Goal: Task Accomplishment & Management: Complete application form

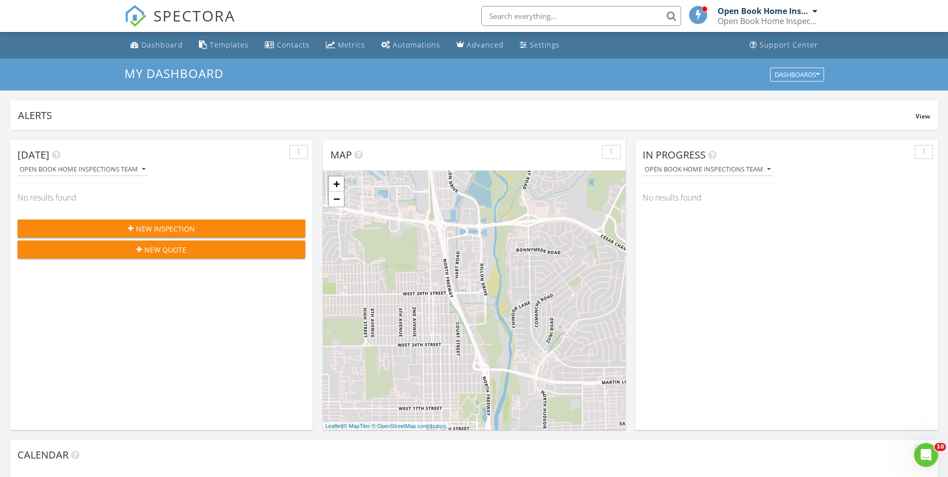
scroll to position [925, 963]
click at [225, 43] on div "Templates" at bounding box center [229, 44] width 39 height 9
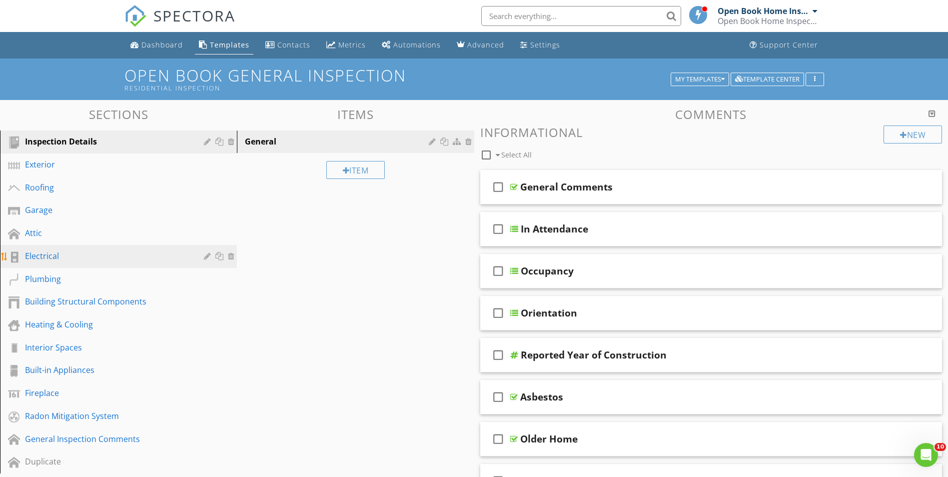
click at [65, 256] on div "Electrical" at bounding box center [107, 256] width 164 height 12
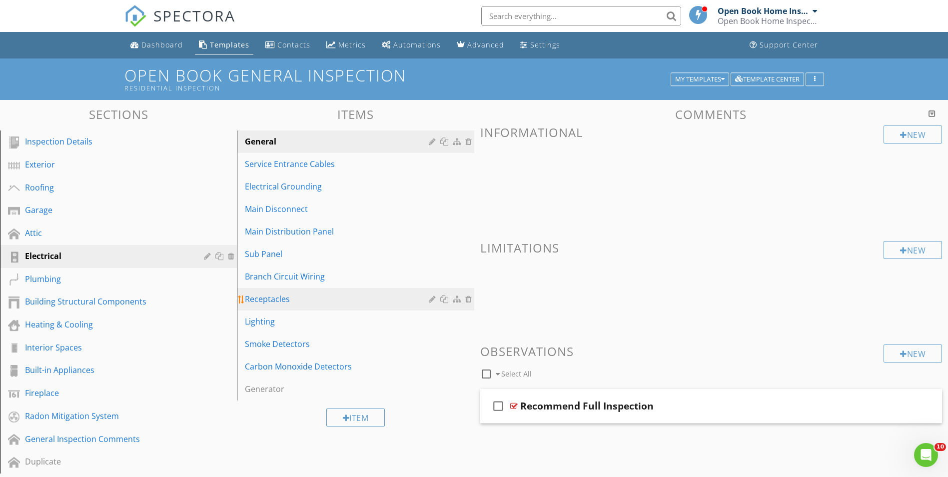
click at [288, 300] on div "Receptacles" at bounding box center [338, 299] width 186 height 12
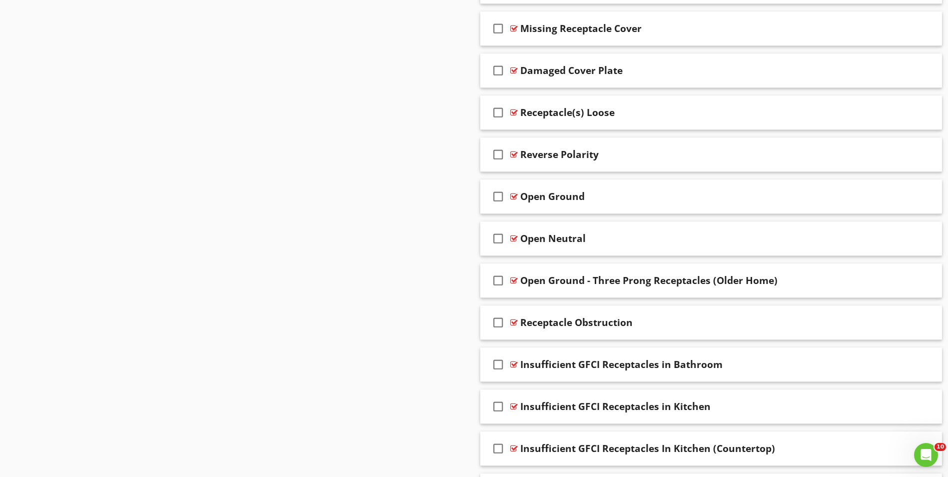
scroll to position [649, 0]
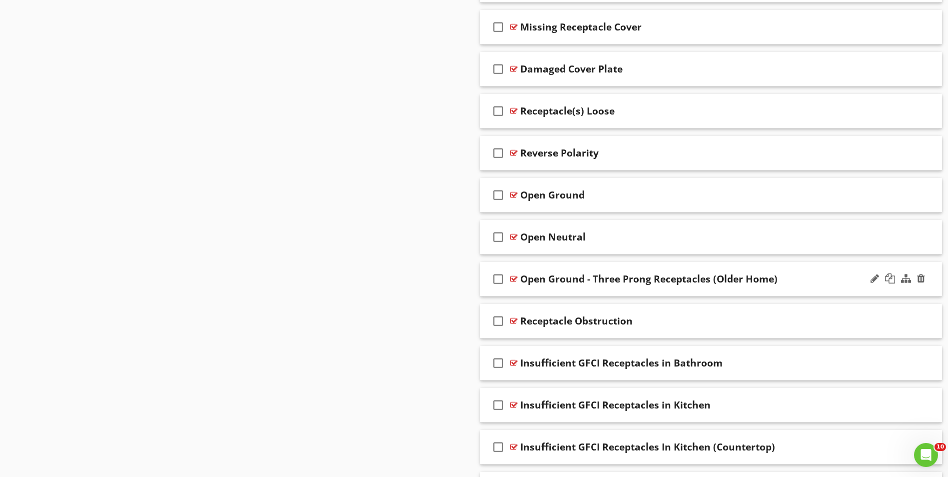
click at [606, 289] on div "check_box_outline_blank Open Ground - Three Prong Receptacles (Older Home)" at bounding box center [711, 279] width 462 height 34
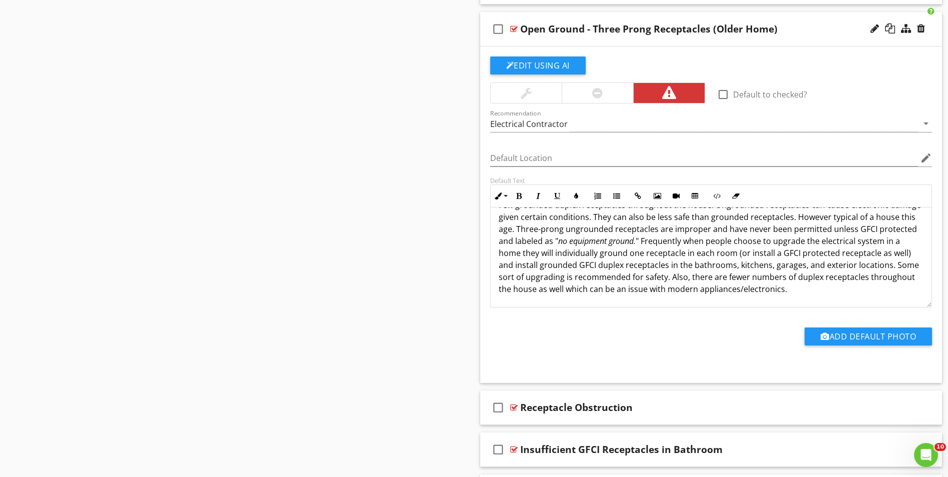
scroll to position [0, 0]
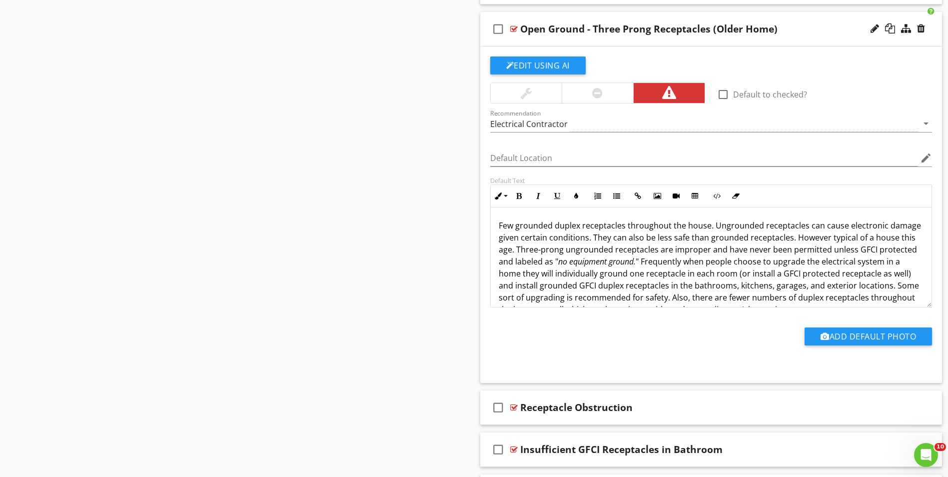
click at [577, 39] on div "check_box_outline_blank Open Ground - Three Prong Receptacles (Older Home)" at bounding box center [711, 29] width 462 height 34
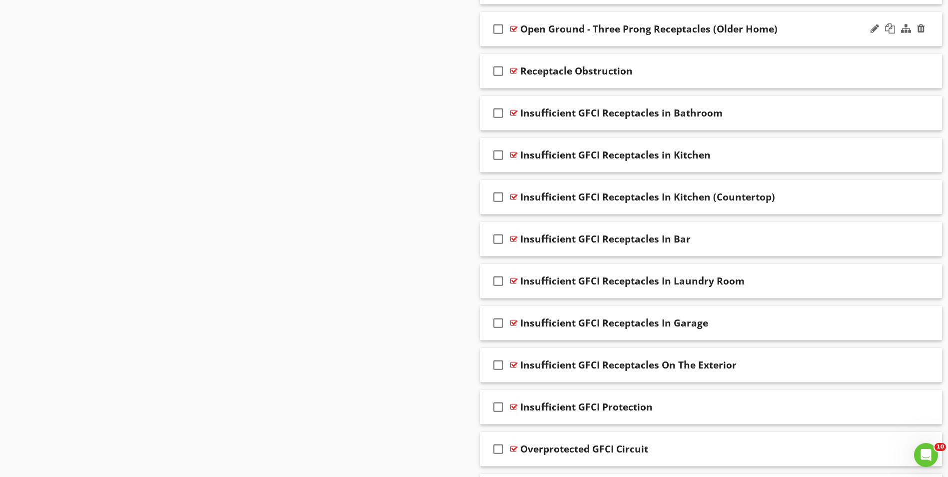
click at [570, 43] on div "check_box_outline_blank Open Ground - Three Prong Receptacles (Older Home)" at bounding box center [711, 29] width 462 height 34
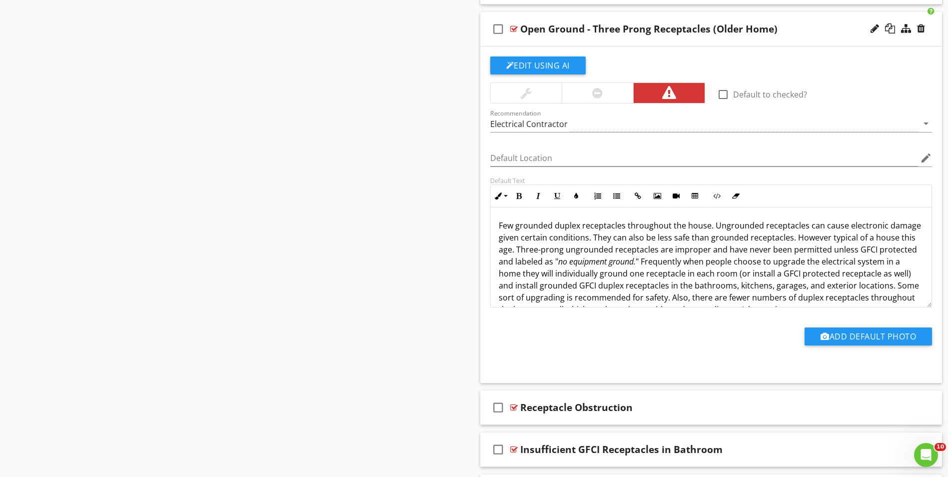
click at [521, 27] on div "Open Ground - Three Prong Receptacles (Older Home)" at bounding box center [648, 29] width 257 height 12
click at [648, 29] on input "Open Ground - Three Prong Receptacles (Older Home)" at bounding box center [685, 30] width 331 height 16
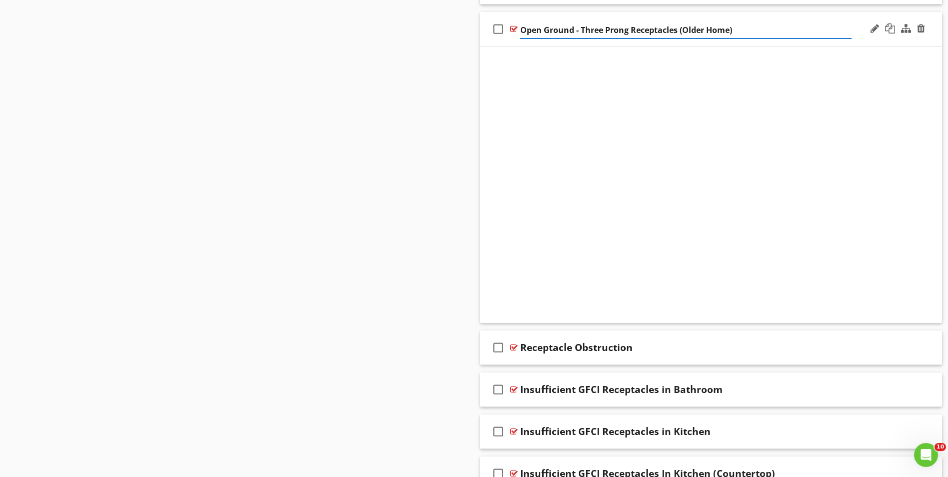
click at [648, 29] on input "Open Ground - Three Prong Receptacles (Older Home)" at bounding box center [685, 30] width 331 height 16
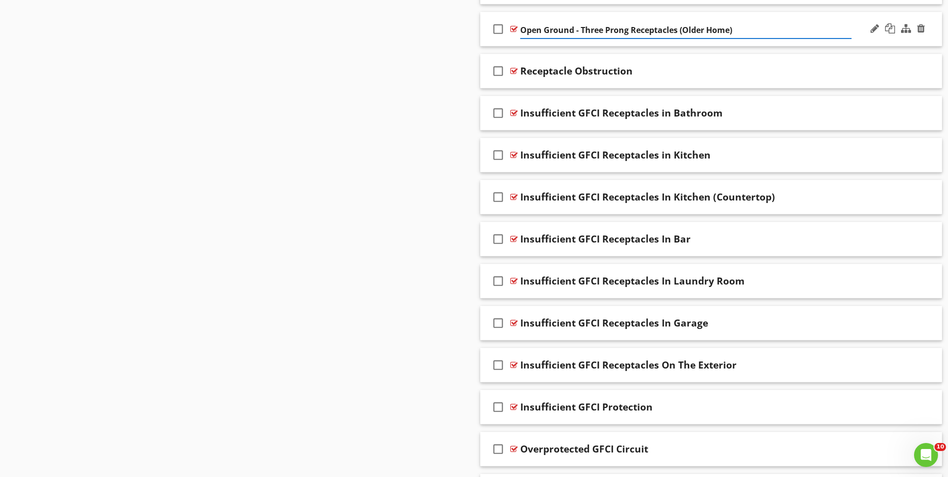
click at [648, 29] on input "Open Ground - Three Prong Receptacles (Older Home)" at bounding box center [685, 30] width 331 height 16
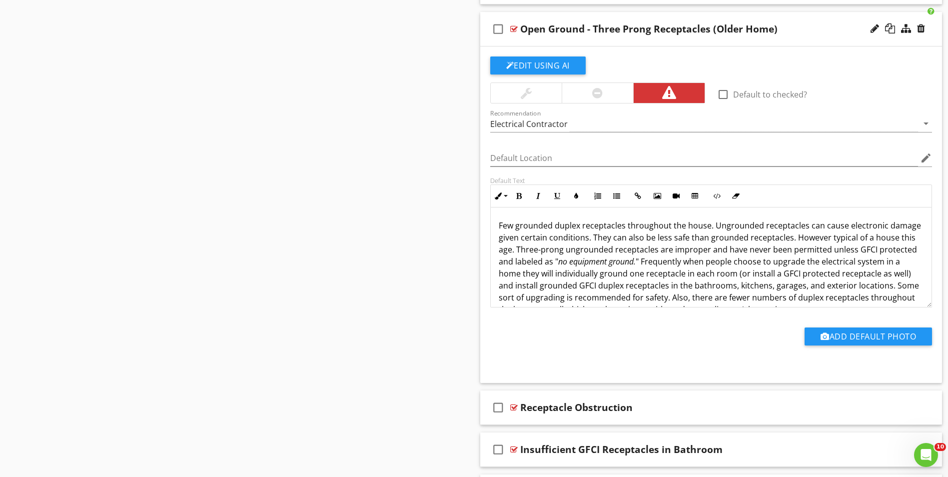
click at [419, 56] on div "Sections Inspection Details Exterior Roofing Garage Attic Electrical Plumbing B…" at bounding box center [474, 416] width 948 height 2431
click at [741, 40] on div "check_box_outline_blank Open Ground - Three Prong Receptacles (Older Home)" at bounding box center [711, 29] width 462 height 34
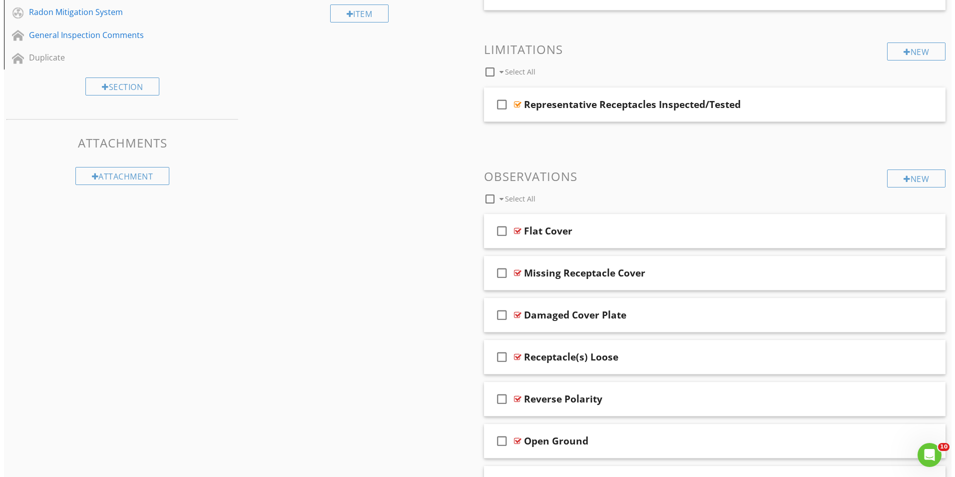
scroll to position [400, 0]
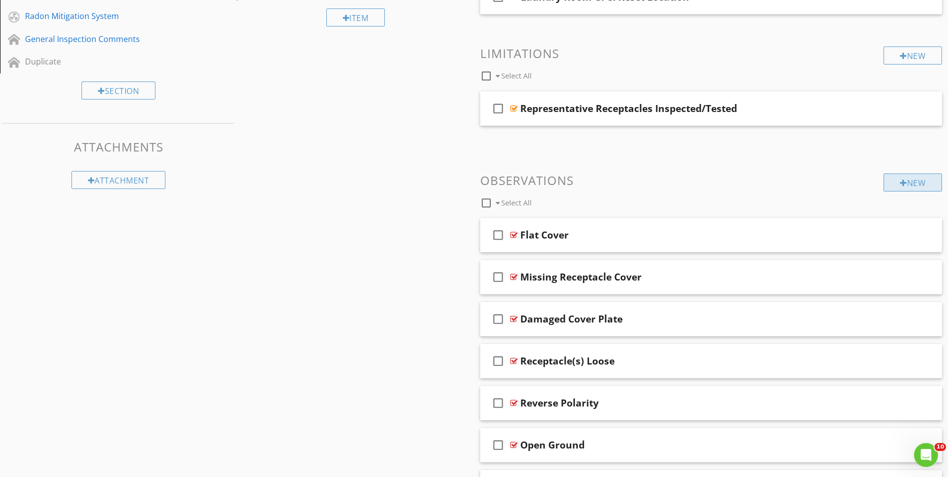
click at [912, 183] on div "New" at bounding box center [912, 182] width 58 height 18
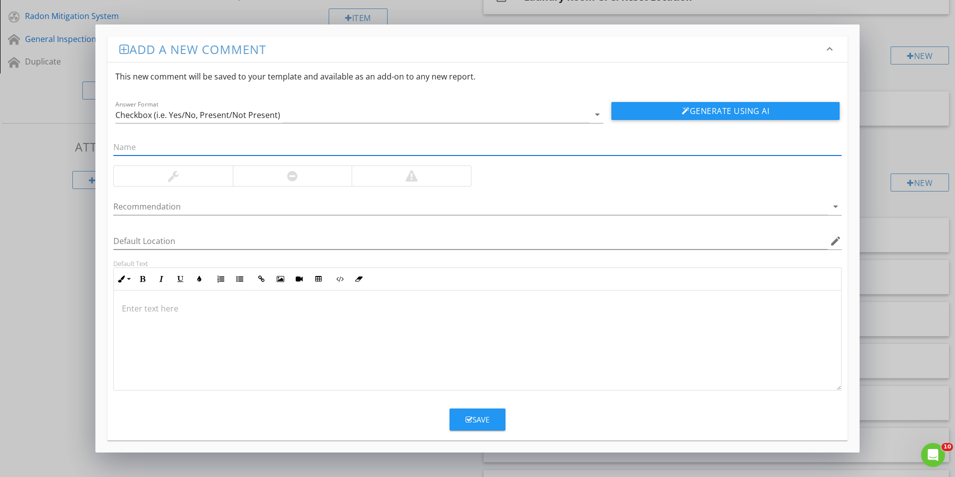
paste input "Open Ground - Three Prong Receptacles (Older Home)"
click at [264, 146] on input "Open Ground - Three Prong Receptacles (Older Home)" at bounding box center [477, 147] width 728 height 16
type input "Open Ground - Three Prong Receptacles (Older Home)"
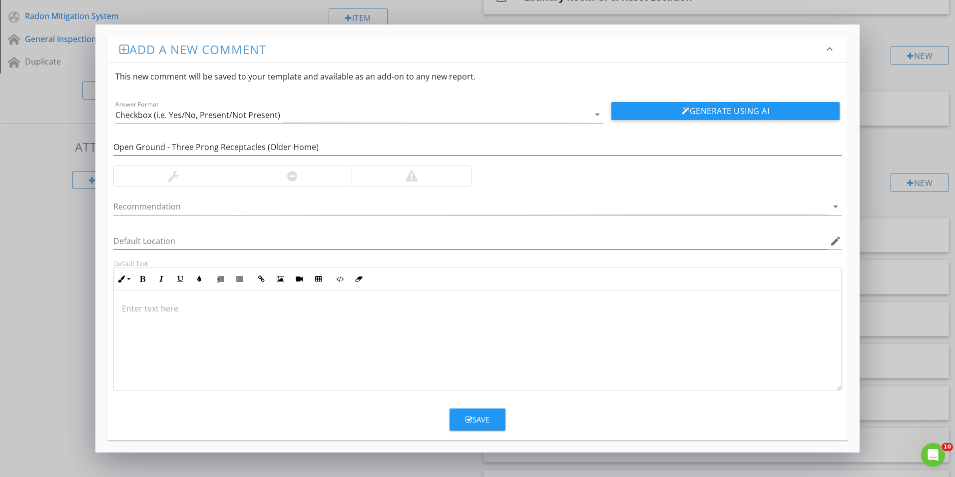
click at [129, 310] on p at bounding box center [477, 308] width 711 height 12
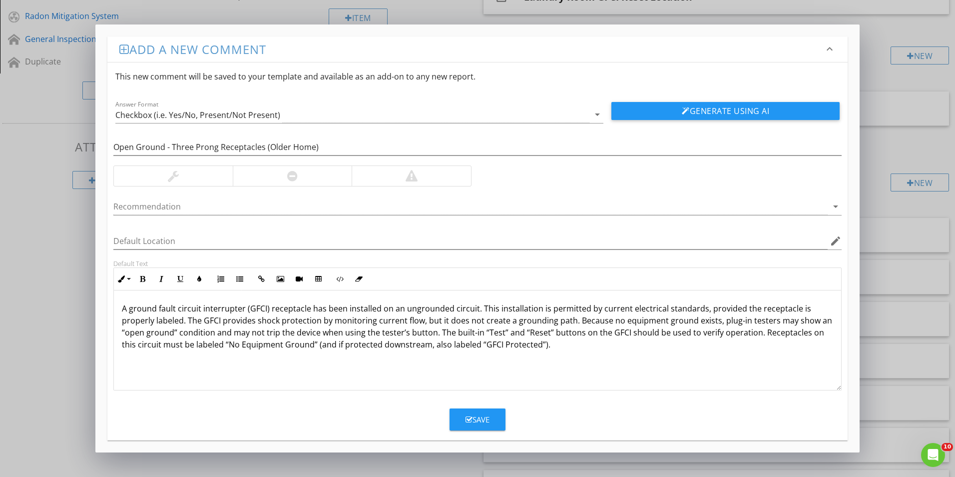
click at [545, 309] on p "A ground fault circuit interrupter (GFCI) receptacle has been installed on an u…" at bounding box center [477, 326] width 711 height 48
click at [693, 332] on p "A ground fault circuit interrupter (GFCI) receptacle has been installed on an u…" at bounding box center [477, 326] width 711 height 48
click at [690, 331] on p "A ground fault circuit interrupter (GFCI) receptacle has been installed on an u…" at bounding box center [477, 326] width 711 height 48
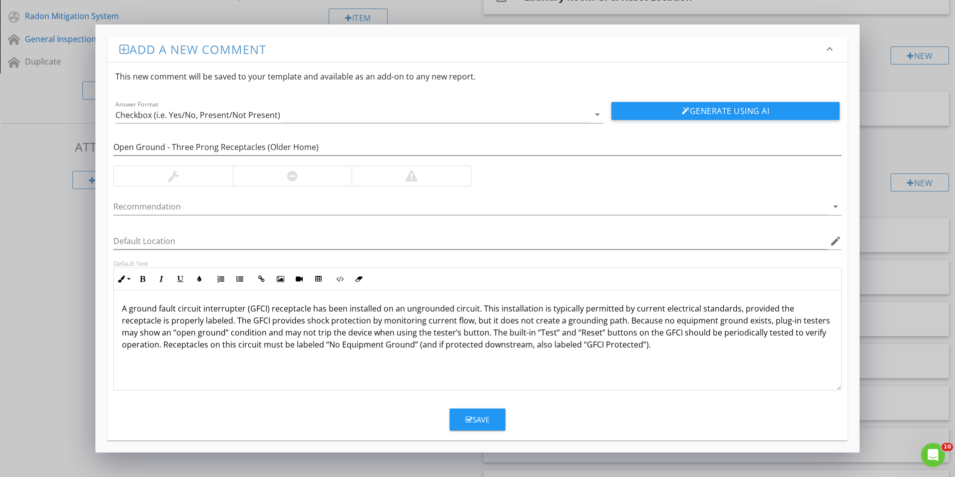
click at [690, 331] on p "A ground fault circuit interrupter (GFCI) receptacle has been installed on an u…" at bounding box center [477, 326] width 711 height 48
click at [700, 343] on p "A ground fault circuit interrupter (GFCI) receptacle has been installed on an u…" at bounding box center [477, 326] width 711 height 48
drag, startPoint x: 286, startPoint y: 343, endPoint x: 368, endPoint y: 343, distance: 82.4
click at [368, 343] on p "A ground fault circuit interrupter (GFCI) receptacle has been installed on an u…" at bounding box center [477, 326] width 711 height 48
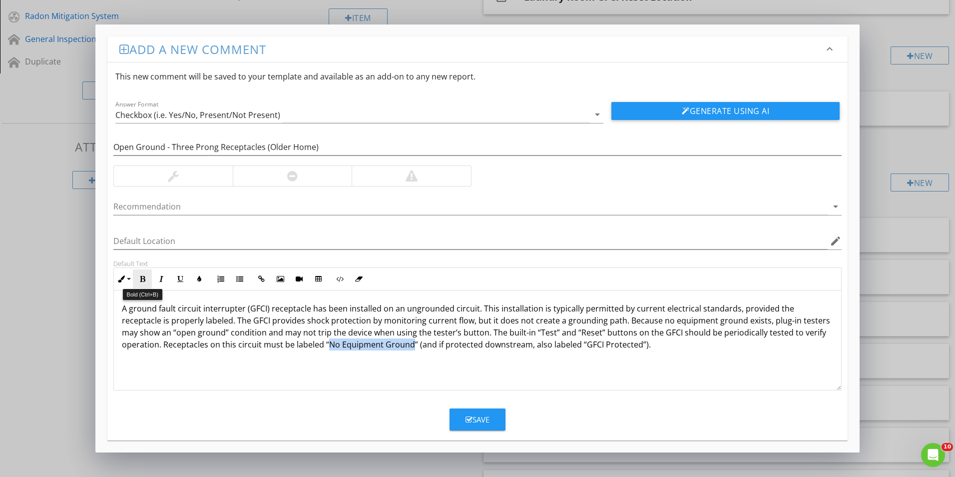
click at [144, 277] on icon "button" at bounding box center [142, 278] width 7 height 7
drag, startPoint x: 544, startPoint y: 346, endPoint x: 585, endPoint y: 346, distance: 41.0
click at [585, 346] on p "A ground fault circuit interrupter (GFCI) receptacle has been installed on an u…" at bounding box center [477, 326] width 711 height 48
click at [280, 350] on p "A ground fault circuit interrupter (GFCI) receptacle has been installed on an u…" at bounding box center [477, 326] width 711 height 48
click at [122, 344] on p "A ground fault circuit interrupter (GFCI) receptacle has been installed on an u…" at bounding box center [477, 326] width 711 height 48
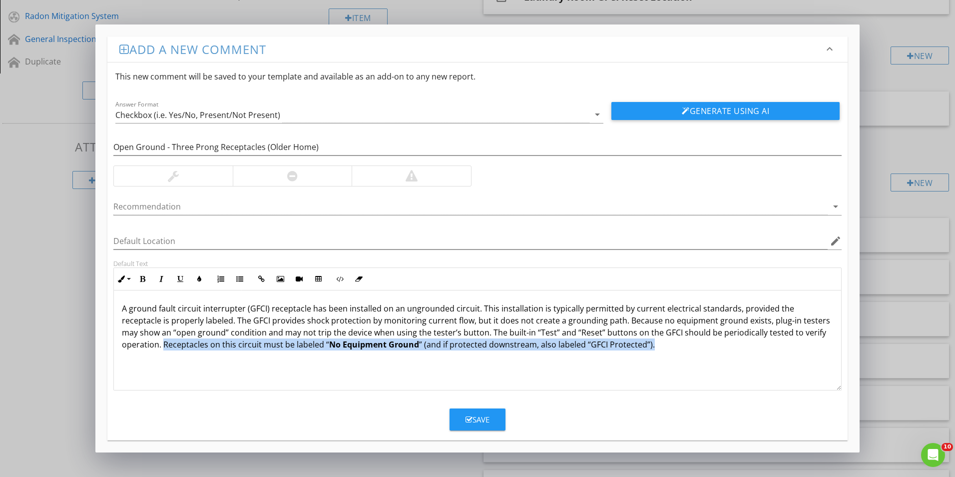
drag, startPoint x: 122, startPoint y: 344, endPoint x: 607, endPoint y: 348, distance: 485.1
click at [607, 348] on p "A ground fault circuit interrupter (GFCI) receptacle has been installed on an u…" at bounding box center [477, 326] width 711 height 48
click at [141, 277] on icon "button" at bounding box center [142, 278] width 7 height 7
click at [180, 369] on div "A ground fault circuit interrupter (GFCI) receptacle has been installed on an u…" at bounding box center [477, 340] width 727 height 100
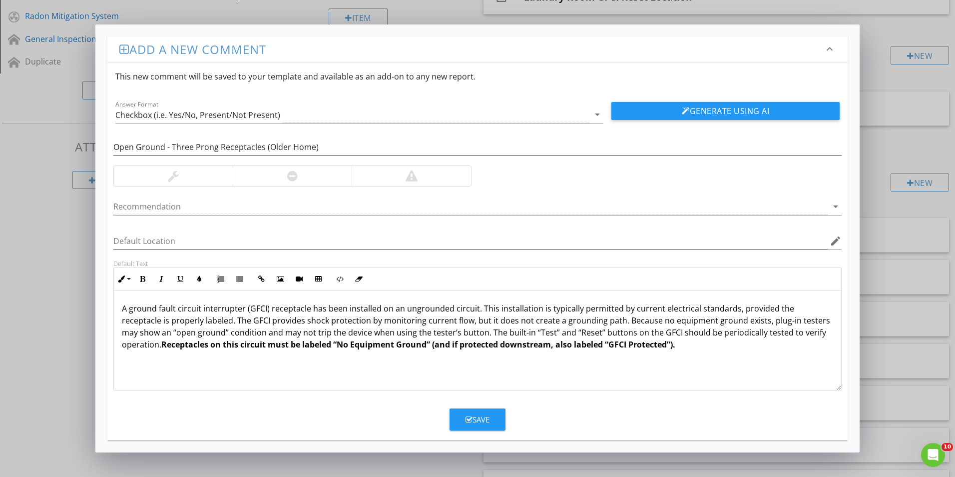
click at [113, 146] on div "Open Ground - Three Prong Receptacles (Older Home)" at bounding box center [477, 148] width 740 height 34
click at [113, 146] on input "Open Ground - Three Prong Receptacles (Older Home)" at bounding box center [477, 147] width 728 height 16
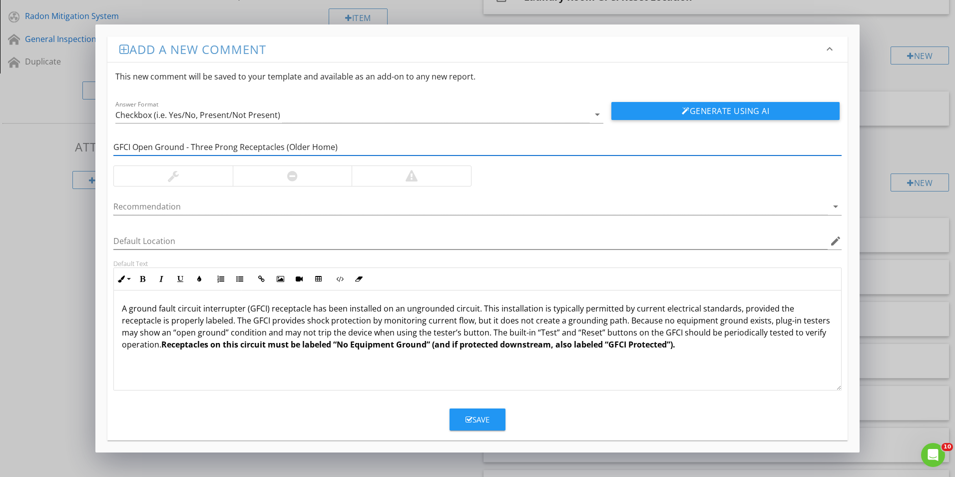
type input "GFCI Open Ground - Three Prong Receptacles (Older Home)"
click at [262, 175] on div at bounding box center [292, 176] width 119 height 20
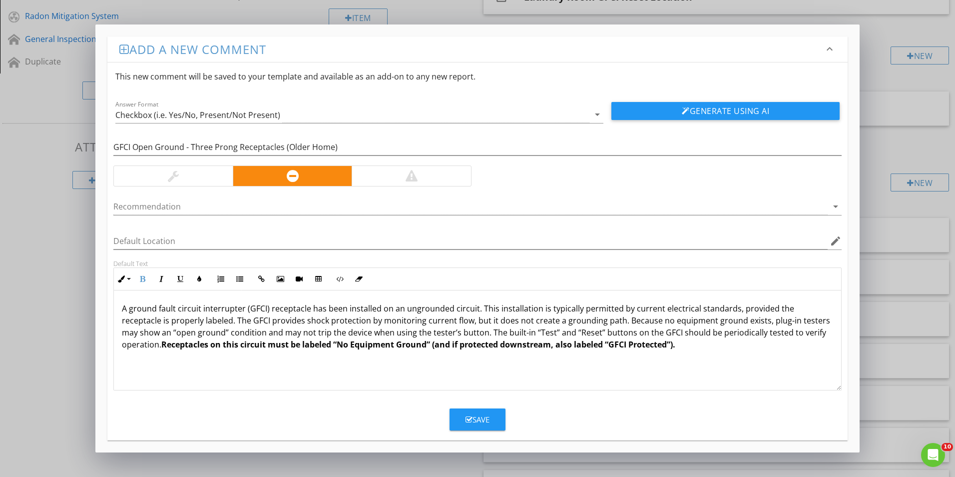
click at [693, 350] on p "A ground fault circuit interrupter (GFCI) receptacle has been installed on an u…" at bounding box center [477, 326] width 711 height 48
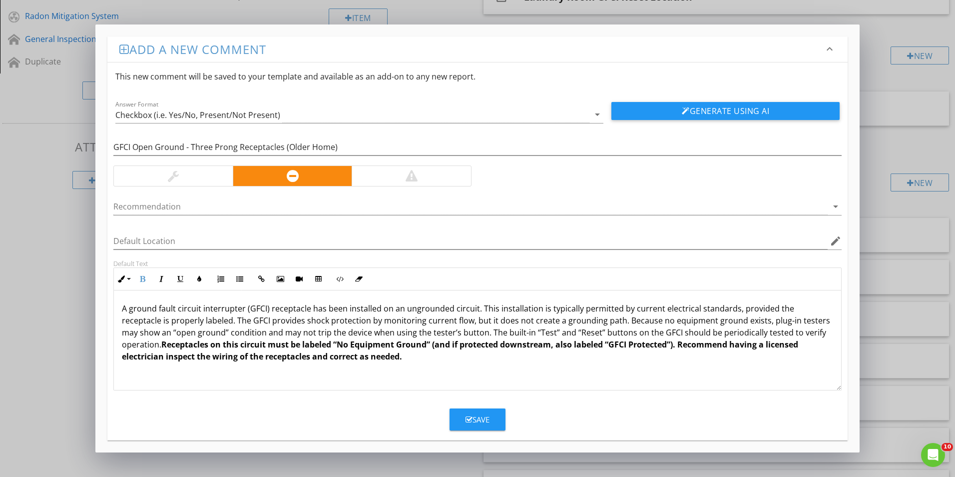
drag, startPoint x: 640, startPoint y: 344, endPoint x: 640, endPoint y: 352, distance: 7.5
click at [640, 352] on p "A ground fault circuit interrupter (GFCI) receptacle has been installed on an u…" at bounding box center [477, 332] width 711 height 60
click at [141, 279] on icon "button" at bounding box center [142, 278] width 7 height 7
click at [334, 359] on p "A ground fault circuit interrupter (GFCI) receptacle has been installed on an u…" at bounding box center [477, 332] width 711 height 60
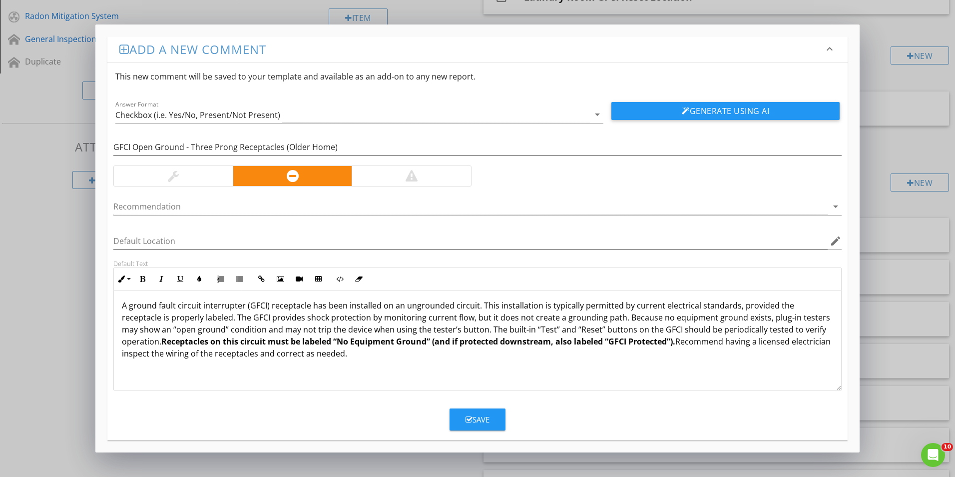
scroll to position [4, 0]
click at [157, 386] on p "Examples Pictured:" at bounding box center [477, 384] width 711 height 12
click at [210, 378] on p "Example(s) Pictured:" at bounding box center [477, 384] width 711 height 12
click at [161, 354] on p "A ground fault circuit interrupter (GFCI) receptacle has been installed on an u…" at bounding box center [477, 328] width 711 height 60
click at [215, 378] on p "Example(s) Pictured:" at bounding box center [477, 384] width 711 height 12
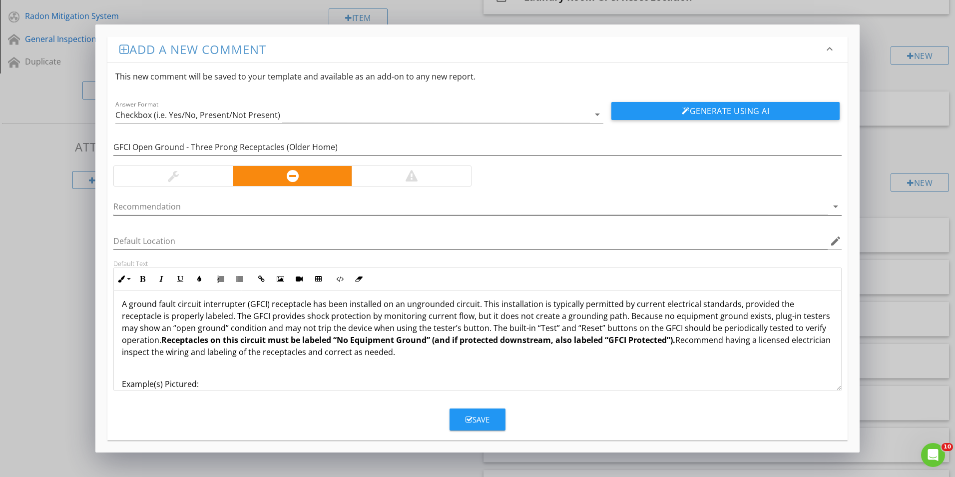
click at [835, 207] on icon "arrow_drop_down" at bounding box center [836, 206] width 12 height 12
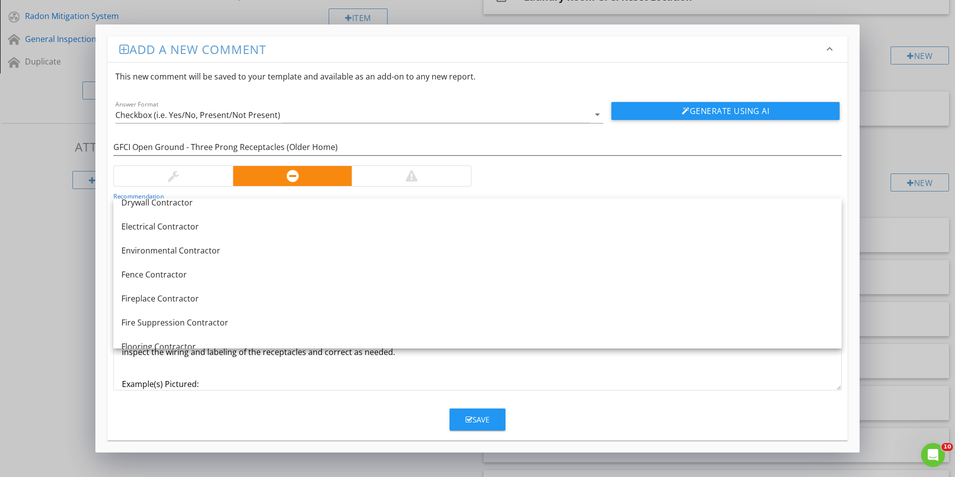
scroll to position [350, 0]
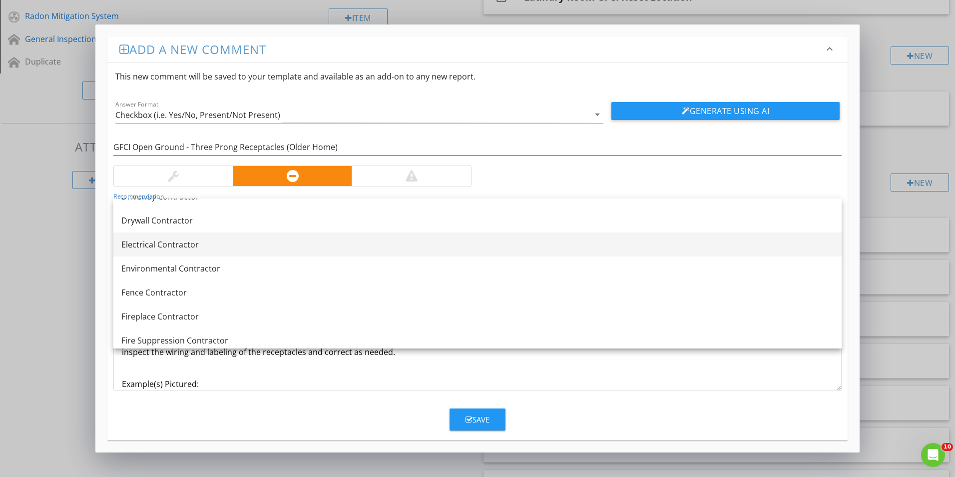
click at [153, 243] on div "Electrical Contractor" at bounding box center [477, 244] width 712 height 12
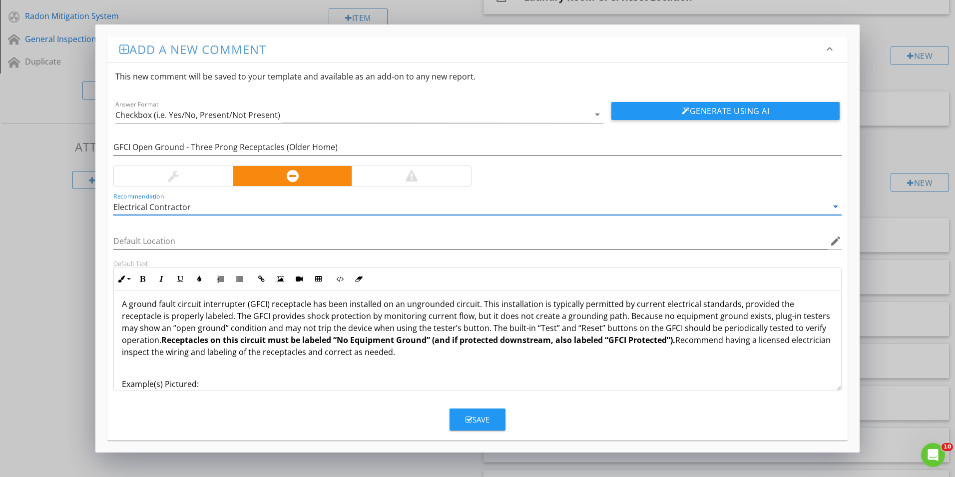
click at [231, 375] on div "A ground fault circuit interrupter (GFCI) receptacle has been installed on an u…" at bounding box center [477, 344] width 727 height 116
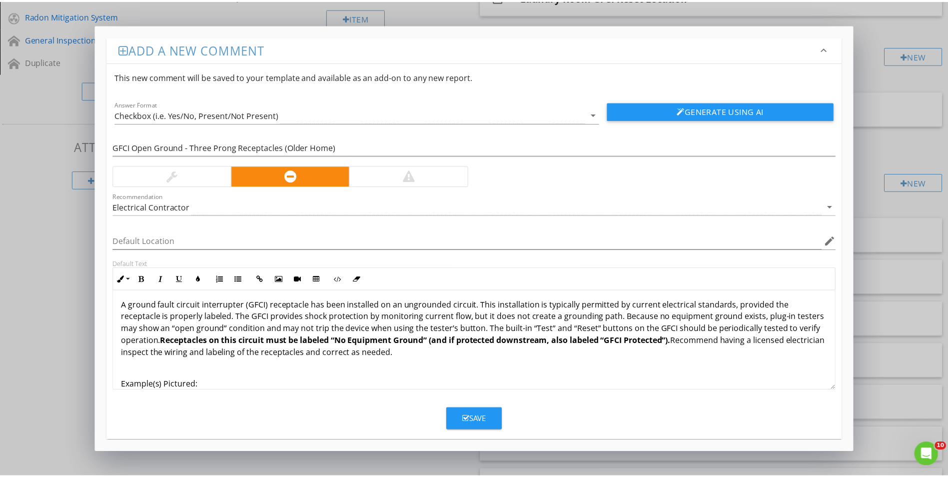
scroll to position [0, 0]
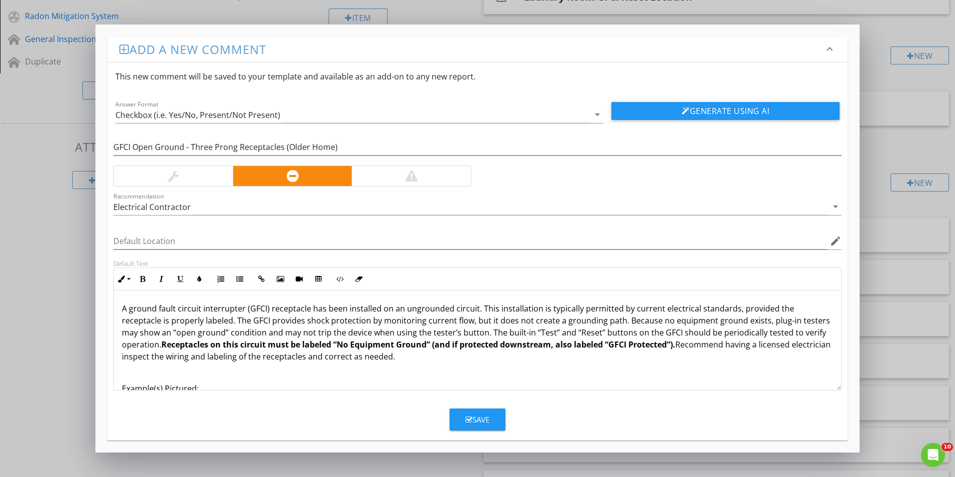
click at [487, 420] on div "Save" at bounding box center [478, 419] width 24 height 11
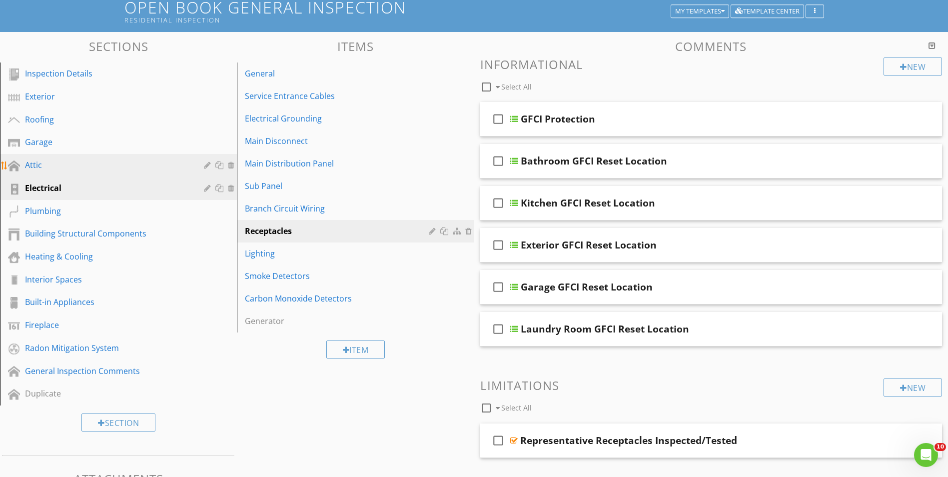
scroll to position [50, 0]
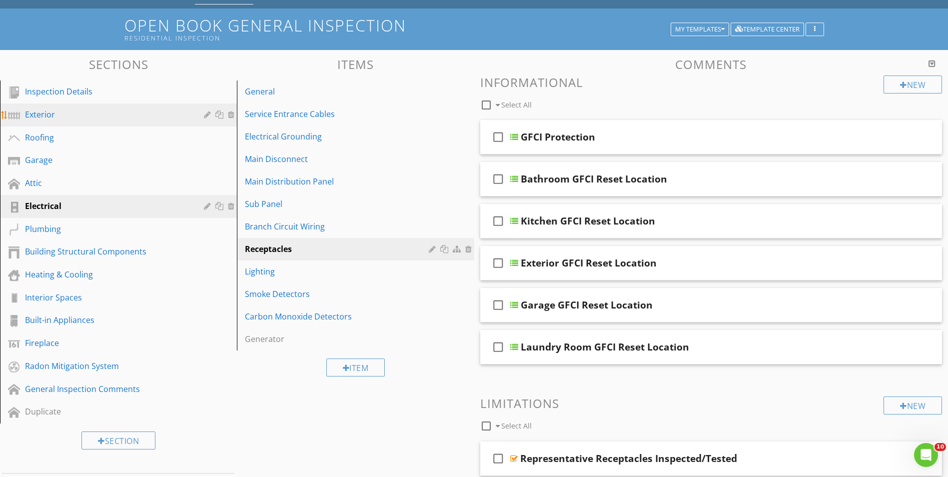
click at [47, 112] on div "Exterior" at bounding box center [107, 114] width 164 height 12
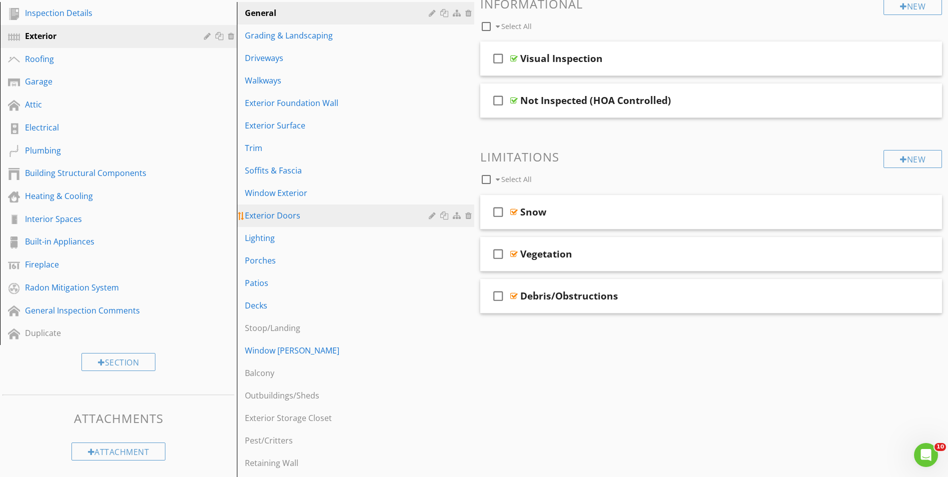
scroll to position [200, 0]
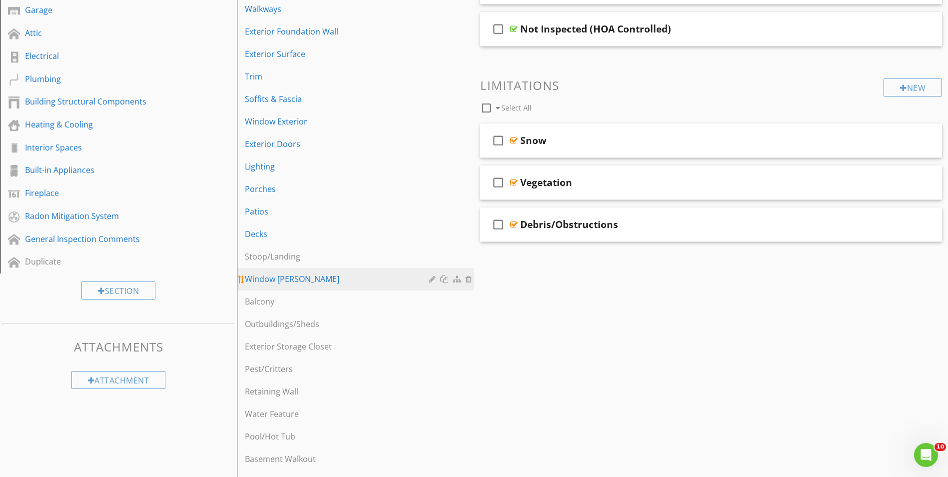
click at [283, 274] on div "Window Wells" at bounding box center [338, 279] width 186 height 12
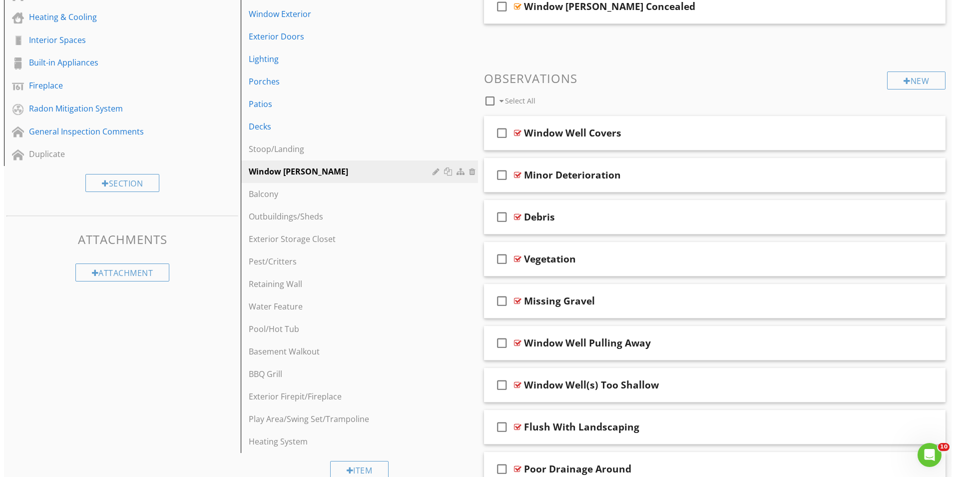
scroll to position [297, 0]
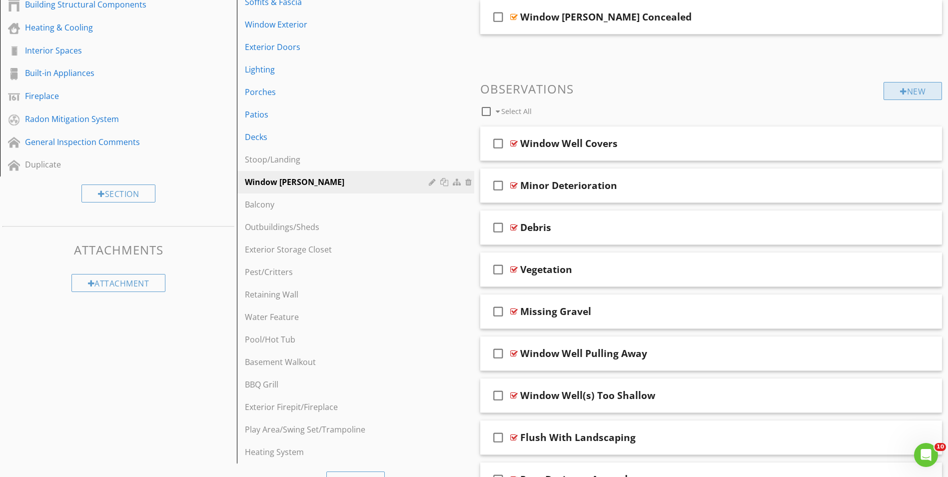
click at [911, 90] on div "New" at bounding box center [912, 91] width 58 height 18
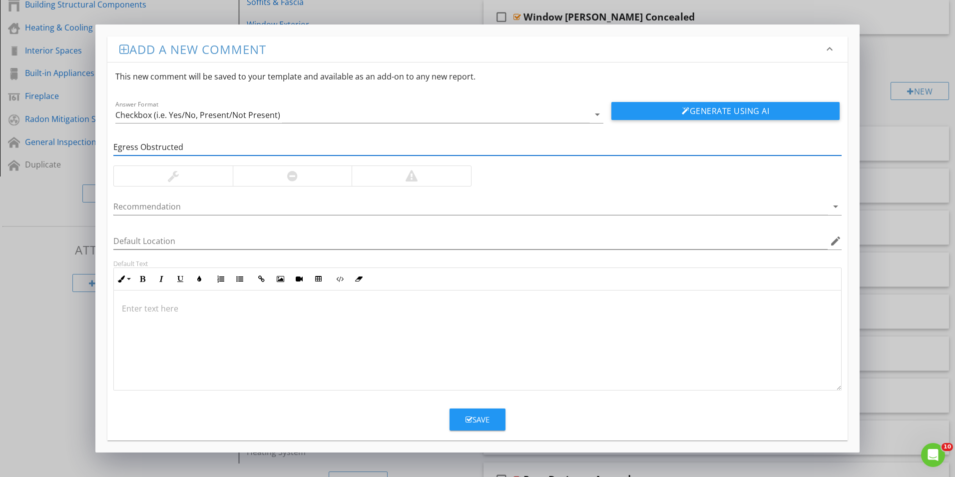
type input "Egress Obstructed"
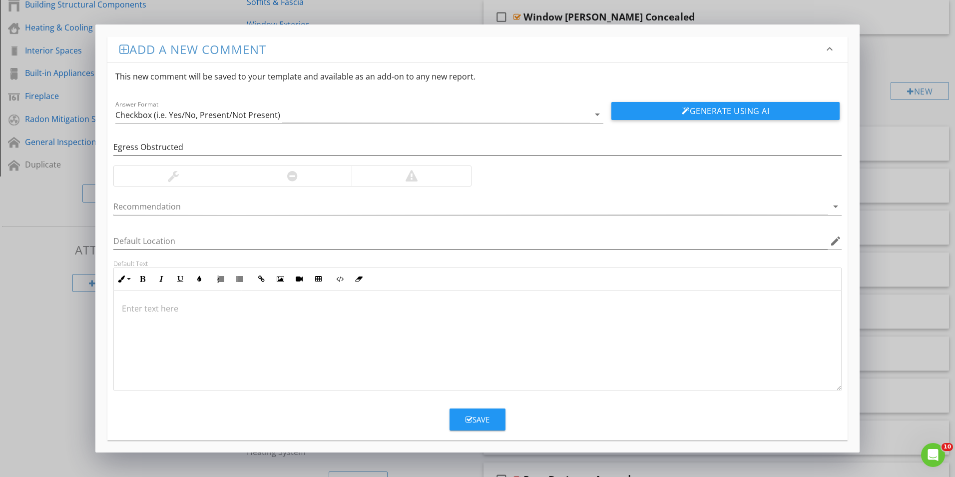
drag, startPoint x: 417, startPoint y: 177, endPoint x: 409, endPoint y: 179, distance: 8.4
click at [416, 177] on div at bounding box center [412, 176] width 12 height 12
click at [124, 208] on div at bounding box center [470, 206] width 714 height 16
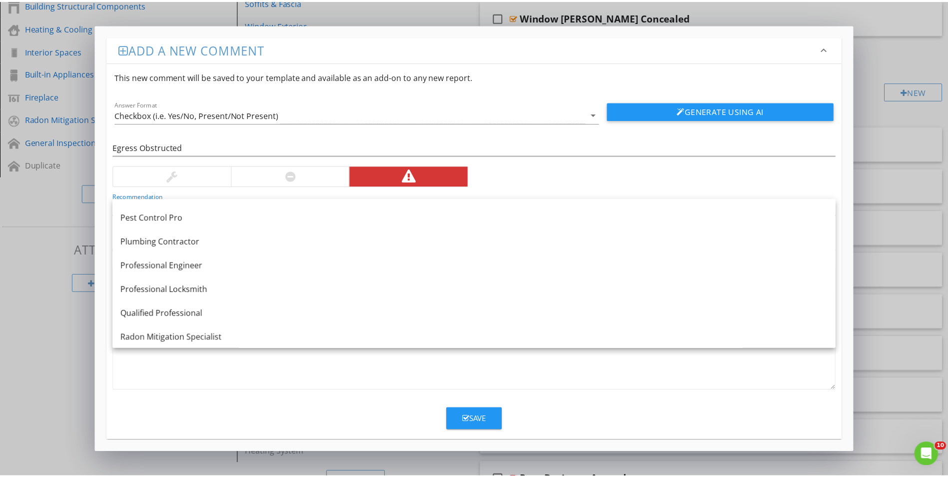
scroll to position [1049, 0]
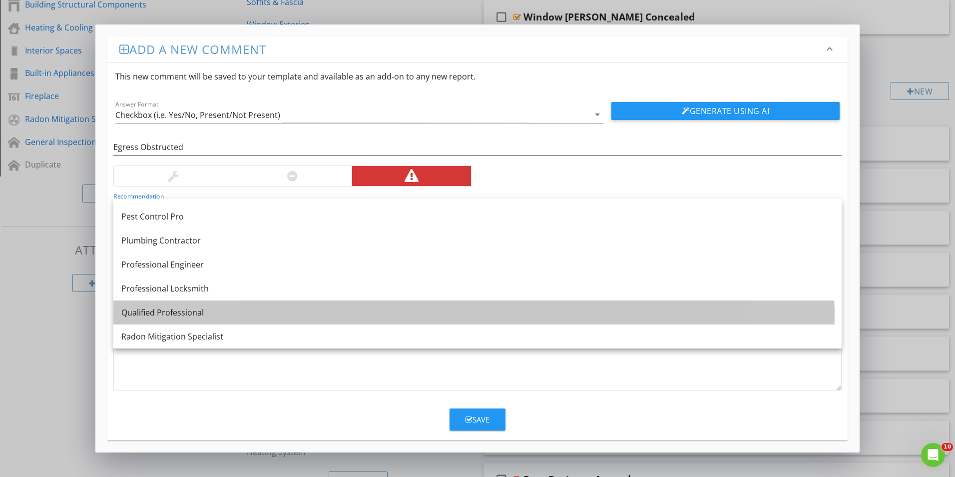
click at [146, 315] on div "Qualified Professional" at bounding box center [477, 312] width 712 height 12
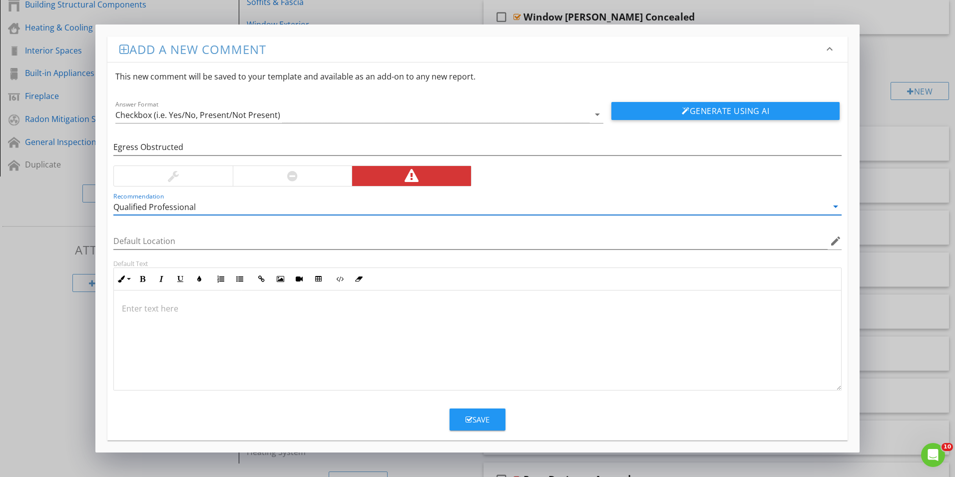
click at [131, 301] on div at bounding box center [477, 340] width 727 height 100
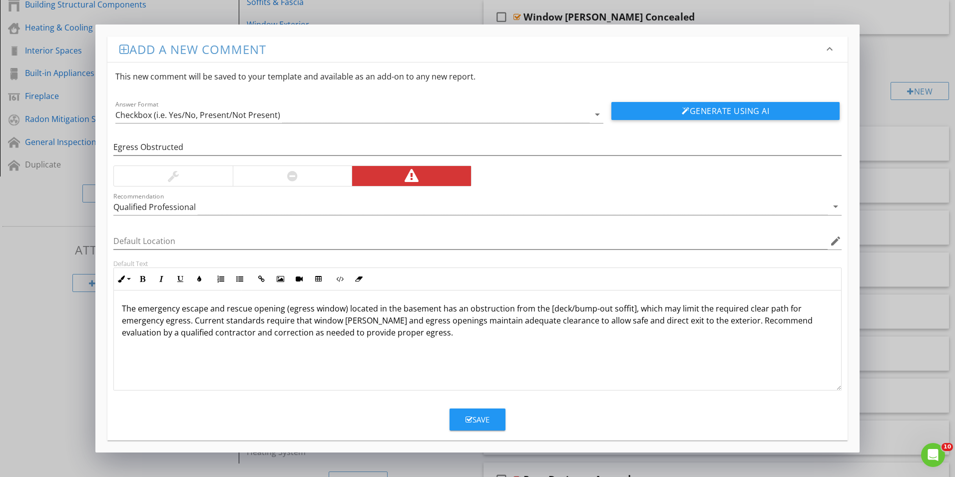
click at [628, 310] on p "The emergency escape and rescue opening (egress window) located in the basement…" at bounding box center [477, 320] width 711 height 36
click at [465, 311] on p "The emergency escape and rescue opening (egress window) located in the basement…" at bounding box center [477, 320] width 711 height 36
click at [399, 311] on p "The emergency escape and rescue opening (egress window) located in the basement…" at bounding box center [477, 320] width 711 height 36
click at [474, 419] on div "Save" at bounding box center [478, 419] width 24 height 11
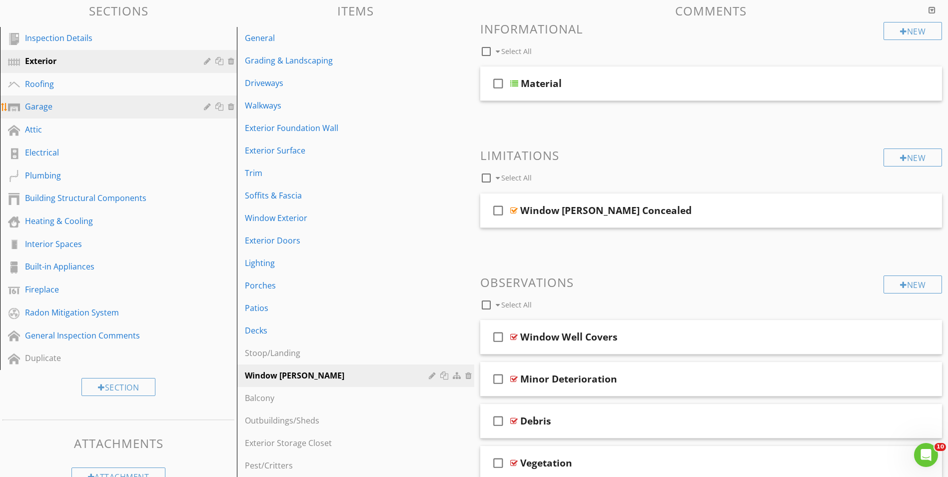
scroll to position [97, 0]
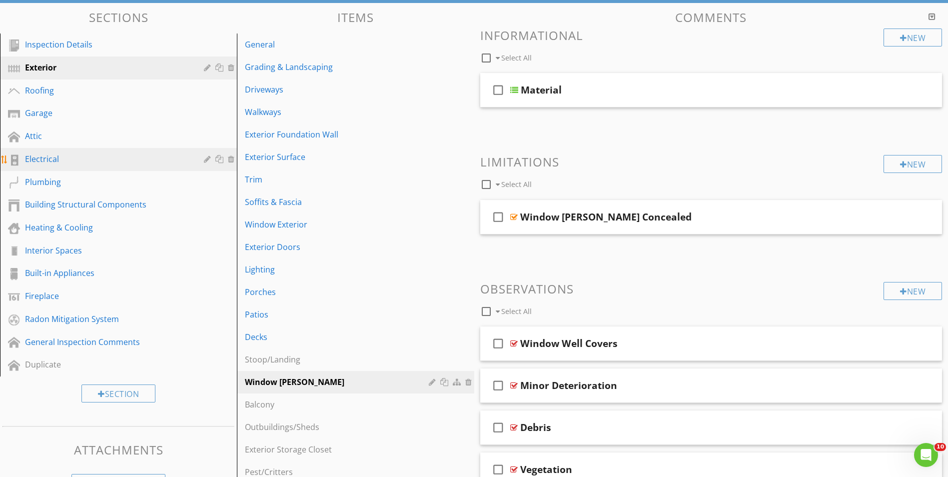
click at [53, 163] on div "Electrical" at bounding box center [107, 159] width 164 height 12
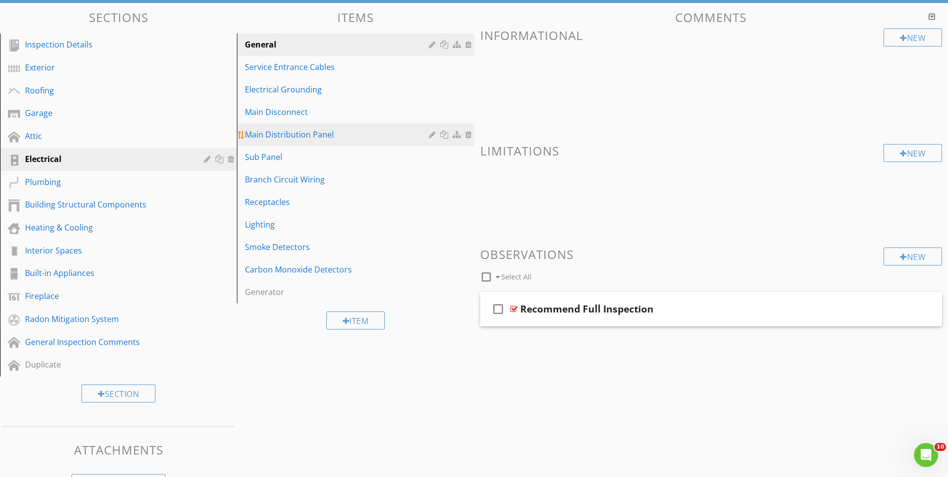
click at [304, 139] on div "Main Distribution Panel" at bounding box center [338, 134] width 186 height 12
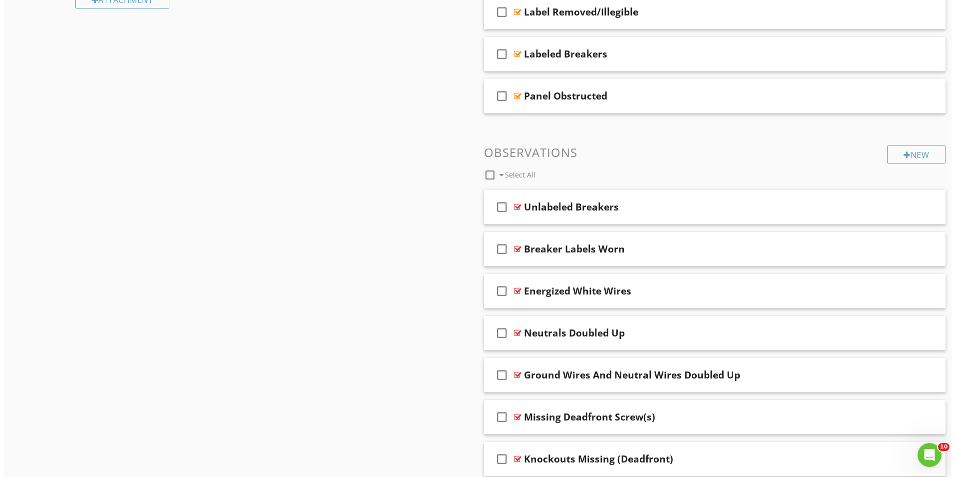
scroll to position [596, 0]
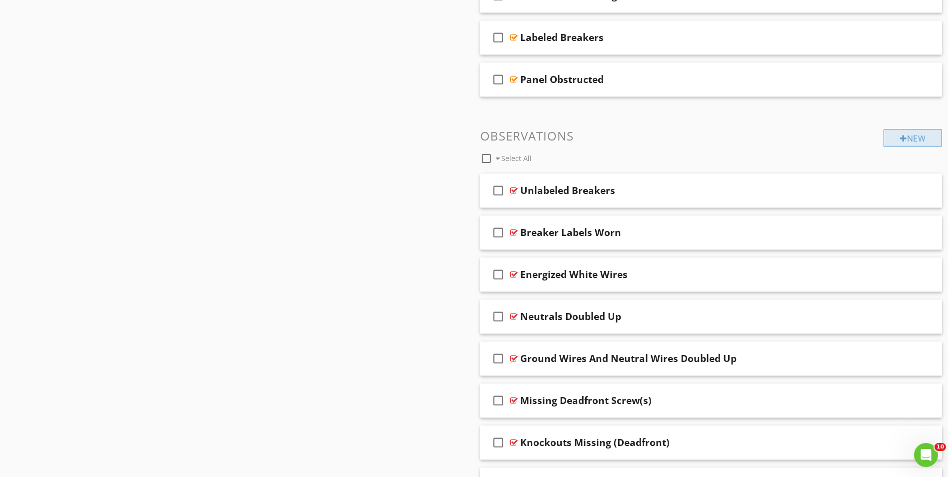
click at [909, 140] on div "New" at bounding box center [912, 138] width 58 height 18
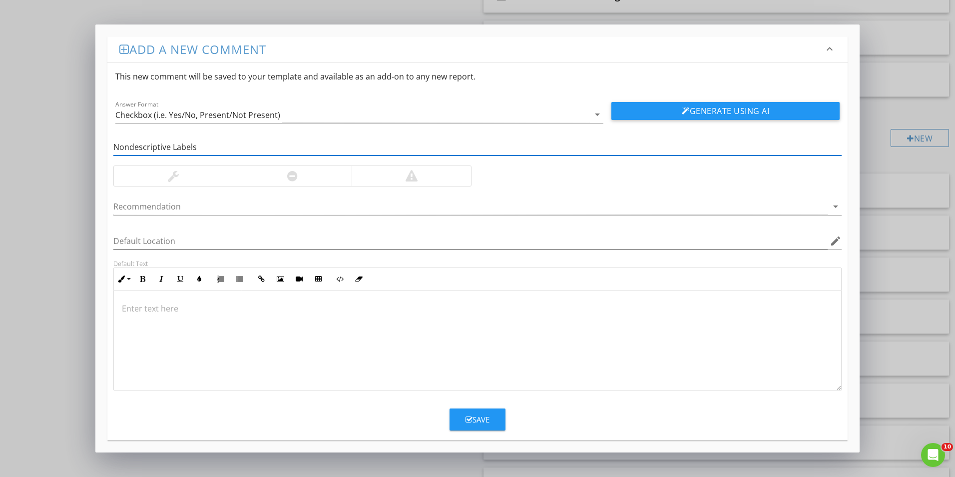
type input "Nondescriptive Labels"
click at [196, 180] on div at bounding box center [173, 176] width 119 height 20
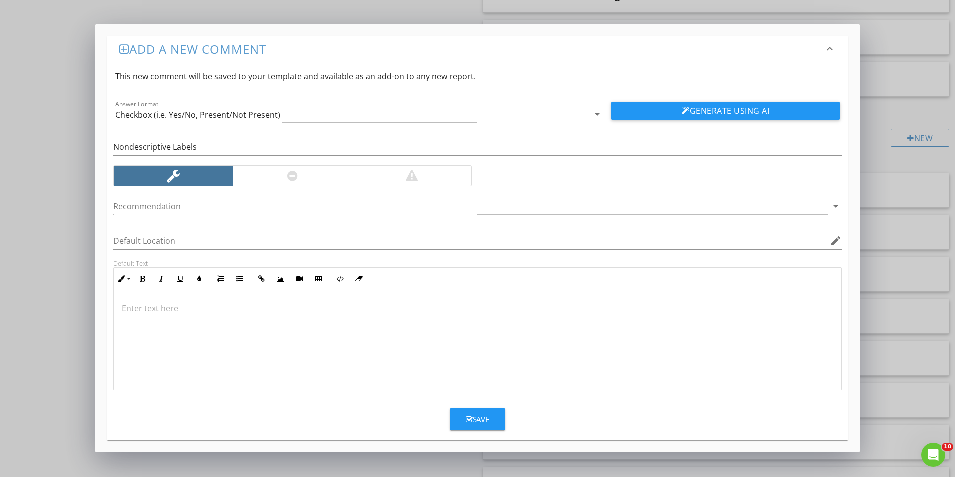
click at [173, 206] on div at bounding box center [470, 206] width 714 height 16
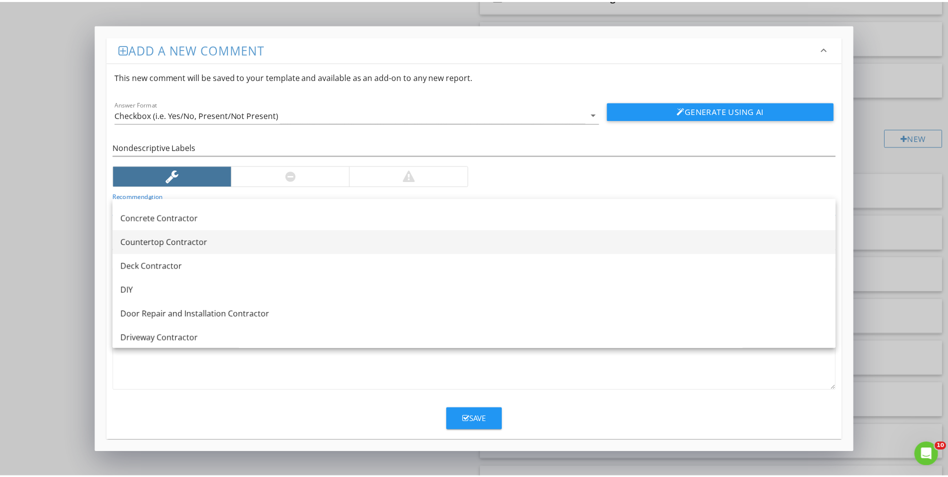
scroll to position [300, 0]
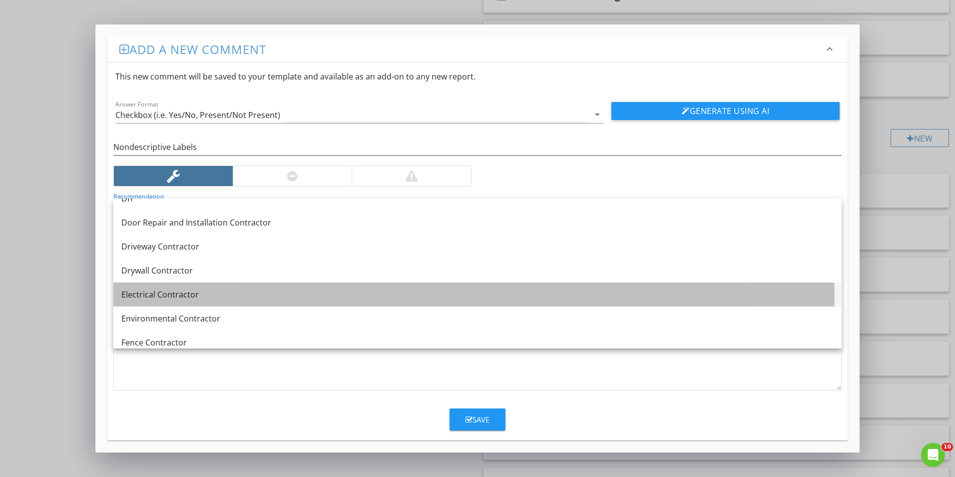
click at [153, 294] on div "Electrical Contractor" at bounding box center [477, 294] width 712 height 12
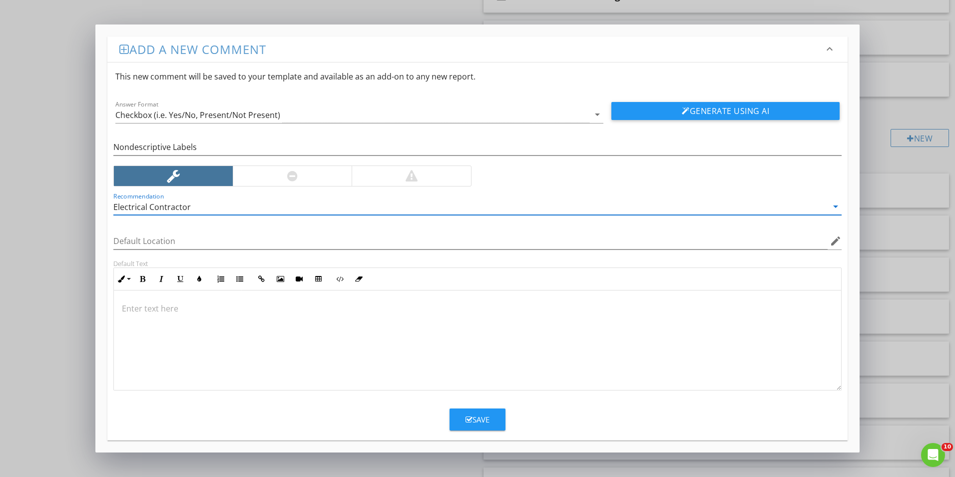
click at [128, 301] on div at bounding box center [477, 340] width 727 height 100
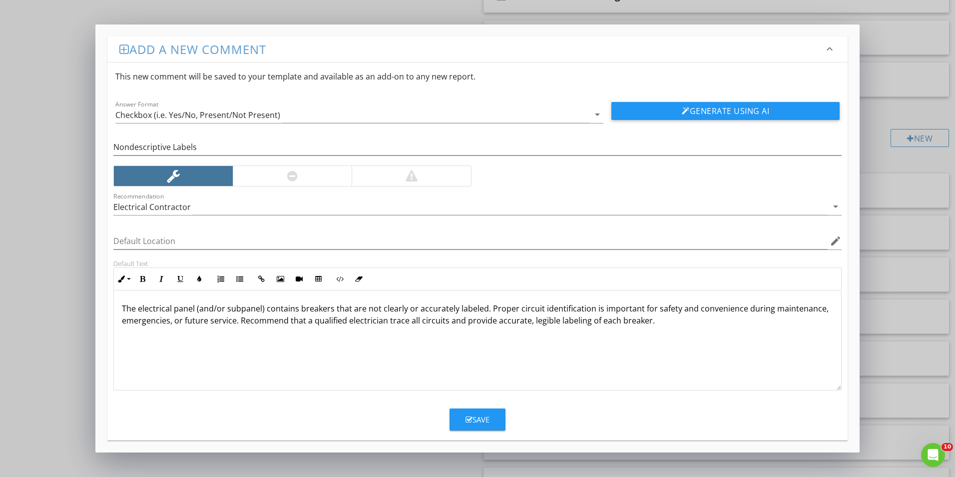
click at [265, 307] on p "The electrical panel (and/or subpanel) contains breakers that are not clearly o…" at bounding box center [477, 314] width 711 height 24
click at [481, 419] on div "Save" at bounding box center [478, 419] width 24 height 11
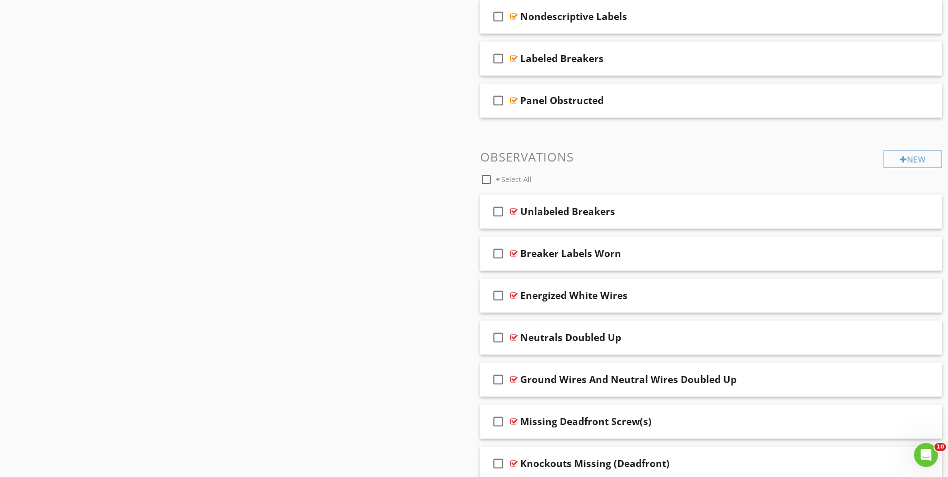
scroll to position [605, 0]
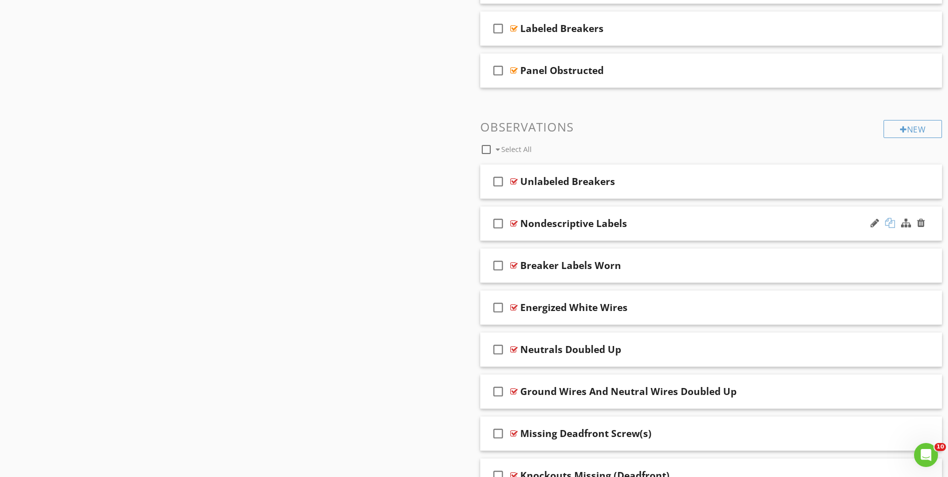
click at [893, 223] on div at bounding box center [890, 223] width 10 height 10
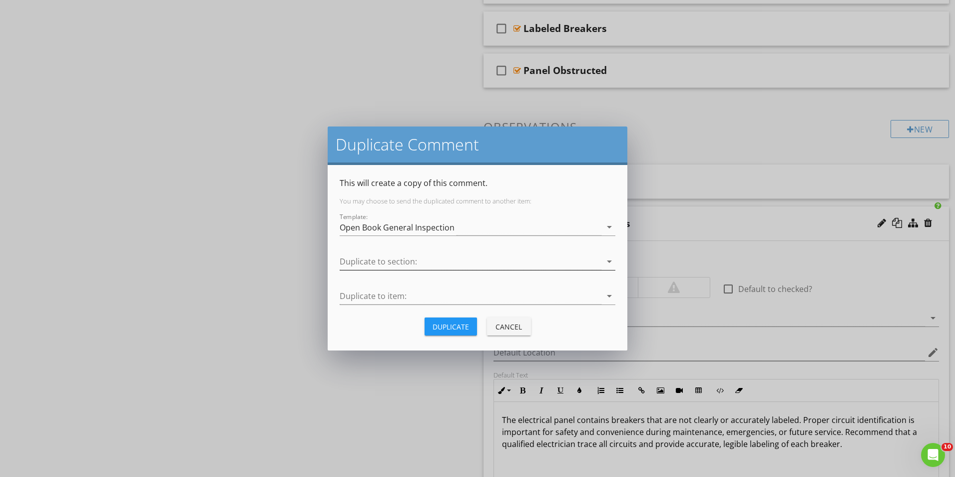
click at [362, 267] on div at bounding box center [471, 261] width 262 height 16
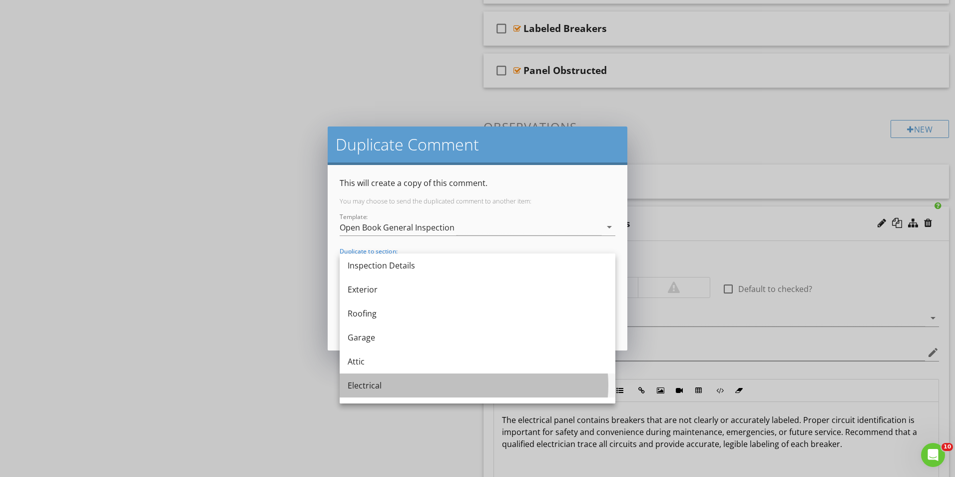
click at [365, 387] on div "Electrical" at bounding box center [478, 385] width 260 height 12
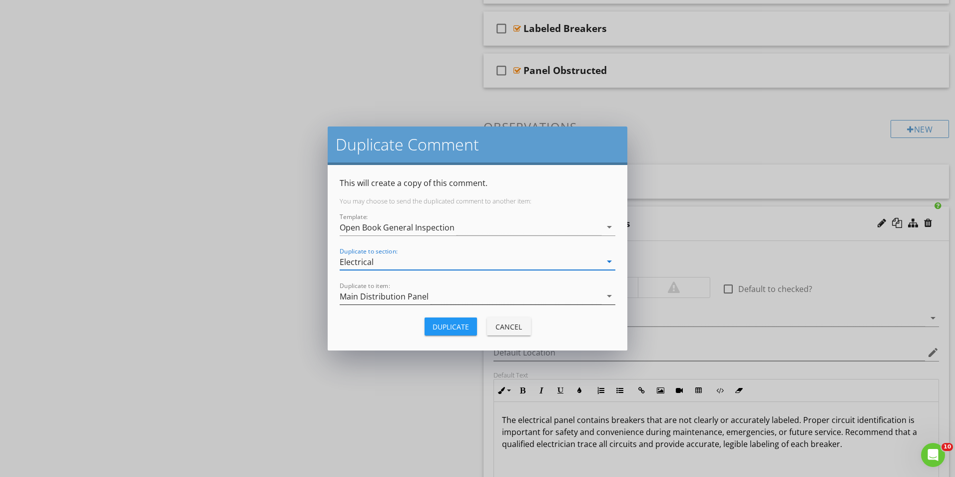
click at [365, 298] on div "Main Distribution Panel" at bounding box center [384, 296] width 89 height 9
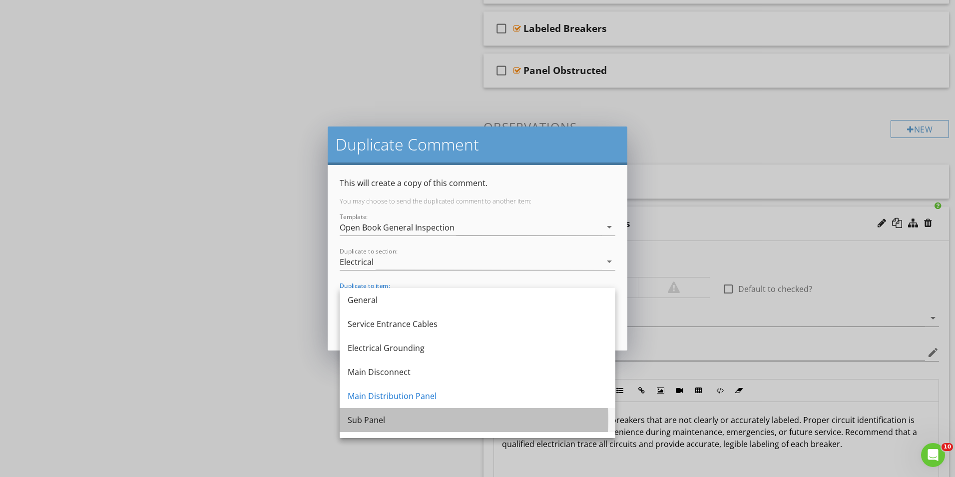
click at [368, 419] on div "Sub Panel" at bounding box center [478, 420] width 260 height 12
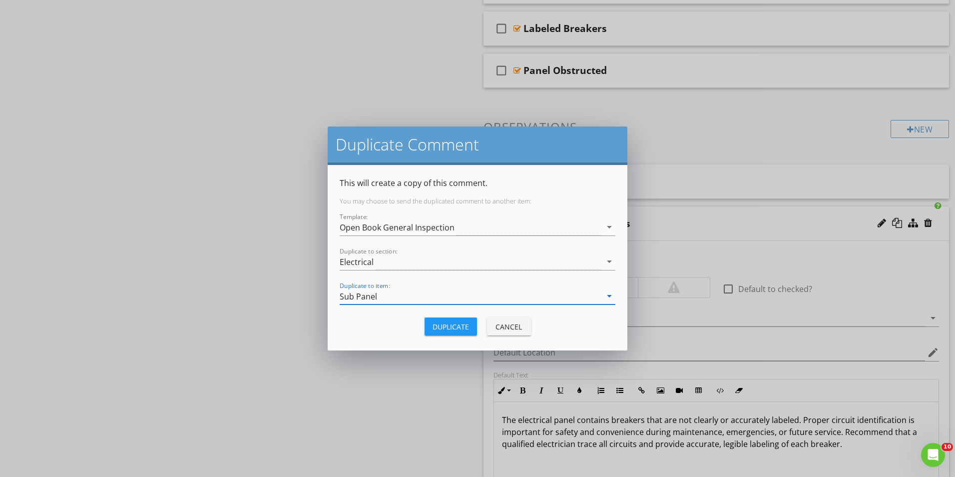
click at [447, 327] on div "Duplicate" at bounding box center [451, 326] width 36 height 10
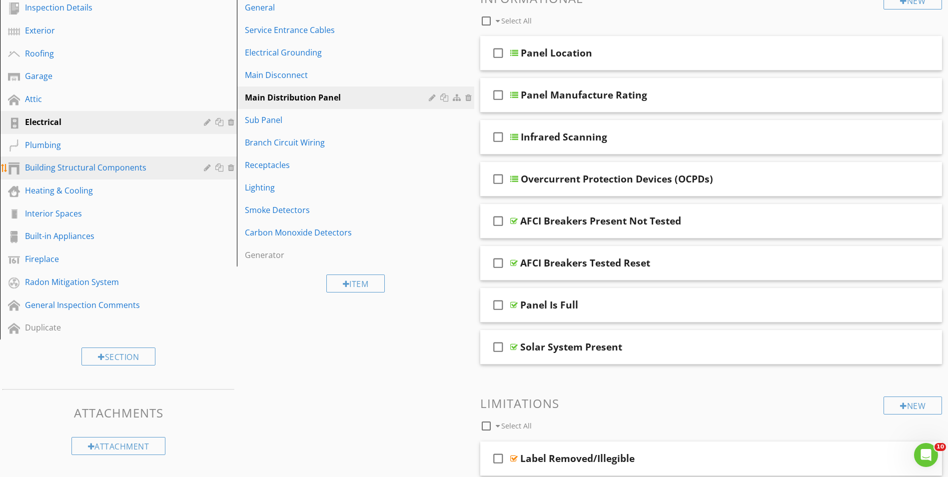
scroll to position [156, 0]
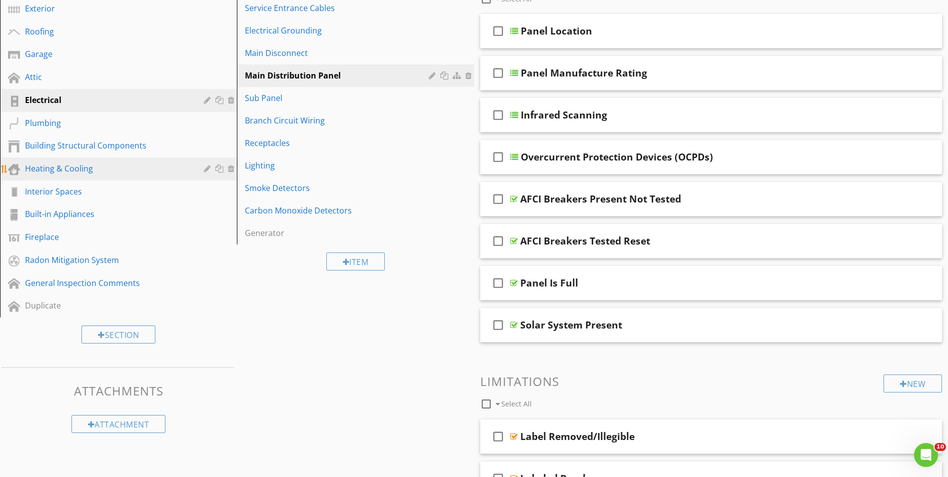
click at [53, 170] on div "Heating & Cooling" at bounding box center [107, 168] width 164 height 12
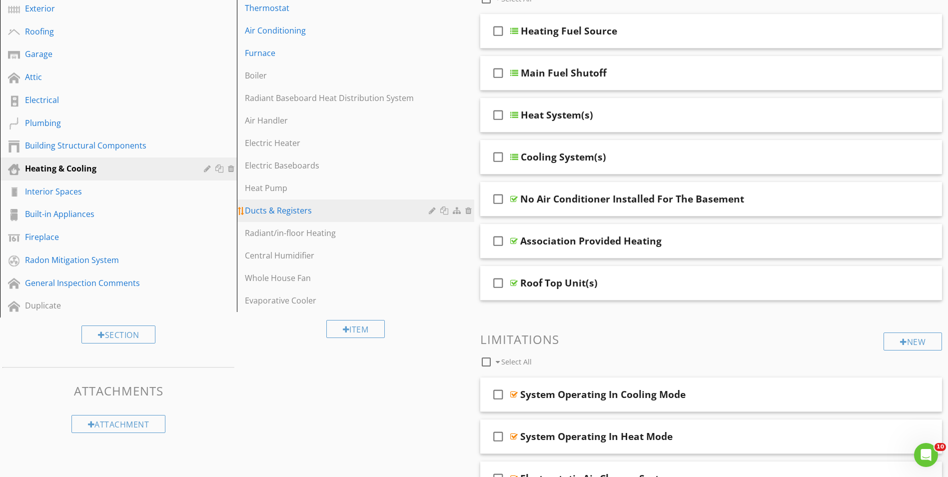
click at [297, 212] on div "Ducts & Registers" at bounding box center [338, 210] width 186 height 12
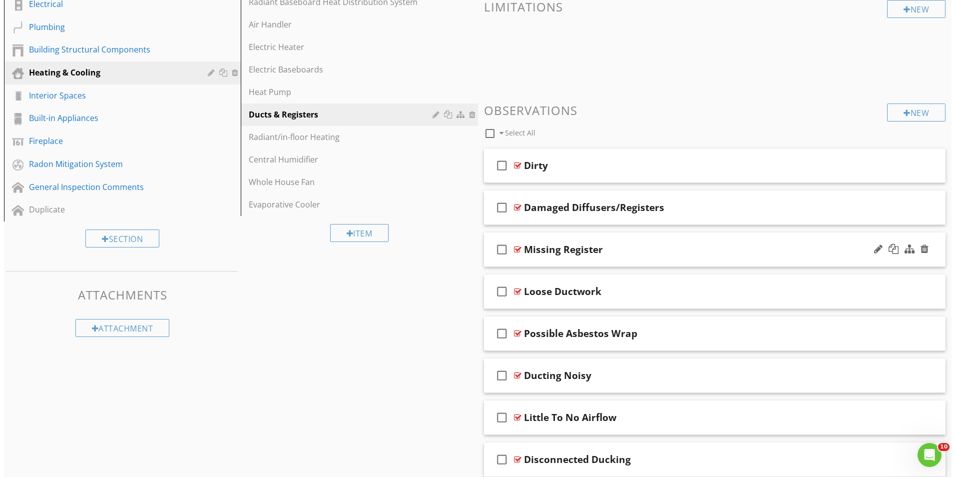
scroll to position [270, 0]
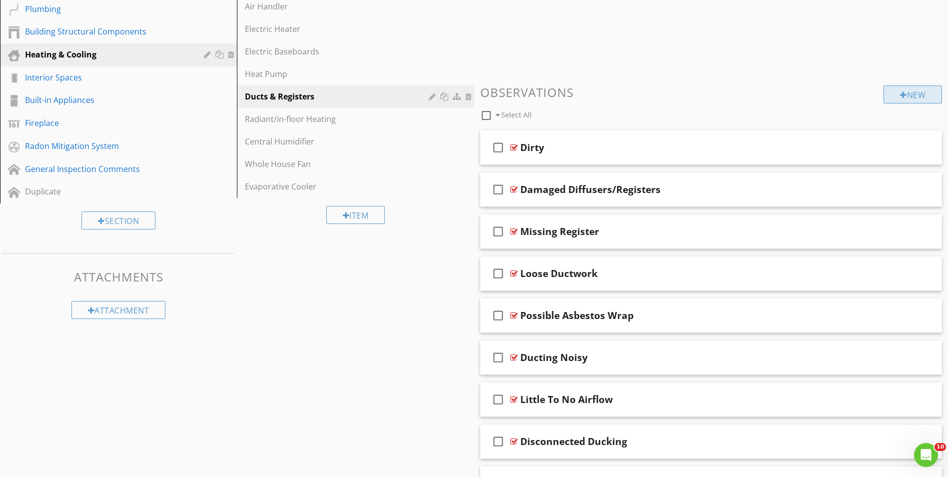
click at [918, 95] on div "New" at bounding box center [912, 94] width 58 height 18
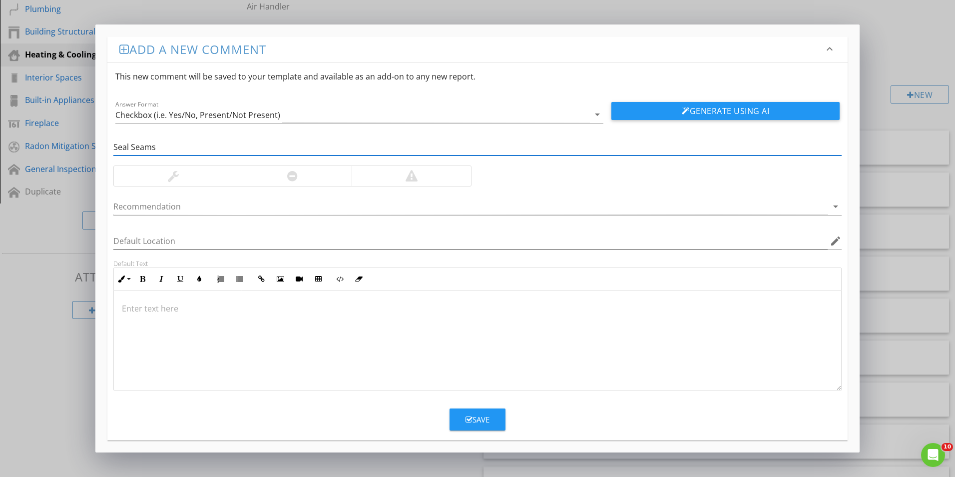
type input "Seal Seams"
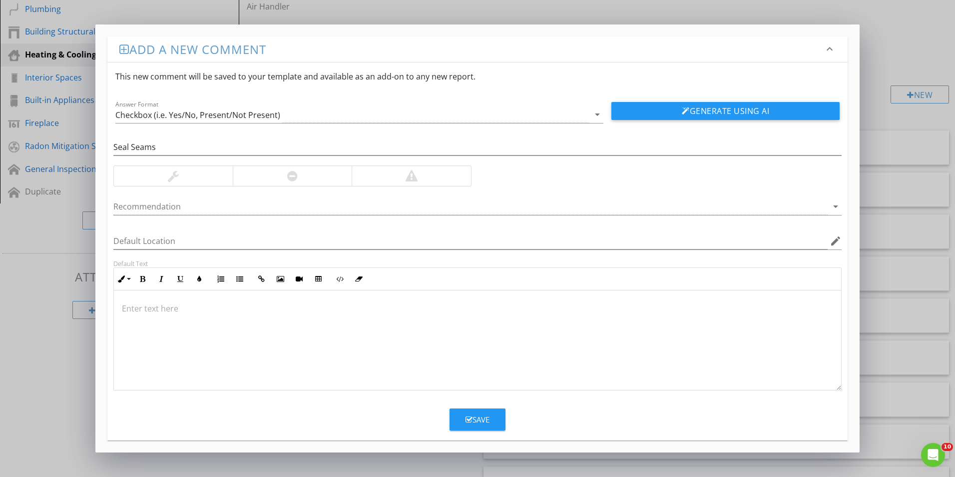
click at [192, 170] on div at bounding box center [173, 176] width 119 height 20
click at [166, 210] on div at bounding box center [470, 206] width 714 height 16
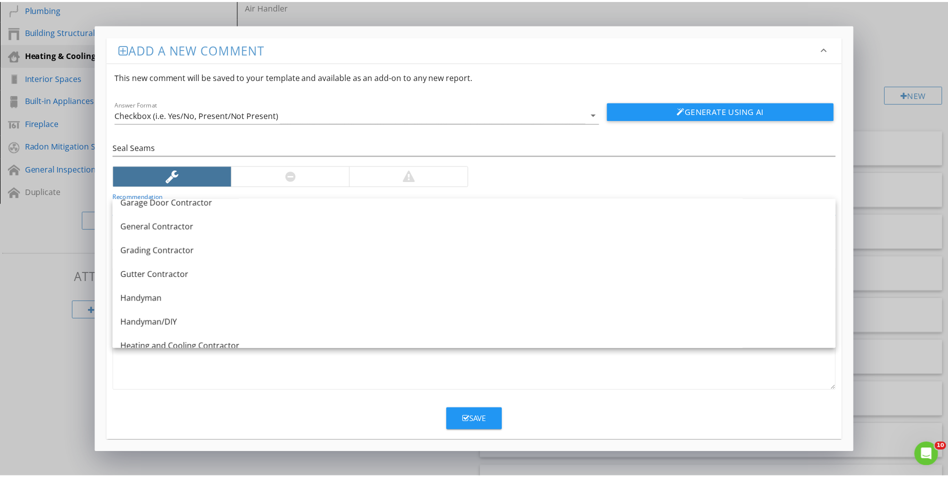
scroll to position [599, 0]
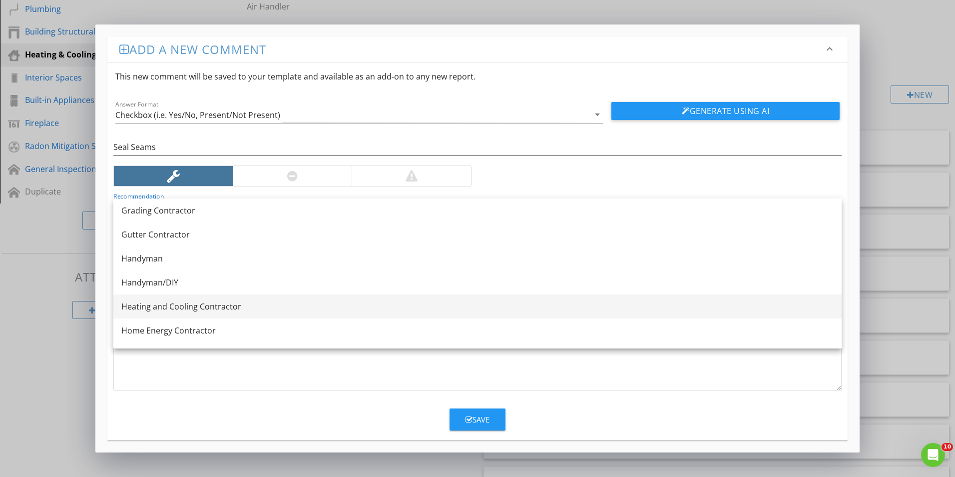
click at [158, 308] on div "Heating and Cooling Contractor" at bounding box center [477, 306] width 712 height 12
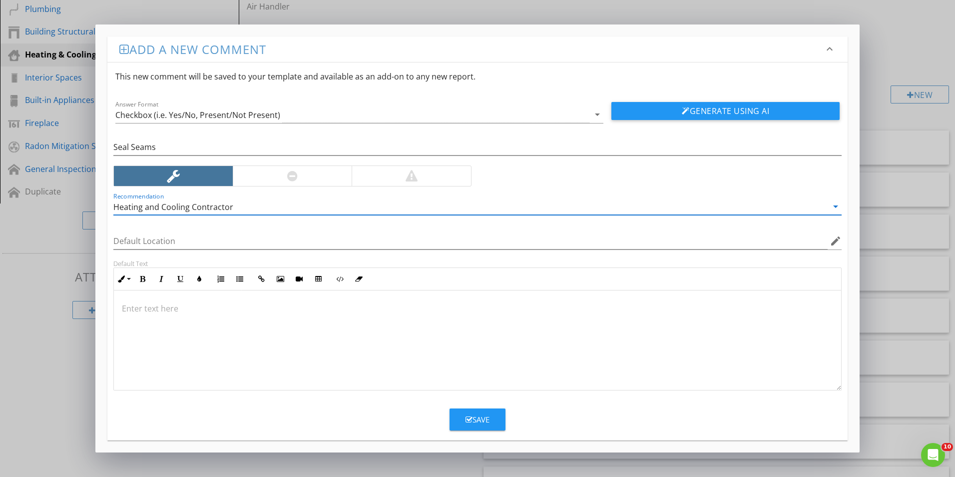
click at [124, 305] on p at bounding box center [477, 308] width 711 height 12
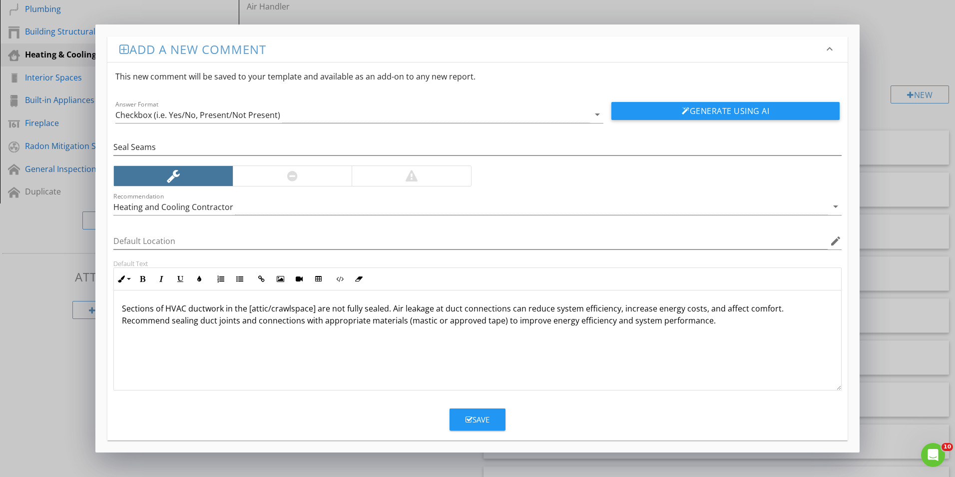
click at [315, 308] on p "Sections of HVAC ductwork in the [attic/crawlspace] are not fully sealed. Air l…" at bounding box center [477, 314] width 711 height 24
click at [599, 318] on p "Sections of HVAC ductwork in the are not fully sealed. Air leakage at duct conn…" at bounding box center [477, 314] width 711 height 24
click at [269, 352] on p "Example(s) Pictured:" at bounding box center [477, 352] width 711 height 12
click at [248, 309] on p "Sections of HVAC ductwork in the are not fully sealed. Air leakage at duct conn…" at bounding box center [477, 314] width 711 height 24
click at [230, 354] on p "Example(s) Pictured:" at bounding box center [477, 352] width 711 height 12
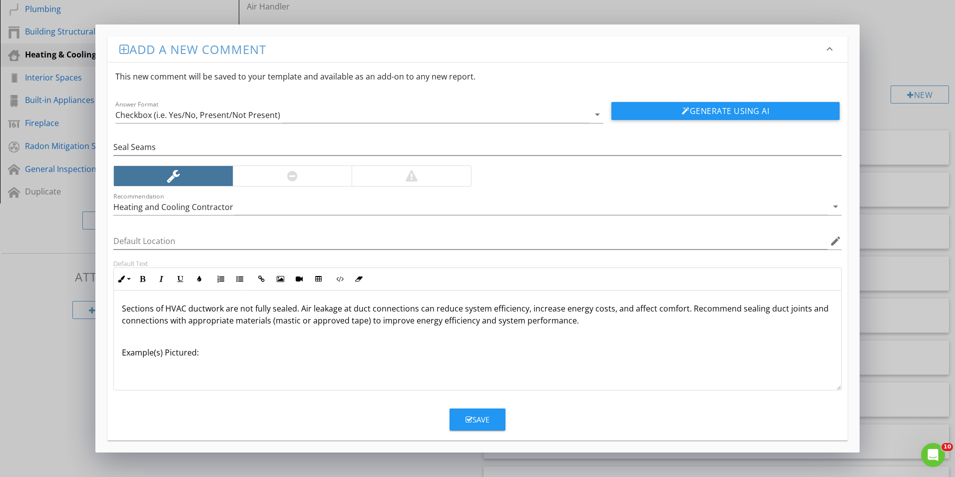
click at [489, 415] on div "Save" at bounding box center [478, 419] width 24 height 11
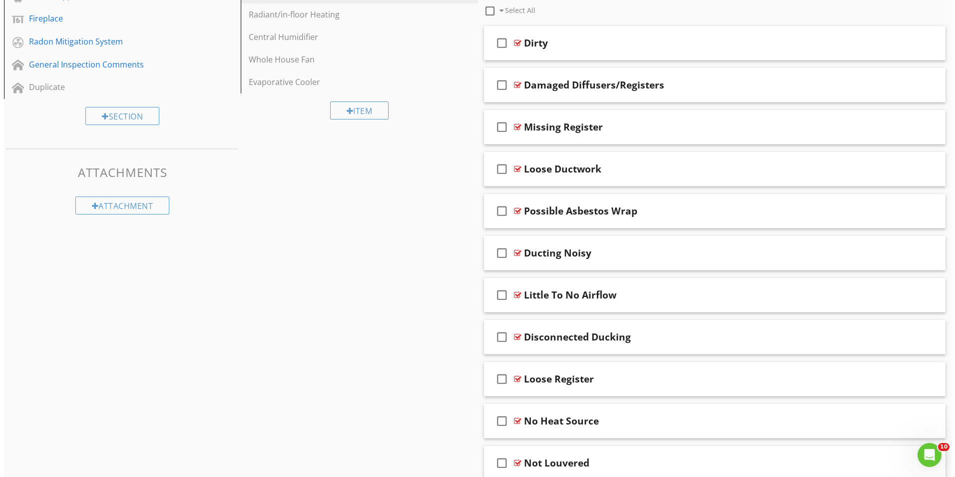
scroll to position [212, 0]
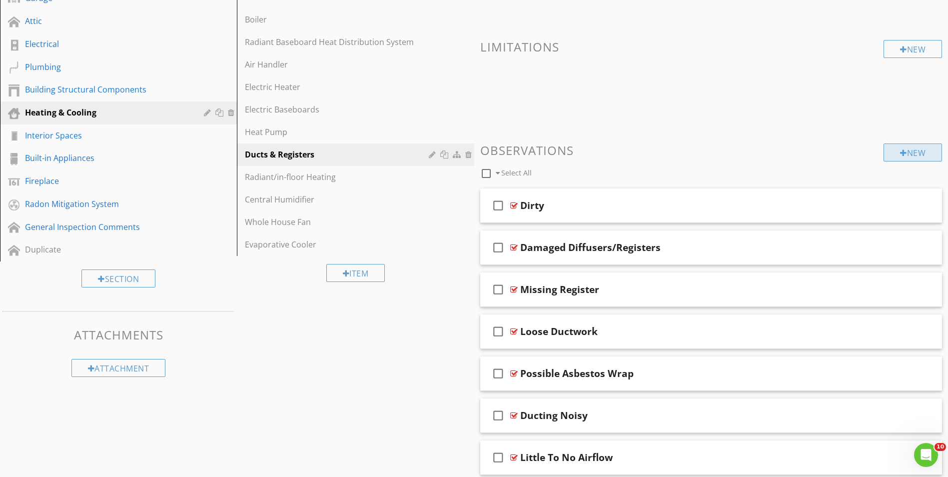
click at [910, 152] on div "New" at bounding box center [912, 152] width 58 height 18
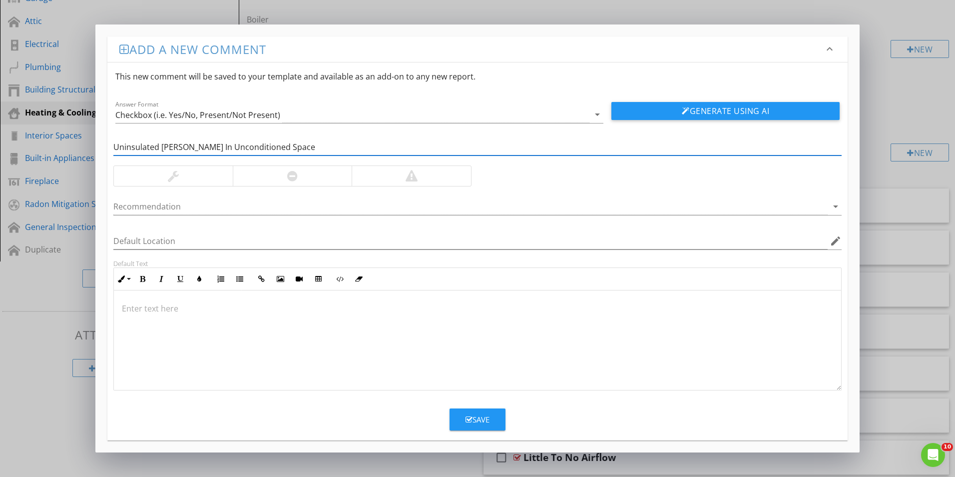
type input "Uninsulated Ductwork In Unconditioned Space"
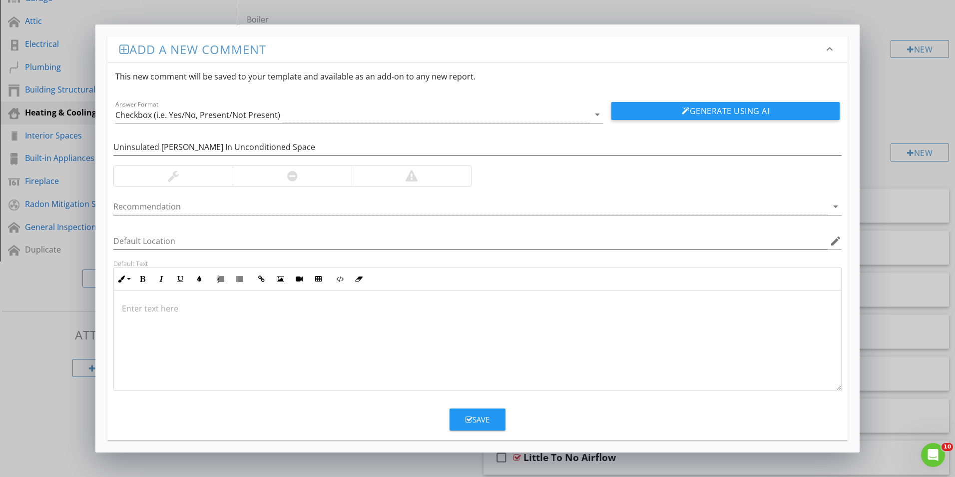
click at [183, 182] on div at bounding box center [173, 176] width 119 height 20
click at [128, 208] on div at bounding box center [470, 206] width 714 height 16
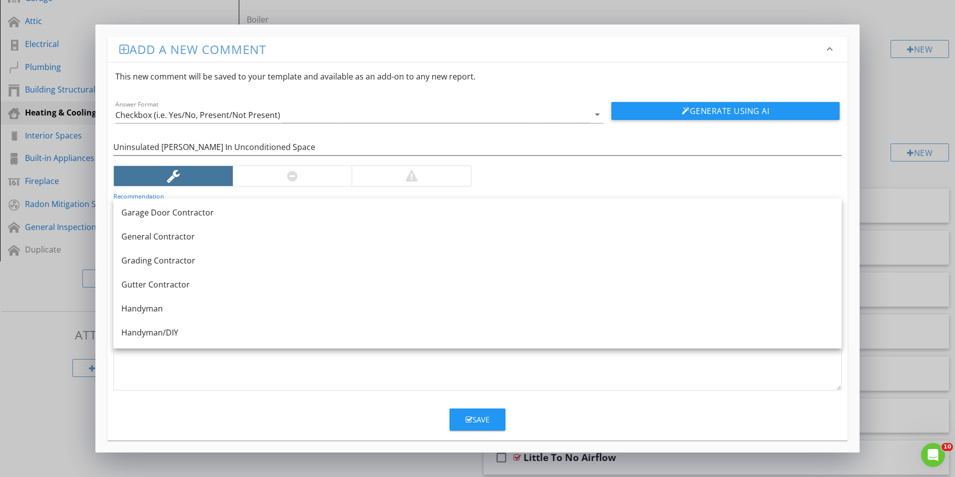
scroll to position [649, 0]
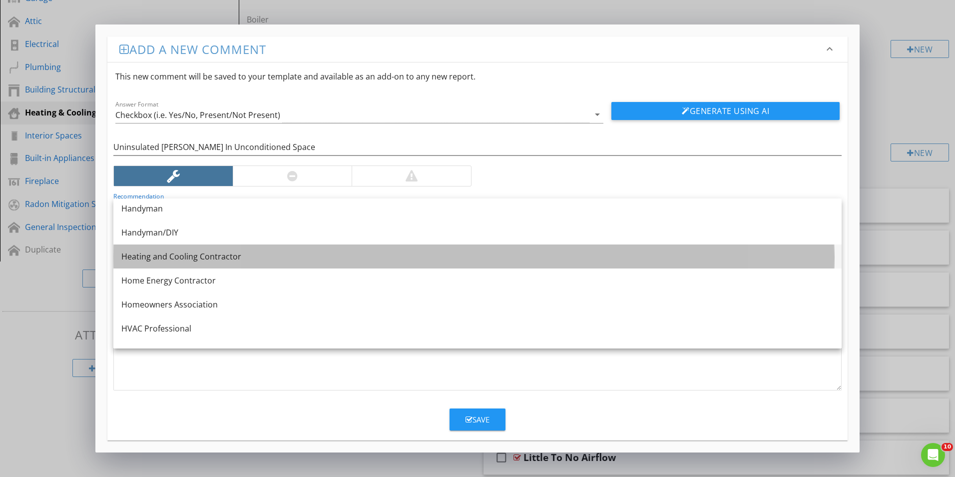
click at [149, 258] on div "Heating and Cooling Contractor" at bounding box center [477, 256] width 712 height 12
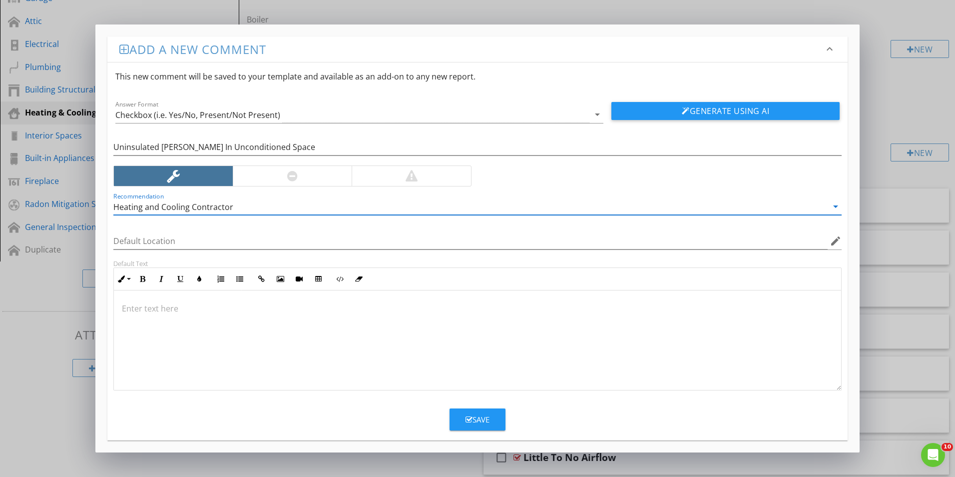
click at [146, 302] on div at bounding box center [477, 340] width 727 height 100
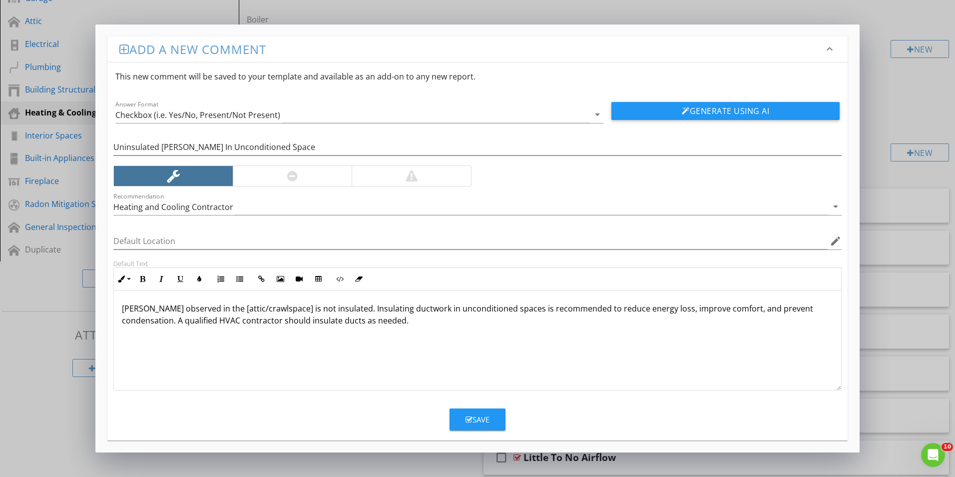
click at [288, 309] on p "Ductwork observed in the [attic/crawlspace] is not insulated. Insulating ductwo…" at bounding box center [477, 314] width 711 height 24
click at [713, 308] on p "Ductwork is not insulated. Insulating ductwork in unconditioned spaces is recom…" at bounding box center [477, 314] width 711 height 24
click at [188, 321] on p "Ductwork is not insulated. Insulating ductwork in unconditioned spaces is recom…" at bounding box center [477, 314] width 711 height 24
click at [185, 319] on p "Ductwork is not insulated. Insulating ductwork in unconditioned spaces is recom…" at bounding box center [477, 314] width 711 height 24
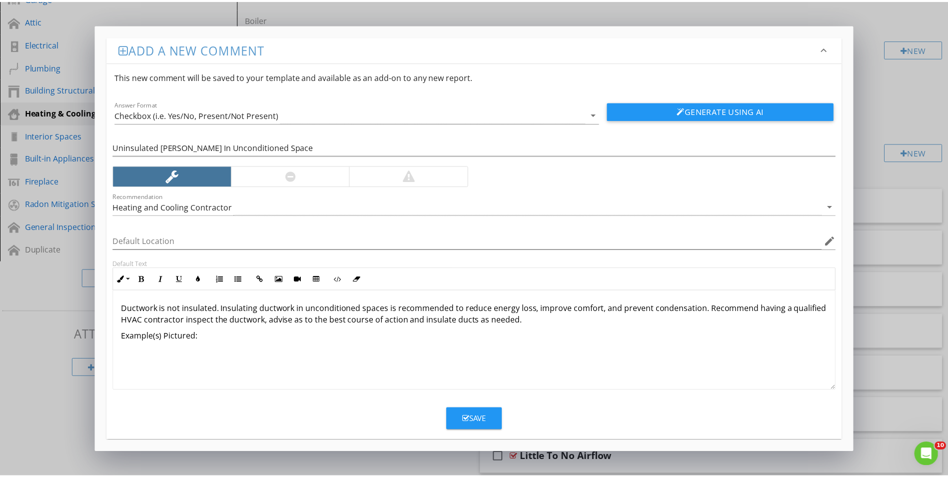
scroll to position [0, 0]
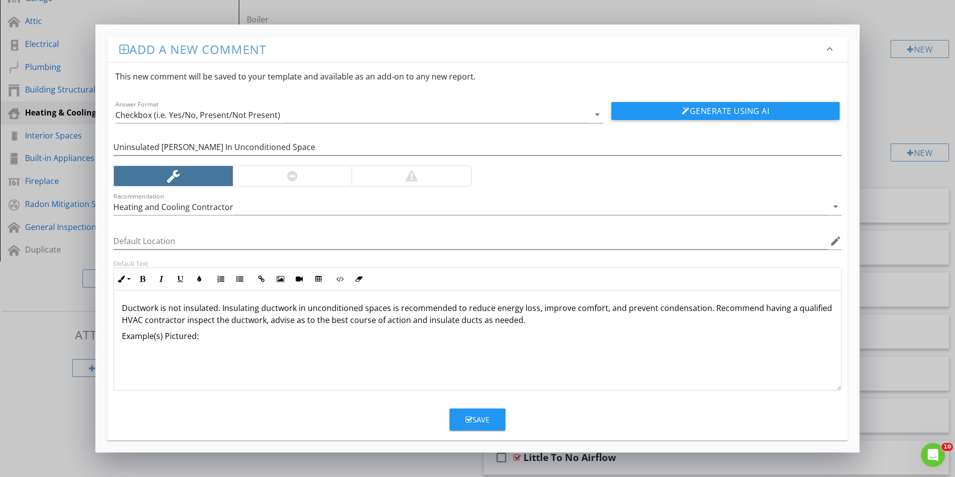
click at [481, 415] on div "Save" at bounding box center [478, 419] width 24 height 11
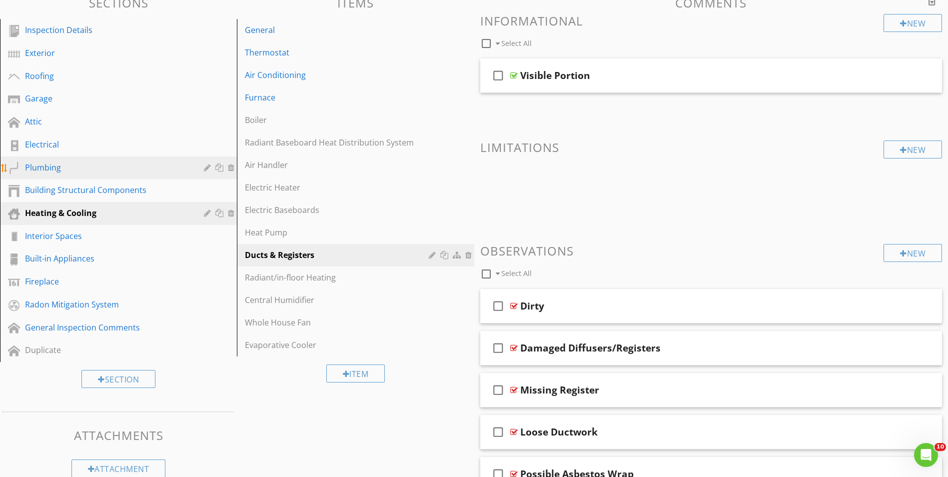
scroll to position [62, 0]
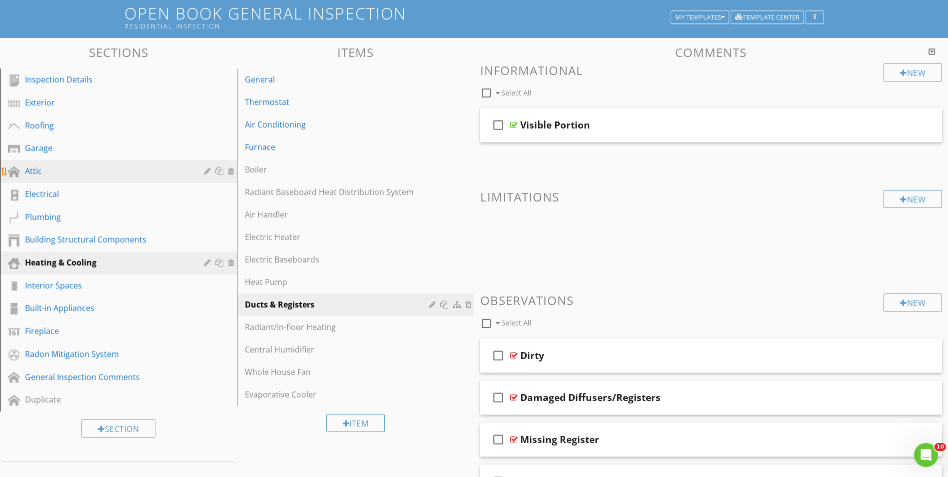
click at [40, 170] on div "Attic" at bounding box center [107, 171] width 164 height 12
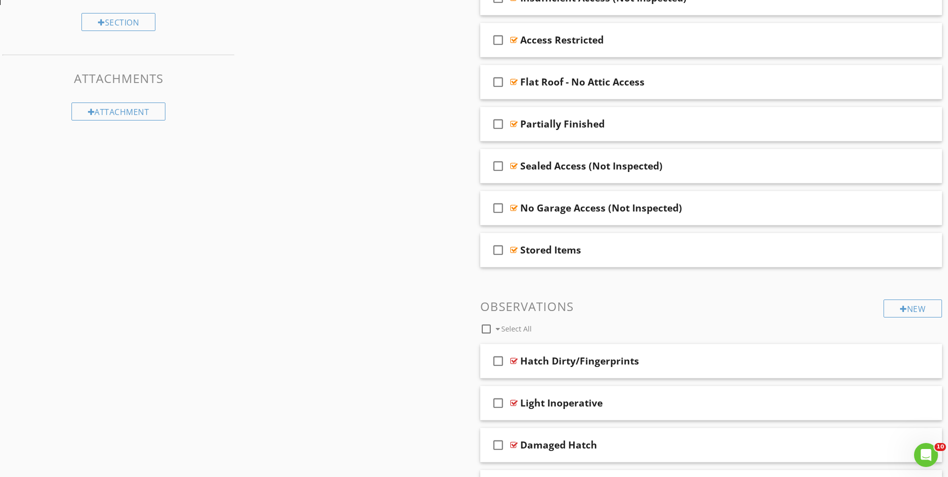
scroll to position [599, 0]
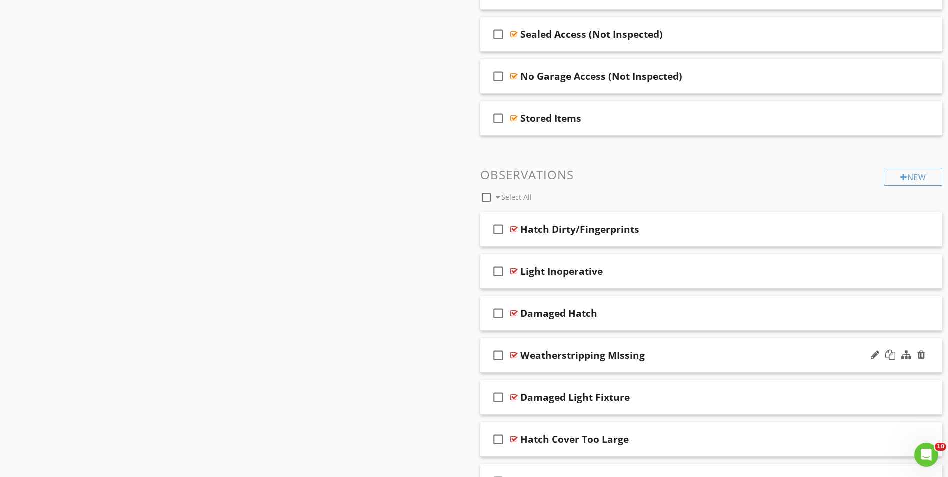
click at [571, 367] on div "check_box_outline_blank Weatherstripping MIssing" at bounding box center [711, 355] width 462 height 34
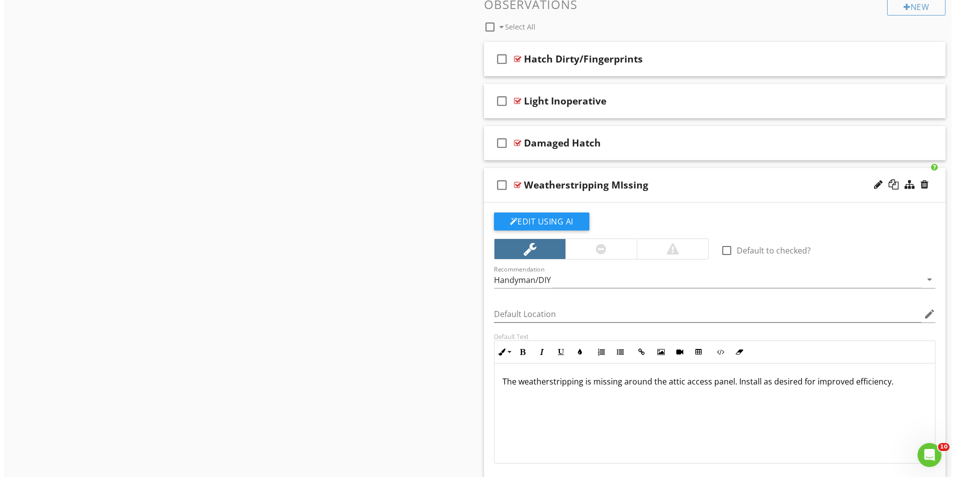
scroll to position [720, 0]
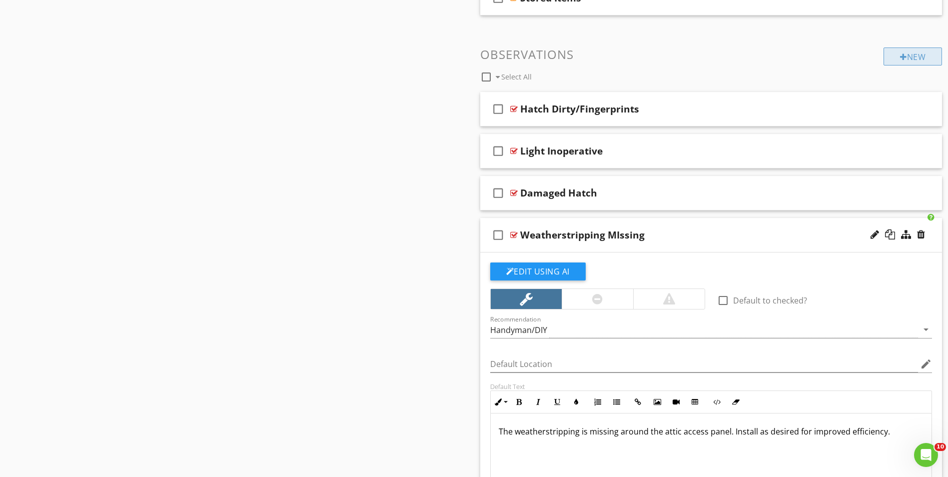
click at [909, 55] on div "New" at bounding box center [912, 56] width 58 height 18
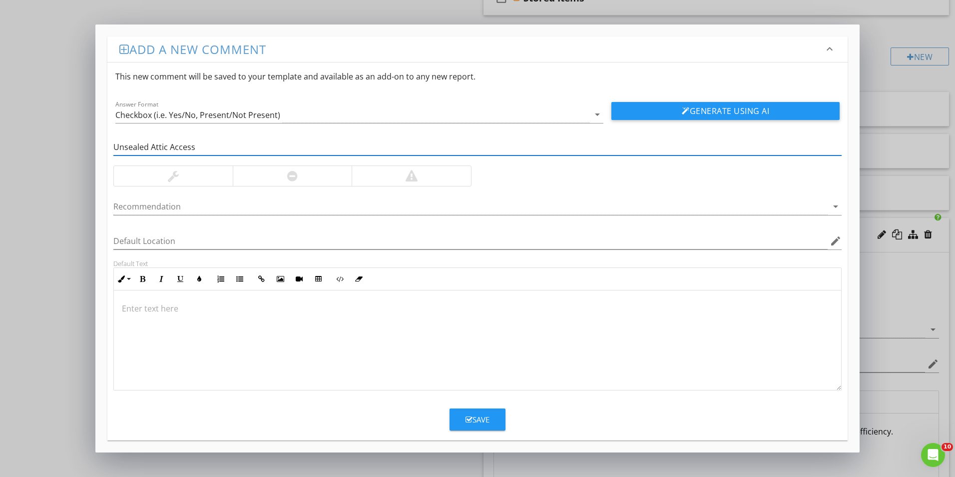
type input "Unsealed Attic Access"
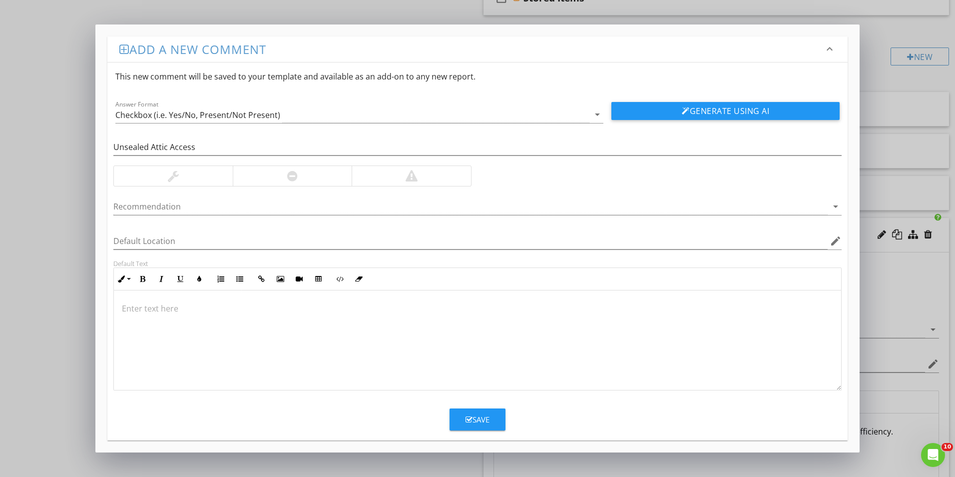
click at [151, 179] on div at bounding box center [173, 176] width 119 height 20
click at [120, 304] on div at bounding box center [477, 340] width 727 height 100
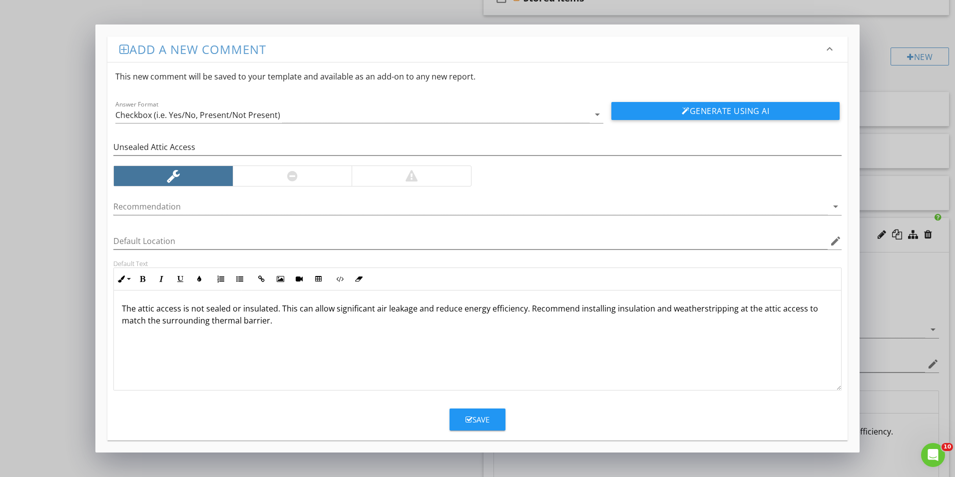
click at [370, 309] on p "The attic access is not sealed or insulated. This can allow significant air lea…" at bounding box center [477, 314] width 711 height 24
click at [227, 323] on p "The attic access is not sealed or insulated. This can allow air leakage and red…" at bounding box center [477, 314] width 711 height 24
click at [443, 319] on p "The attic access is not sealed or insulated. This can allow air leakage and red…" at bounding box center [477, 314] width 711 height 24
click at [149, 207] on div at bounding box center [470, 206] width 714 height 16
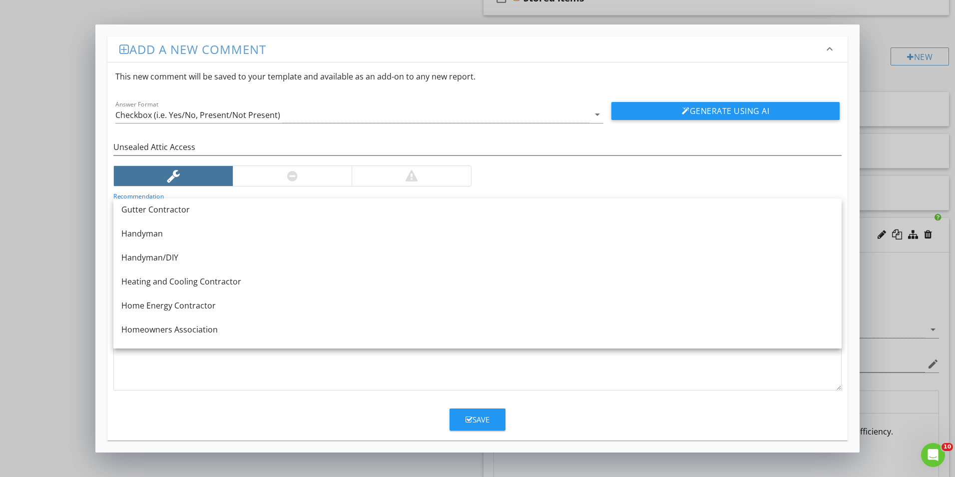
scroll to position [629, 0]
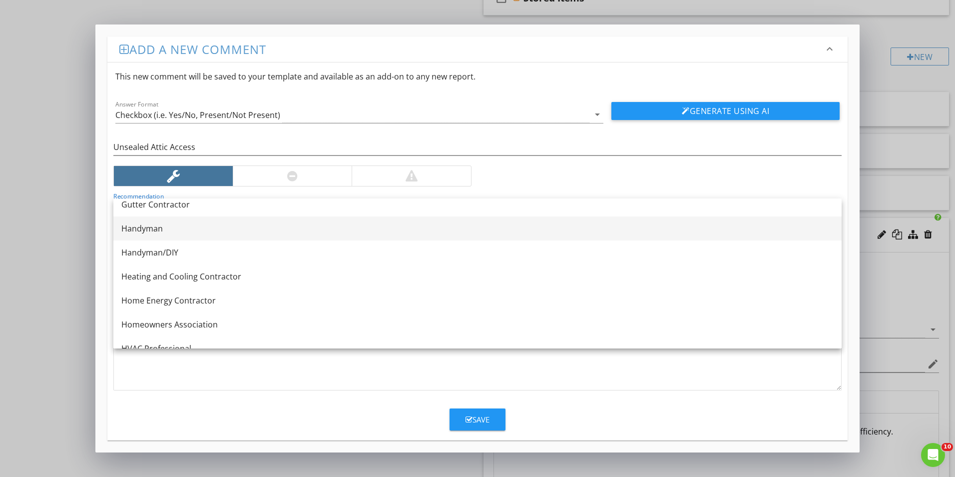
click at [136, 228] on div "Handyman" at bounding box center [477, 228] width 712 height 12
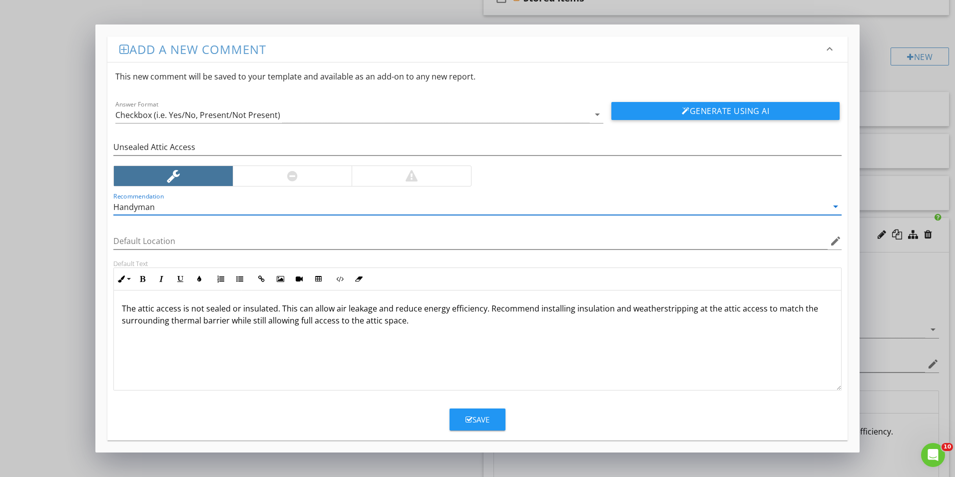
click at [208, 336] on div "The attic access is not sealed or insulated. This can allow air leakage and red…" at bounding box center [477, 340] width 727 height 100
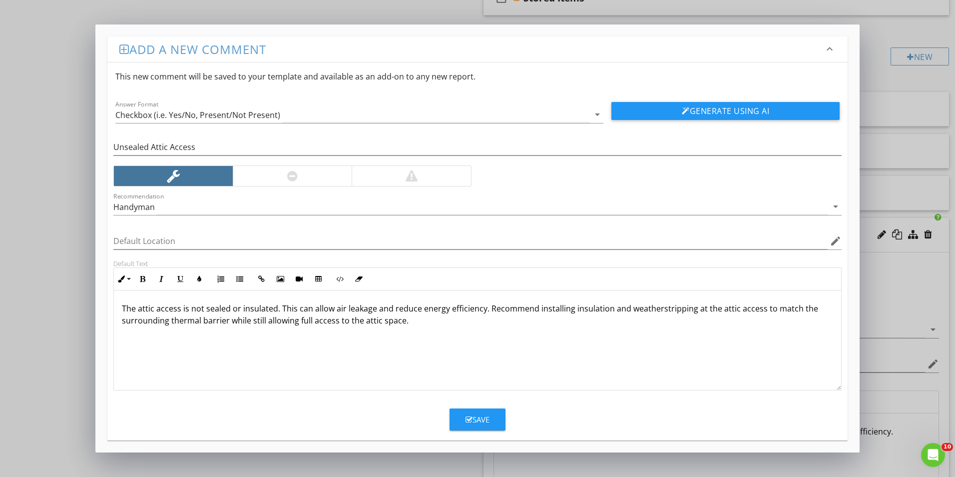
click at [429, 320] on p "The attic access is not sealed or insulated. This can allow air leakage and red…" at bounding box center [477, 314] width 711 height 24
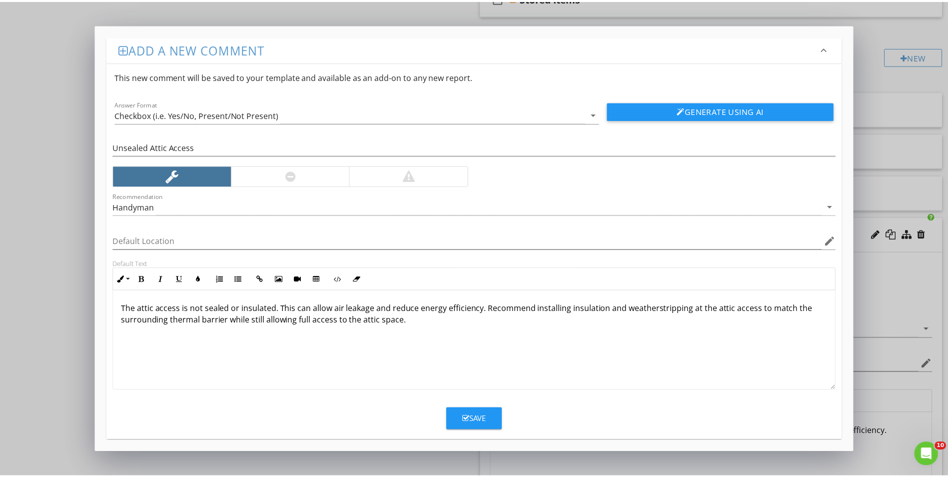
scroll to position [0, 0]
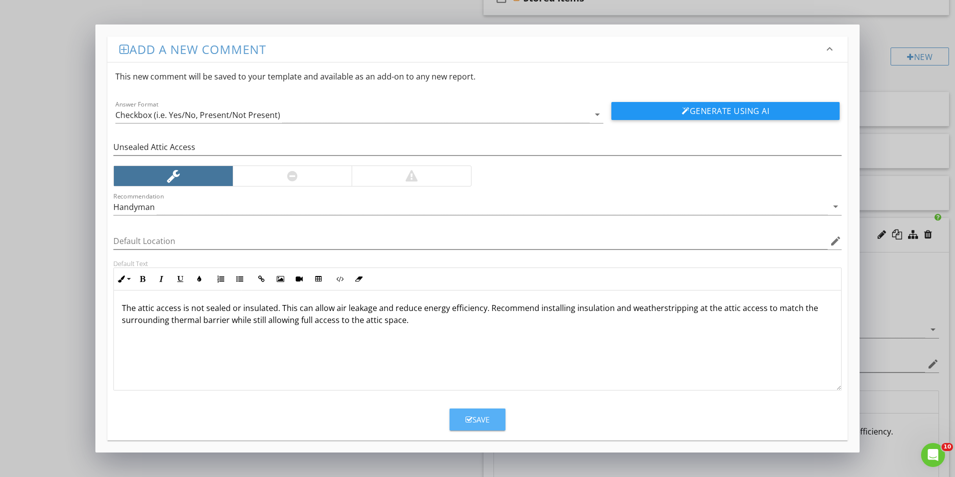
click at [489, 413] on button "Save" at bounding box center [478, 419] width 56 height 22
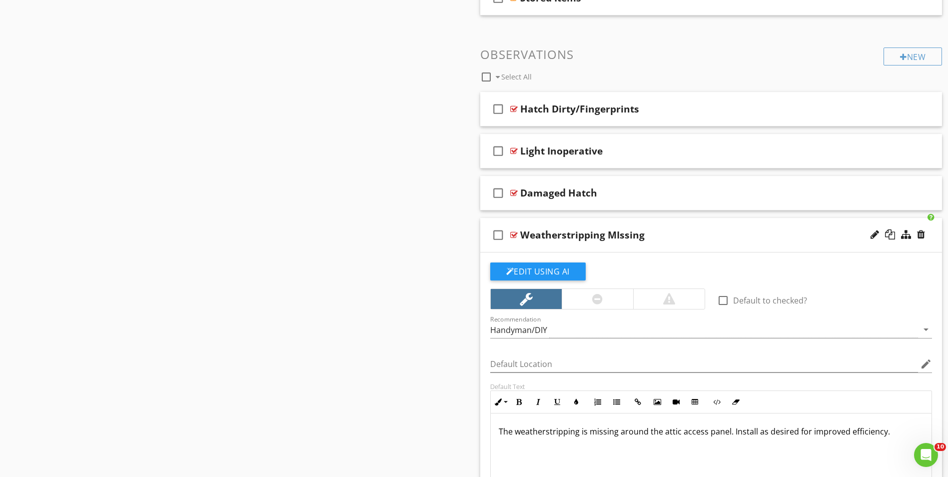
click at [584, 249] on div "check_box_outline_blank Weatherstripping MIssing" at bounding box center [711, 235] width 462 height 34
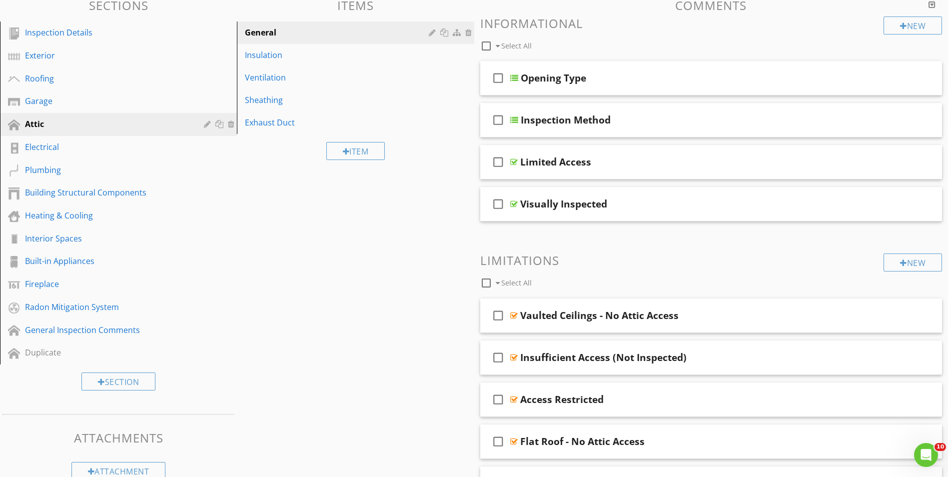
scroll to position [0, 0]
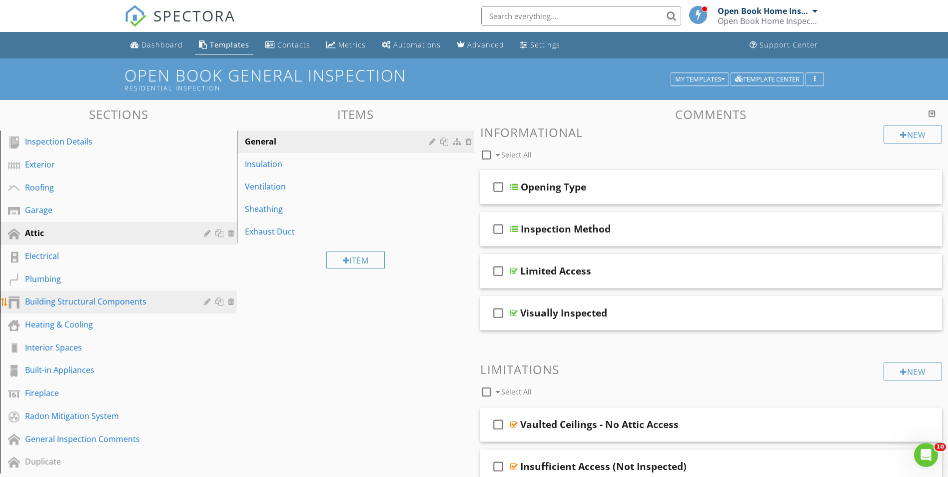
click at [61, 304] on div "Building Structural Components" at bounding box center [107, 301] width 164 height 12
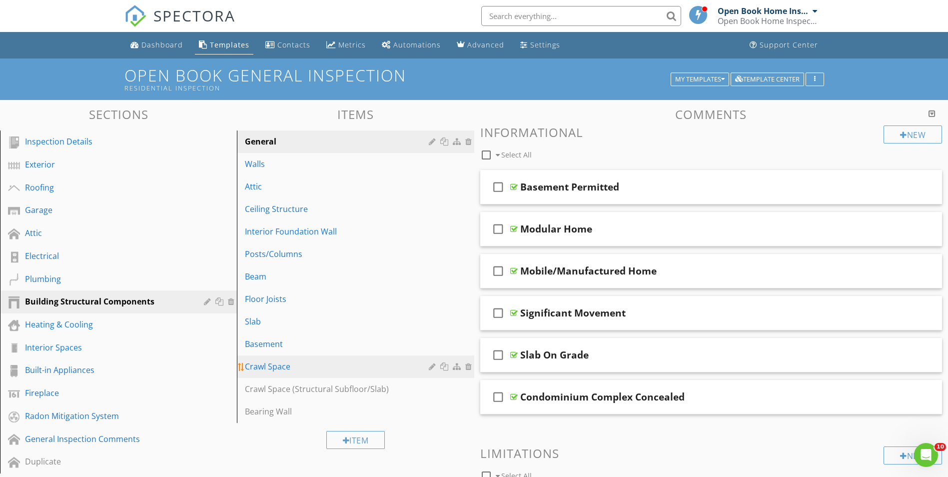
click at [302, 373] on link "Crawl Space" at bounding box center [357, 366] width 234 height 22
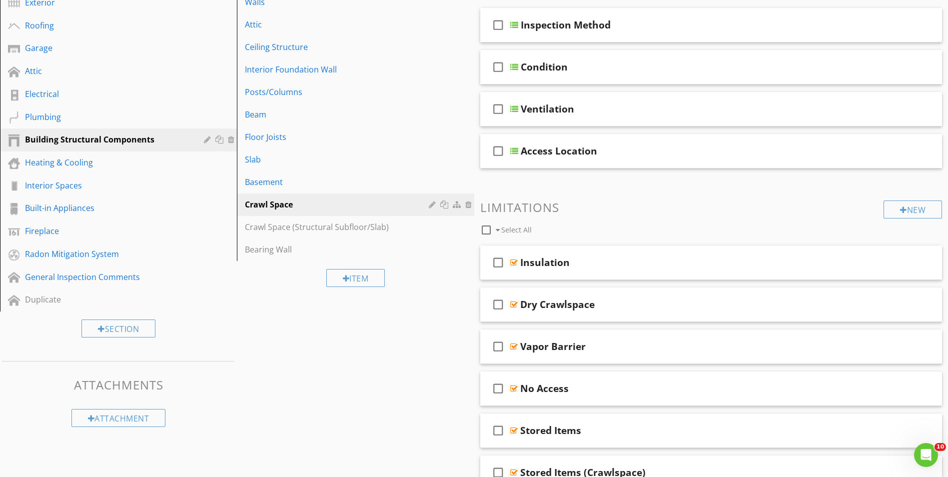
scroll to position [200, 0]
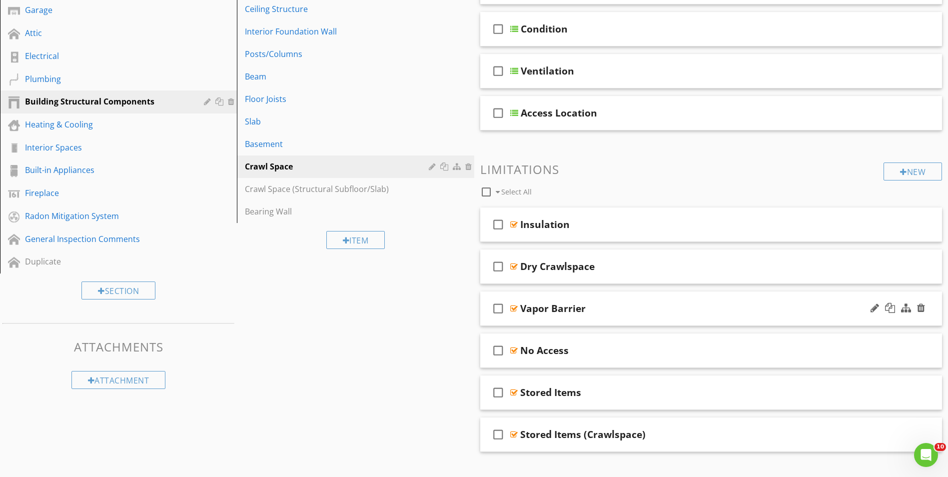
click at [612, 322] on div "check_box_outline_blank Vapor Barrier" at bounding box center [711, 308] width 462 height 34
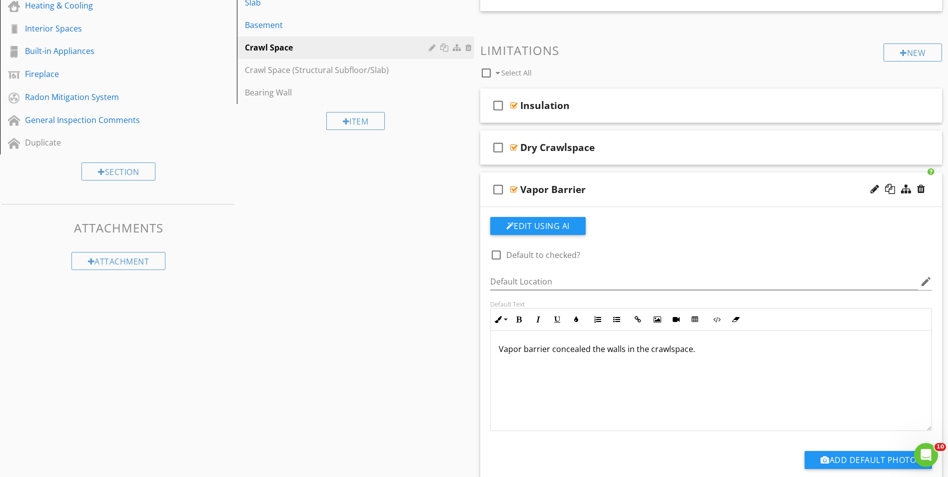
scroll to position [350, 0]
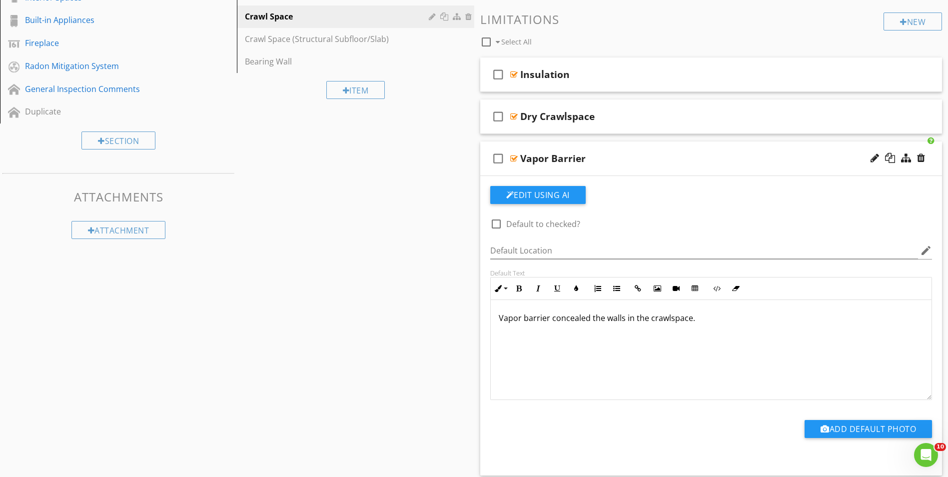
click at [571, 169] on div "check_box_outline_blank Vapor Barrier" at bounding box center [711, 158] width 462 height 34
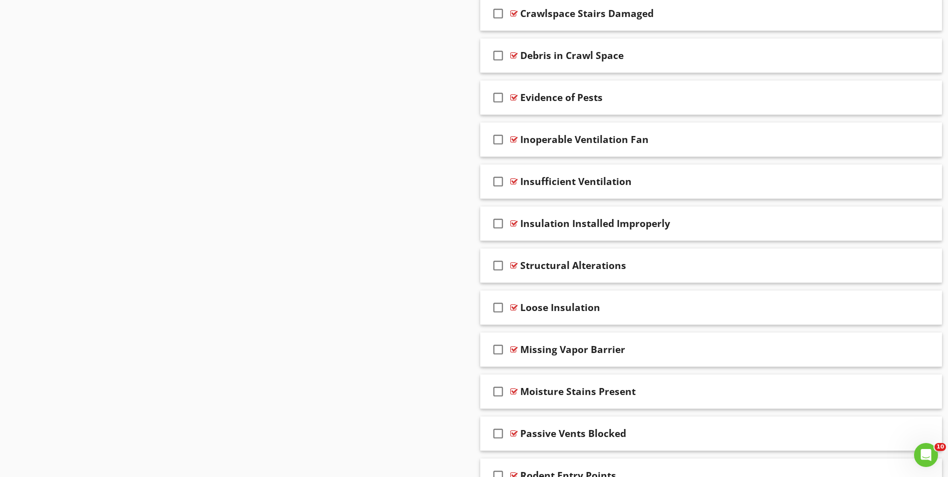
scroll to position [749, 0]
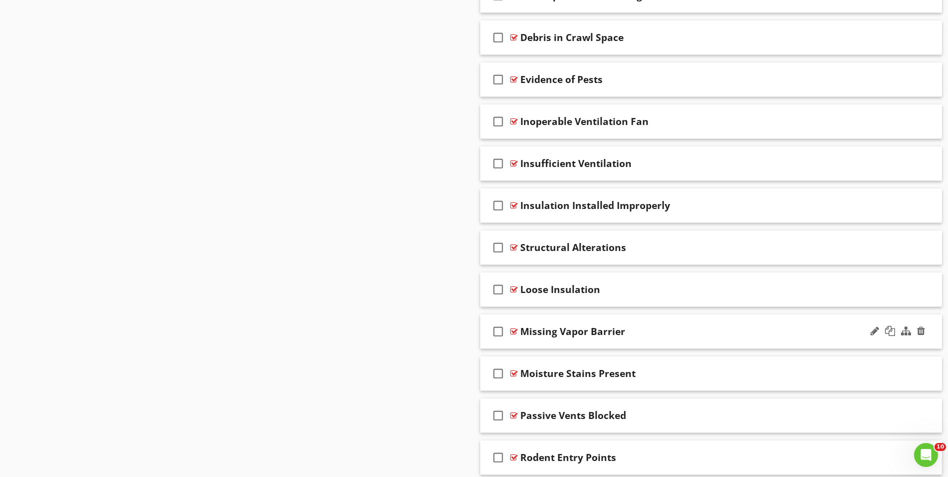
click at [560, 344] on div "check_box_outline_blank Missing Vapor Barrier" at bounding box center [711, 331] width 462 height 34
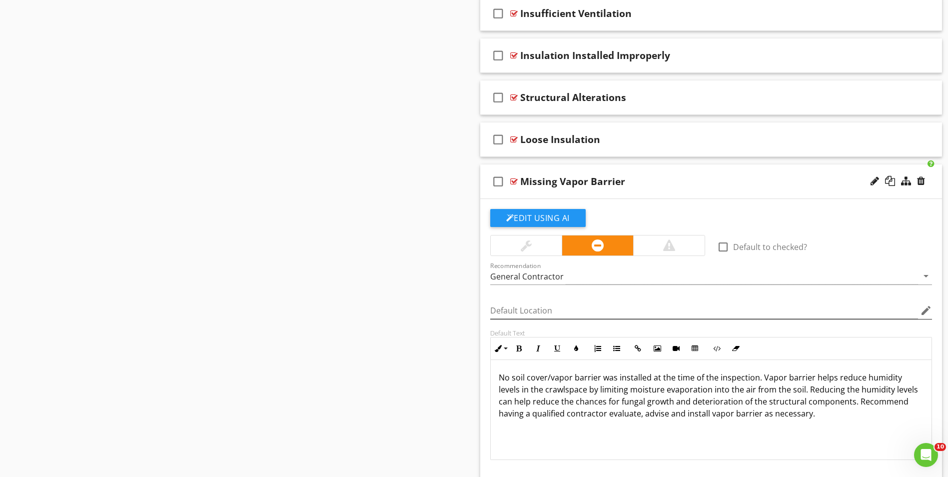
scroll to position [0, 0]
click at [544, 190] on div "check_box_outline_blank Missing Vapor Barrier" at bounding box center [711, 181] width 462 height 34
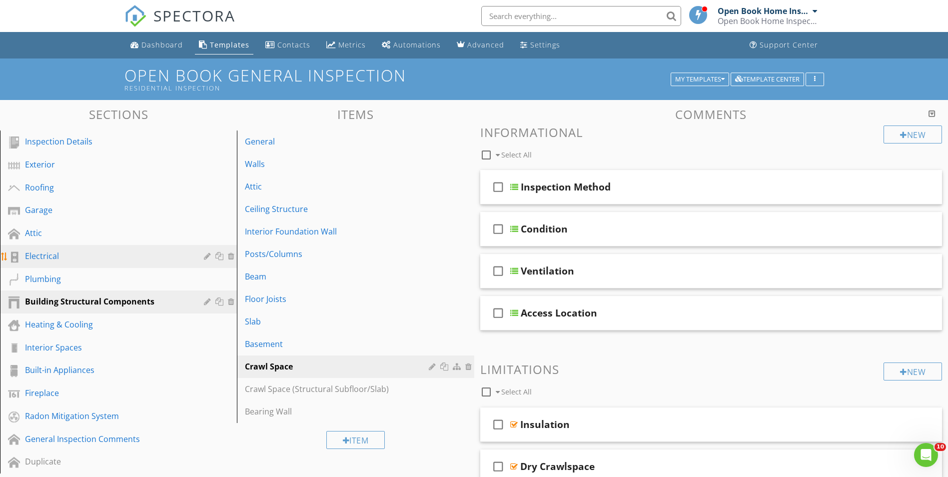
click at [68, 257] on div "Electrical" at bounding box center [107, 256] width 164 height 12
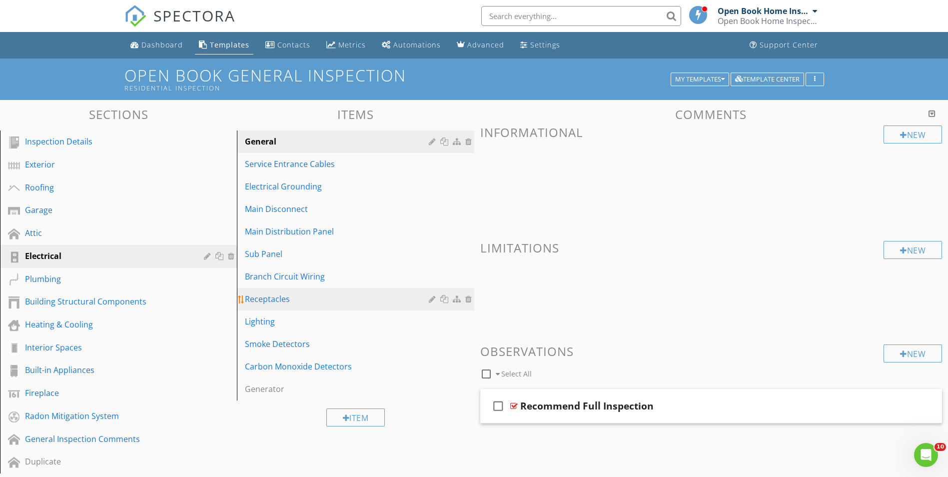
click at [288, 302] on div "Receptacles" at bounding box center [338, 299] width 186 height 12
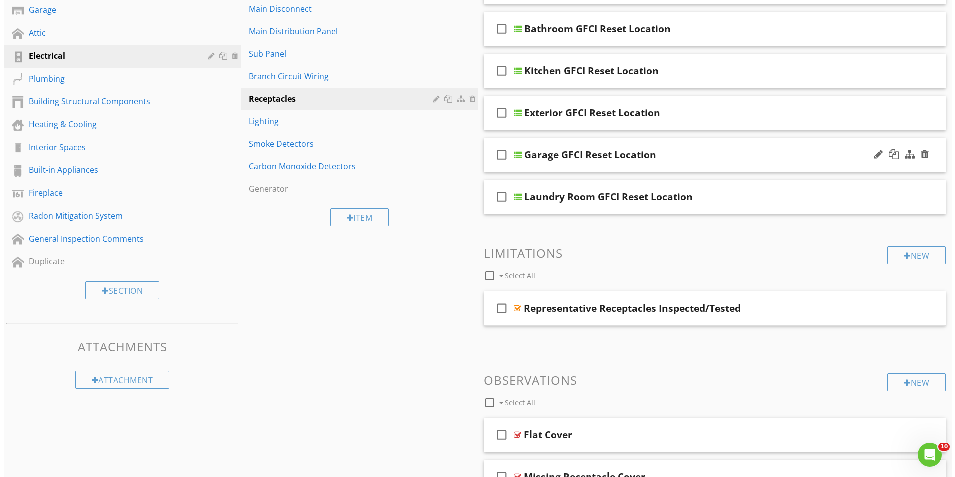
scroll to position [400, 0]
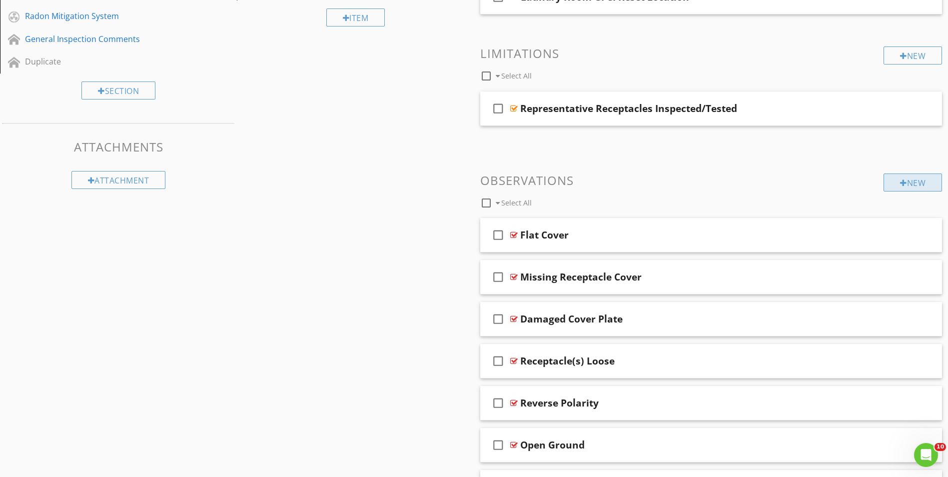
click at [913, 183] on div "New" at bounding box center [912, 182] width 58 height 18
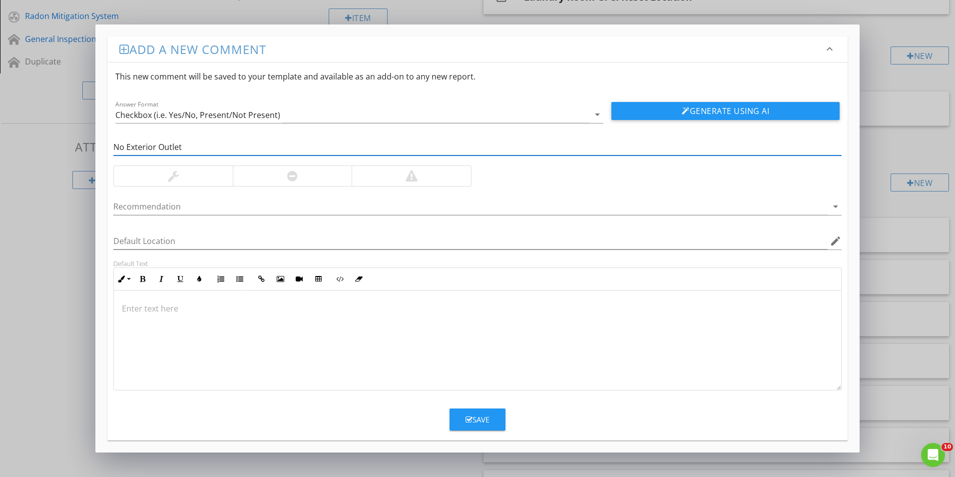
type input "No Exterior Outlet"
click at [279, 180] on div at bounding box center [292, 176] width 119 height 20
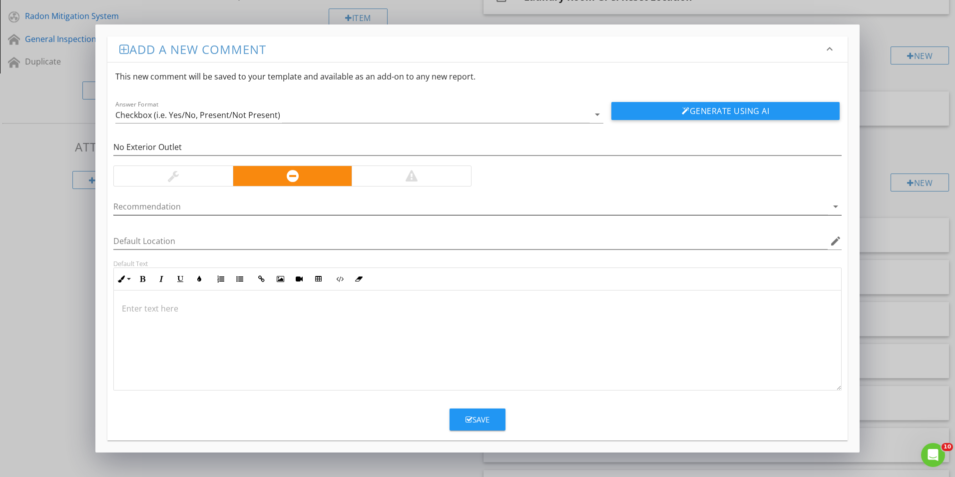
click at [167, 208] on div at bounding box center [470, 206] width 714 height 16
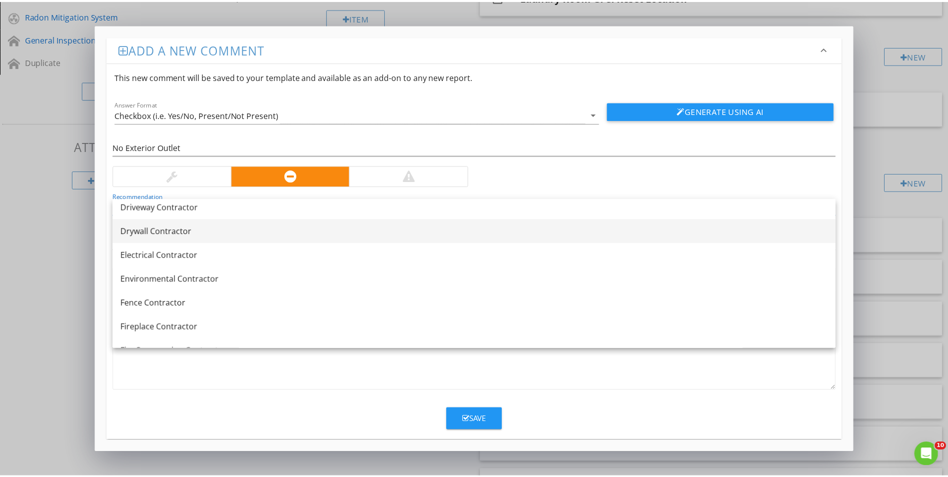
scroll to position [350, 0]
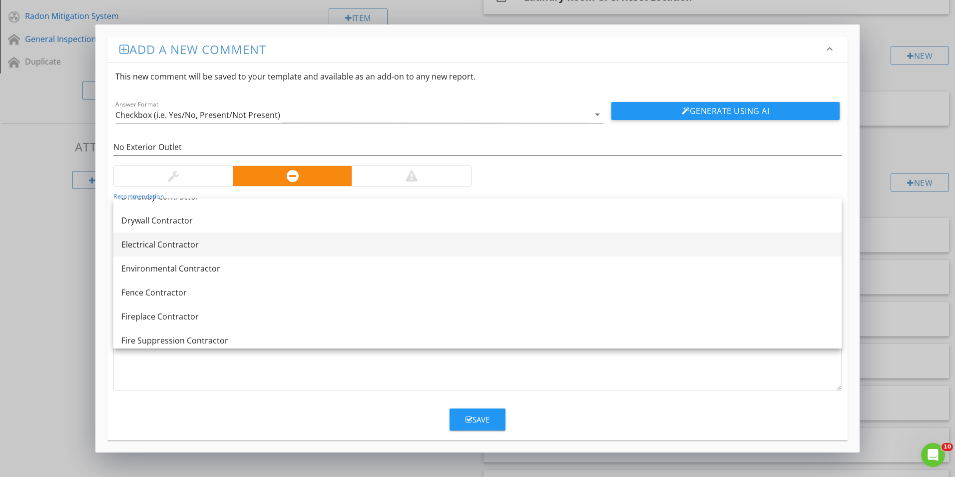
click at [144, 245] on div "Electrical Contractor" at bounding box center [477, 244] width 712 height 12
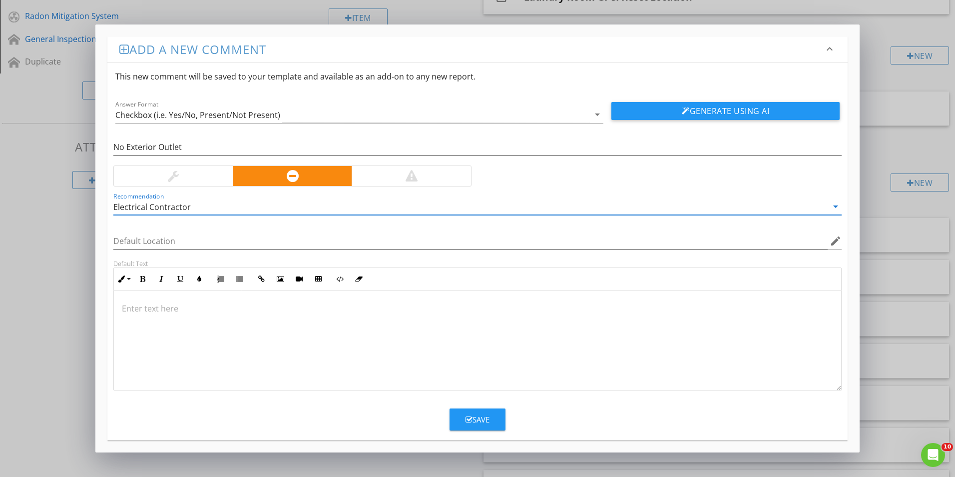
click at [135, 304] on p at bounding box center [477, 308] width 711 height 12
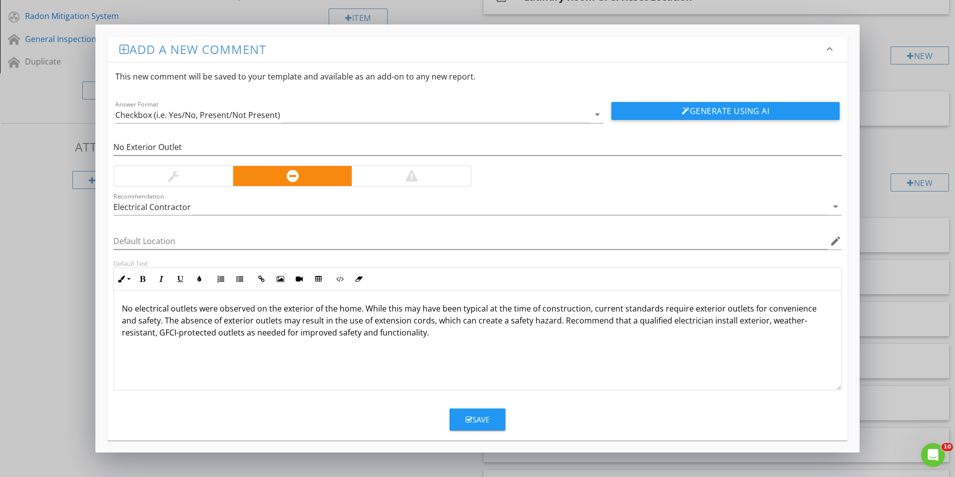
click at [148, 318] on p "No electrical outlets were observed on the exterior of the home. While this may…" at bounding box center [477, 320] width 711 height 36
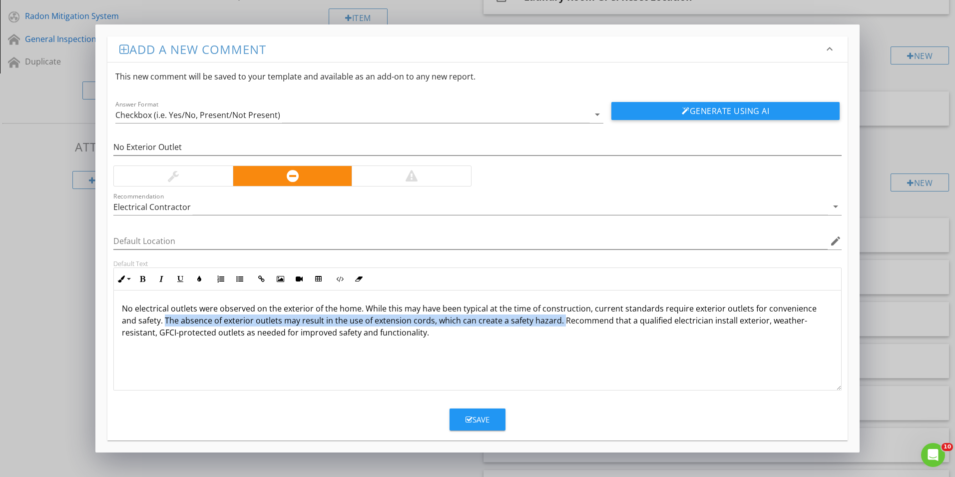
drag, startPoint x: 149, startPoint y: 318, endPoint x: 544, endPoint y: 322, distance: 395.1
click at [544, 322] on p "No electrical outlets were observed on the exterior of the home. While this may…" at bounding box center [477, 320] width 711 height 36
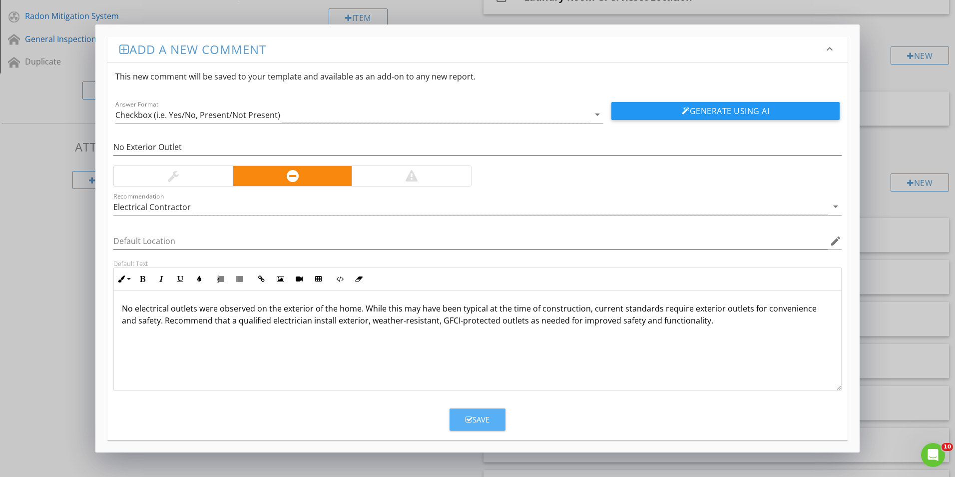
click at [480, 417] on div "Save" at bounding box center [478, 419] width 24 height 11
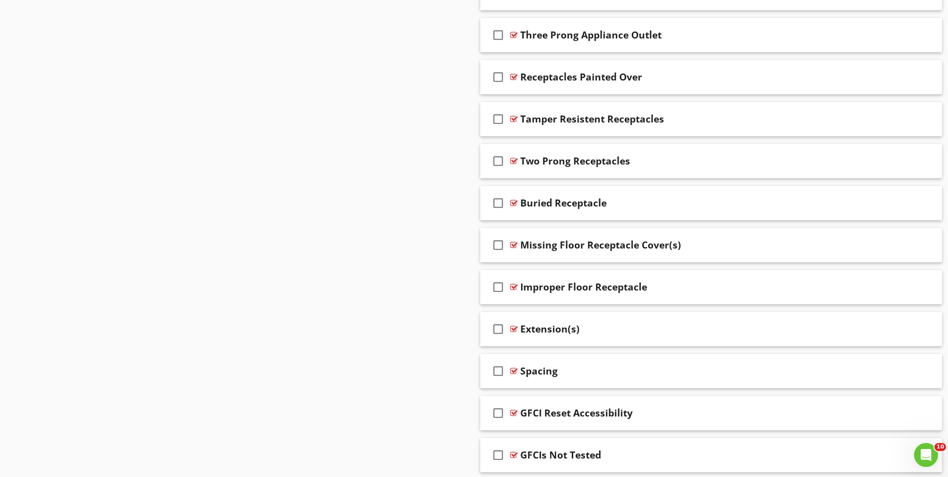
scroll to position [1812, 0]
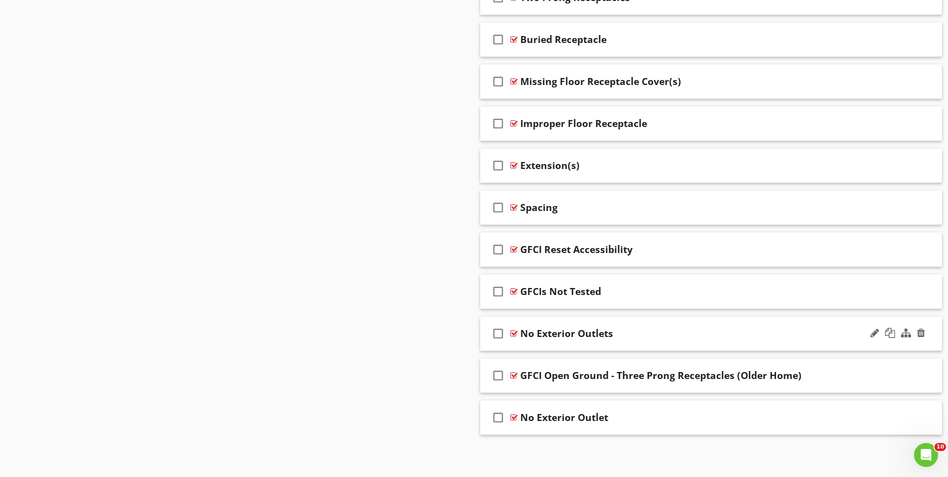
click at [576, 343] on div "check_box_outline_blank No Exterior Outlets" at bounding box center [711, 333] width 462 height 34
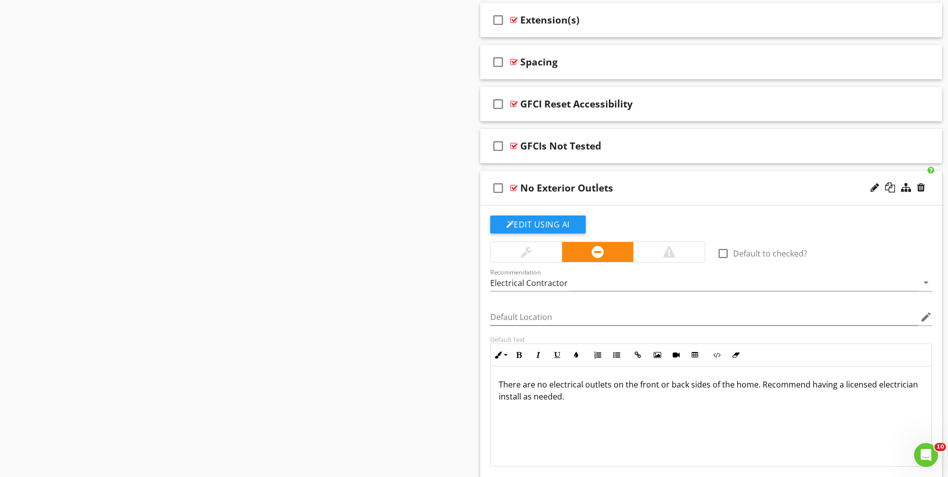
scroll to position [1962, 0]
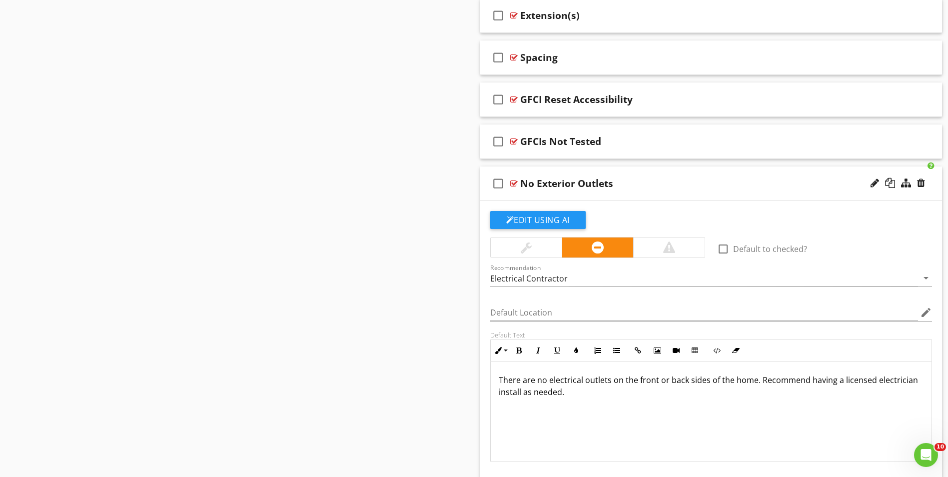
click at [546, 193] on div "check_box_outline_blank No Exterior Outlets" at bounding box center [711, 183] width 462 height 34
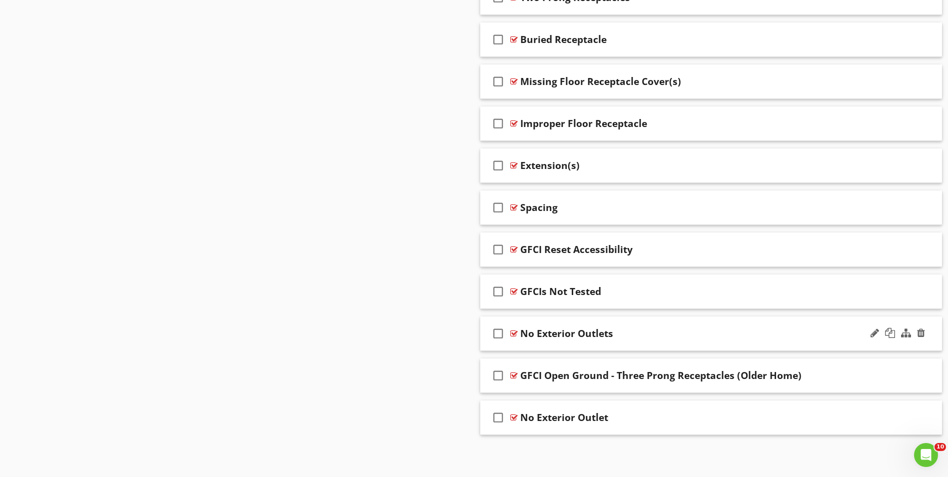
scroll to position [1812, 0]
click at [922, 331] on div at bounding box center [921, 333] width 8 height 10
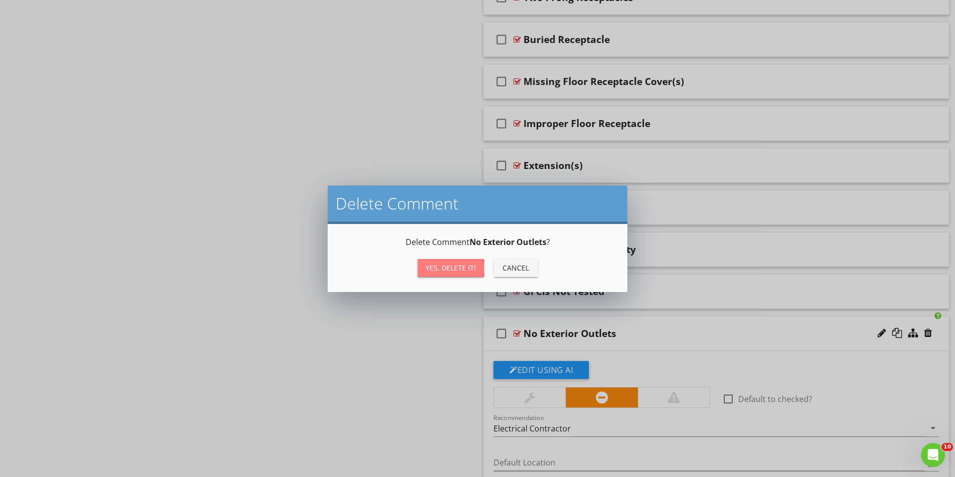
click at [439, 266] on div "Yes, Delete it!" at bounding box center [451, 267] width 50 height 10
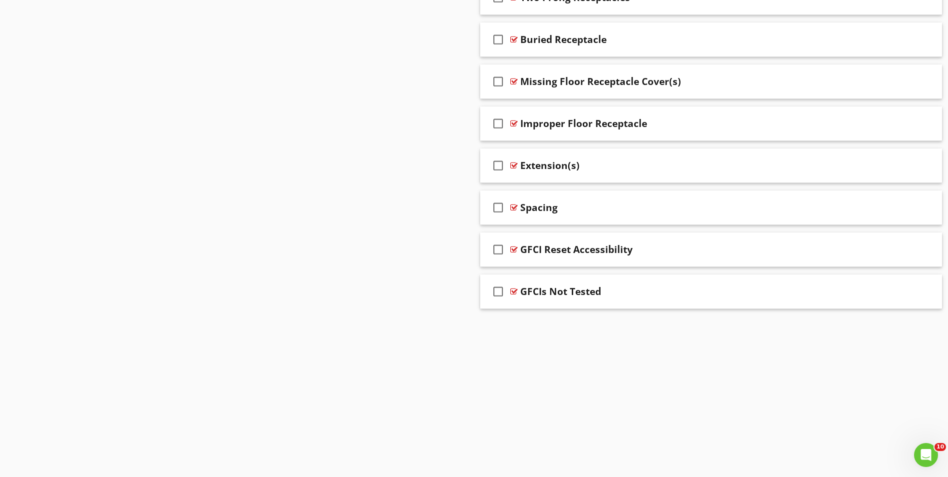
scroll to position [1770, 0]
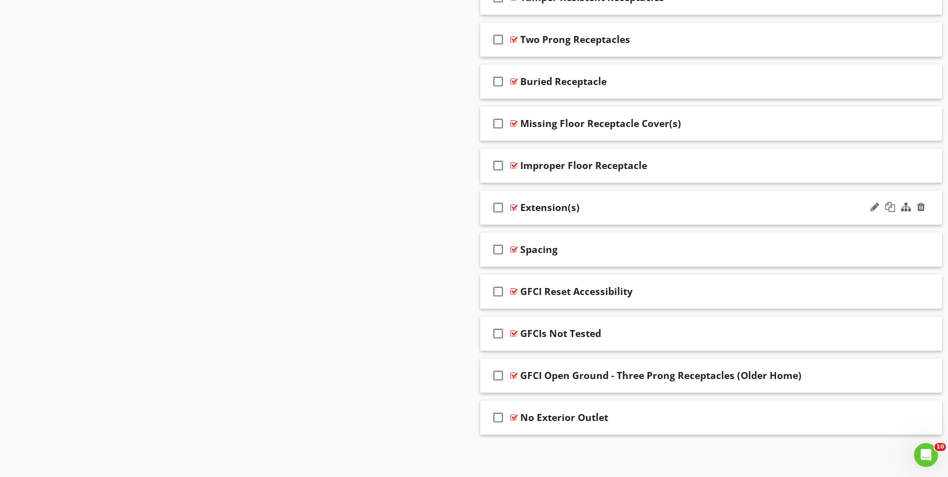
click at [560, 218] on div "check_box_outline_blank Extension(s)" at bounding box center [711, 207] width 462 height 34
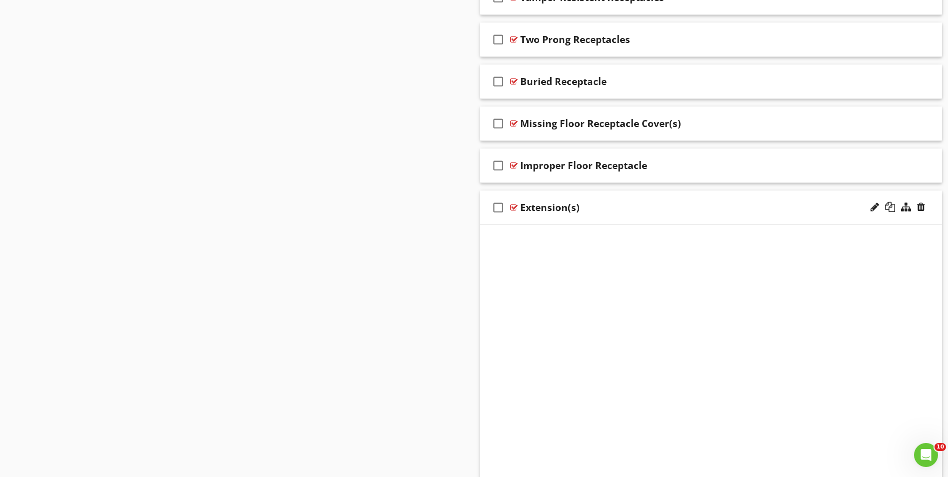
scroll to position [1812, 0]
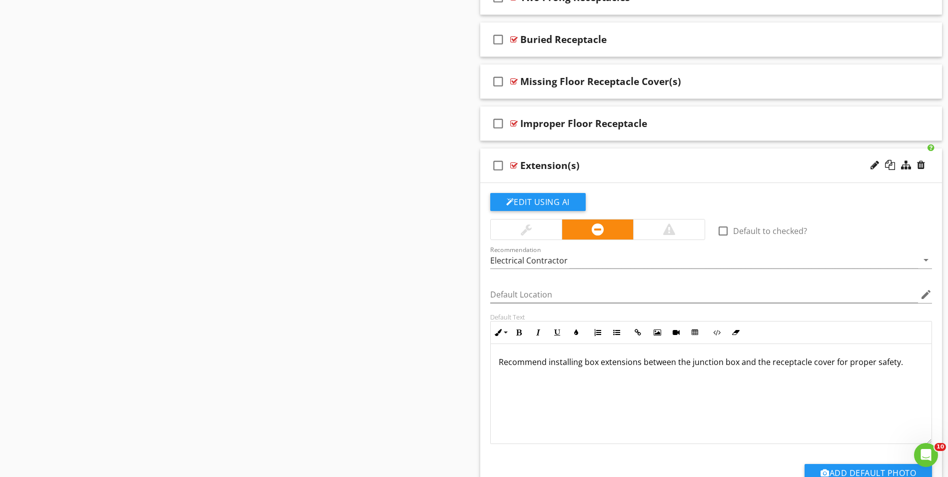
click at [547, 175] on div "check_box_outline_blank Extension(s)" at bounding box center [711, 165] width 462 height 34
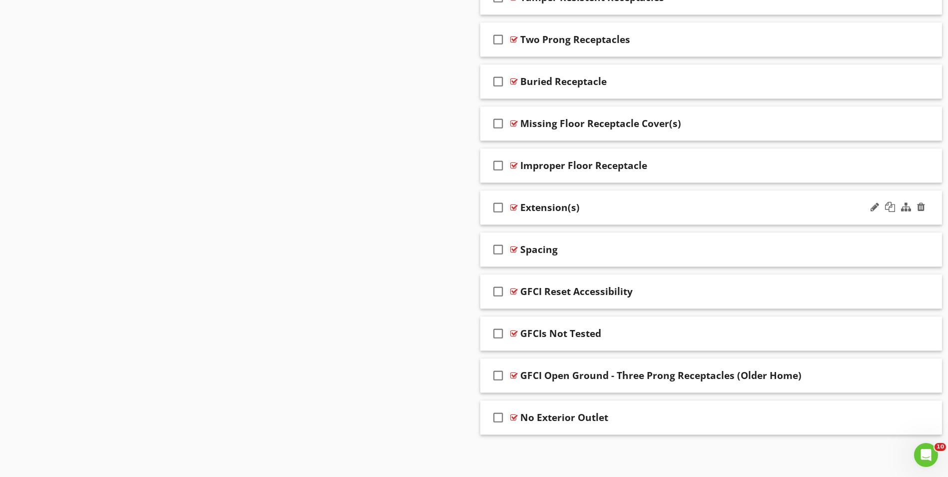
scroll to position [1770, 0]
click at [545, 218] on div "check_box_outline_blank Extension(s)" at bounding box center [711, 207] width 462 height 34
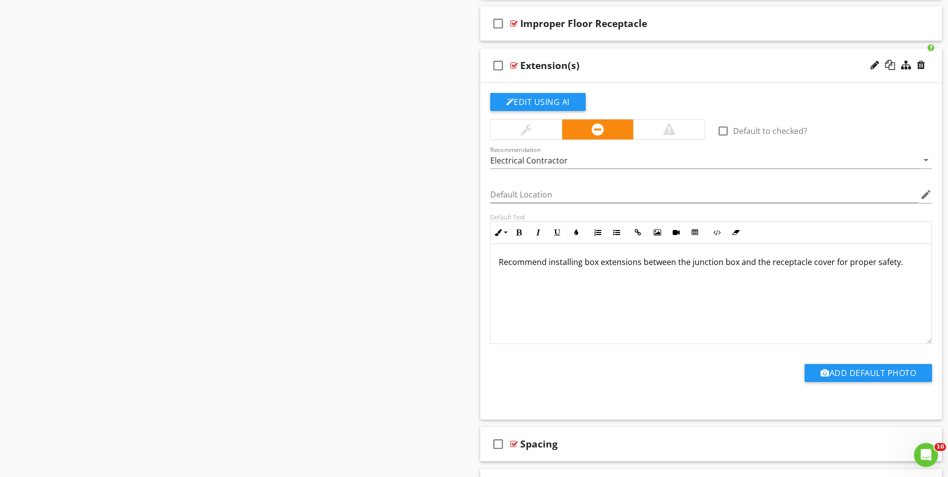
scroll to position [0, 0]
click at [530, 100] on button "Edit Using AI" at bounding box center [537, 102] width 95 height 18
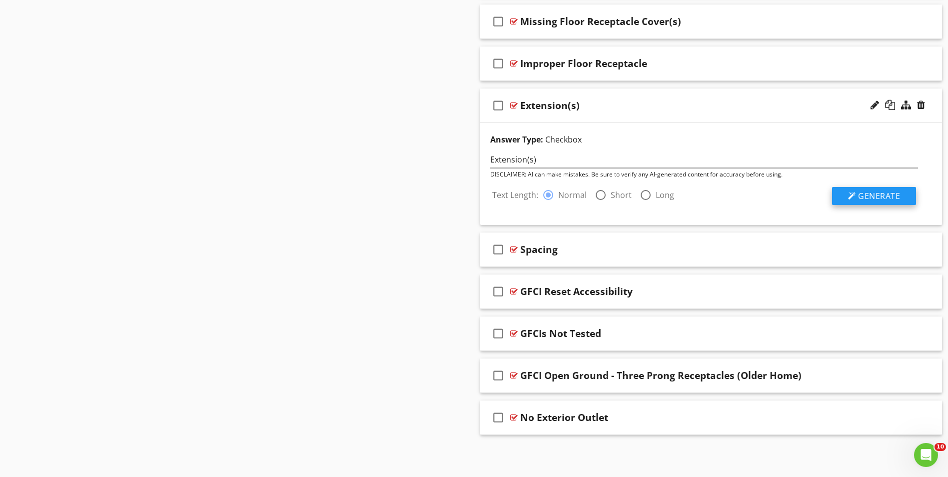
click at [865, 191] on span "Generate" at bounding box center [879, 195] width 42 height 11
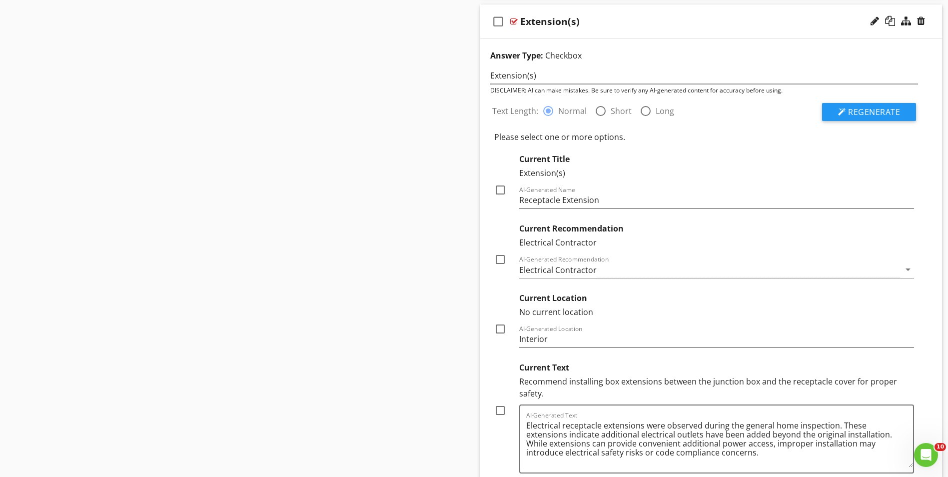
scroll to position [1972, 0]
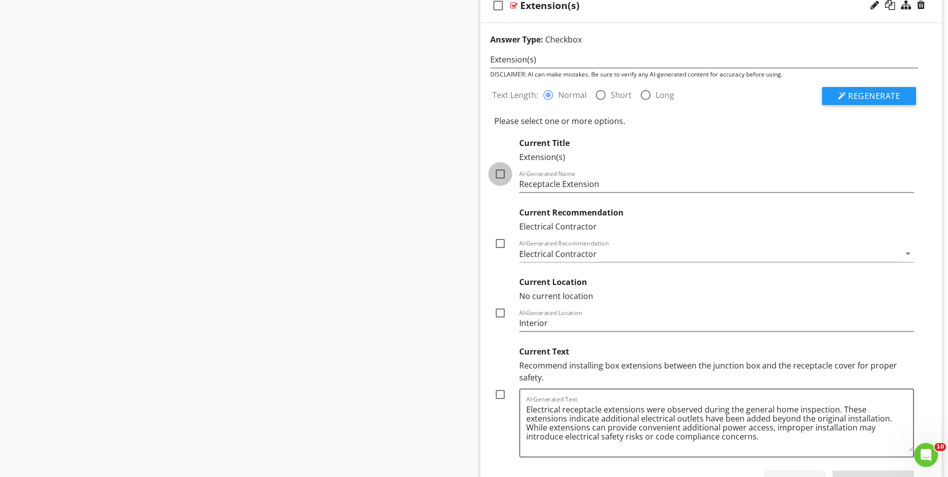
click at [503, 174] on div at bounding box center [500, 173] width 17 height 17
checkbox input "true"
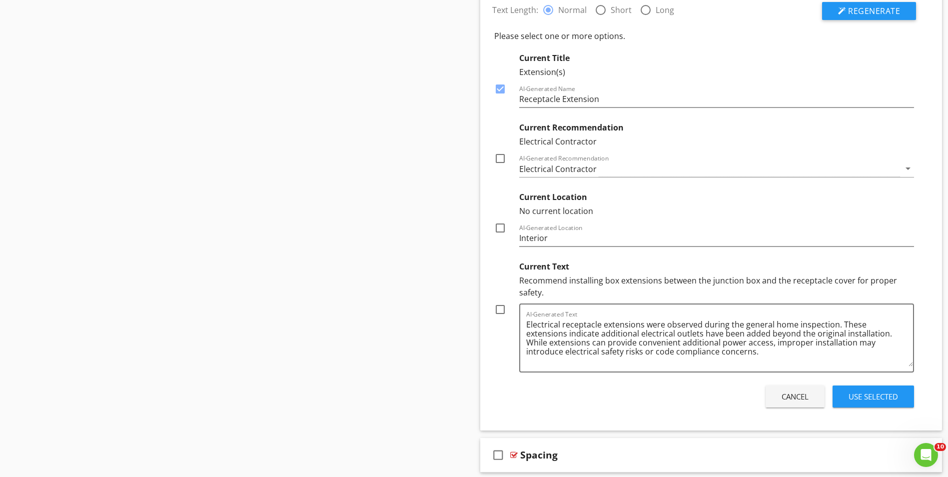
scroll to position [2071, 0]
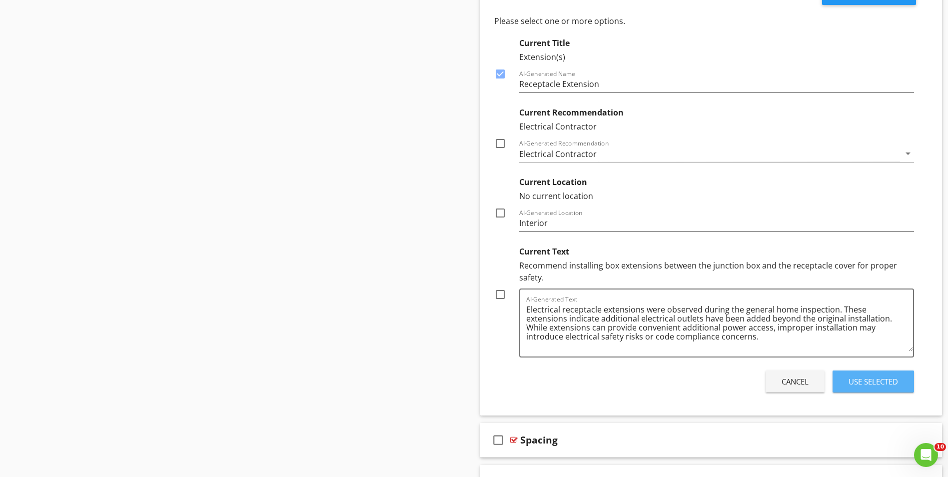
click at [866, 382] on div "Use Selected" at bounding box center [872, 381] width 49 height 11
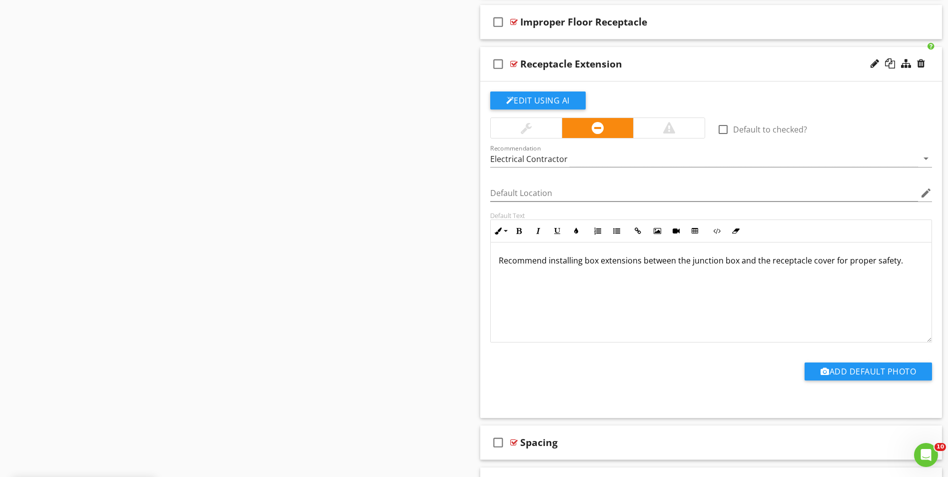
click at [499, 262] on p "Recommend installing box extensions between the junction box and the receptacle…" at bounding box center [711, 260] width 425 height 12
drag, startPoint x: 498, startPoint y: 259, endPoint x: 919, endPoint y: 276, distance: 421.5
click at [919, 276] on div "Recommend installing box extensions between the junction box and the receptacle…" at bounding box center [711, 292] width 441 height 100
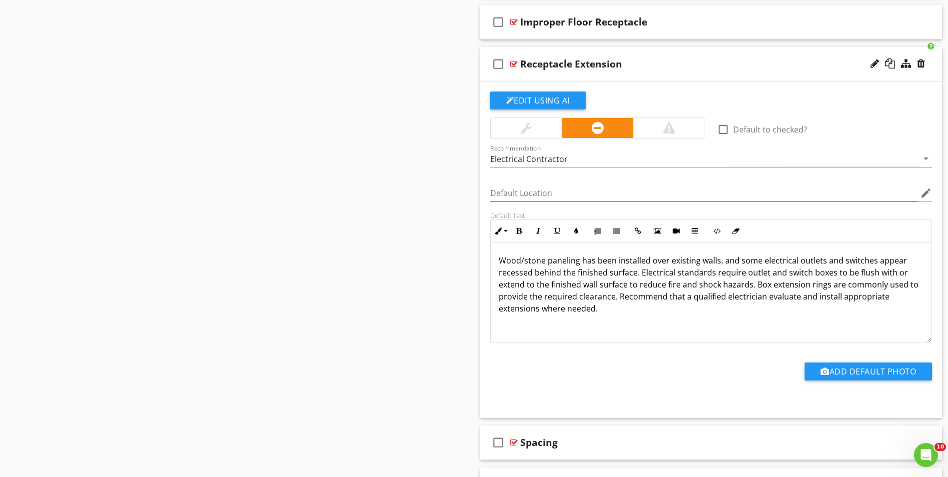
click at [741, 263] on p "Wood/stone paneling has been installed over existing walls, and some electrical…" at bounding box center [711, 284] width 425 height 60
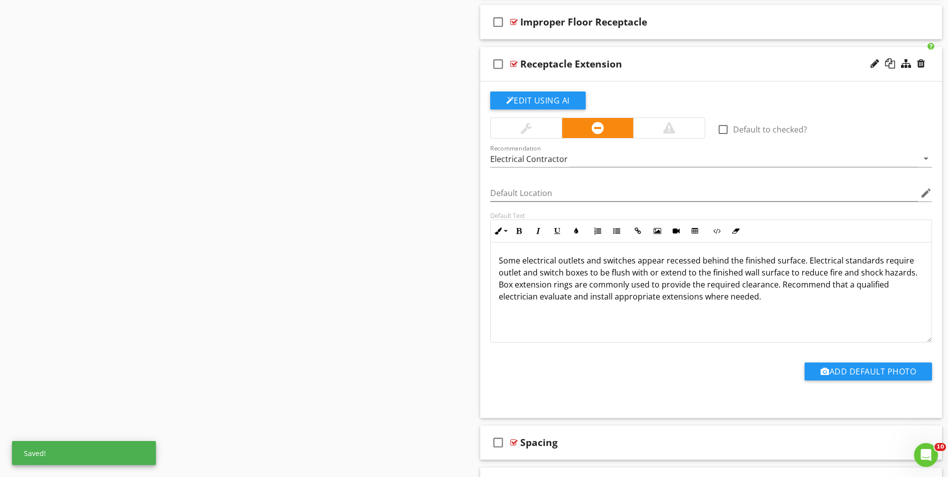
click at [599, 264] on p "Some electrical outlets and switches appear recessed behind the finished surfac…" at bounding box center [711, 278] width 425 height 48
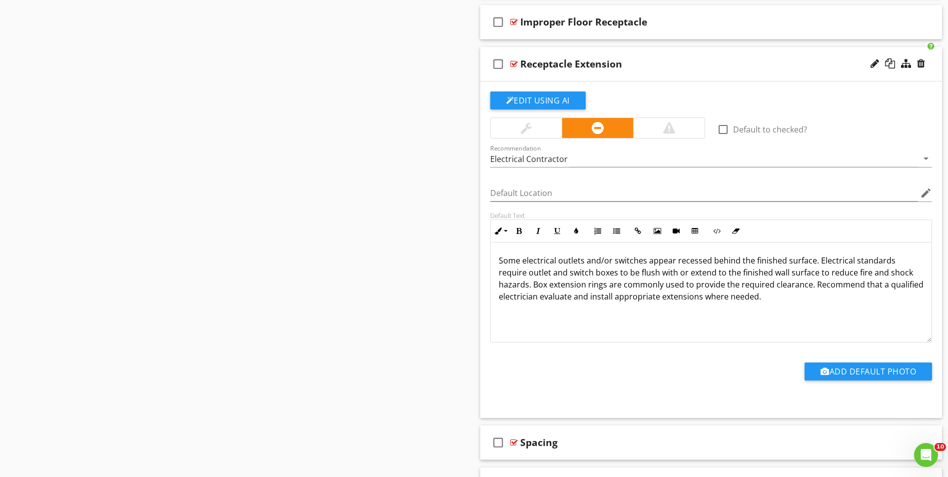
drag, startPoint x: 889, startPoint y: 261, endPoint x: 886, endPoint y: 266, distance: 5.6
click at [889, 261] on p "Some electrical outlets and/or switches appear recessed behind the finished sur…" at bounding box center [711, 278] width 425 height 48
click at [647, 284] on p "Some electrical outlets and/or switches appear recessed behind the finished sur…" at bounding box center [711, 278] width 425 height 48
click at [813, 300] on p "Some electrical outlets and/or switches appear recessed behind the finished sur…" at bounding box center [711, 278] width 425 height 48
click at [572, 66] on div "Receptacle Extension" at bounding box center [571, 64] width 102 height 12
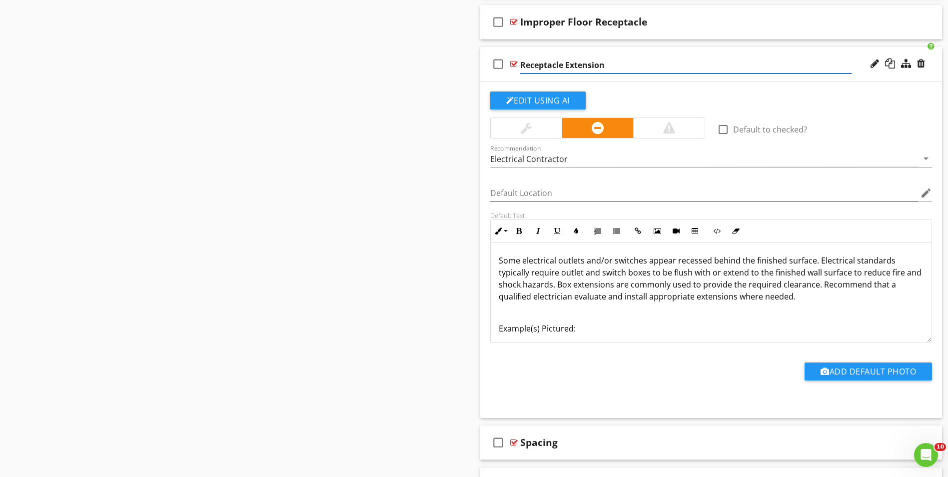
click at [565, 65] on input "Receptacle Extension" at bounding box center [685, 65] width 331 height 16
type input "Receptacle Box Extension"
click at [595, 277] on p "Some electrical outlets and/or switches appear recessed behind the finished sur…" at bounding box center [711, 278] width 425 height 48
click at [573, 65] on div "Receptacle Box Extension" at bounding box center [581, 64] width 122 height 12
click at [562, 65] on input "Receptacle Box Extension" at bounding box center [685, 65] width 331 height 16
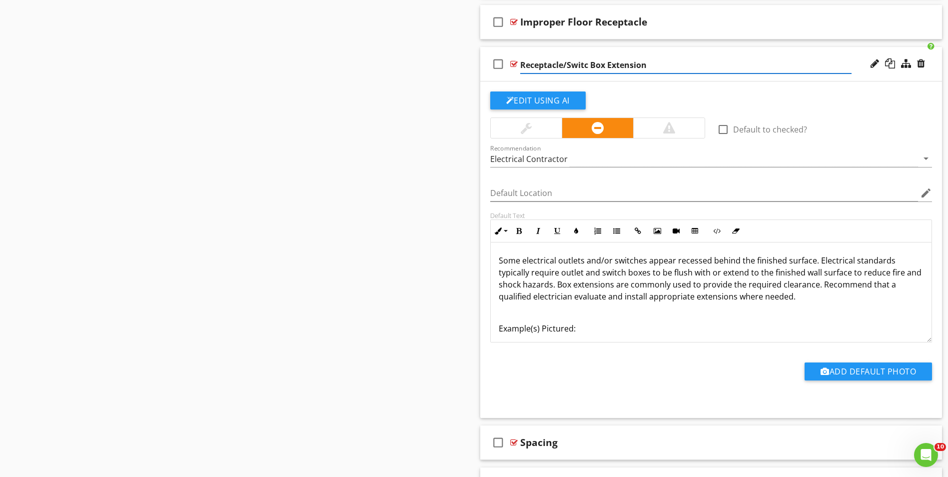
type input "Receptacle/Switch Box Extension"
click at [608, 274] on p "Some electrical outlets and/or switches appear recessed behind the finished sur…" at bounding box center [711, 278] width 425 height 48
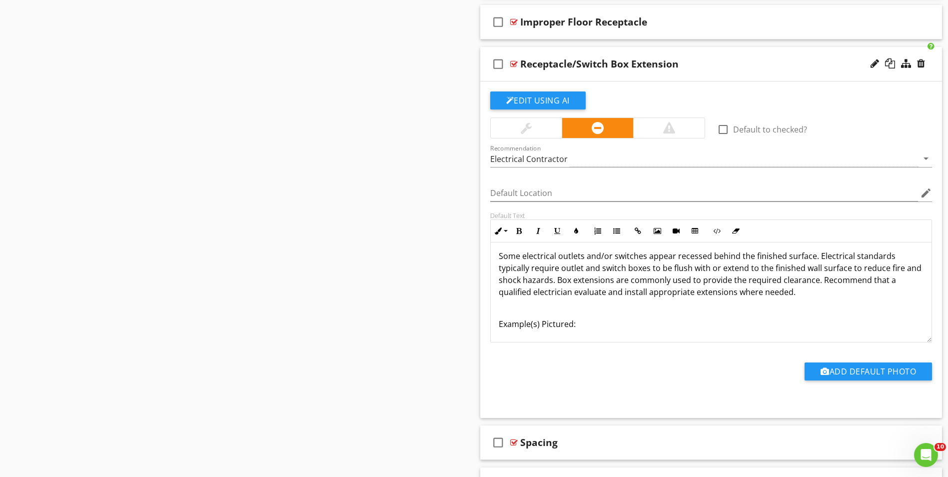
click at [641, 74] on div "check_box_outline_blank Receptacle/Switch Box Extension" at bounding box center [711, 64] width 462 height 34
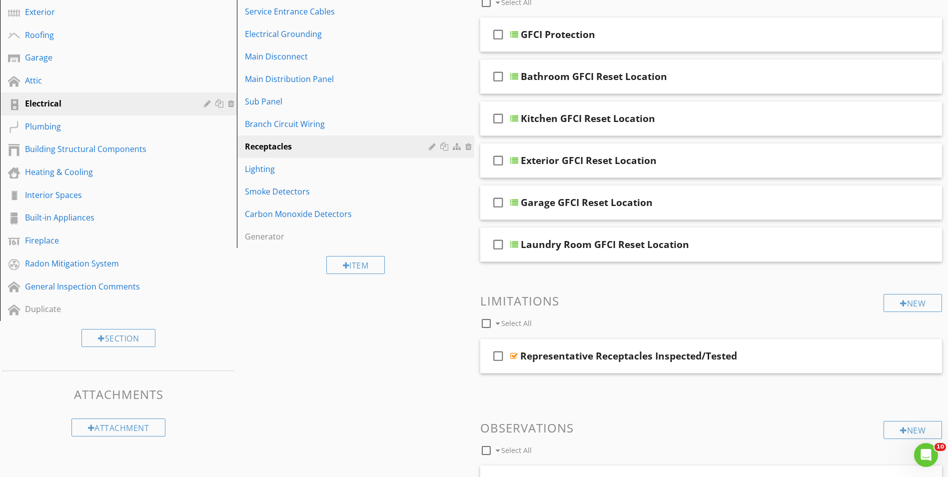
scroll to position [0, 0]
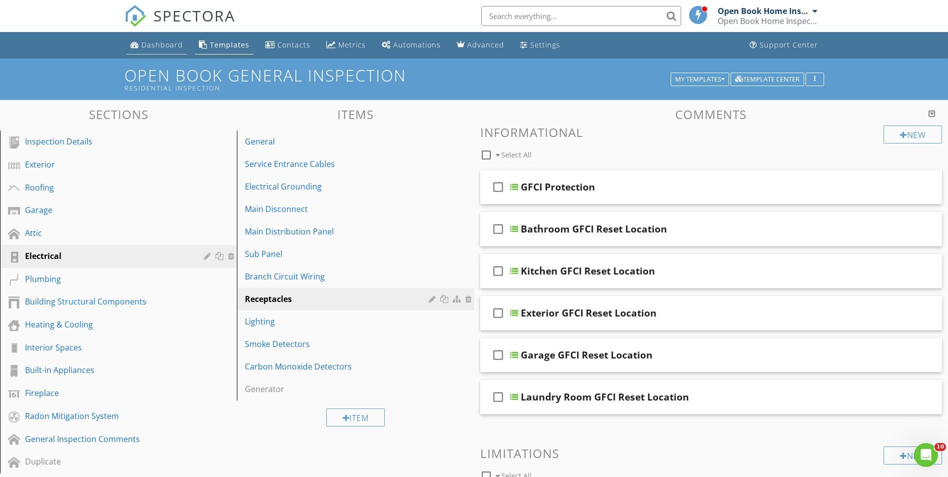
click at [146, 45] on div "Dashboard" at bounding box center [161, 44] width 41 height 9
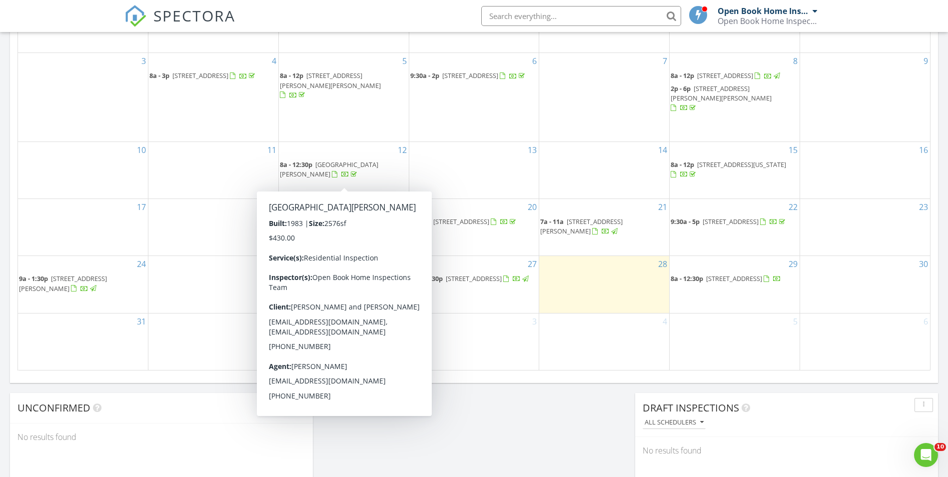
scroll to position [529, 0]
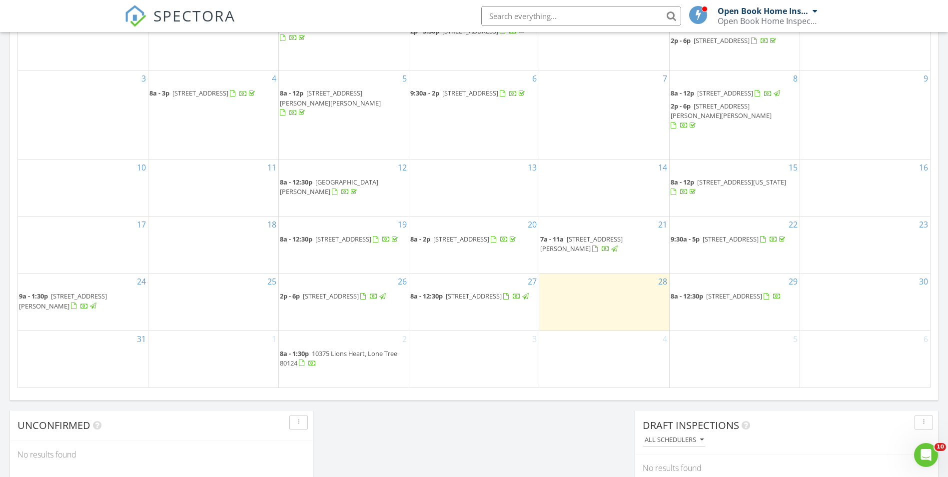
click at [466, 300] on span "2550 Winding River Dr Unit E 1, Broomfield 80023" at bounding box center [474, 295] width 56 height 9
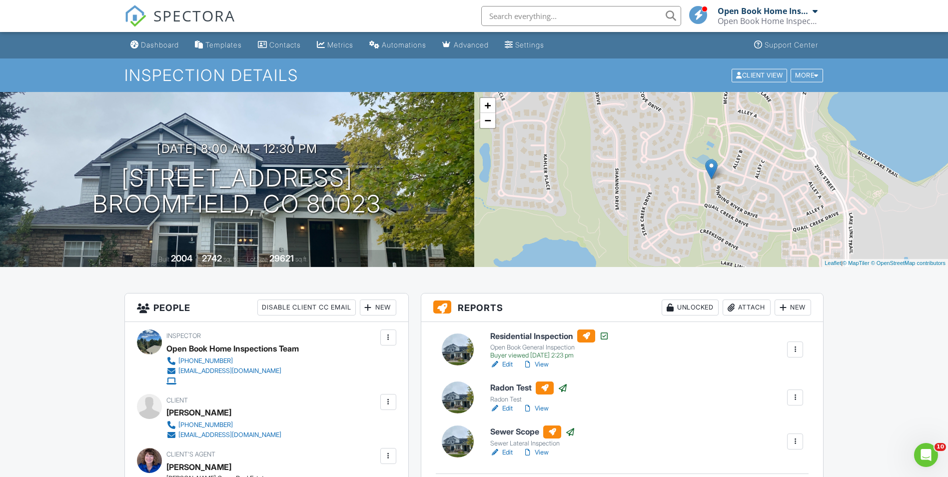
click at [0, 109] on div "08/27/2025 8:00 am - 12:30 pm 2550 Winding River Dr Unit E 1 Broomfield, CO 800…" at bounding box center [237, 179] width 474 height 175
click at [221, 46] on div "Templates" at bounding box center [223, 44] width 36 height 8
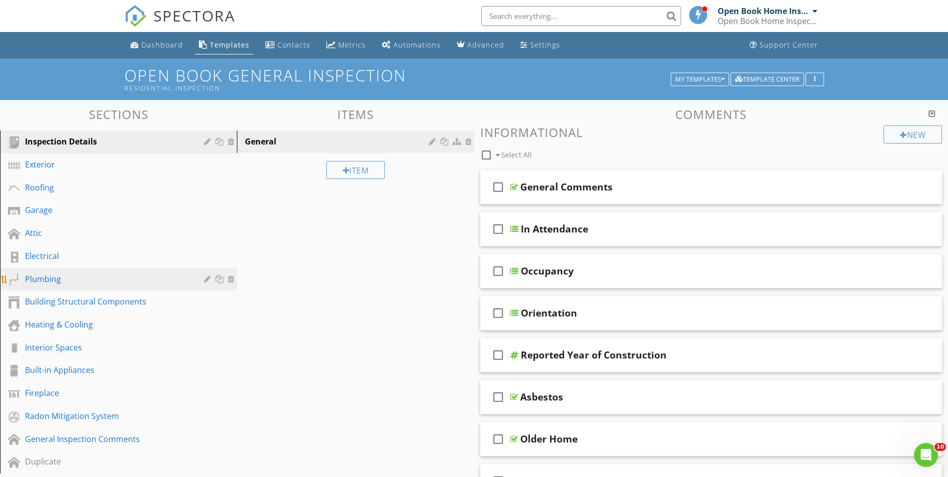
click at [50, 278] on div "Plumbing" at bounding box center [107, 279] width 164 height 12
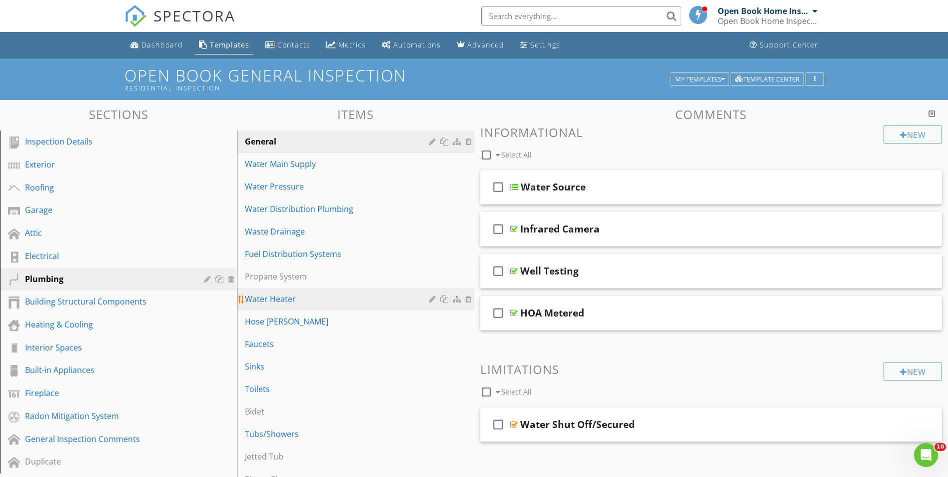
click at [290, 299] on div "Water Heater" at bounding box center [338, 299] width 186 height 12
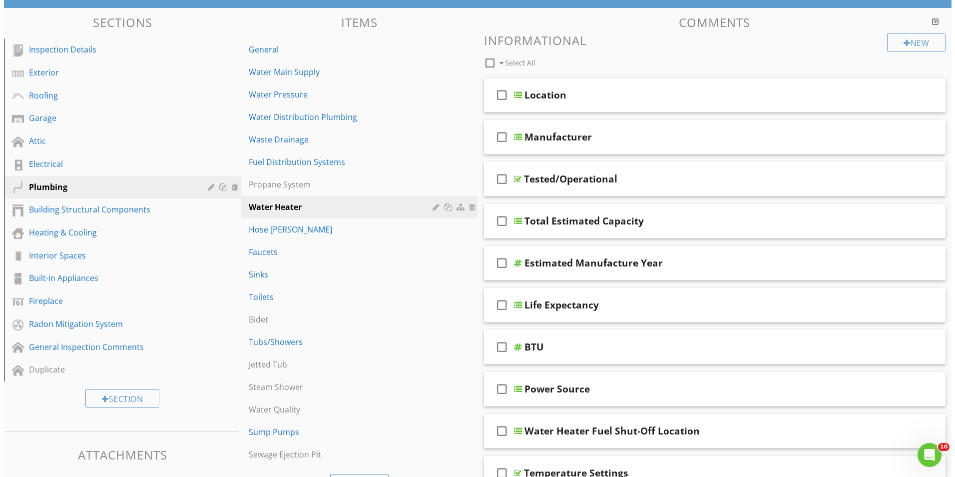
scroll to position [100, 0]
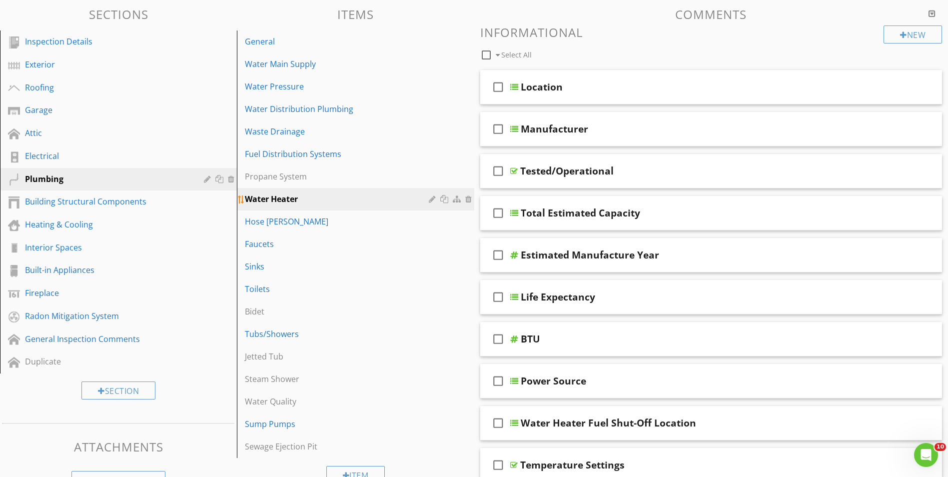
click at [432, 198] on div at bounding box center [433, 199] width 9 height 8
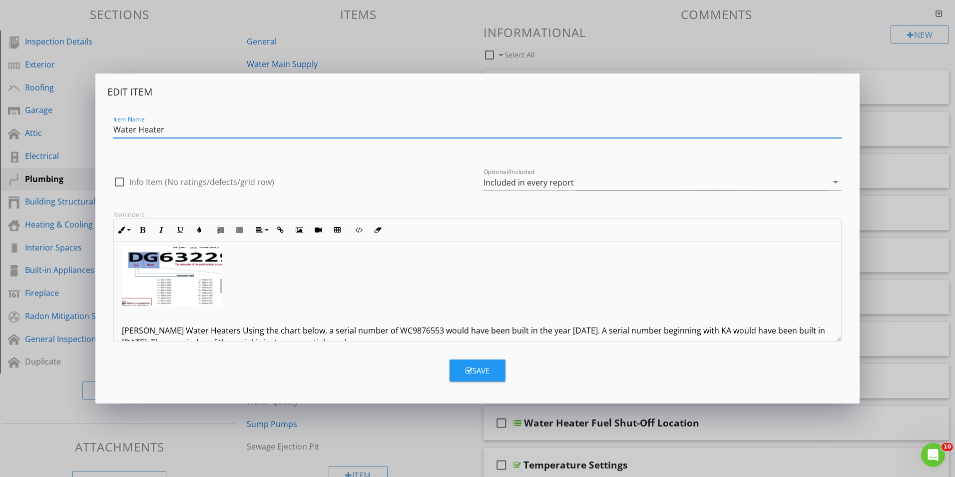
scroll to position [0, 0]
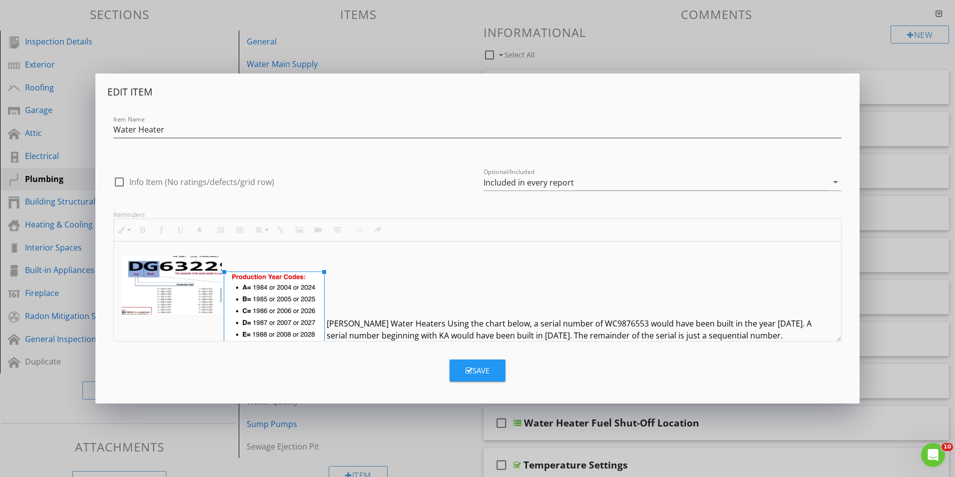
click at [373, 289] on p at bounding box center [477, 291] width 711 height 12
click at [206, 262] on img at bounding box center [172, 285] width 100 height 58
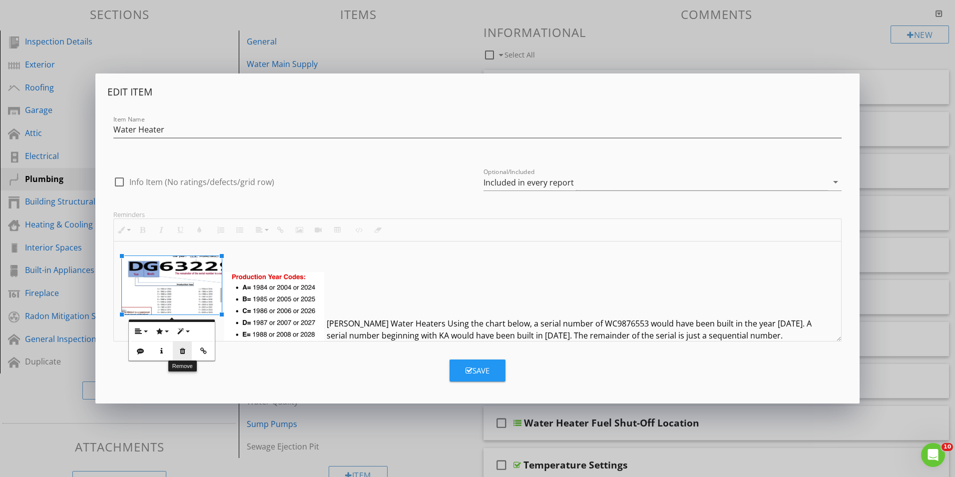
click at [181, 352] on icon "button" at bounding box center [182, 350] width 7 height 7
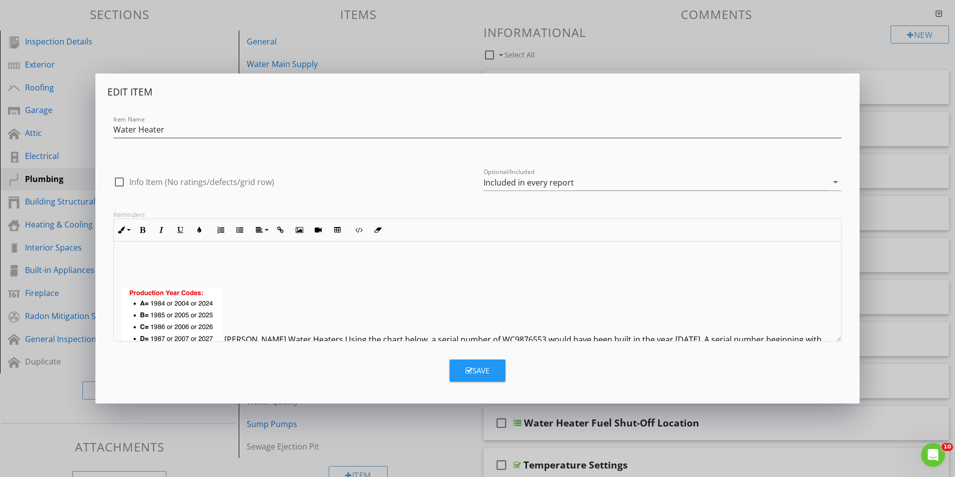
click at [266, 294] on p at bounding box center [477, 291] width 711 height 12
click at [162, 272] on p at bounding box center [477, 275] width 711 height 12
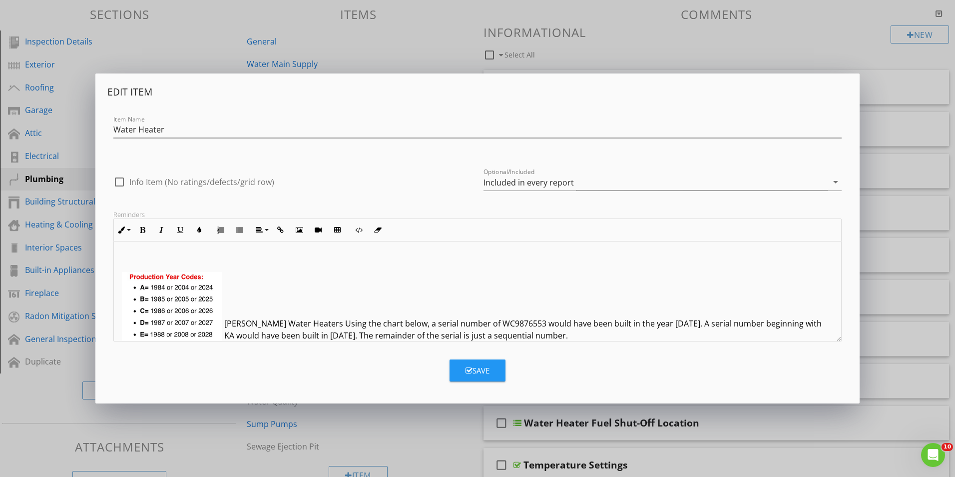
click at [224, 321] on span "Bradford White Water Heaters Using the chart below, a serial number of WC987655…" at bounding box center [522, 329] width 597 height 23
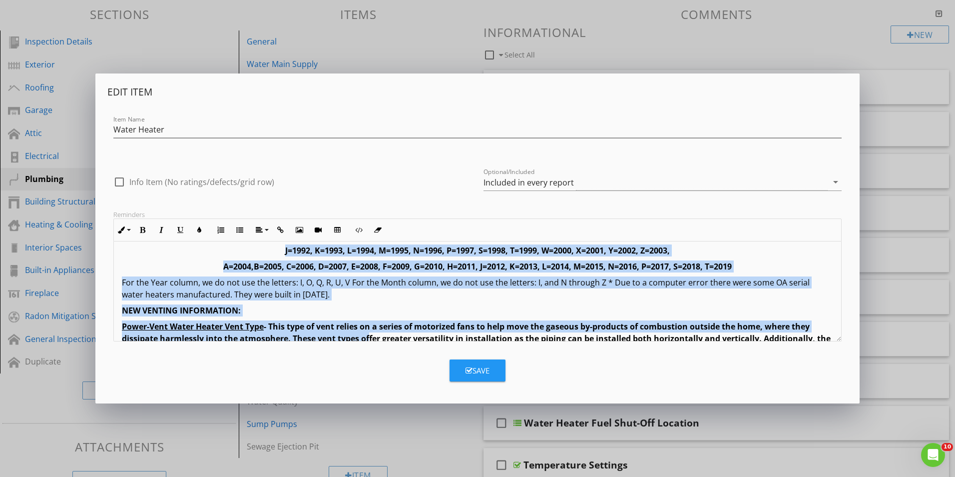
scroll to position [339, 0]
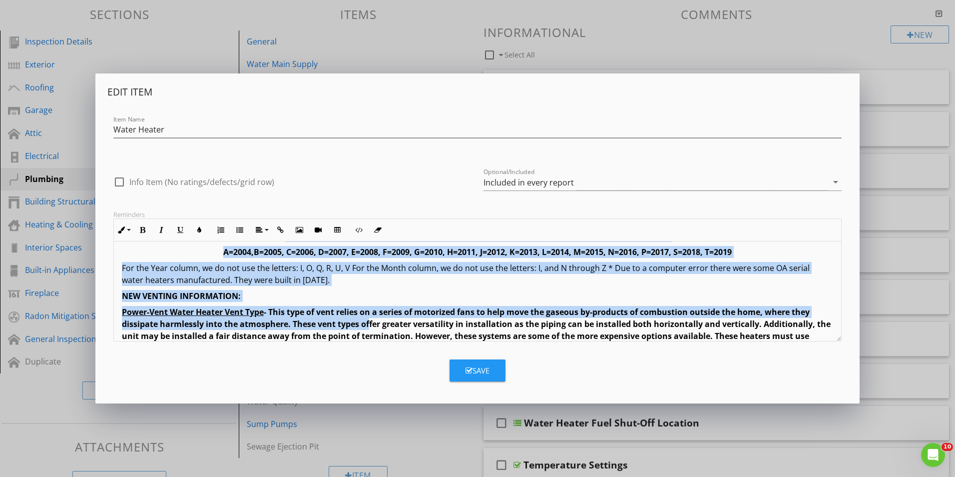
drag, startPoint x: 120, startPoint y: 253, endPoint x: 372, endPoint y: 280, distance: 253.7
click at [372, 280] on div "Bradford White Water Heaters Using the chart below, a serial number of WC987655…" at bounding box center [477, 187] width 727 height 571
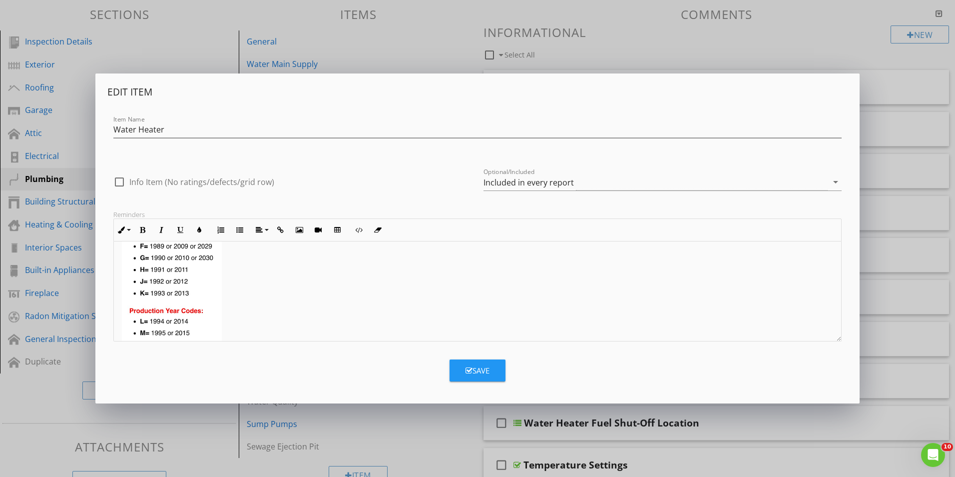
scroll to position [150, 0]
click at [202, 297] on img at bounding box center [172, 251] width 100 height 259
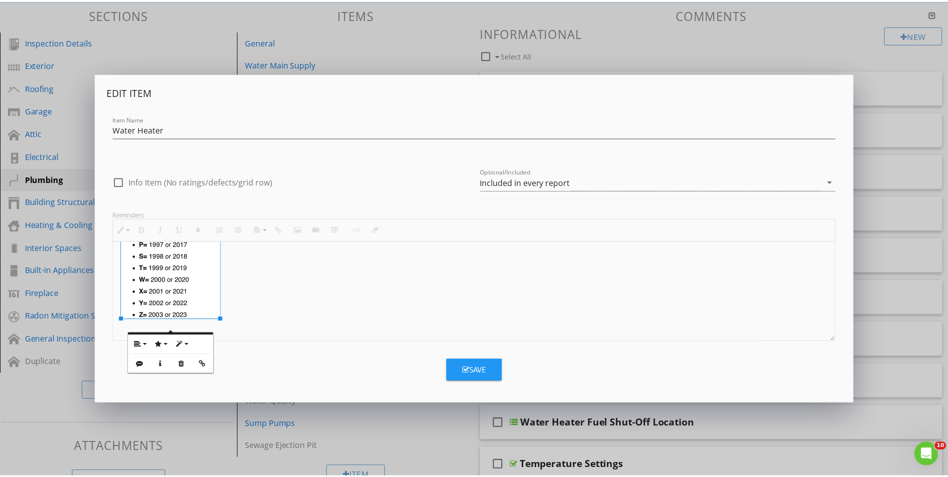
scroll to position [200, 0]
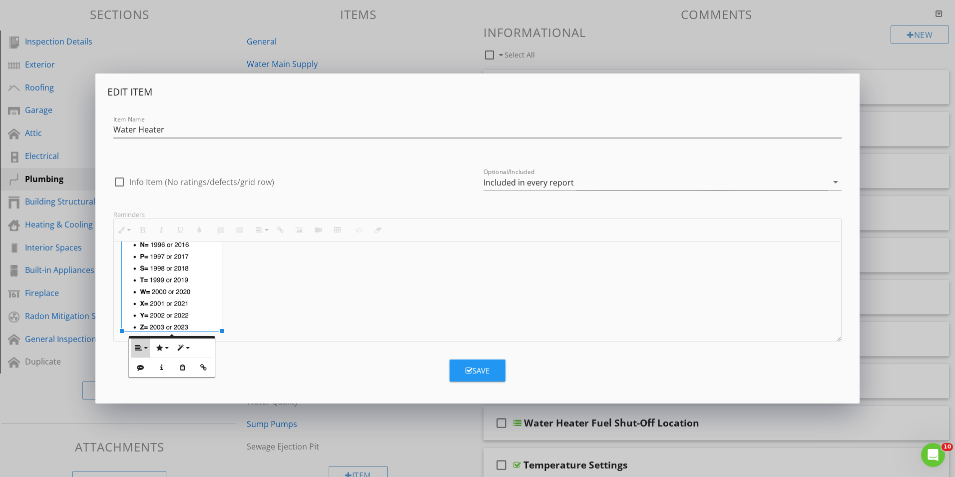
click at [139, 346] on icon "button" at bounding box center [138, 347] width 7 height 7
click at [303, 288] on p at bounding box center [477, 283] width 711 height 12
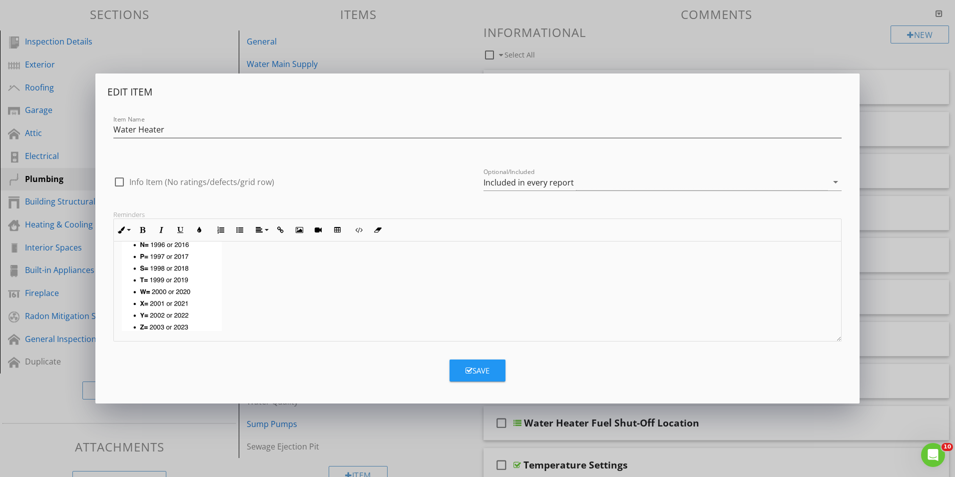
click at [480, 369] on div "Save" at bounding box center [478, 370] width 24 height 11
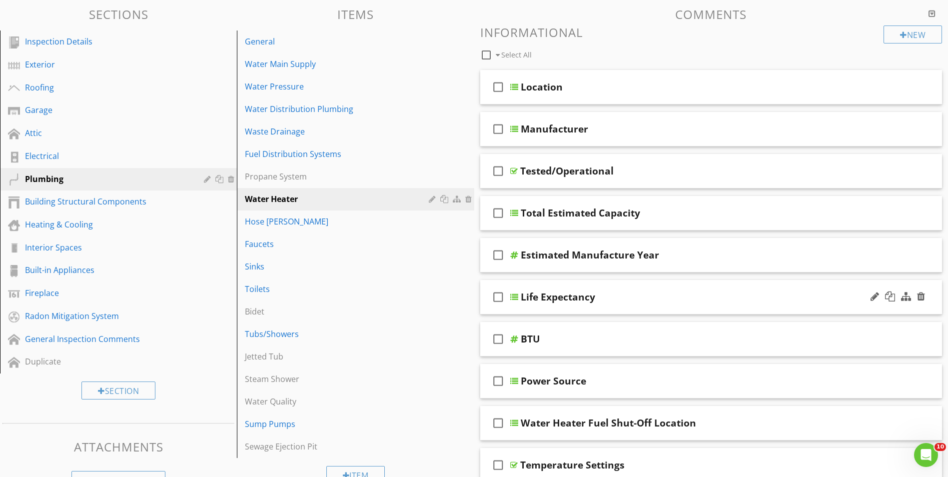
scroll to position [0, 0]
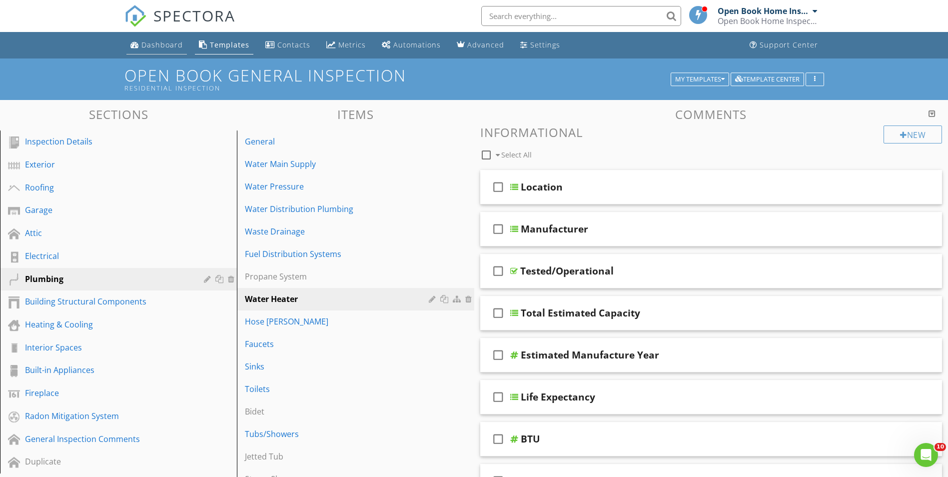
click at [157, 43] on div "Dashboard" at bounding box center [161, 44] width 41 height 9
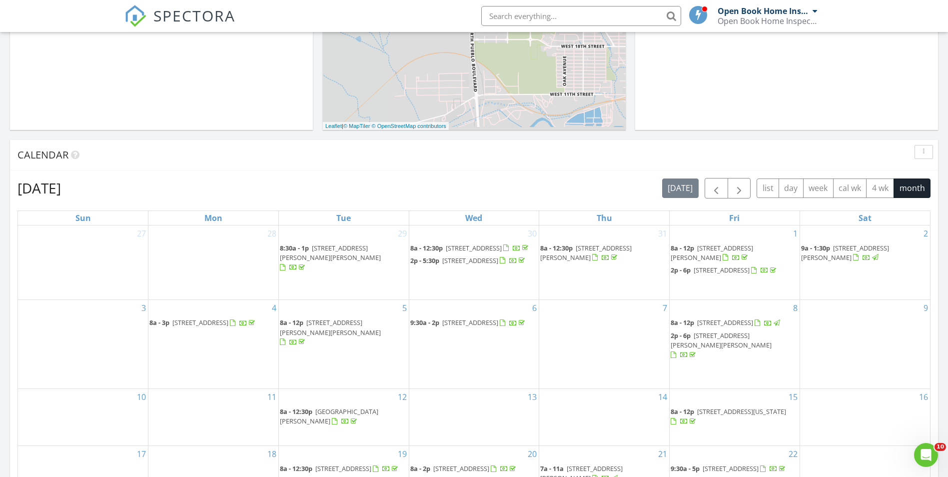
scroll to position [599, 0]
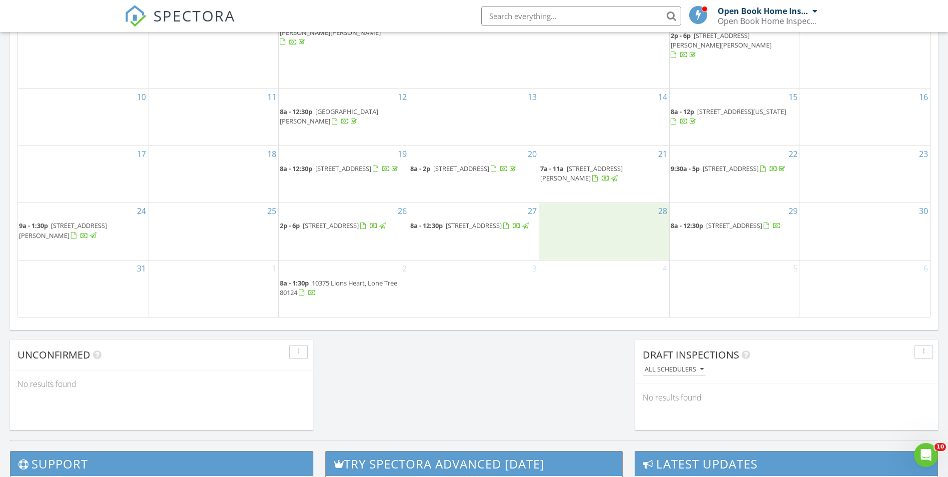
click at [588, 238] on div "28" at bounding box center [604, 231] width 130 height 56
click at [603, 196] on link "Inspection" at bounding box center [603, 195] width 51 height 16
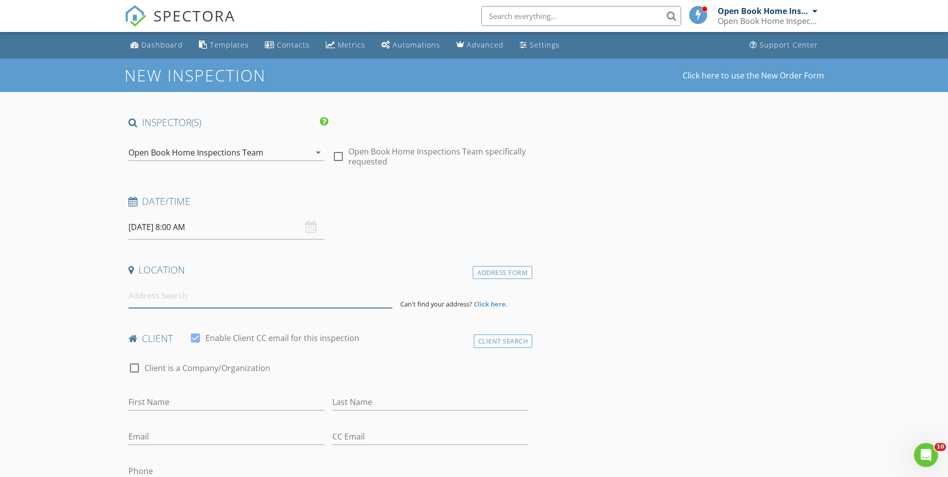
click at [205, 302] on input at bounding box center [260, 295] width 264 height 24
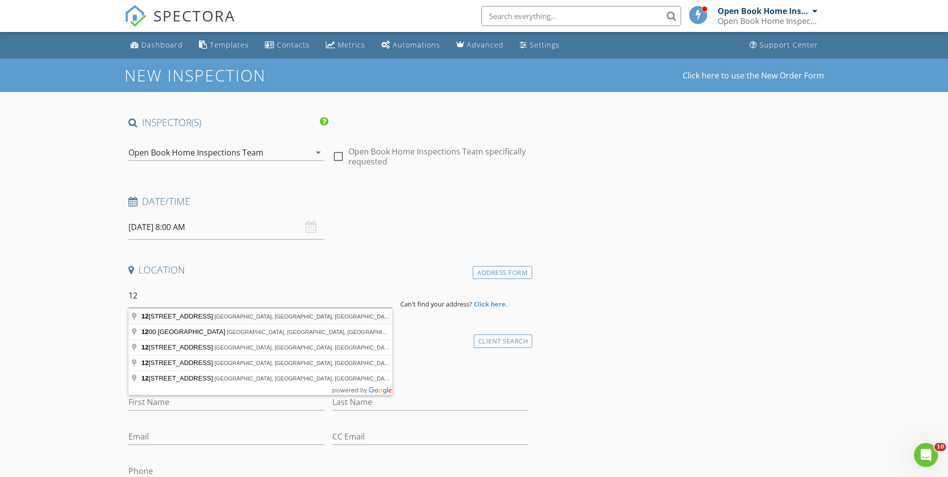
type input "[STREET_ADDRESS]"
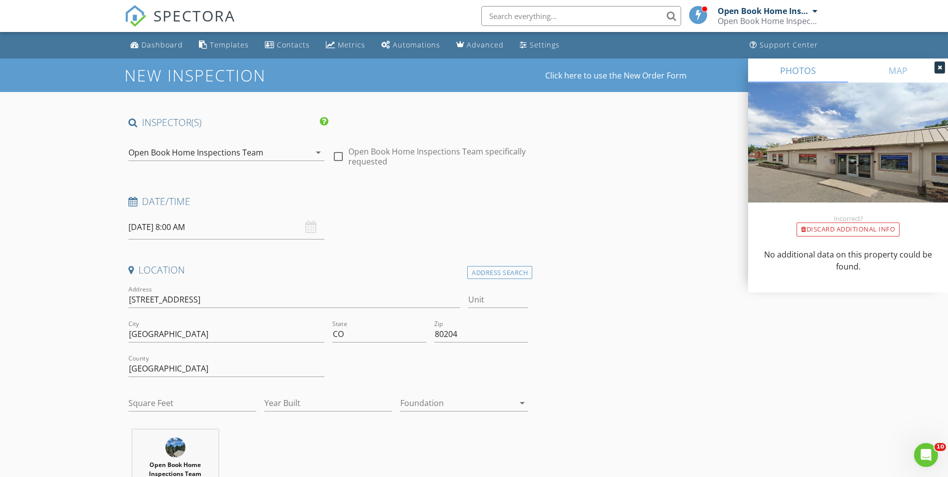
click at [198, 224] on input "[DATE] 8:00 AM" at bounding box center [226, 227] width 196 height 24
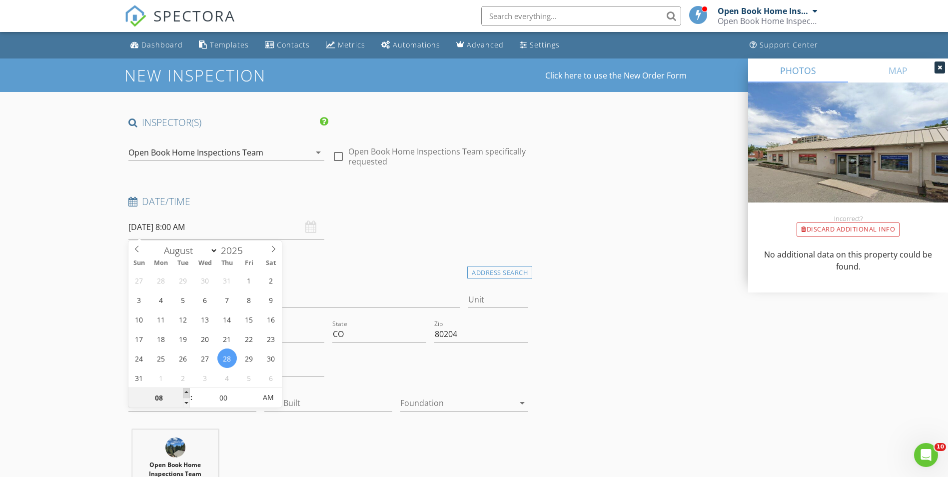
type input "09"
type input "[DATE] 9:00 AM"
click at [189, 391] on span at bounding box center [186, 393] width 7 height 10
type input "10"
type input "[DATE] 10:00 AM"
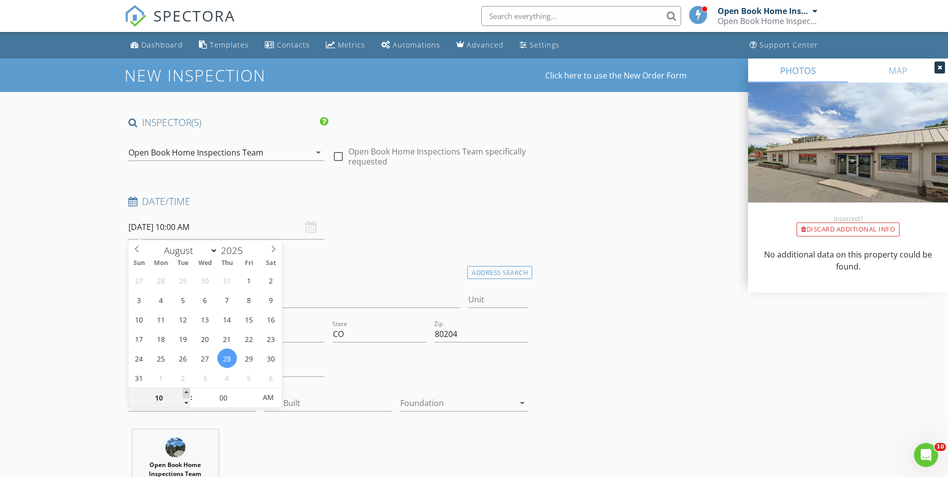
click at [189, 391] on span at bounding box center [186, 393] width 7 height 10
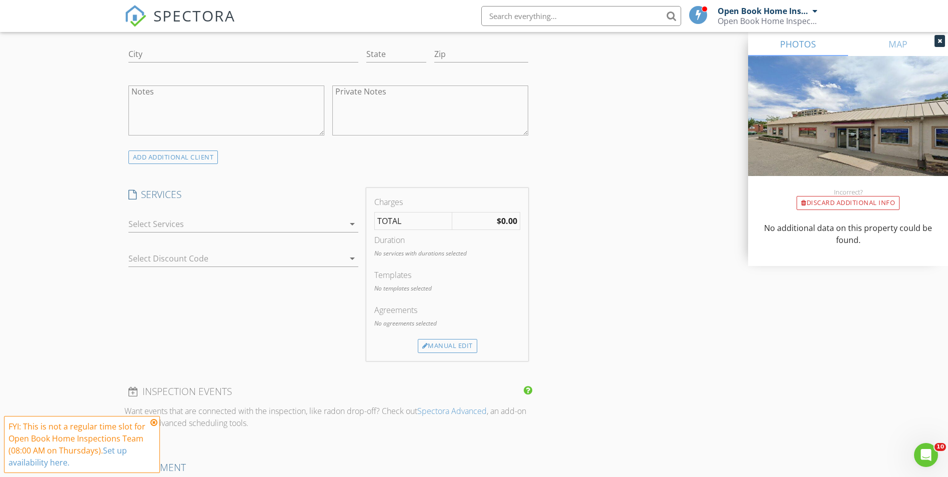
scroll to position [699, 0]
click at [159, 218] on div at bounding box center [236, 223] width 216 height 16
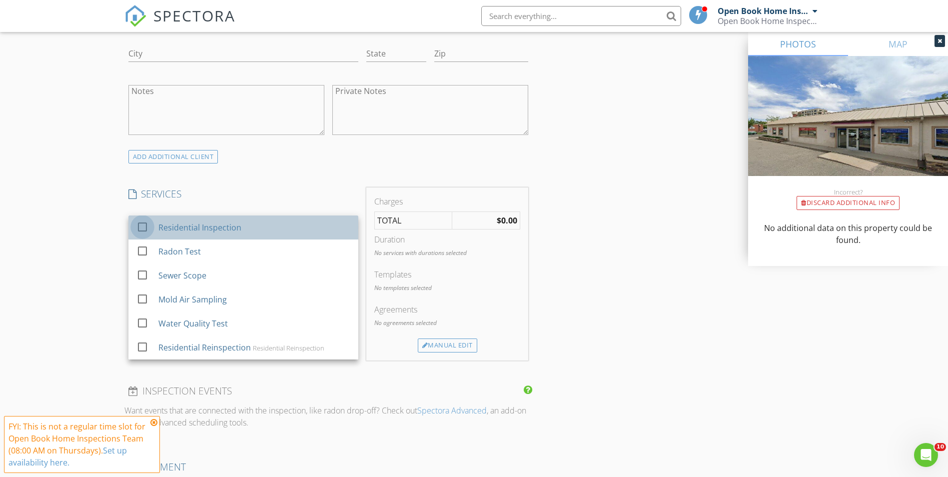
click at [140, 225] on div at bounding box center [142, 226] width 17 height 17
checkbox input "false"
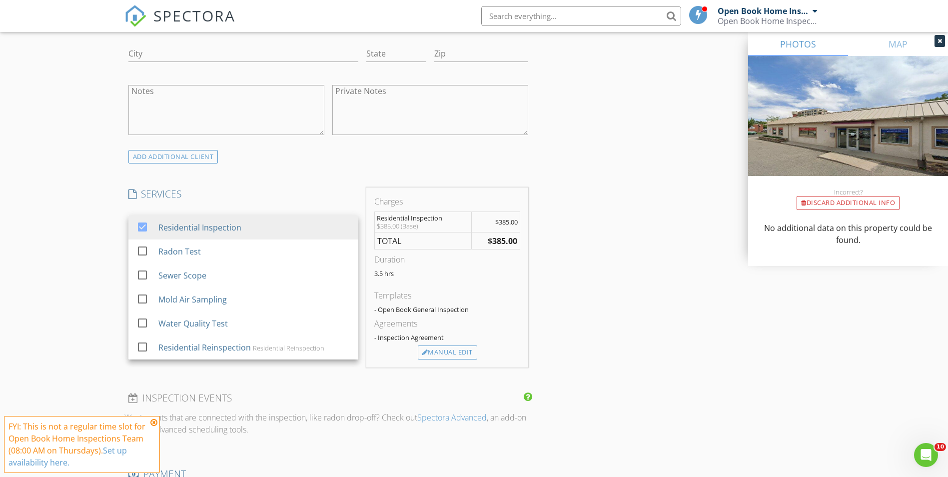
click at [68, 221] on div "New Inspection Click here to use the New Order Form INSPECTOR(S) check_box Open…" at bounding box center [474, 278] width 948 height 1839
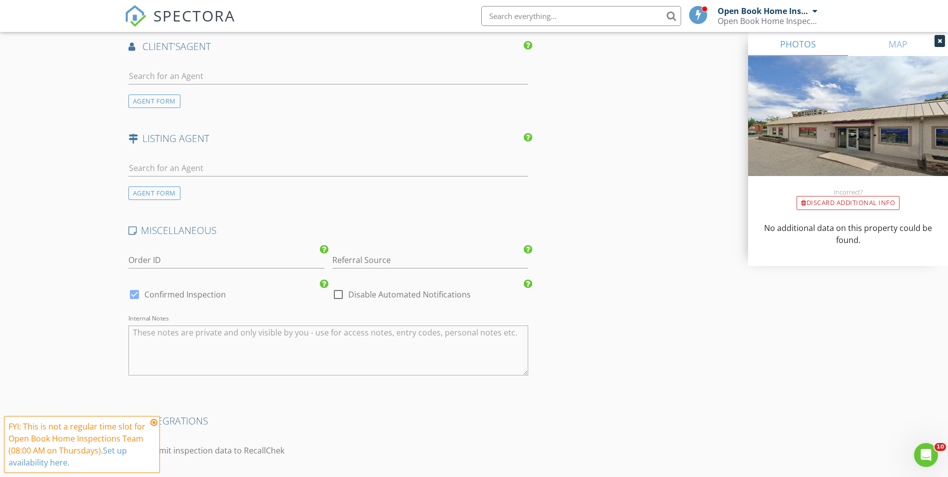
scroll to position [1421, 0]
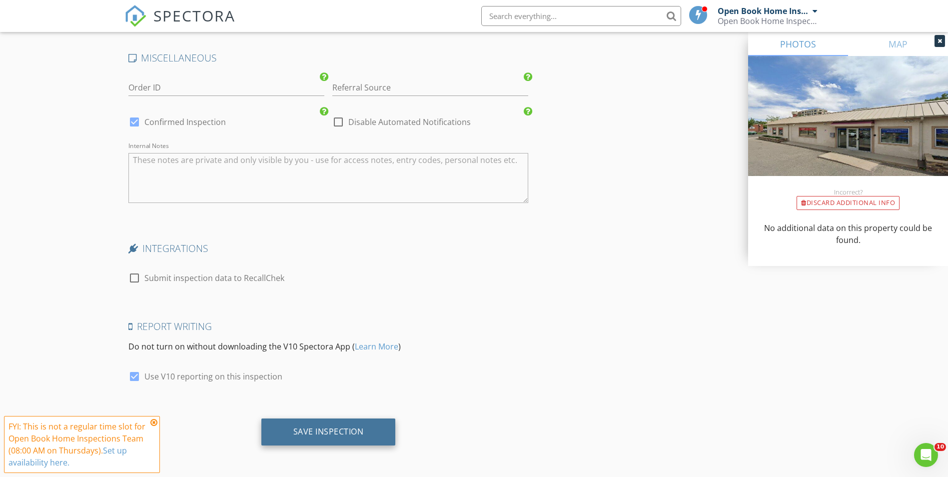
click at [325, 434] on div "Save Inspection" at bounding box center [328, 431] width 70 height 10
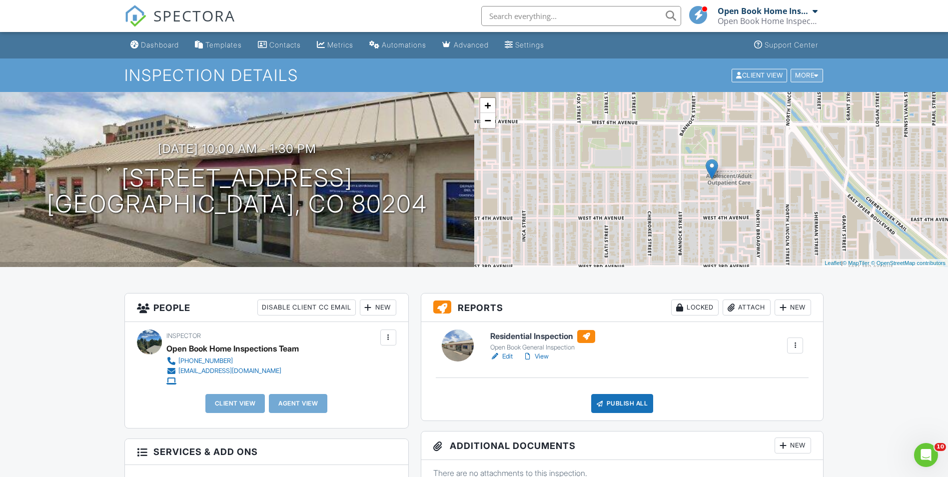
click at [804, 78] on div "More" at bounding box center [806, 74] width 32 height 13
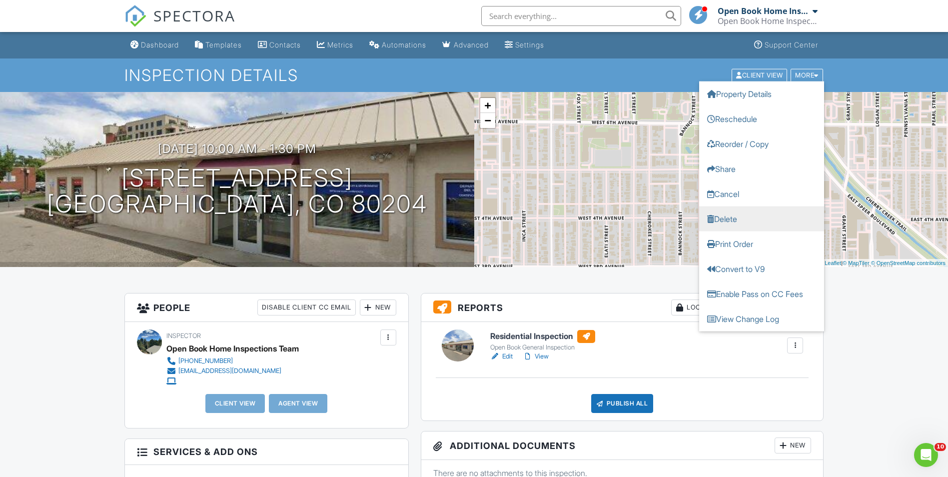
click at [744, 222] on link "Delete" at bounding box center [761, 218] width 125 height 25
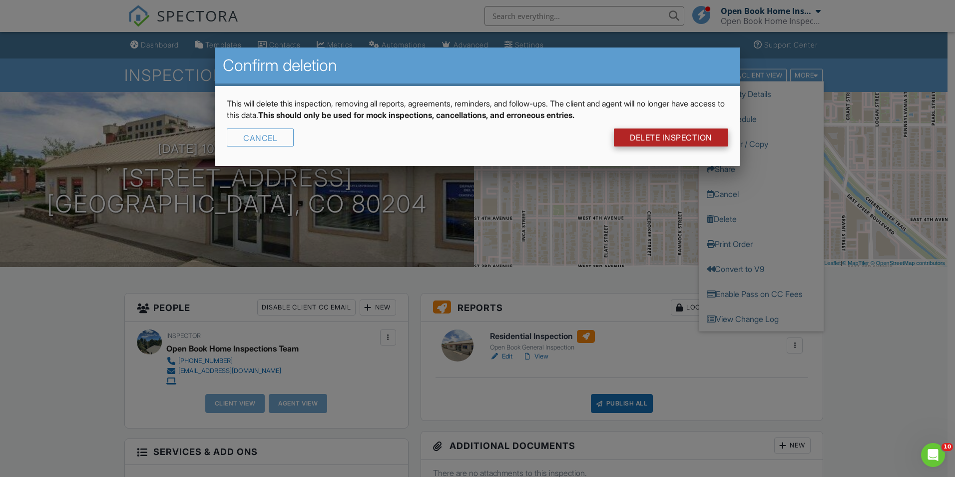
click at [664, 137] on link "DELETE Inspection" at bounding box center [671, 137] width 114 height 18
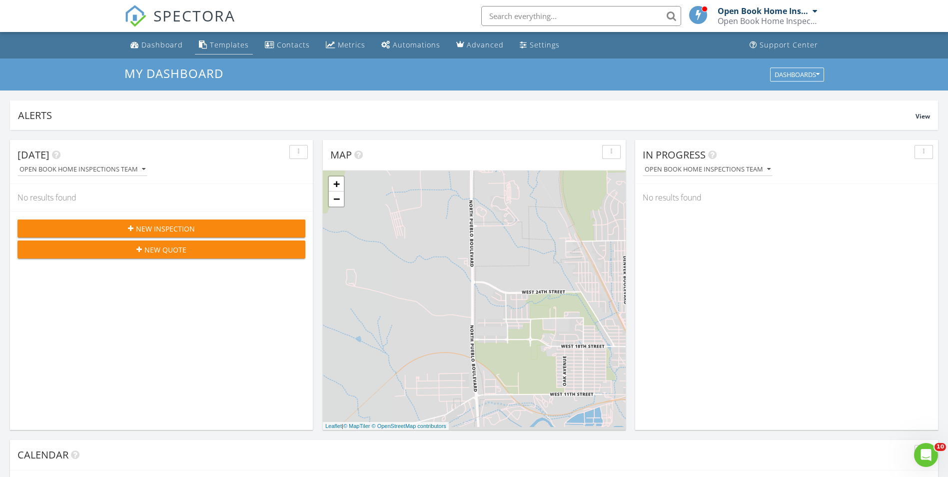
click at [219, 45] on div "Templates" at bounding box center [229, 44] width 39 height 9
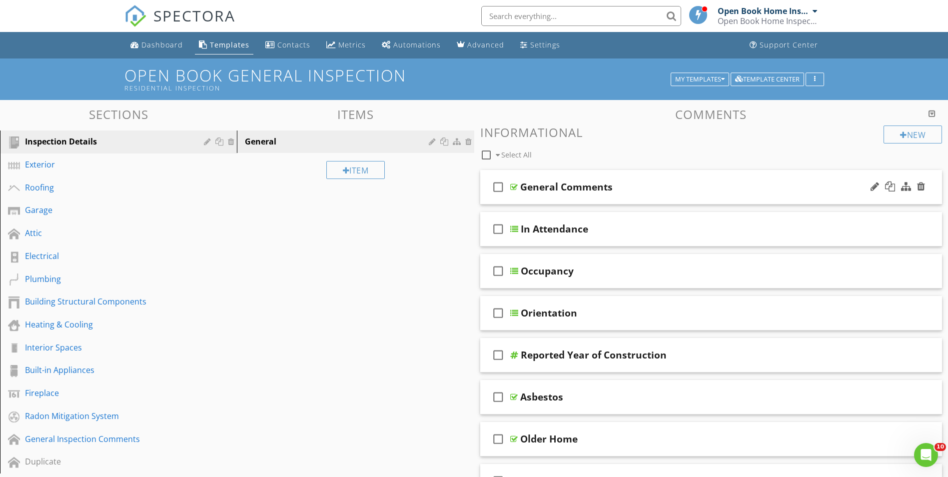
click at [546, 199] on div "check_box_outline_blank General Comments" at bounding box center [711, 187] width 462 height 34
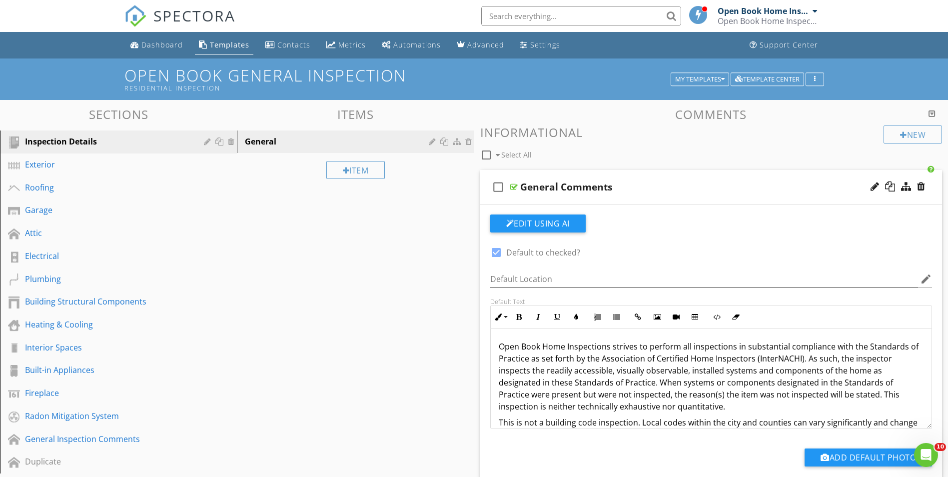
click at [546, 199] on div "check_box_outline_blank General Comments" at bounding box center [711, 187] width 462 height 34
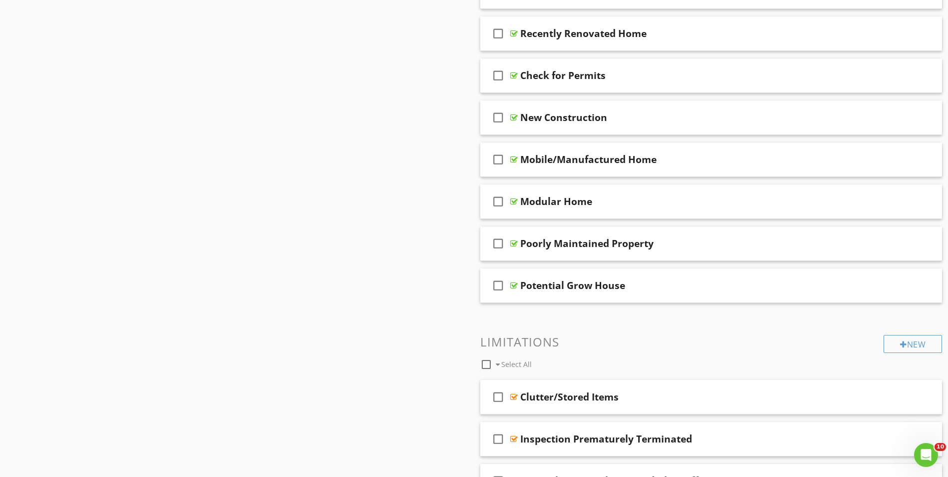
scroll to position [799, 0]
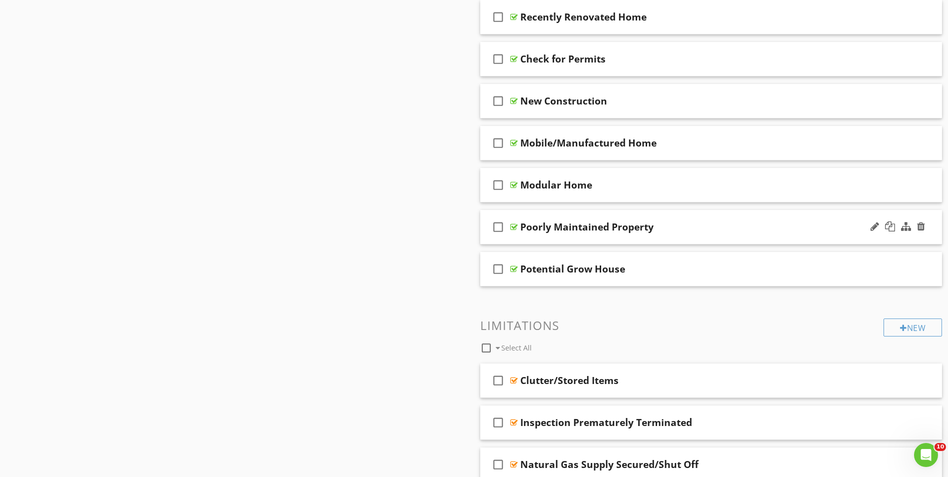
click at [603, 236] on div "check_box_outline_blank Poorly Maintained Property" at bounding box center [711, 227] width 462 height 34
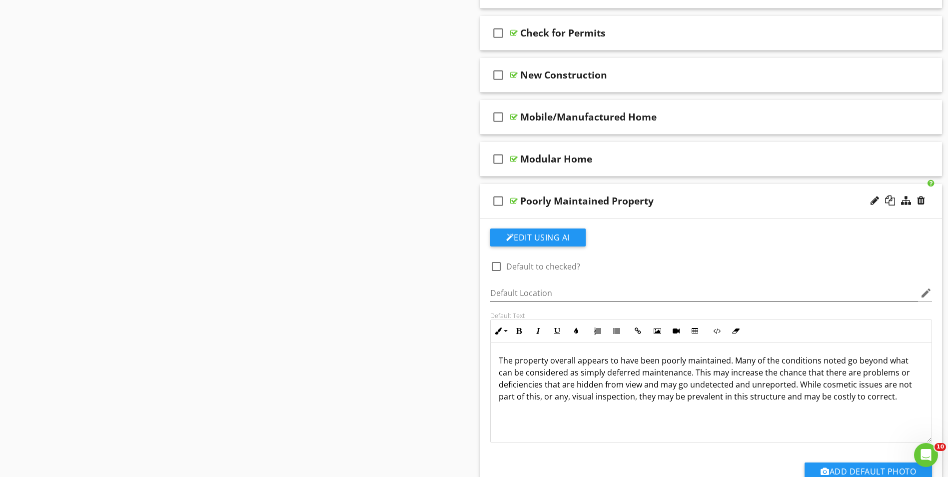
scroll to position [899, 0]
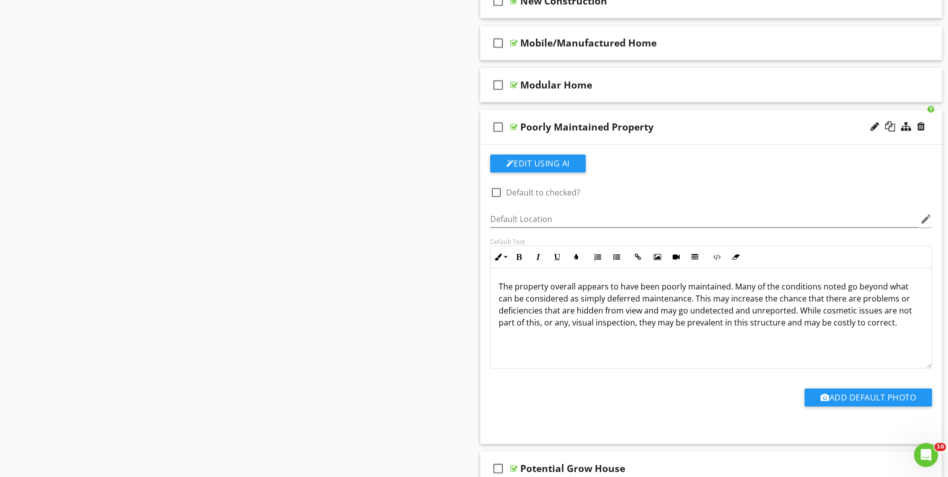
click at [604, 139] on div "check_box_outline_blank Poorly Maintained Property" at bounding box center [711, 127] width 462 height 34
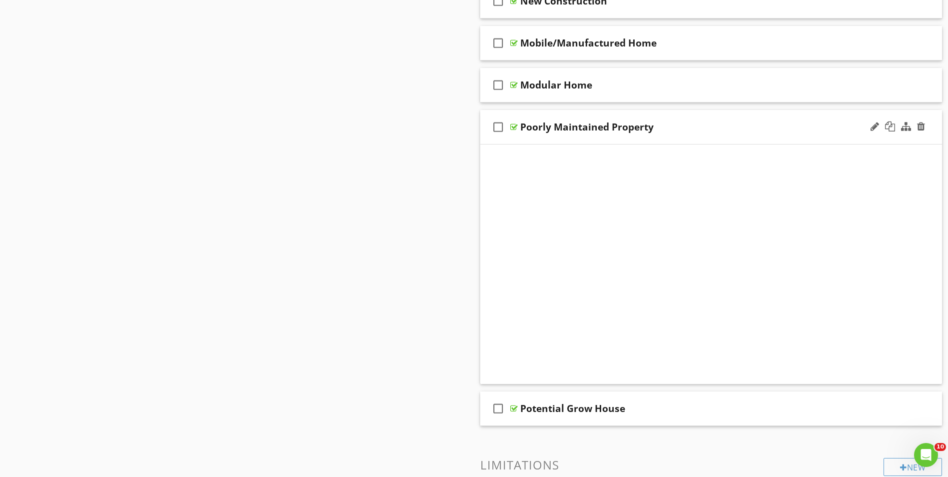
scroll to position [888, 0]
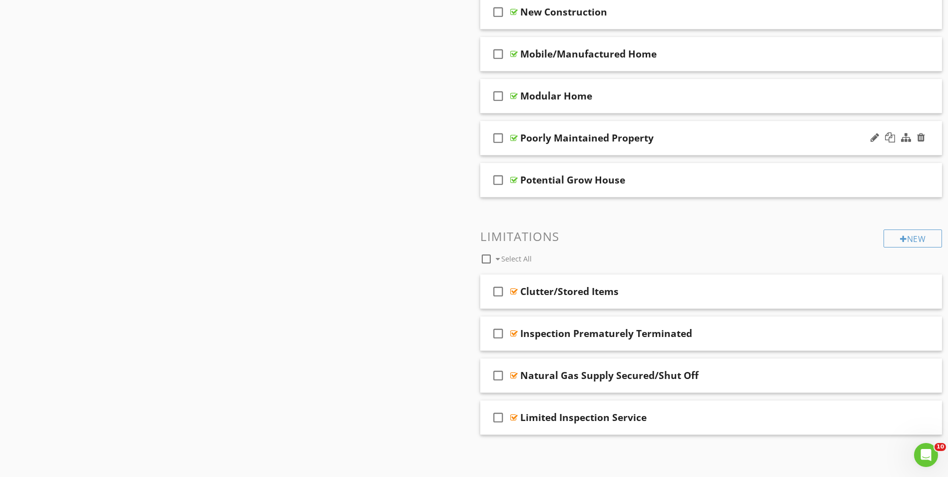
click at [584, 149] on div "check_box_outline_blank Poorly Maintained Property" at bounding box center [711, 138] width 462 height 34
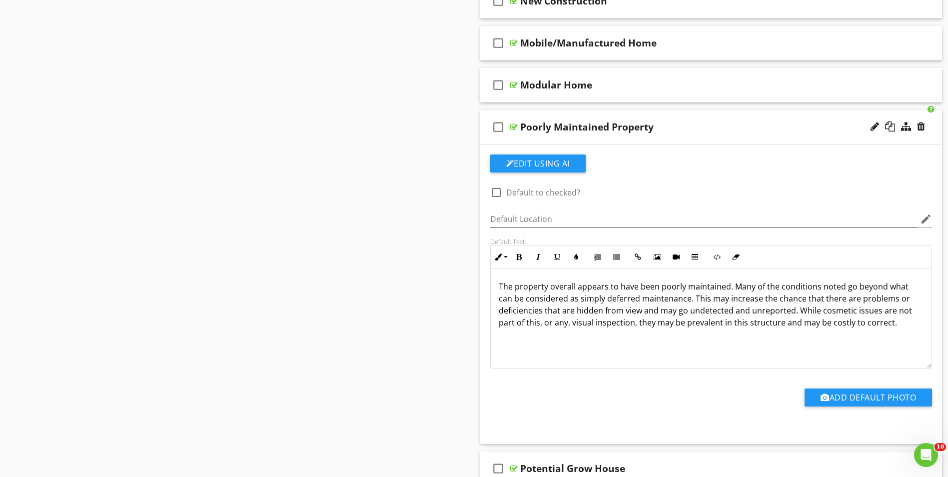
click at [582, 141] on div "check_box_outline_blank Poorly Maintained Property" at bounding box center [711, 127] width 462 height 34
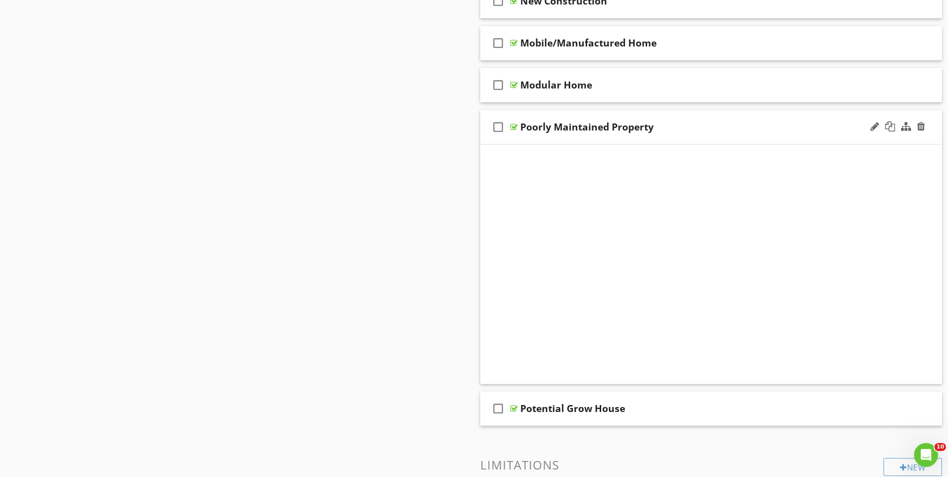
scroll to position [888, 0]
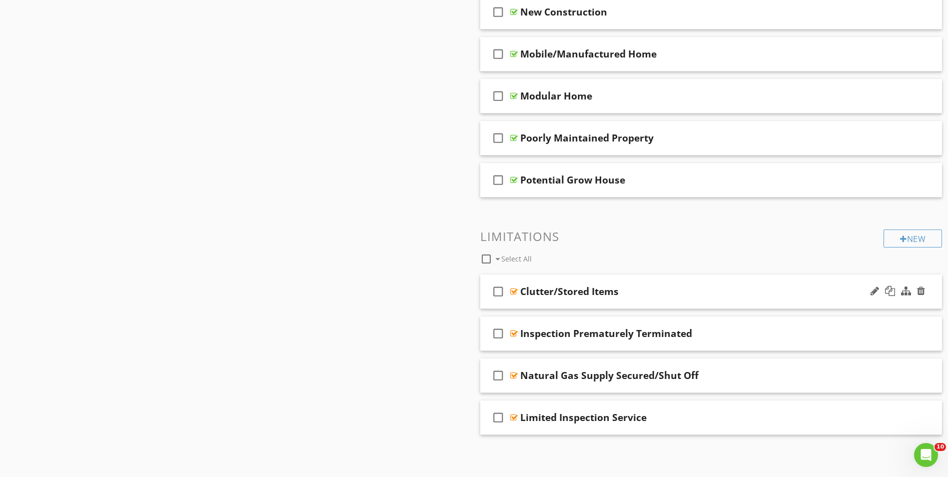
click at [585, 305] on div "check_box_outline_blank Clutter/Stored Items" at bounding box center [711, 291] width 462 height 34
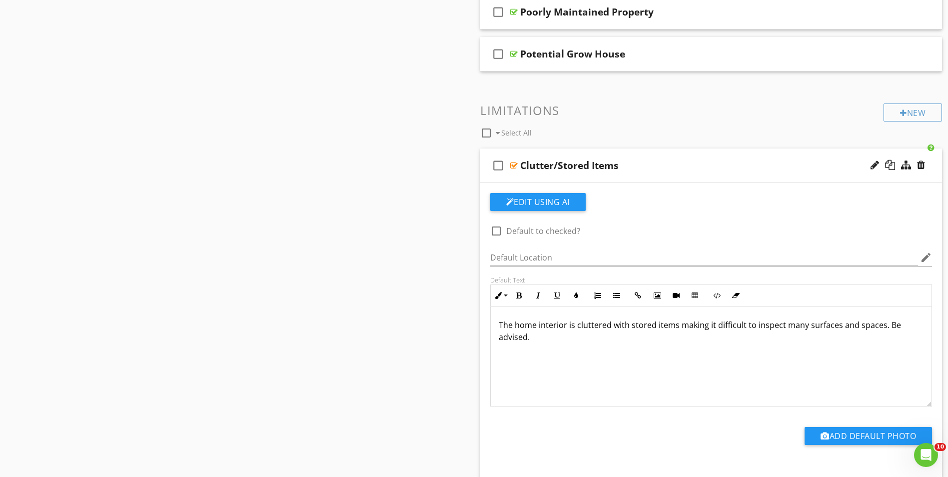
scroll to position [988, 0]
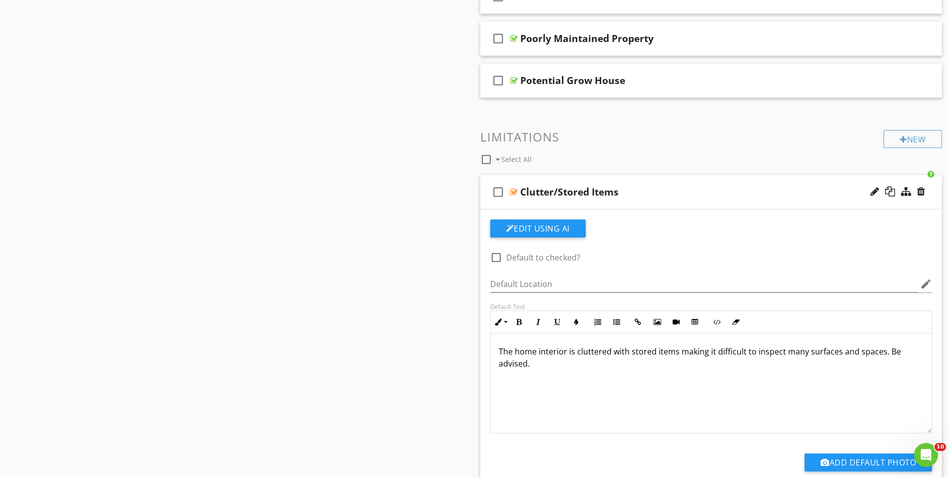
click at [620, 204] on div "check_box_outline_blank Clutter/Stored Items" at bounding box center [711, 192] width 462 height 34
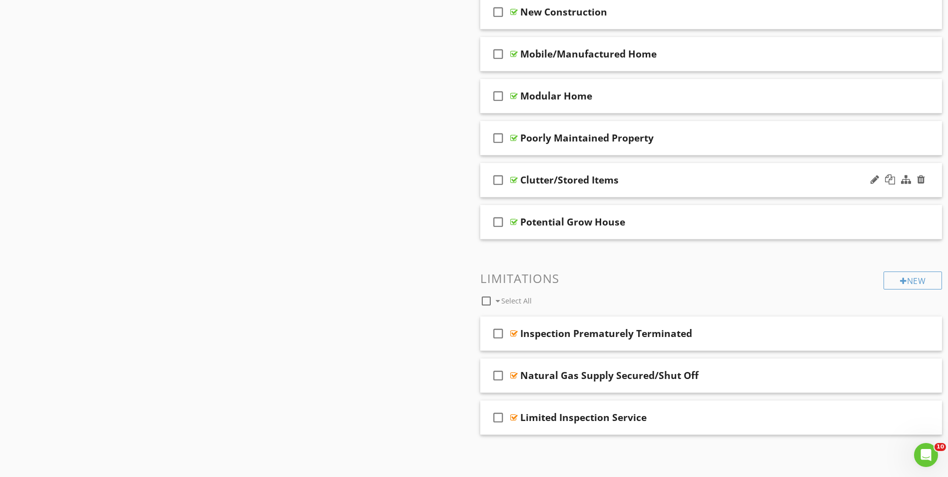
scroll to position [888, 0]
click at [577, 192] on div "check_box_outline_blank Clutter/Stored Items" at bounding box center [711, 180] width 462 height 34
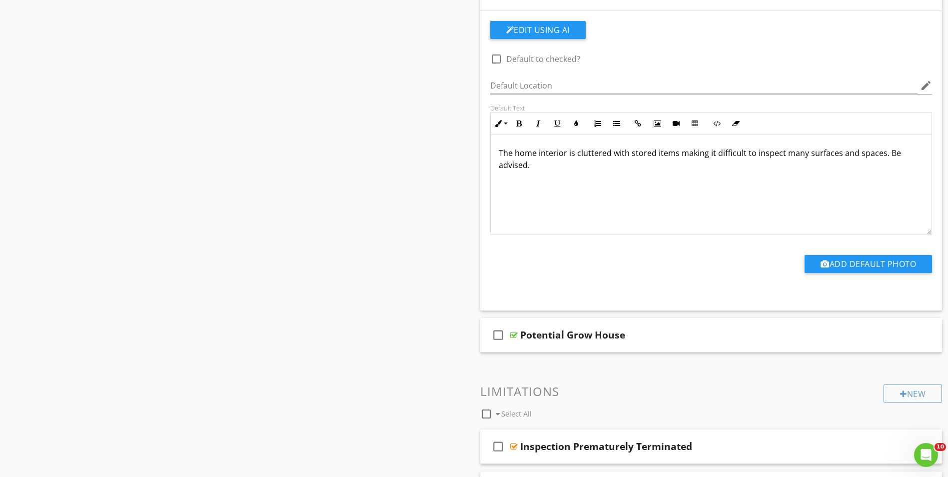
scroll to position [1087, 0]
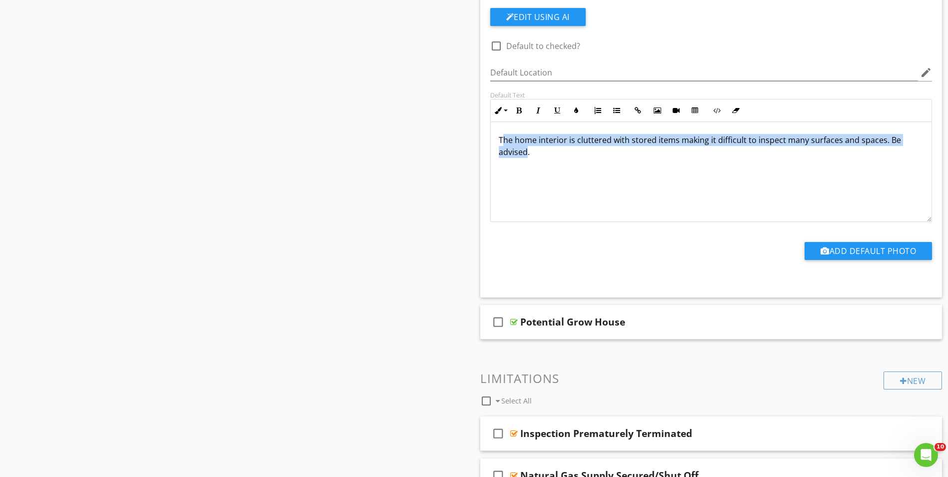
drag, startPoint x: 501, startPoint y: 139, endPoint x: 527, endPoint y: 152, distance: 29.0
click at [527, 152] on p "The home interior is cluttered with stored items making it difficult to inspect…" at bounding box center [711, 146] width 425 height 24
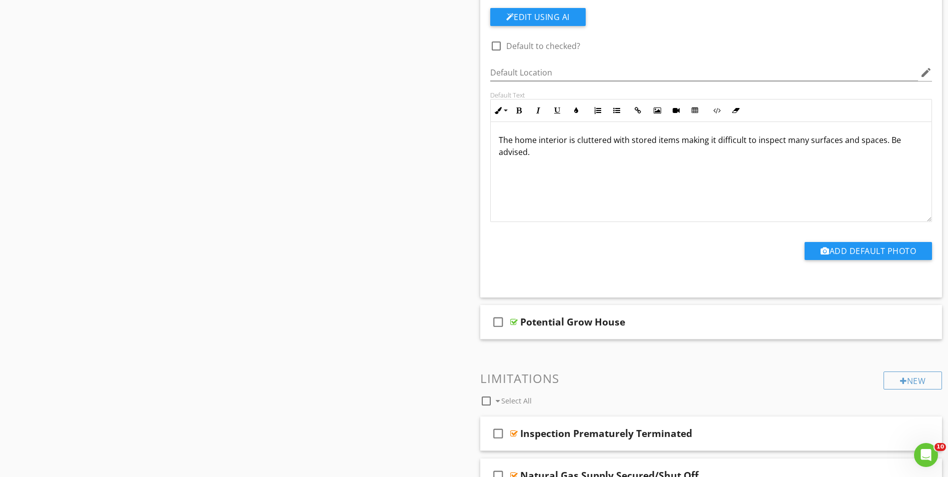
click at [499, 137] on p "The home interior is cluttered with stored items making it difficult to inspect…" at bounding box center [711, 146] width 425 height 24
drag, startPoint x: 498, startPoint y: 137, endPoint x: 530, endPoint y: 151, distance: 35.6
click at [530, 151] on p "The home interior is cluttered with stored items making it difficult to inspect…" at bounding box center [711, 146] width 425 height 24
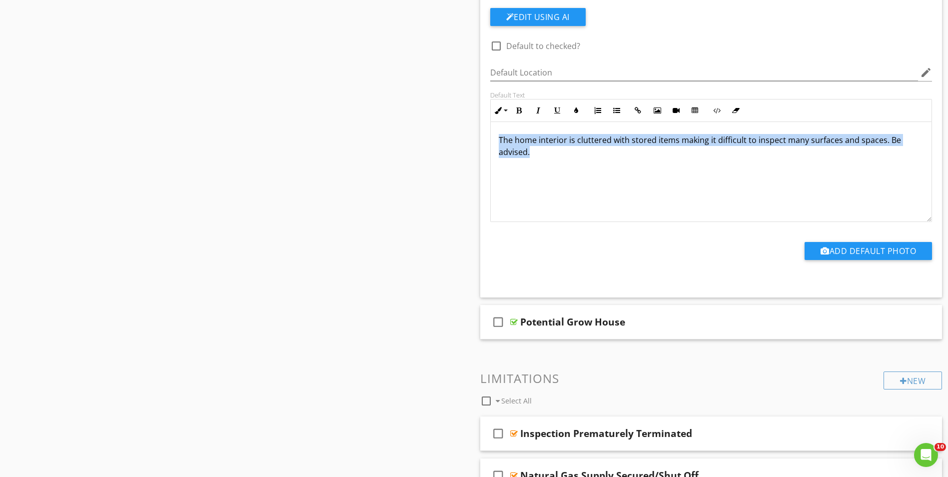
drag, startPoint x: 499, startPoint y: 138, endPoint x: 543, endPoint y: 155, distance: 47.1
click at [543, 155] on p "The home interior is cluttered with stored items making it difficult to inspect…" at bounding box center [711, 146] width 425 height 24
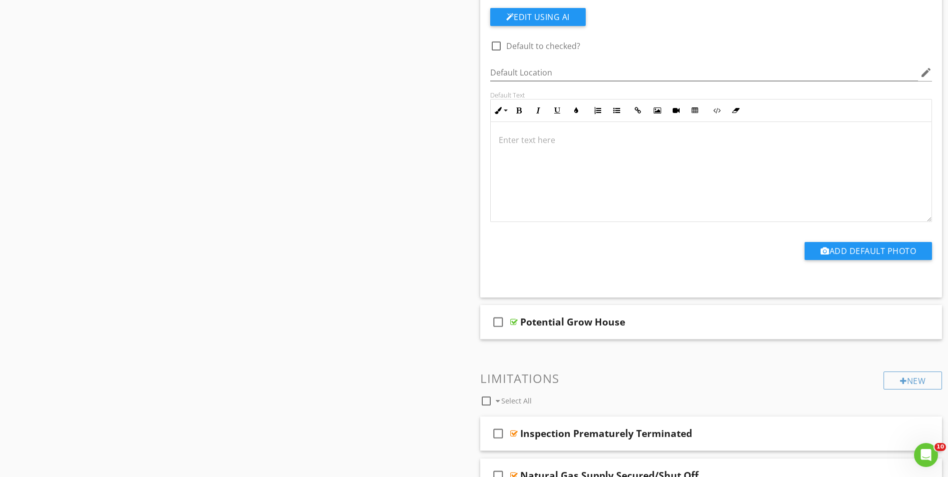
click at [502, 132] on div at bounding box center [711, 172] width 441 height 100
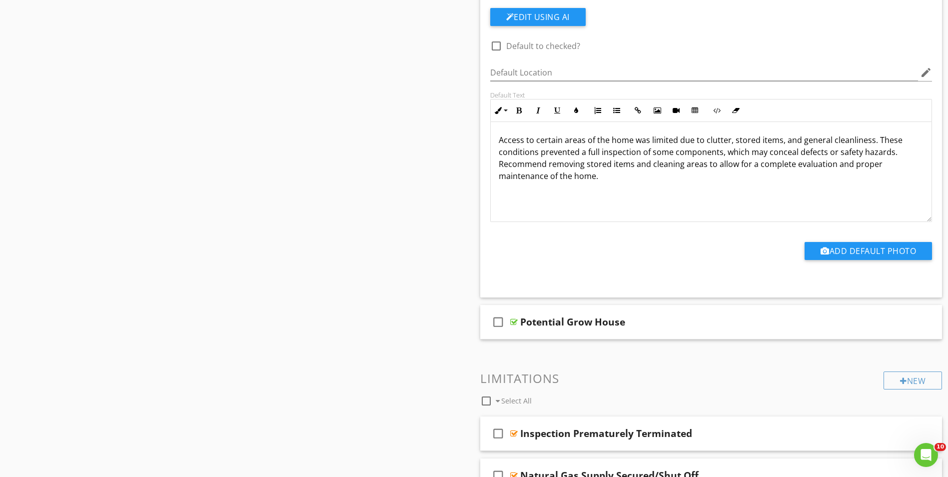
click at [889, 154] on p "Access to certain areas of the home was limited due to clutter, stored items, a…" at bounding box center [711, 158] width 425 height 48
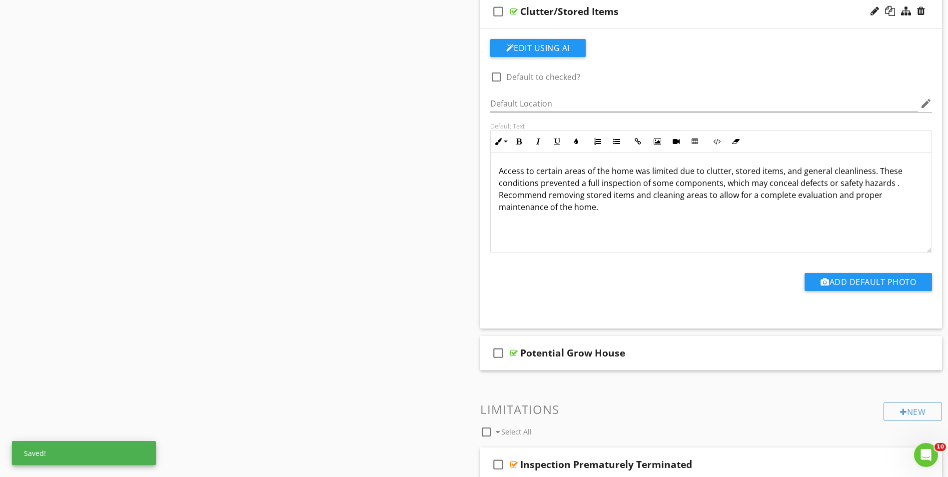
scroll to position [938, 0]
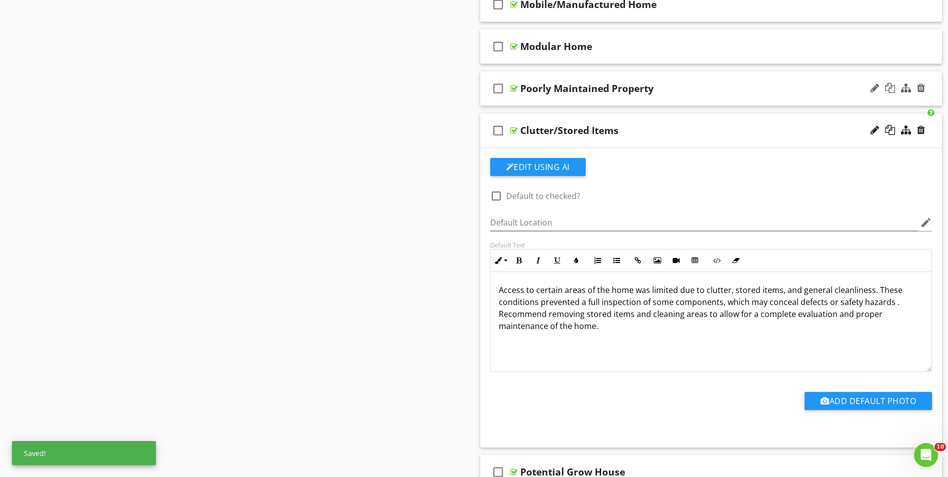
click at [654, 100] on div "check_box_outline_blank Poorly Maintained Property" at bounding box center [711, 88] width 462 height 34
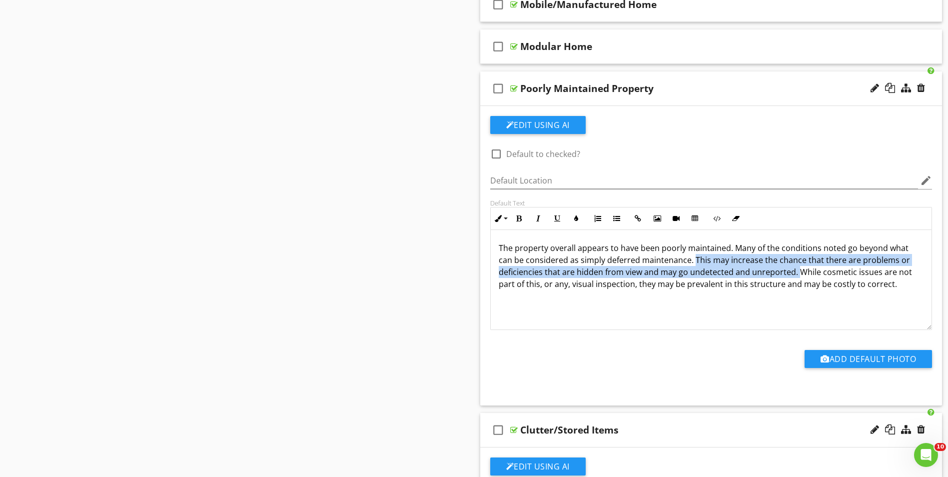
drag, startPoint x: 694, startPoint y: 258, endPoint x: 795, endPoint y: 272, distance: 101.9
click at [795, 272] on p "The property overall appears to have been poorly maintained. Many of the condit…" at bounding box center [711, 266] width 425 height 48
copy p "This may increase the chance that there are problems or deficiencies that are h…"
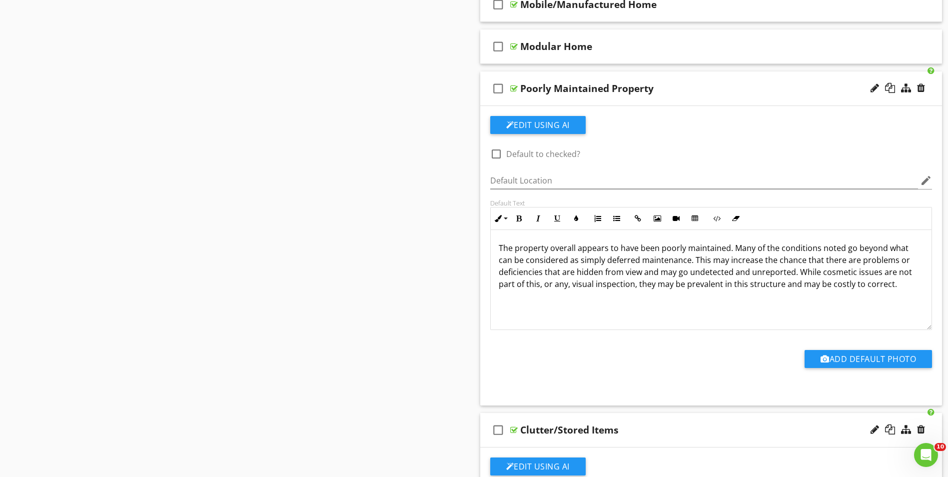
click at [641, 317] on div "The property overall appears to have been poorly maintained. Many of the condit…" at bounding box center [711, 280] width 441 height 100
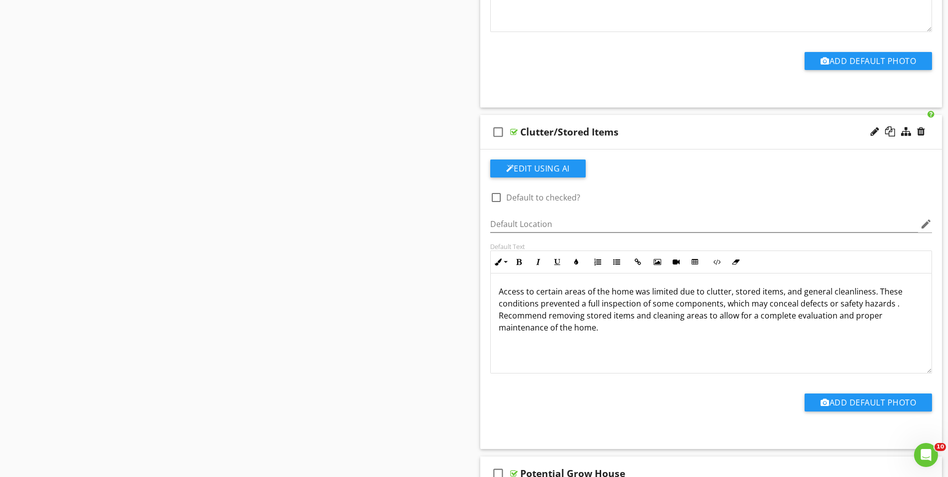
scroll to position [1287, 0]
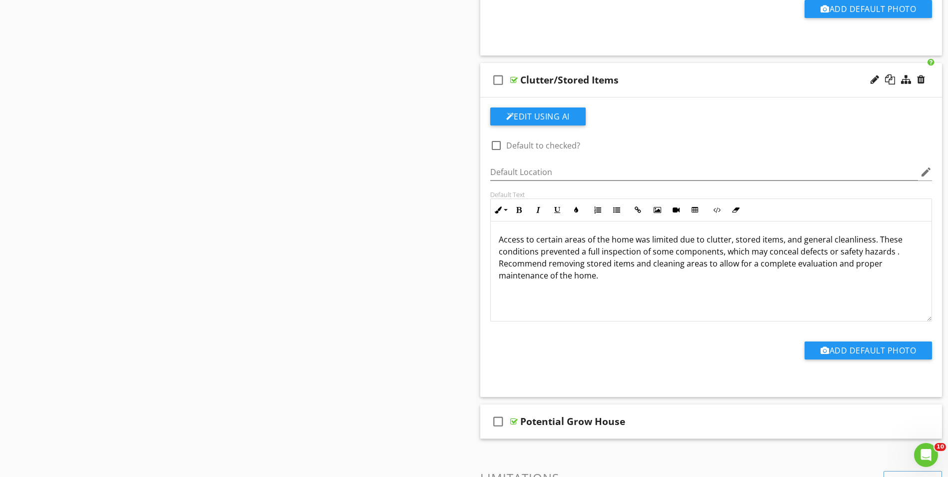
click at [875, 238] on p "Access to certain areas of the home was limited due to clutter, stored items, a…" at bounding box center [711, 257] width 425 height 48
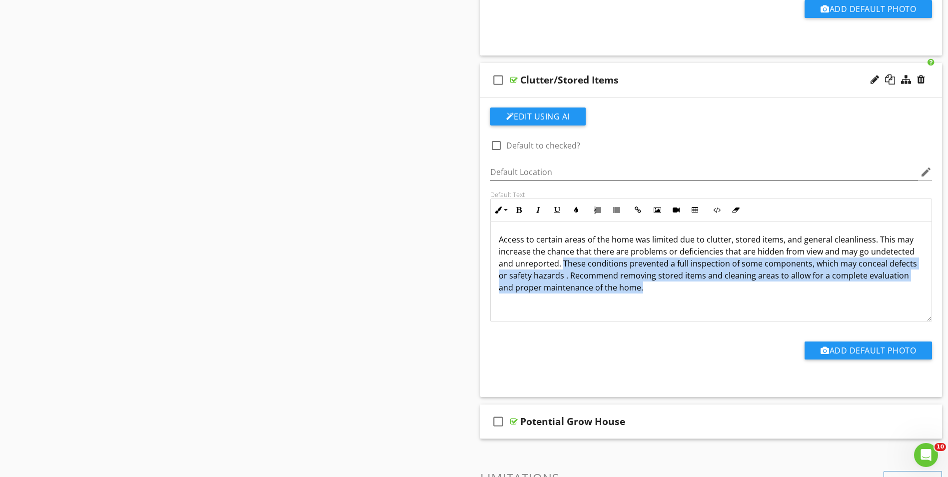
drag, startPoint x: 562, startPoint y: 261, endPoint x: 645, endPoint y: 286, distance: 87.2
click at [645, 286] on p "Access to certain areas of the home was limited due to clutter, stored items, a…" at bounding box center [711, 263] width 425 height 60
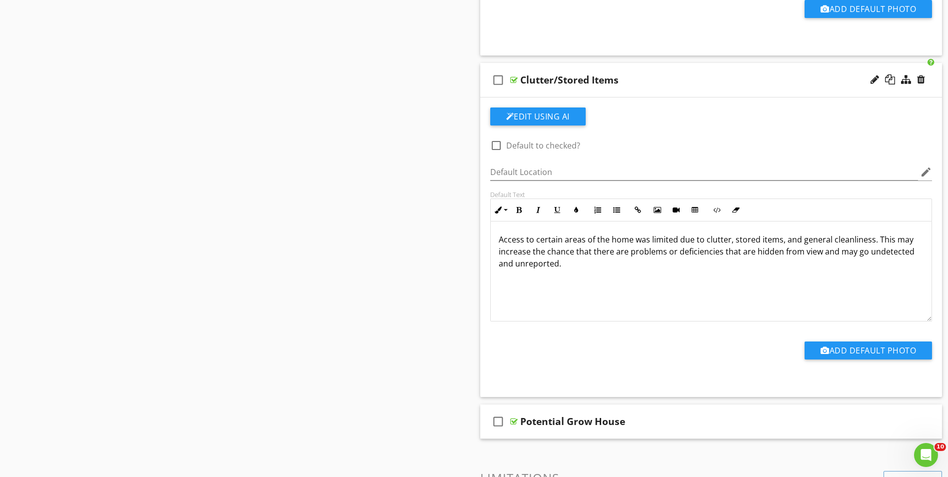
click at [523, 242] on p "Access to certain areas of the home was limited due to clutter, stored items, a…" at bounding box center [711, 251] width 425 height 36
click at [606, 239] on p "Access/inspection to certain areas of the home was limited due to clutter, stor…" at bounding box center [711, 251] width 425 height 36
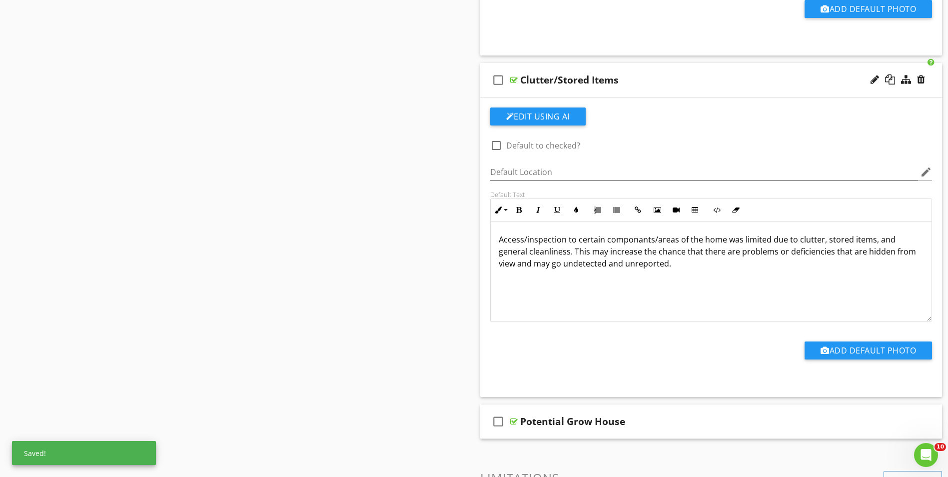
click at [609, 257] on p "Access/inspection to certain componants/areas of the home was limited due to cl…" at bounding box center [711, 251] width 425 height 36
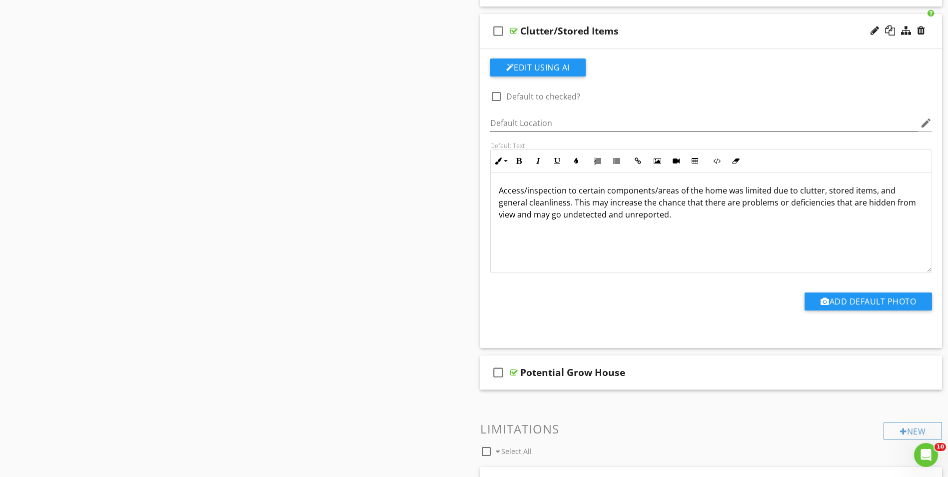
scroll to position [1337, 0]
click at [680, 217] on p "Access/inspection to certain components/areas of the home was limited due to cl…" at bounding box center [711, 201] width 425 height 36
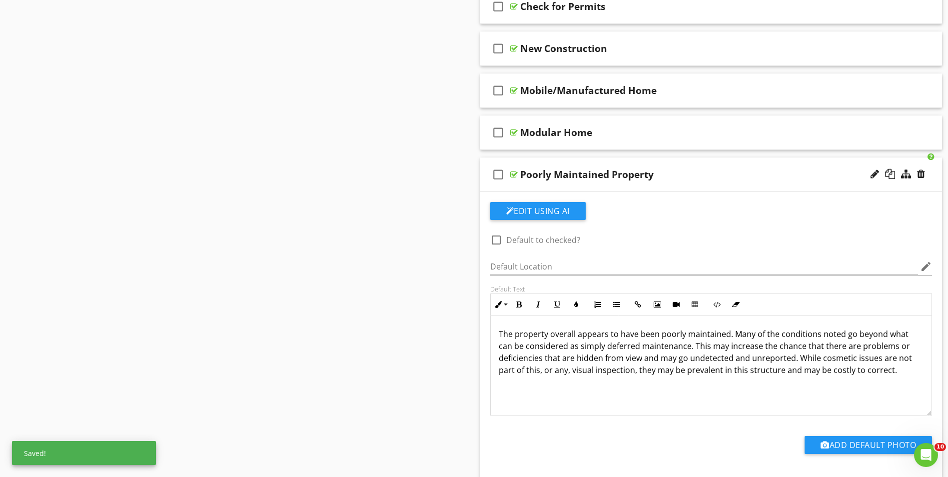
scroll to position [838, 0]
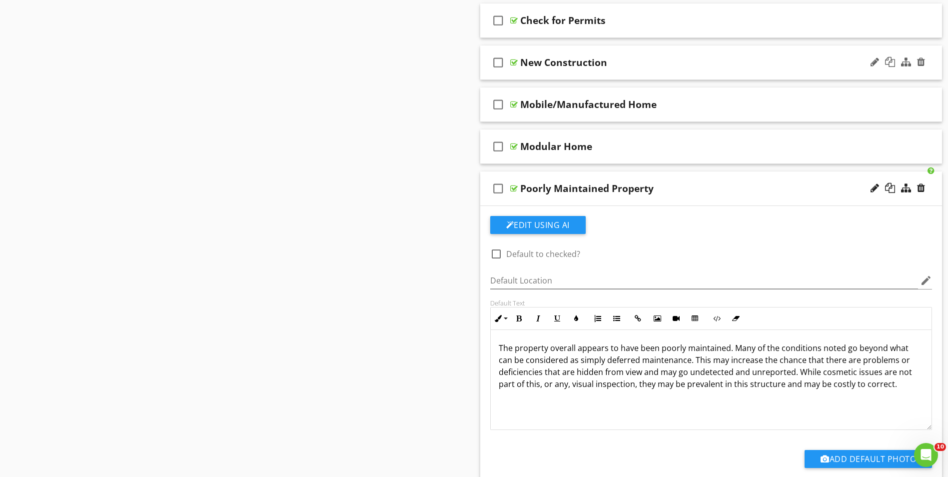
click at [612, 75] on div "check_box_outline_blank New Construction" at bounding box center [711, 62] width 462 height 34
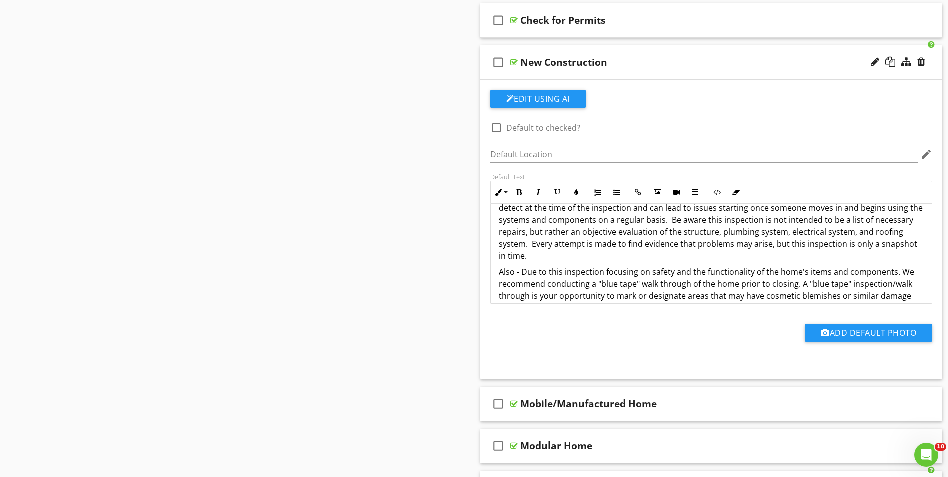
scroll to position [84, 0]
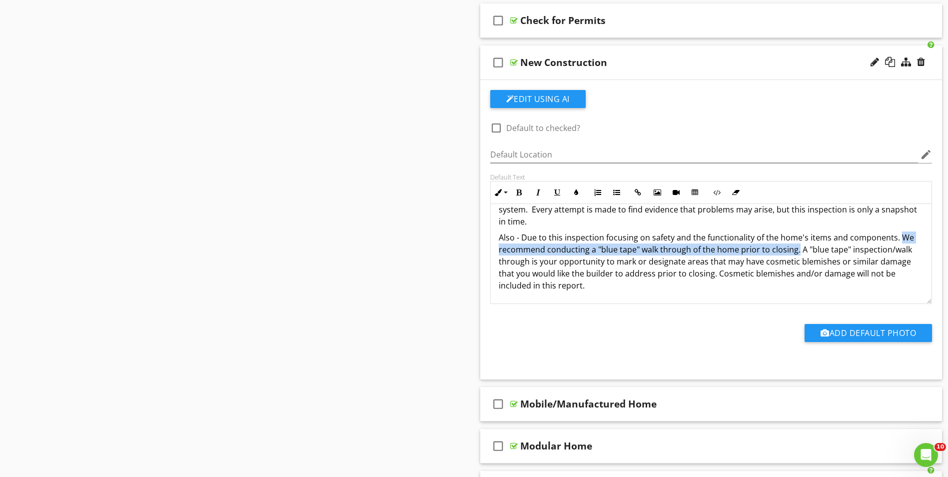
drag, startPoint x: 896, startPoint y: 234, endPoint x: 795, endPoint y: 252, distance: 103.1
click at [795, 252] on p "Also - Due to this inspection focusing on safety and the functionality of the h…" at bounding box center [711, 261] width 425 height 60
copy p "We recommend conducting a "blue tape" walk through of the home prior to closing."
click at [451, 258] on div "Sections Inspection Details Exterior Roofing Garage Attic Electrical Plumbing B…" at bounding box center [474, 338] width 948 height 2152
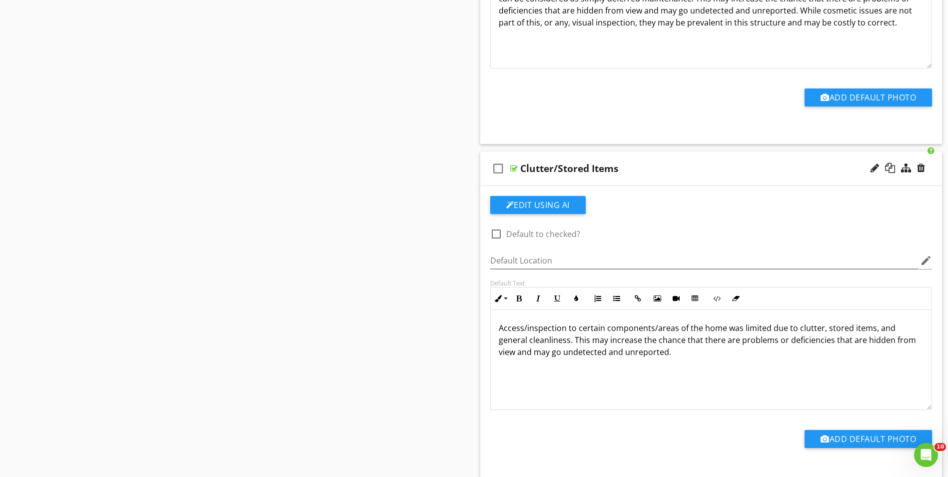
scroll to position [1587, 0]
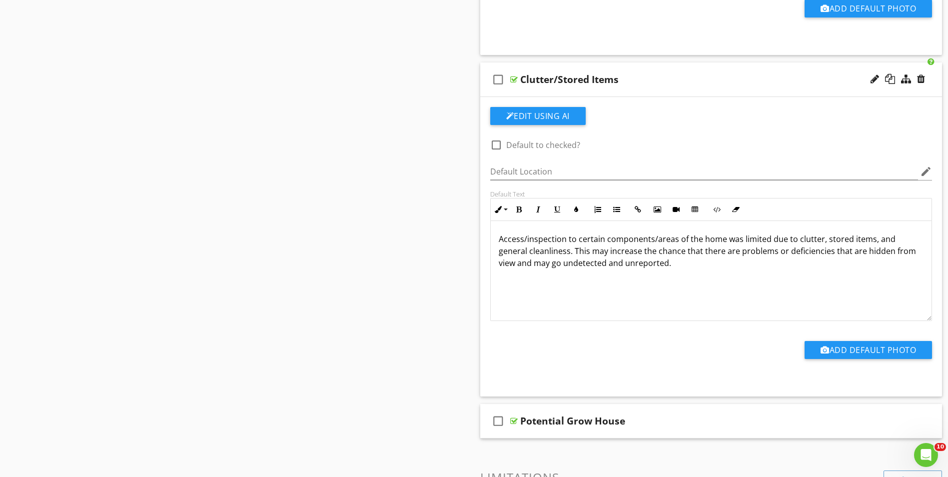
click at [681, 266] on p "Access/inspection to certain components/areas of the home was limited due to cl…" at bounding box center [711, 251] width 425 height 36
click at [690, 262] on p "Access/inspection to certain components/areas of the home was limited due to cl…" at bounding box center [711, 257] width 425 height 48
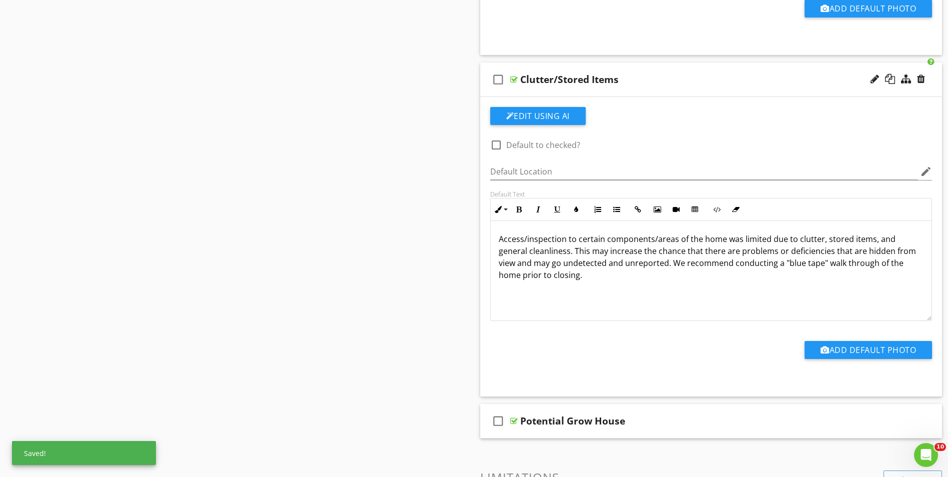
click at [688, 265] on p "Access/inspection to certain components/areas of the home was limited due to cl…" at bounding box center [711, 257] width 425 height 48
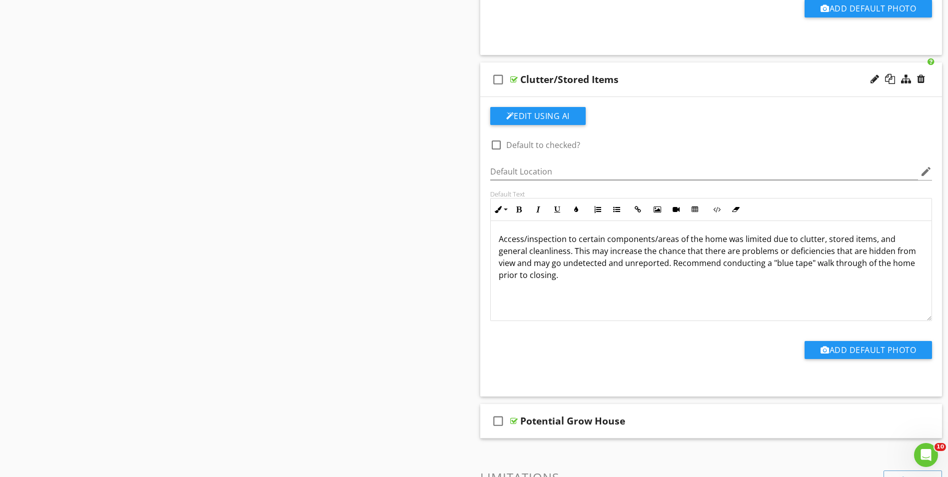
click at [812, 262] on p "Access/inspection to certain components/areas of the home was limited due to cl…" at bounding box center [711, 257] width 425 height 48
click at [788, 264] on p "Access/inspection to certain components/areas of the home was limited due to cl…" at bounding box center [711, 257] width 425 height 48
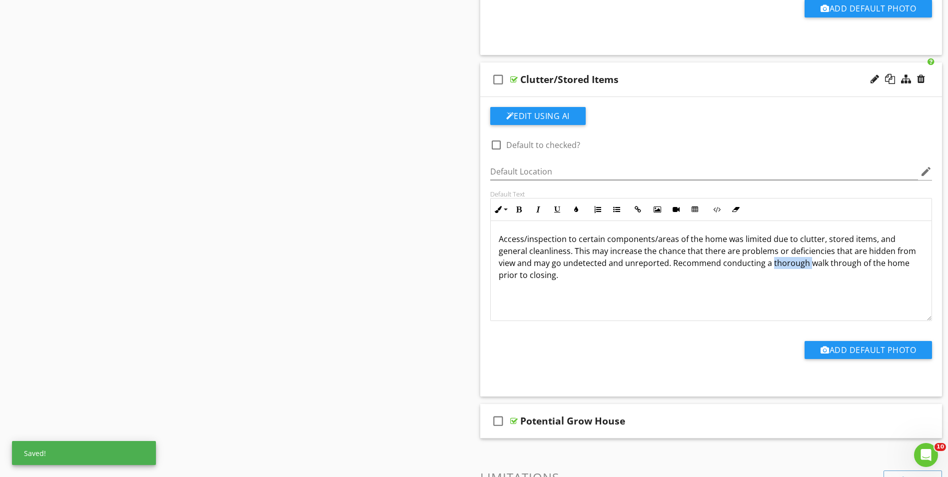
click at [788, 264] on p "Access/inspection to certain components/areas of the home was limited due to cl…" at bounding box center [711, 257] width 425 height 48
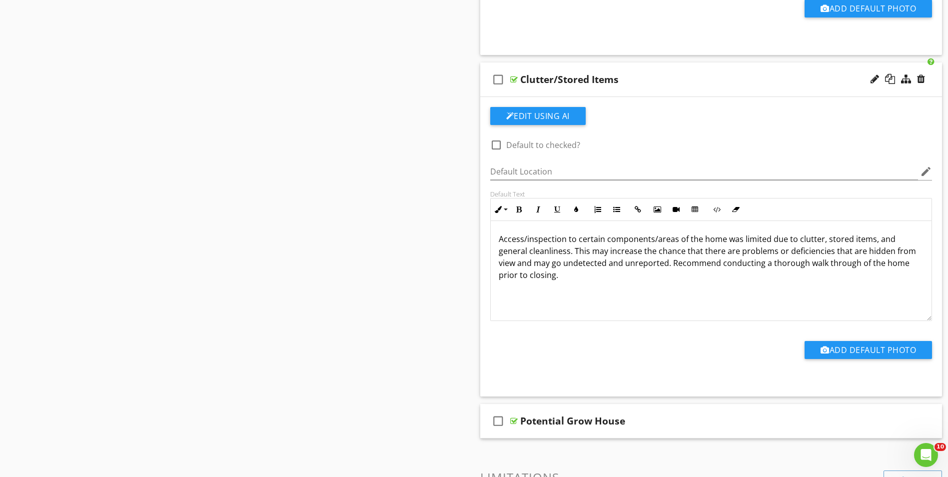
click at [584, 278] on p "Access/inspection to certain components/areas of the home was limited due to cl…" at bounding box center [711, 257] width 425 height 48
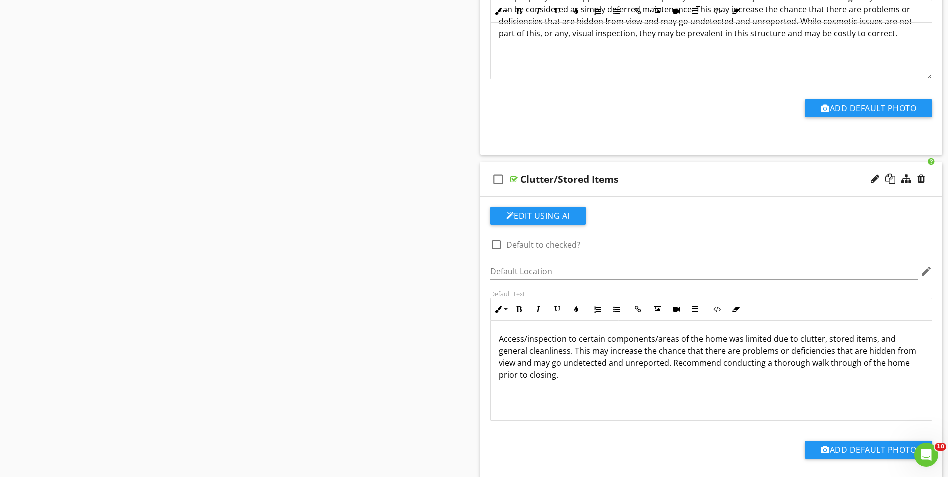
scroll to position [1387, 0]
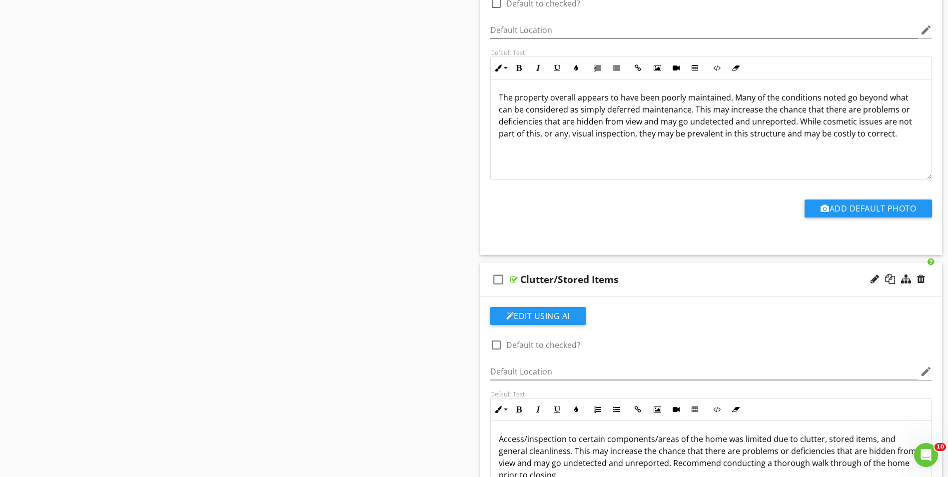
click at [620, 290] on div "check_box_outline_blank Clutter/Stored Items" at bounding box center [711, 279] width 462 height 34
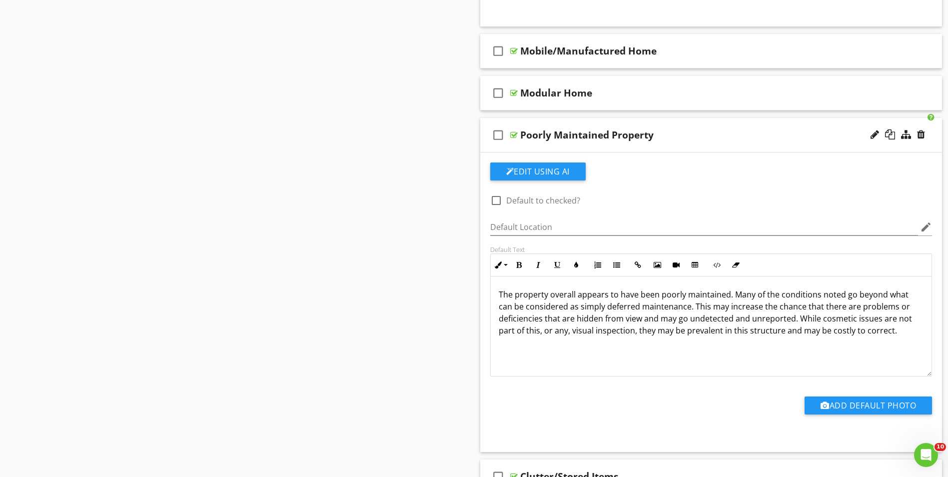
scroll to position [1187, 0]
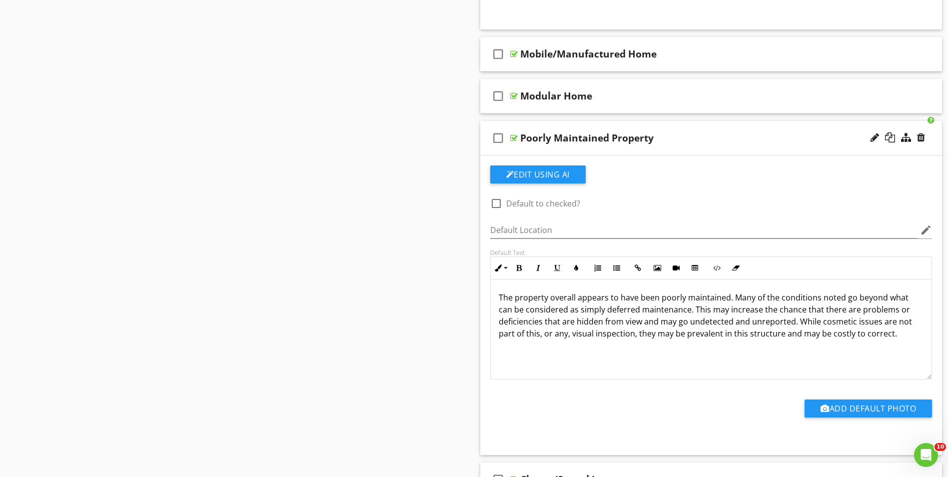
click at [630, 150] on div "check_box_outline_blank Poorly Maintained Property" at bounding box center [711, 138] width 462 height 34
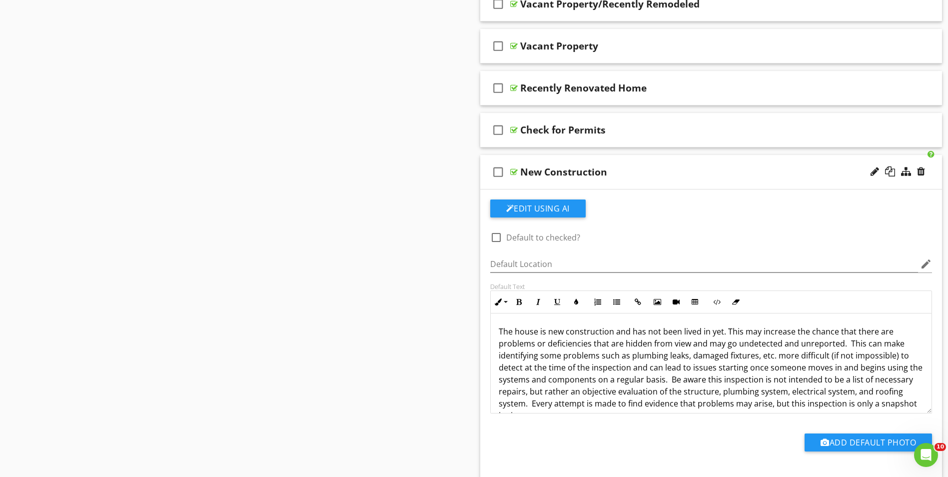
scroll to position [688, 0]
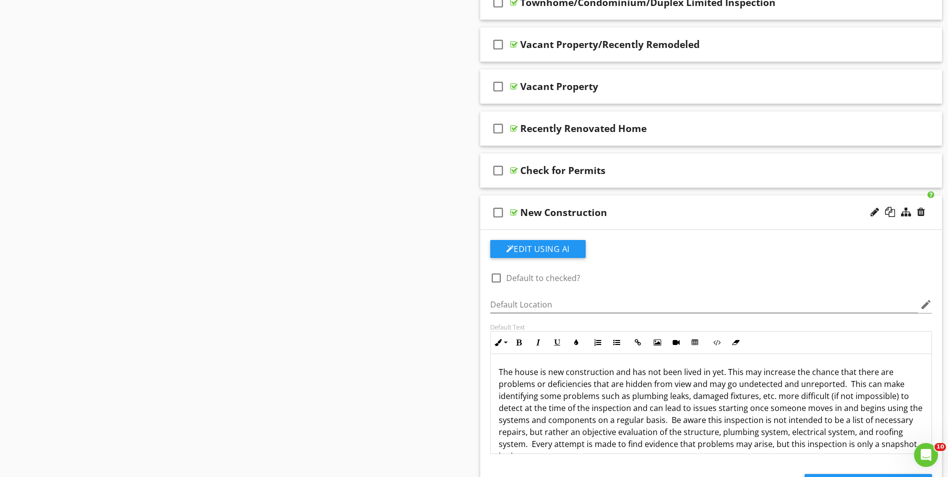
click at [611, 225] on div "check_box_outline_blank New Construction" at bounding box center [711, 212] width 462 height 34
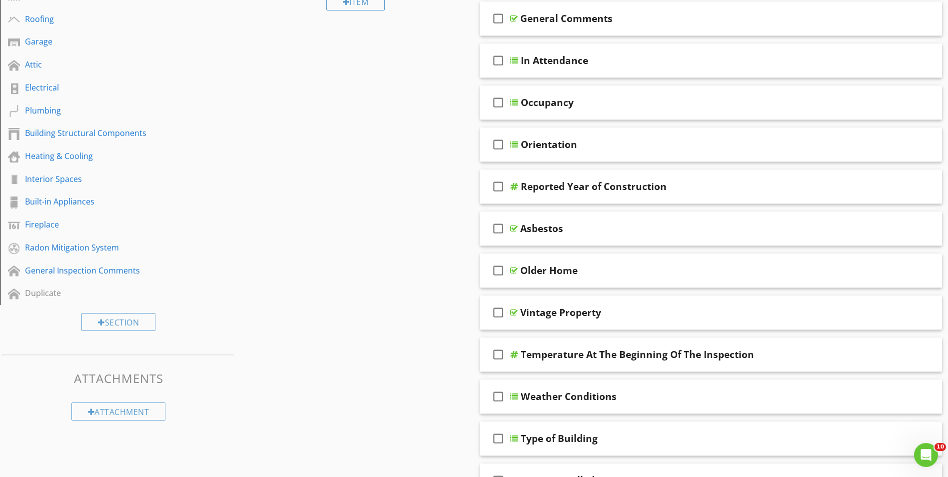
scroll to position [0, 0]
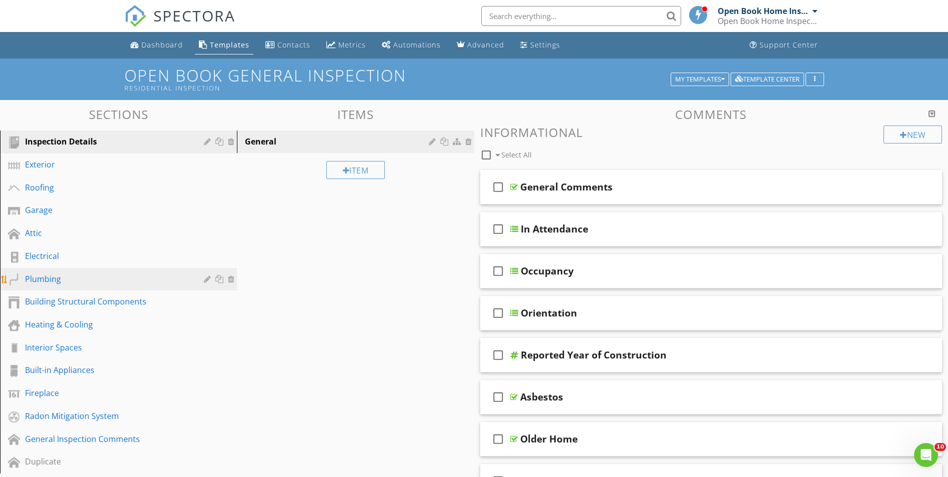
click at [36, 277] on div "Plumbing" at bounding box center [107, 279] width 164 height 12
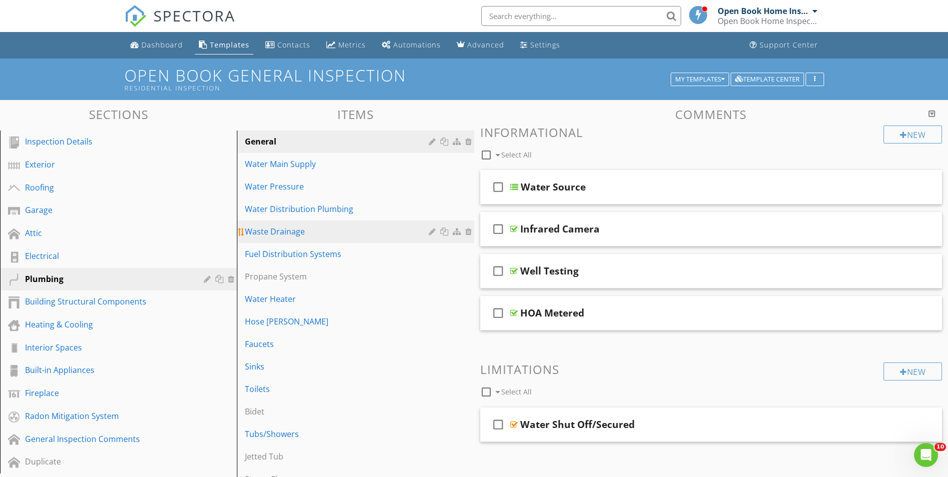
click at [265, 236] on div "Waste Drainage" at bounding box center [338, 231] width 186 height 12
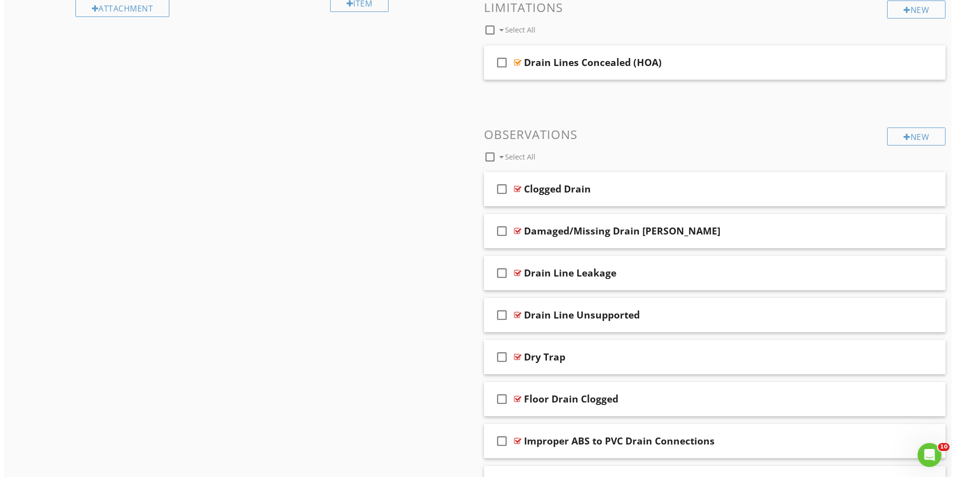
scroll to position [567, 0]
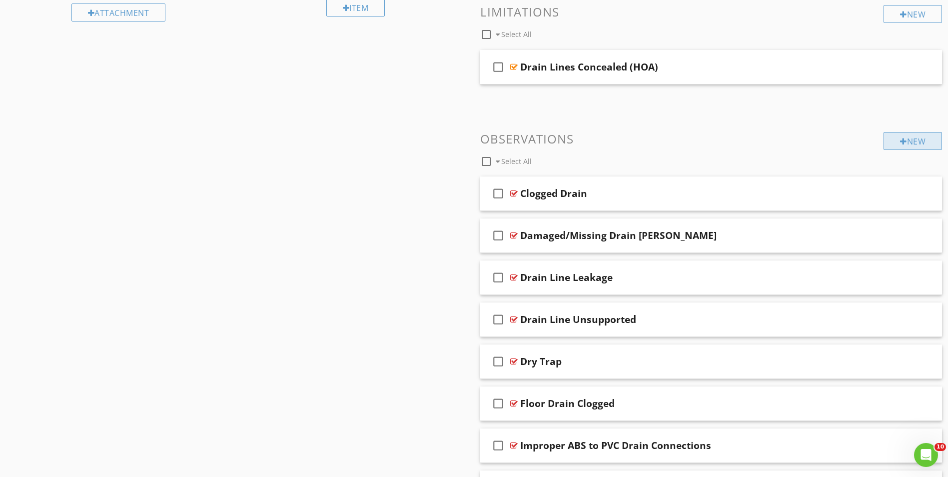
click at [906, 141] on div "New" at bounding box center [912, 141] width 58 height 18
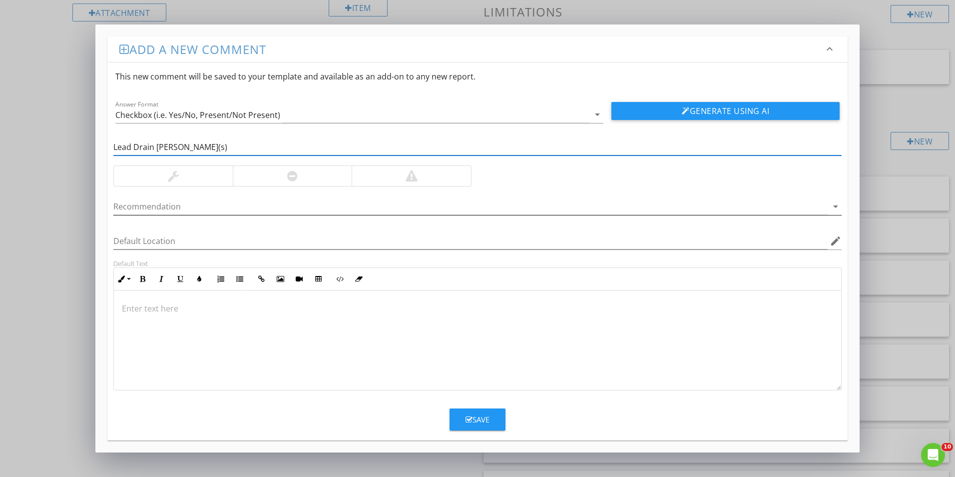
type input "Lead Drain Pipe(s)"
click at [163, 203] on div at bounding box center [470, 206] width 714 height 16
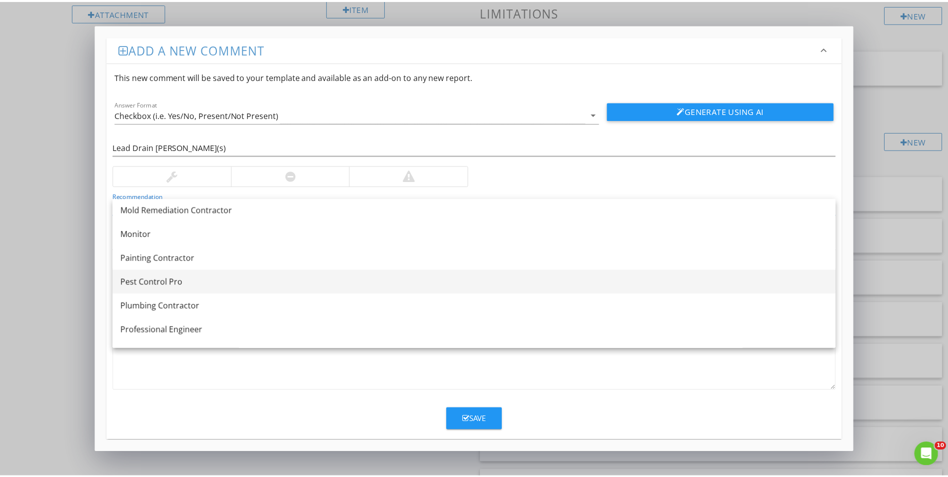
scroll to position [999, 0]
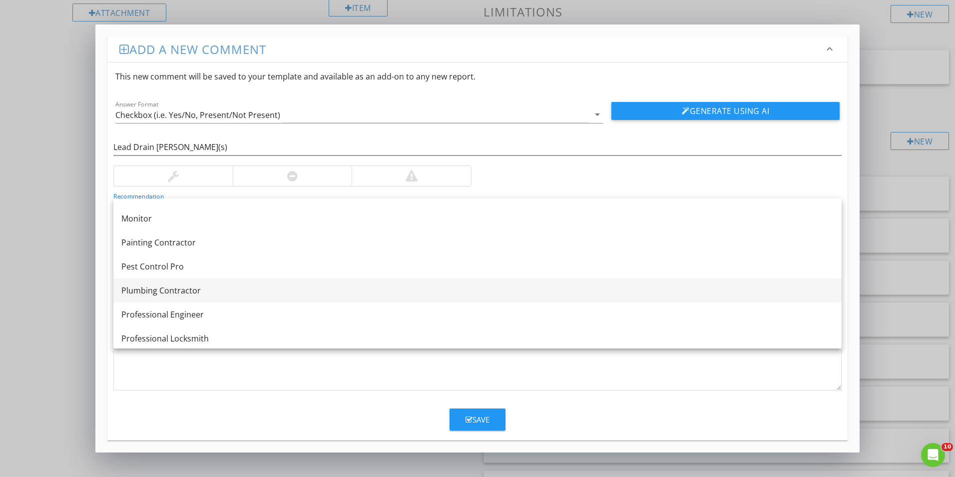
click at [157, 291] on div "Plumbing Contractor" at bounding box center [477, 290] width 712 height 12
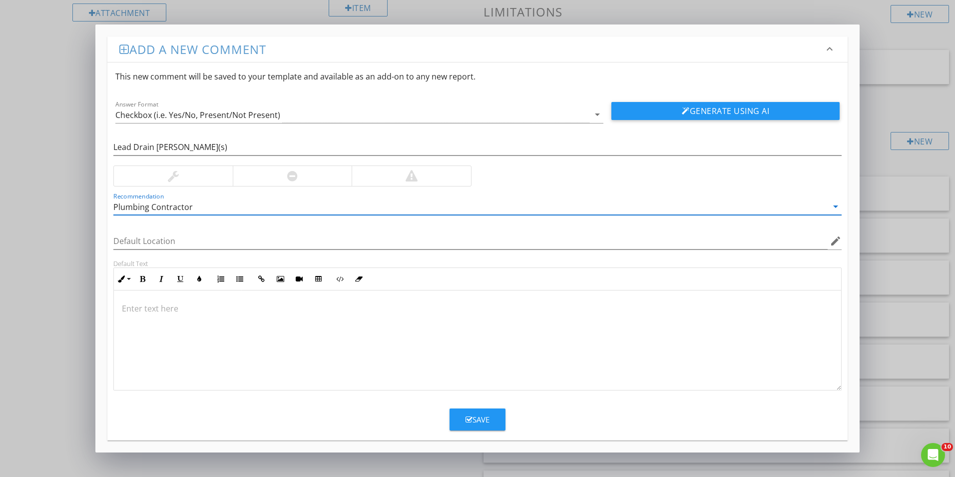
click at [261, 171] on div at bounding box center [292, 176] width 119 height 20
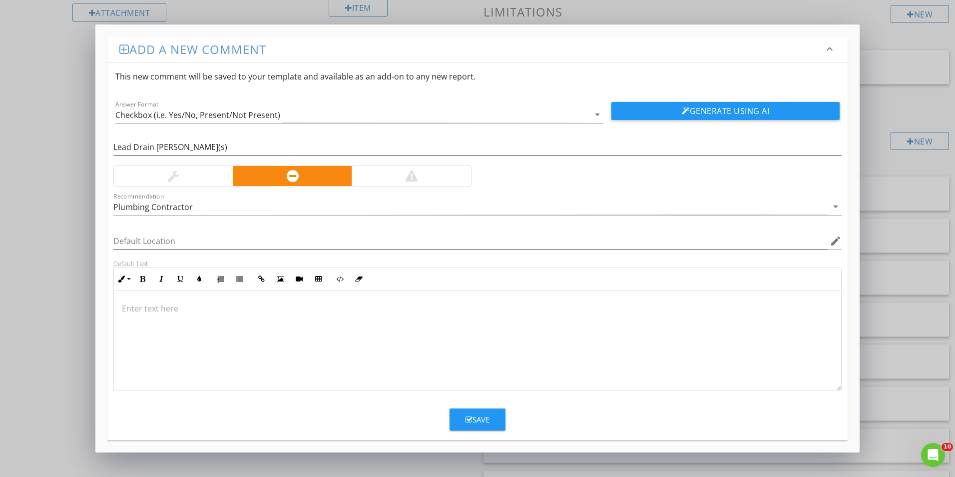
click at [133, 307] on p at bounding box center [477, 308] width 711 height 12
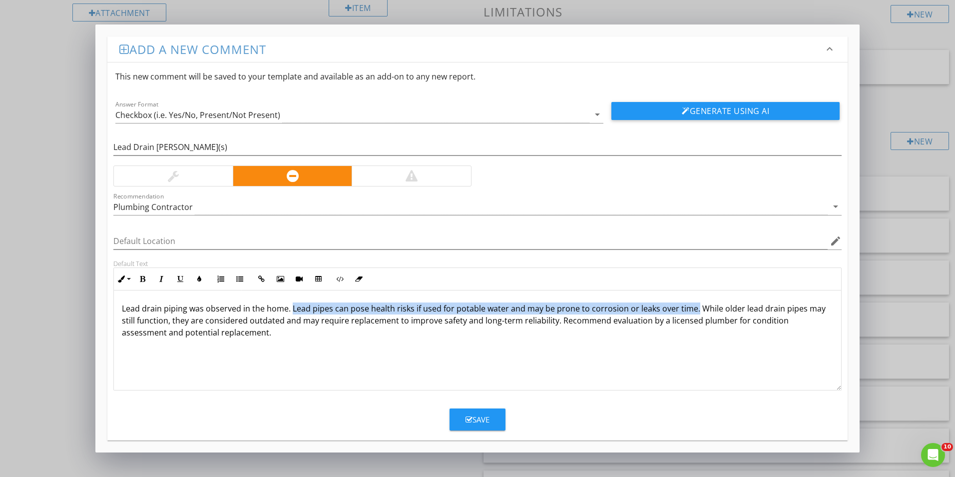
drag, startPoint x: 292, startPoint y: 308, endPoint x: 693, endPoint y: 307, distance: 400.6
click at [693, 307] on p "Lead drain piping was observed in the home. Lead pipes can pose health risks if…" at bounding box center [477, 320] width 711 height 36
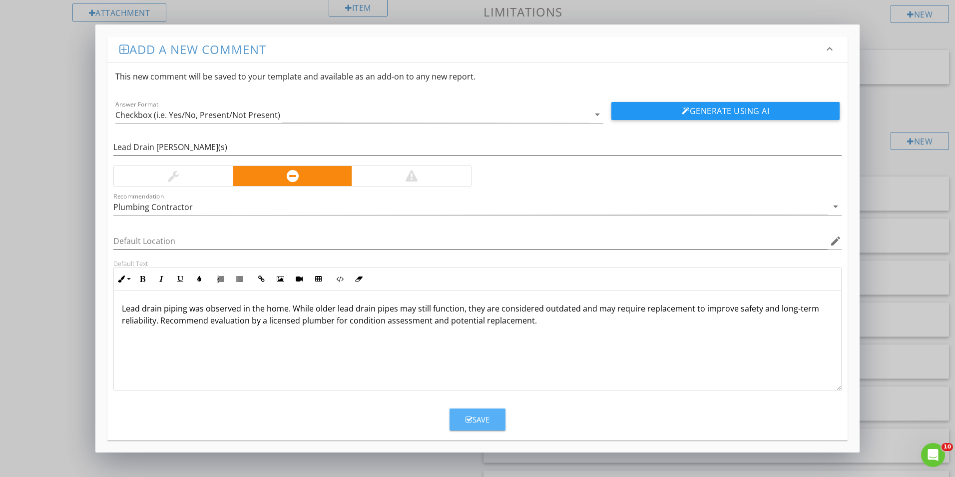
click at [491, 419] on button "Save" at bounding box center [478, 419] width 56 height 22
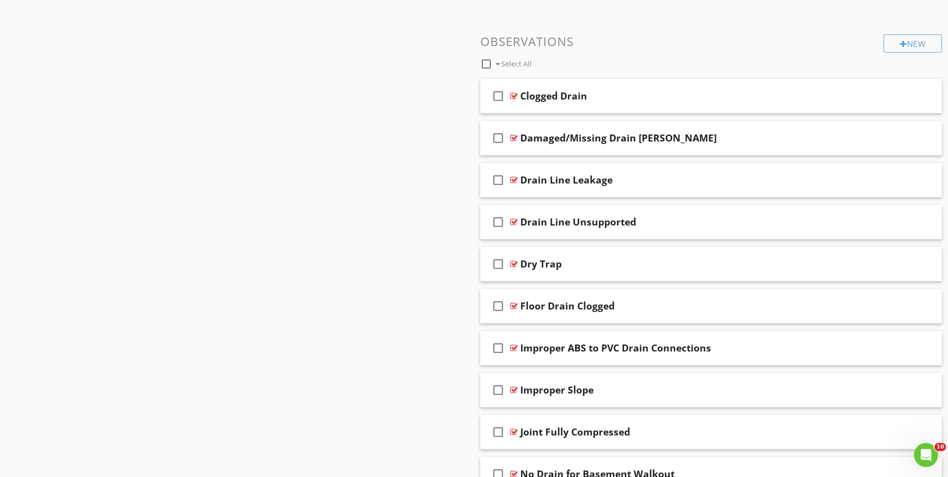
scroll to position [667, 0]
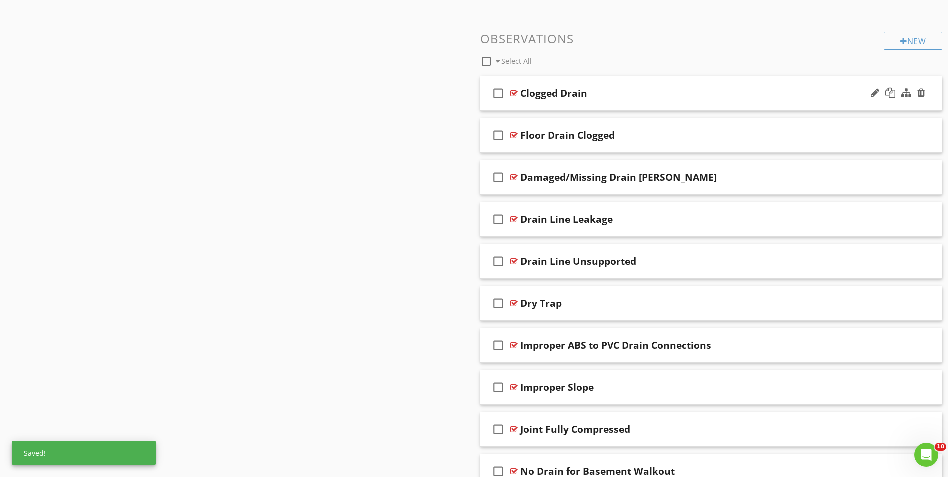
click at [546, 103] on div "check_box_outline_blank Clogged Drain" at bounding box center [711, 93] width 462 height 34
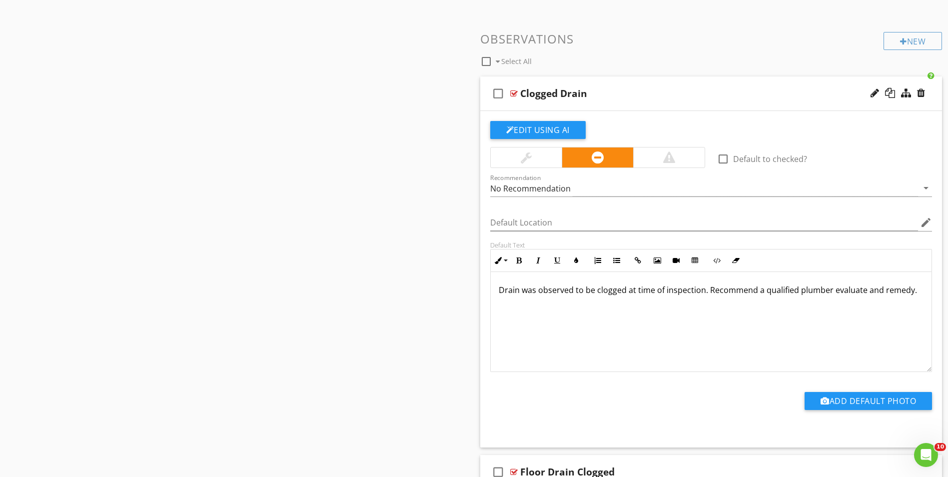
click at [546, 103] on div "check_box_outline_blank Clogged Drain" at bounding box center [711, 93] width 462 height 34
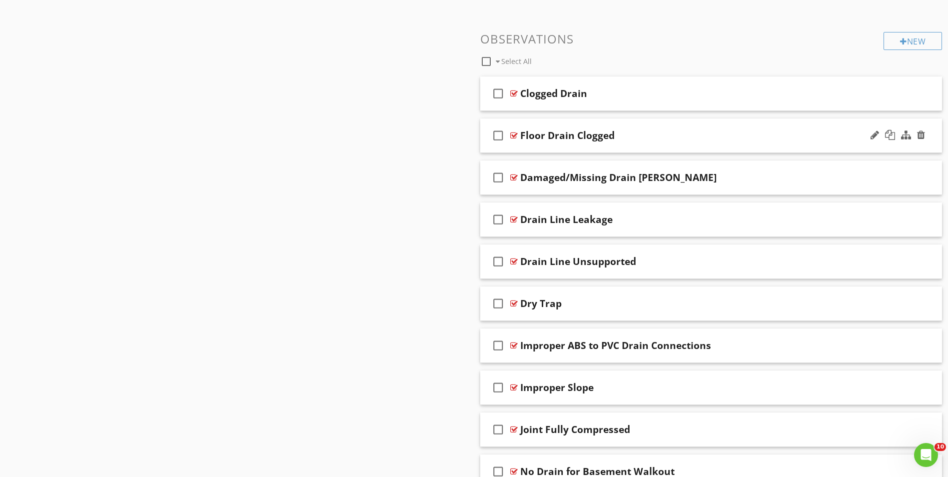
click at [545, 147] on div "check_box_outline_blank Floor Drain Clogged" at bounding box center [711, 135] width 462 height 34
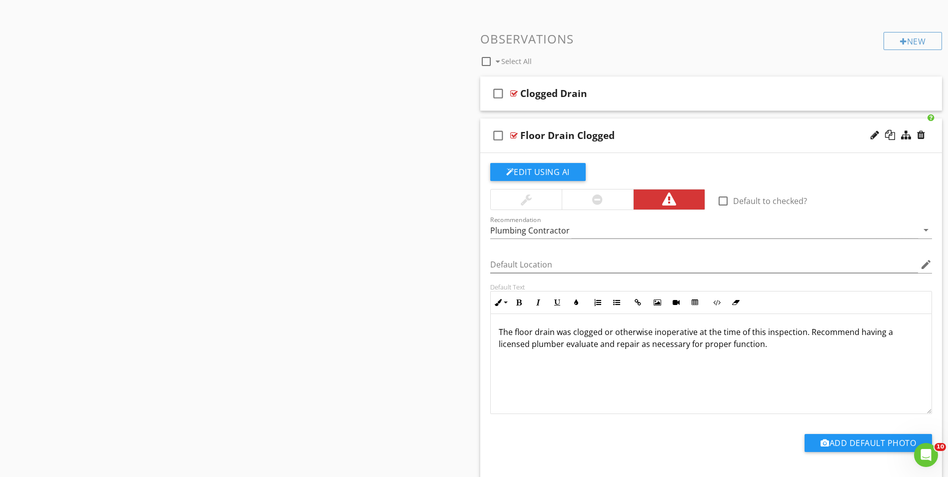
click at [545, 147] on div "check_box_outline_blank Floor Drain Clogged" at bounding box center [711, 135] width 462 height 34
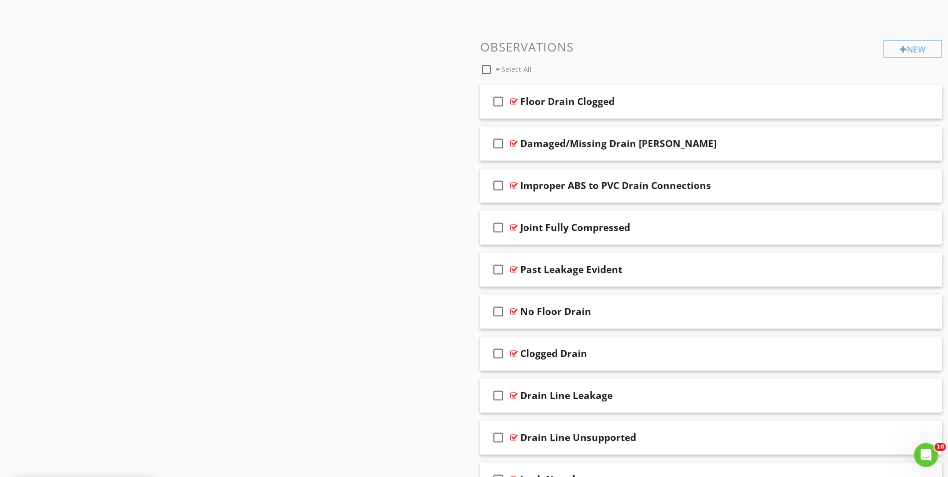
scroll to position [709, 0]
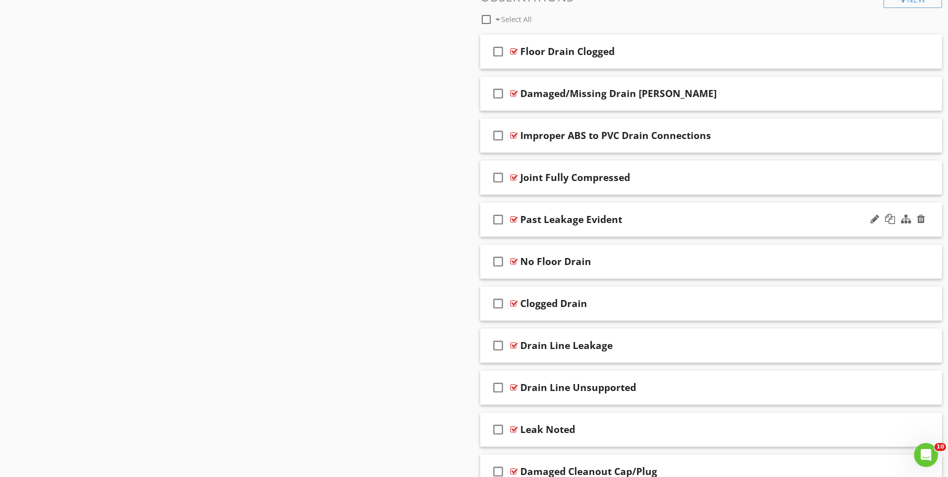
click at [539, 229] on div "check_box_outline_blank Past Leakage Evident" at bounding box center [711, 219] width 462 height 34
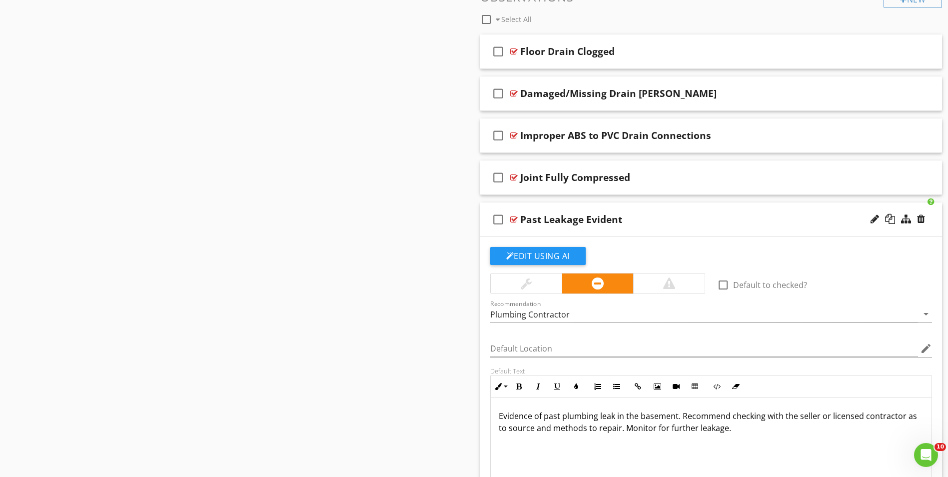
click at [676, 417] on p "Evidence of past plumbing leak in the basement. Recommend checking with the sel…" at bounding box center [711, 422] width 425 height 24
click at [755, 417] on p "Evidence of past plumbing leak. Recommend checking with the seller or licensed …" at bounding box center [711, 422] width 425 height 24
click at [838, 417] on p "Evidence of past plumbing leak. Recommend checking with the seller or licensed …" at bounding box center [711, 422] width 425 height 24
click at [776, 416] on p "Evidence of past plumbing leak. Recommend checking with the seller as to source…" at bounding box center [711, 422] width 425 height 24
drag, startPoint x: 687, startPoint y: 429, endPoint x: 700, endPoint y: 455, distance: 29.7
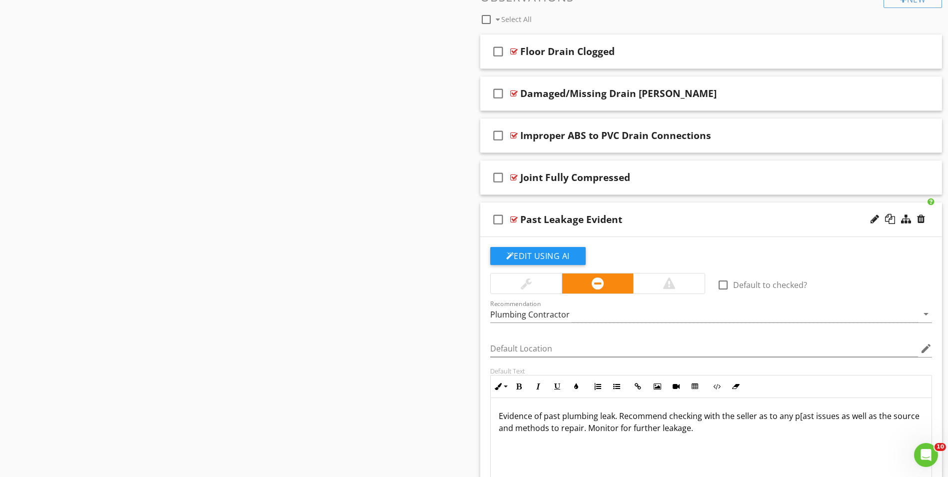
click at [687, 430] on p "Evidence of past plumbing leak. Recommend checking with the seller as to any p[…" at bounding box center [711, 422] width 425 height 24
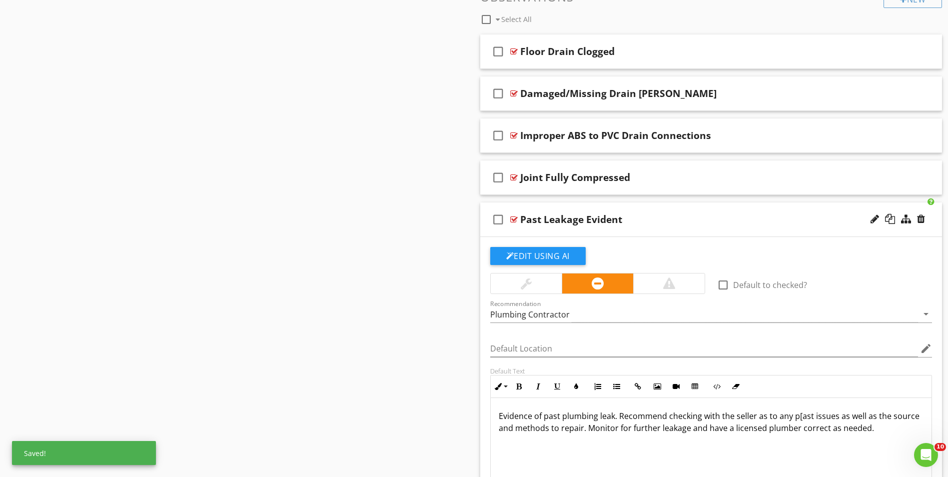
click at [877, 427] on p "Evidence of past plumbing leak. Recommend checking with the seller as to any p[…" at bounding box center [711, 422] width 425 height 24
click at [525, 285] on div at bounding box center [525, 283] width 11 height 12
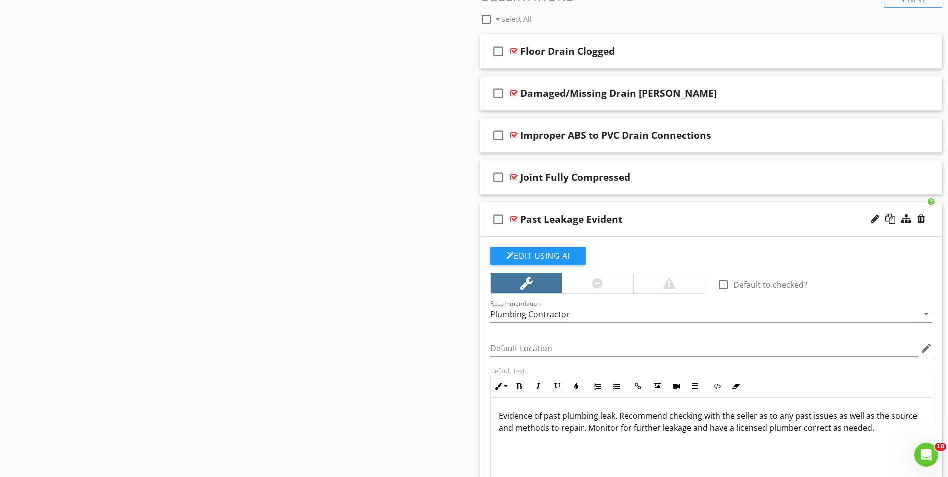
click at [515, 428] on p "Evidence of past plumbing leak. Recommend checking with the seller as to any pa…" at bounding box center [711, 422] width 425 height 24
click at [565, 430] on p "Evidence of past plumbing leak. Recommend checking with the seller as to any pa…" at bounding box center [711, 422] width 425 height 24
click at [612, 418] on p "Evidence of past plumbing leak. Recommend checking with the seller as to any pa…" at bounding box center [711, 422] width 425 height 24
click at [825, 415] on p "Evidence of past plumbing leak. Dry at the time of the inspection. Recommend ch…" at bounding box center [711, 428] width 425 height 36
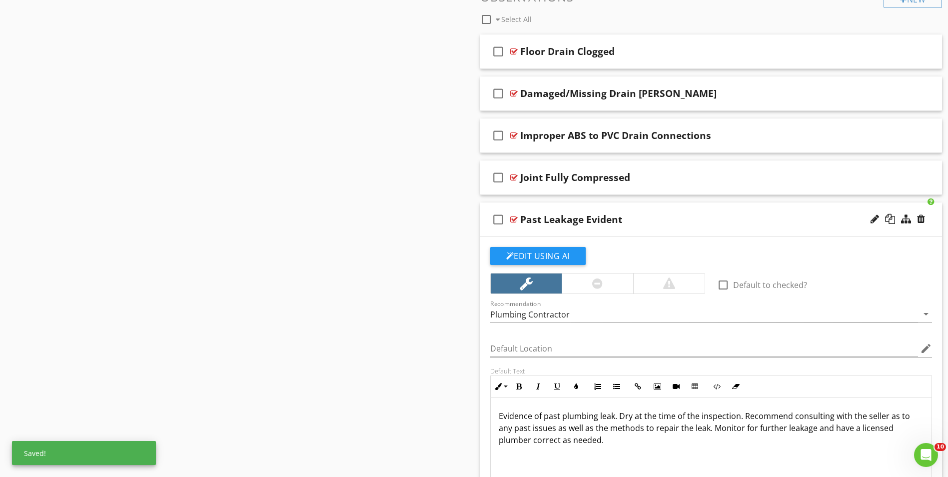
click at [714, 424] on p "Evidence of past plumbing leak. Dry at the time of the inspection. Recommend co…" at bounding box center [711, 428] width 425 height 36
click at [583, 227] on div "check_box_outline_blank Past Leakage Evident" at bounding box center [711, 219] width 462 height 34
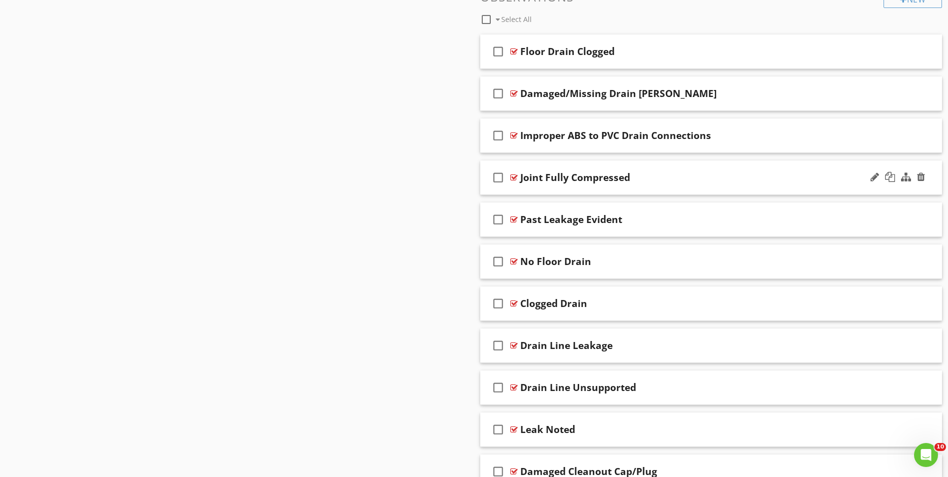
click at [581, 179] on div "Joint Fully Compressed" at bounding box center [575, 177] width 110 height 12
click at [575, 190] on div "check_box_outline_blank Joint Fully Compressed" at bounding box center [711, 177] width 462 height 34
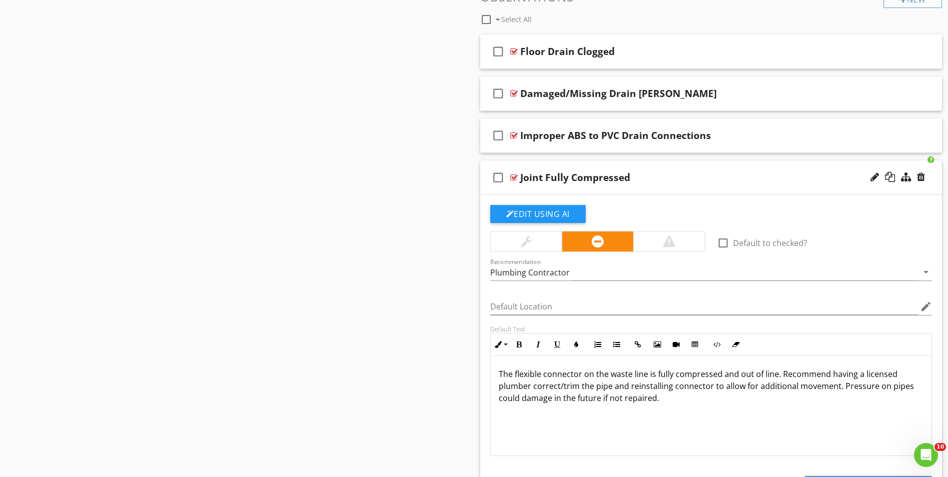
click at [551, 398] on p "The flexible connector on the waste line is fully compressed and out of line. R…" at bounding box center [711, 386] width 425 height 36
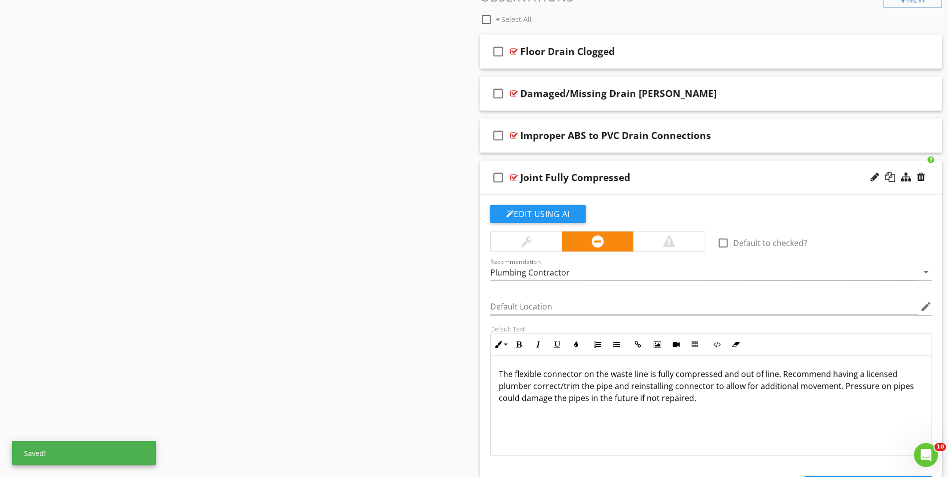
click at [704, 402] on p "The flexible connector on the waste line is fully compressed and out of line. R…" at bounding box center [711, 386] width 425 height 36
drag, startPoint x: 776, startPoint y: 376, endPoint x: 774, endPoint y: 395, distance: 19.6
click at [776, 377] on p "The flexible connector on the waste line is fully compressed and out of line. R…" at bounding box center [711, 386] width 425 height 36
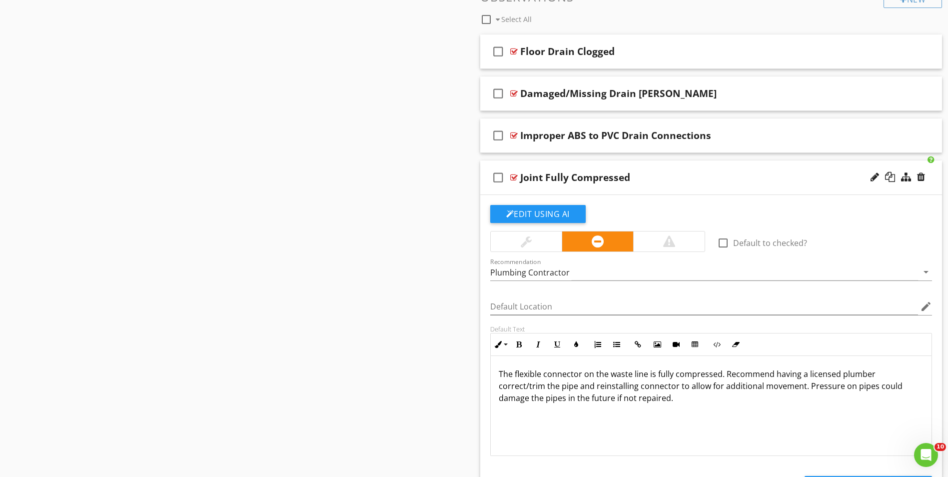
click at [527, 244] on div at bounding box center [525, 241] width 11 height 12
click at [699, 397] on p "The flexible connector on the waste line is fully compressed. Recommend having …" at bounding box center [711, 386] width 425 height 36
click at [574, 191] on div "check_box_outline_blank Joint Fully Compressed" at bounding box center [711, 177] width 462 height 34
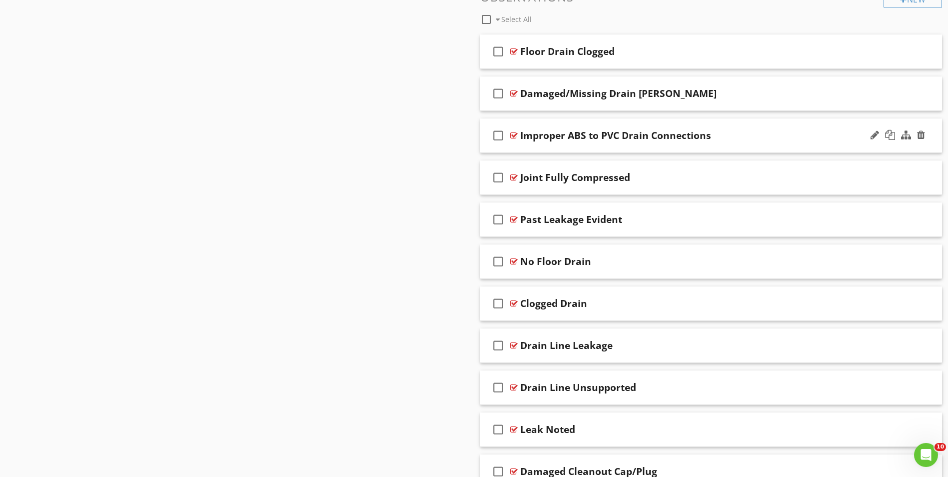
click at [568, 148] on div "check_box_outline_blank Improper ABS to PVC Drain Connections" at bounding box center [711, 135] width 462 height 34
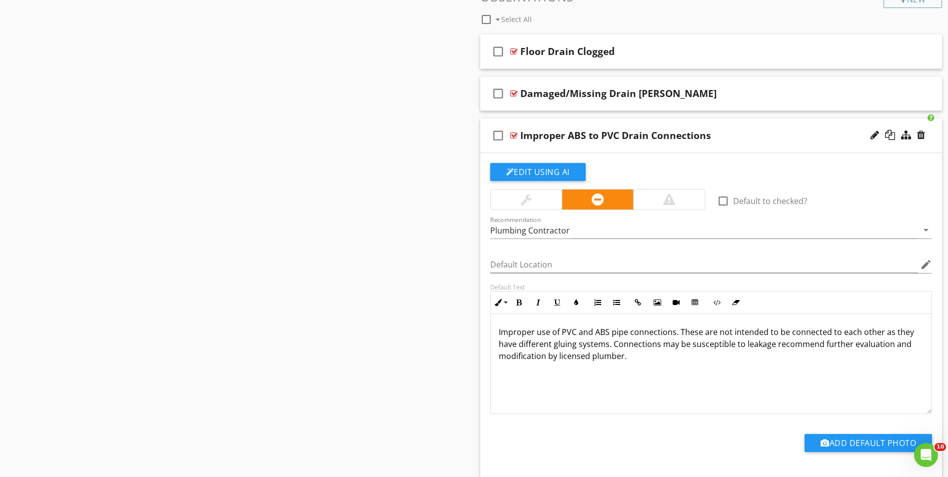
click at [562, 146] on div "check_box_outline_blank Improper ABS to PVC Drain Connections" at bounding box center [711, 135] width 462 height 34
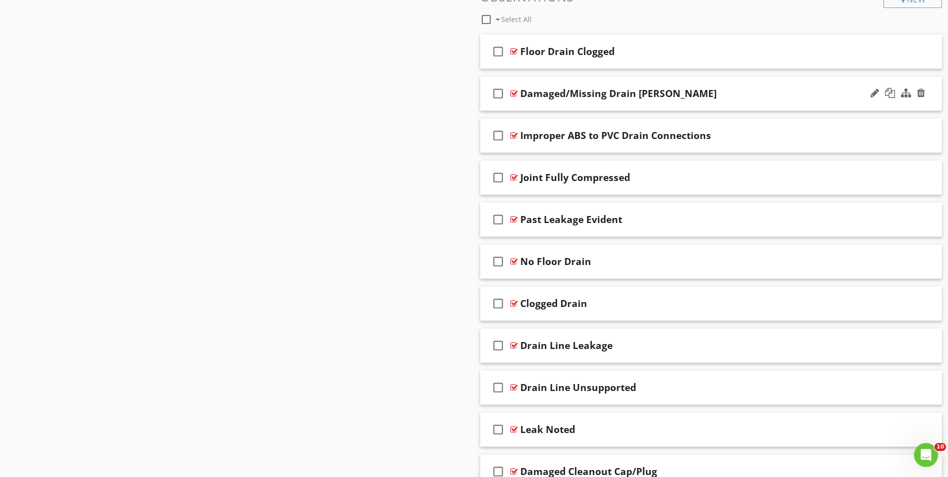
click at [561, 98] on div "Damaged/Missing Drain Grate" at bounding box center [618, 93] width 196 height 12
click at [563, 106] on div "check_box_outline_blank Damaged/Missing Drain Grate" at bounding box center [711, 93] width 462 height 34
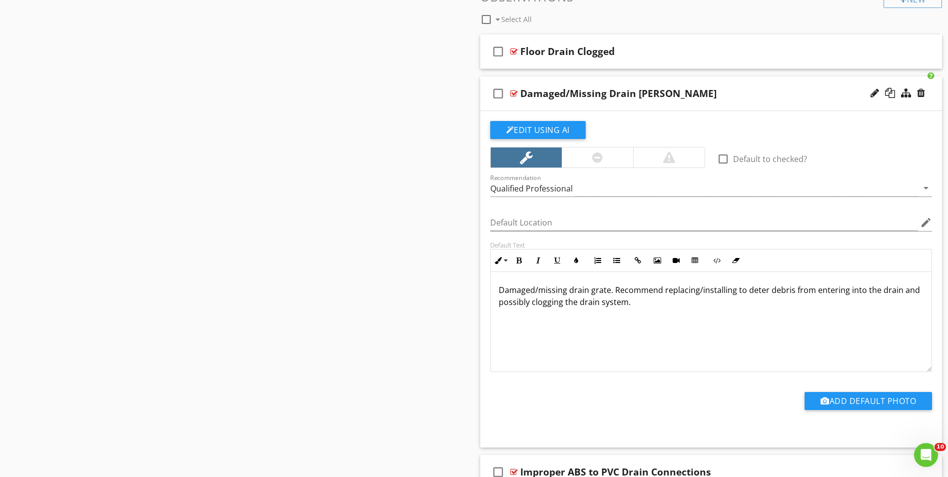
click at [563, 106] on div "check_box_outline_blank Damaged/Missing Drain Grate" at bounding box center [711, 93] width 462 height 34
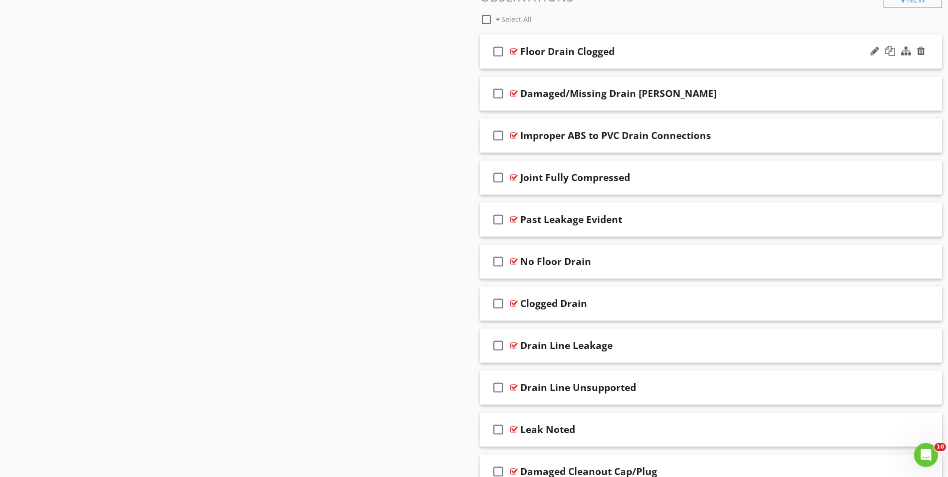
click at [570, 58] on div "check_box_outline_blank Floor Drain Clogged" at bounding box center [711, 51] width 462 height 34
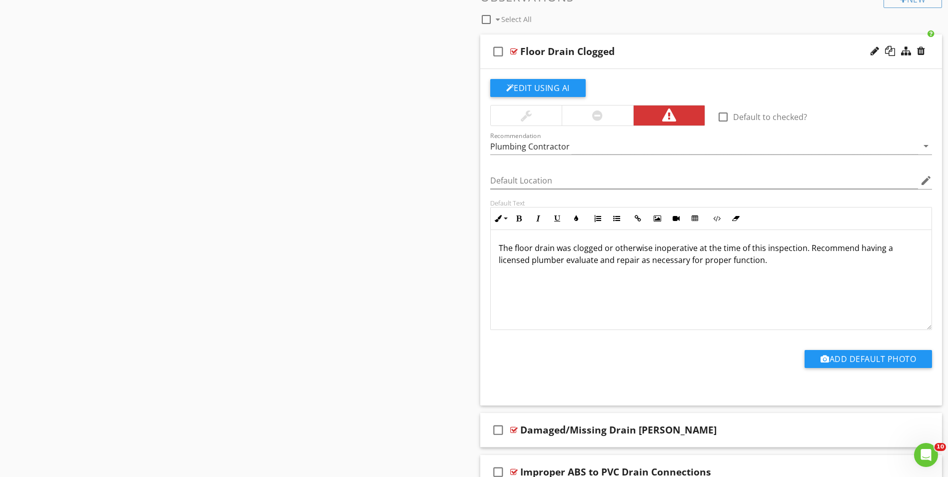
click at [570, 62] on div "check_box_outline_blank Floor Drain Clogged" at bounding box center [711, 51] width 462 height 34
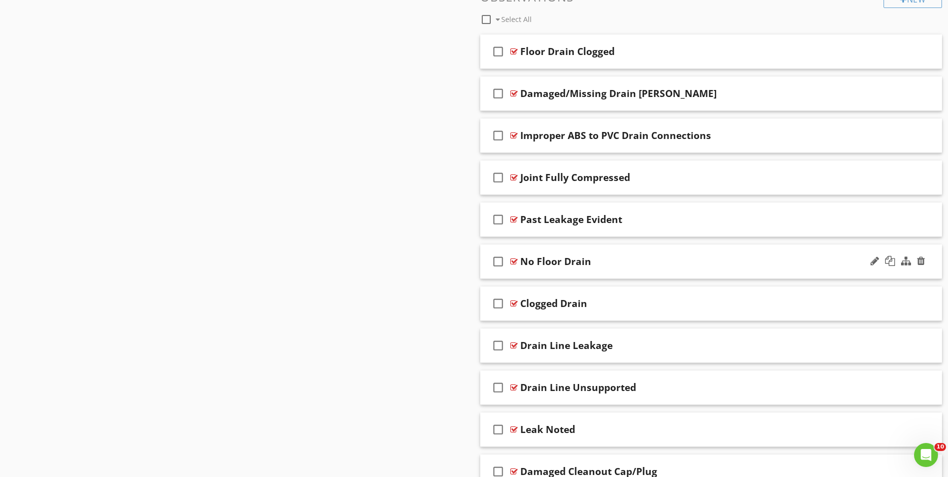
click at [562, 272] on div "check_box_outline_blank No Floor Drain" at bounding box center [711, 261] width 462 height 34
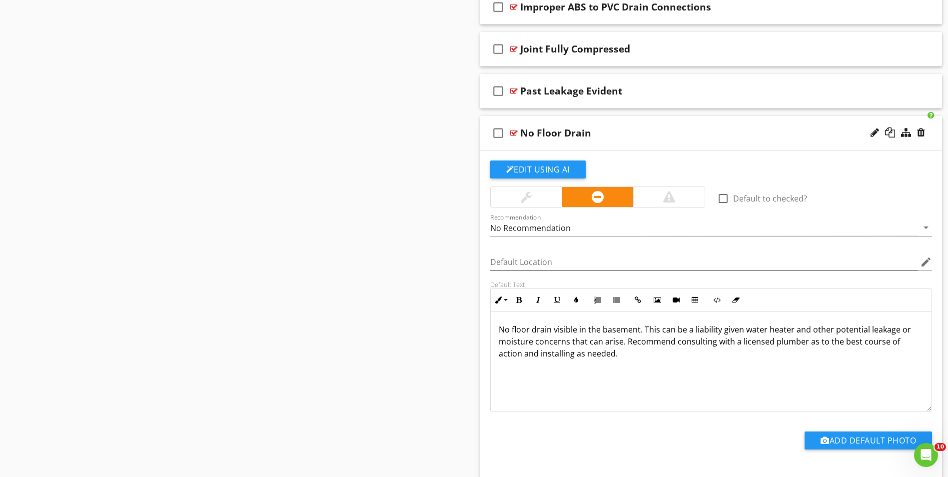
scroll to position [859, 0]
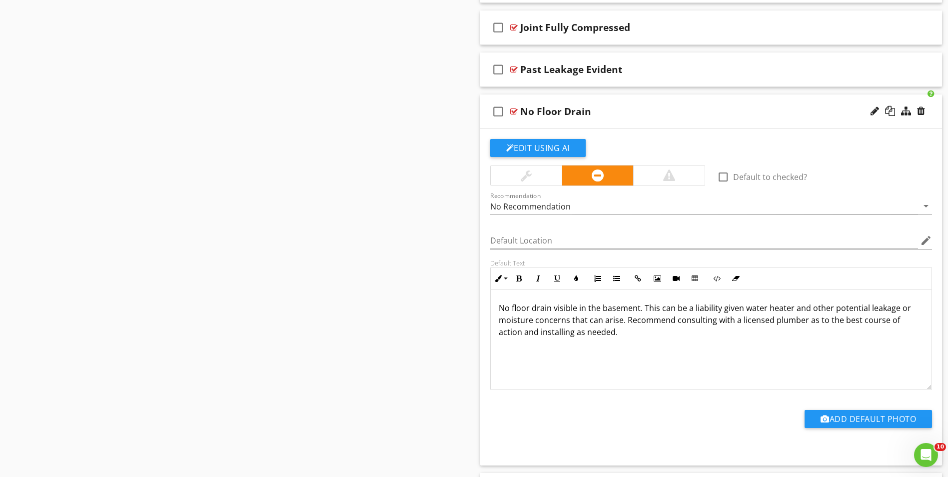
click at [609, 125] on div "check_box_outline_blank No Floor Drain" at bounding box center [711, 111] width 462 height 34
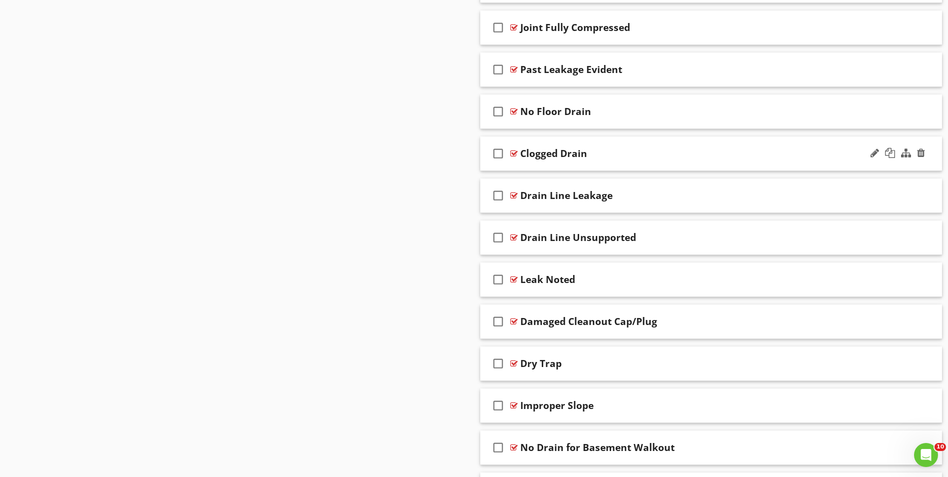
click at [598, 167] on div "check_box_outline_blank Clogged Drain" at bounding box center [711, 153] width 462 height 34
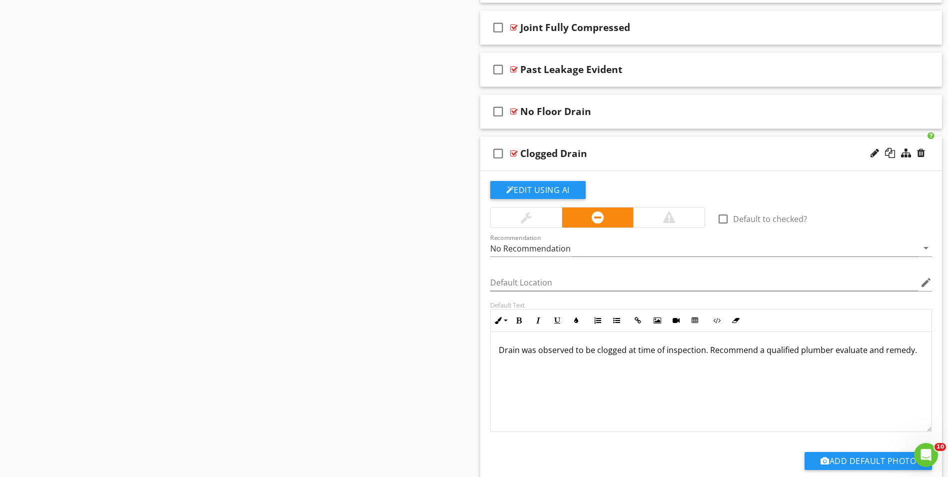
click at [598, 167] on div "check_box_outline_blank Clogged Drain" at bounding box center [711, 153] width 462 height 34
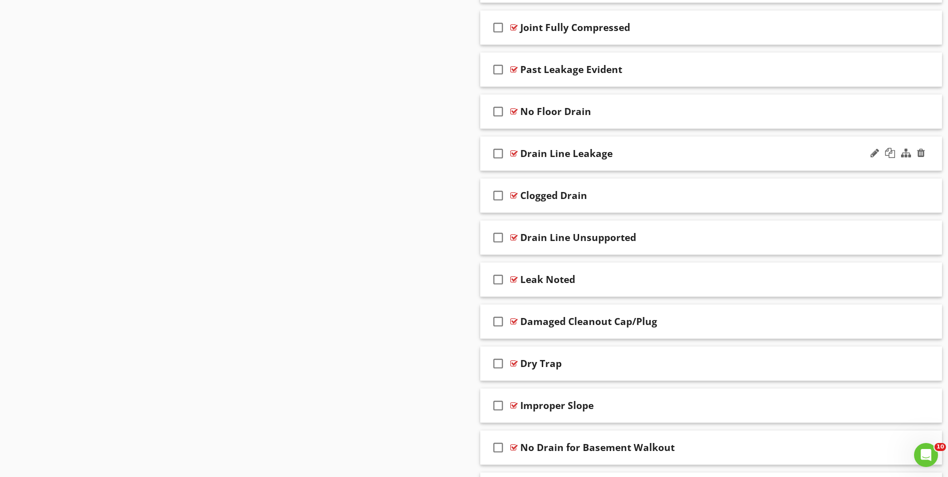
click at [576, 164] on div "check_box_outline_blank Drain Line Leakage" at bounding box center [711, 153] width 462 height 34
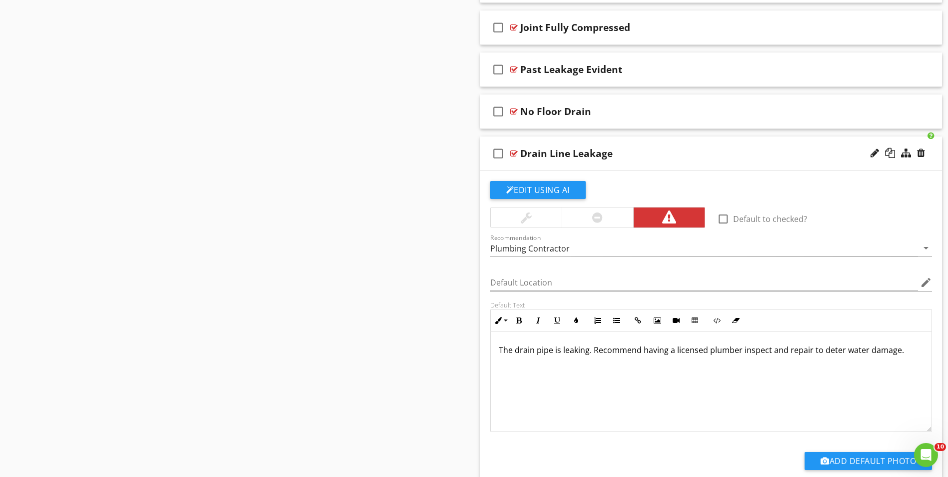
click at [555, 167] on div "check_box_outline_blank Drain Line Leakage" at bounding box center [711, 153] width 462 height 34
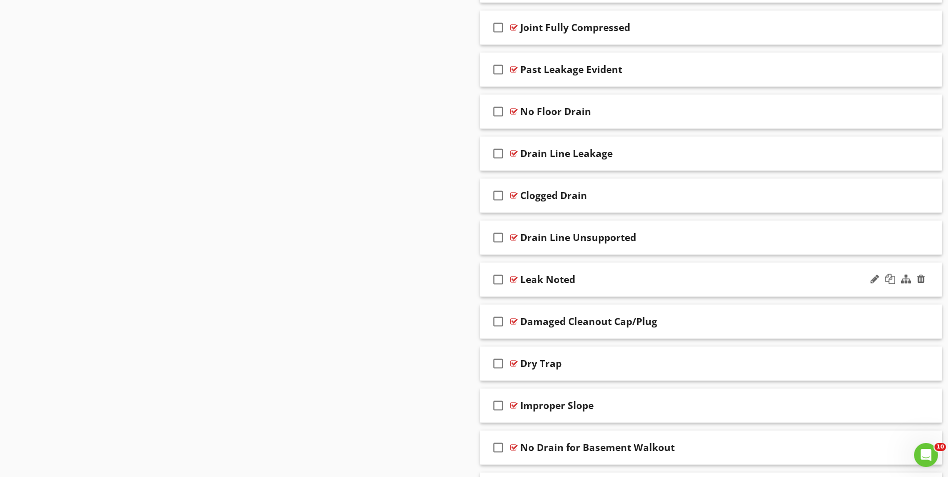
click at [551, 292] on div "check_box_outline_blank Leak Noted" at bounding box center [711, 279] width 462 height 34
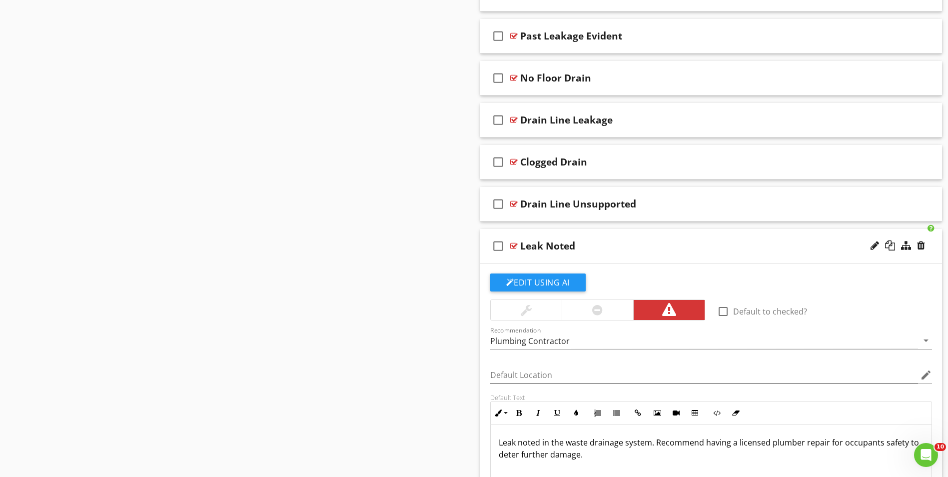
scroll to position [909, 0]
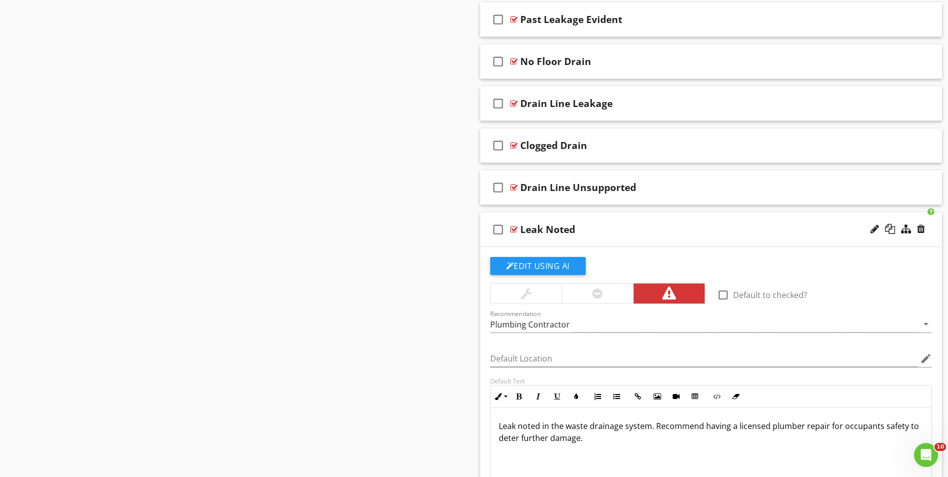
click at [906, 425] on p "Leak noted in the waste drainage system. Recommend having a licensed plumber re…" at bounding box center [711, 432] width 425 height 24
click at [573, 439] on p "Leak noted in the waste drainage system. Recommend having a licensed plumber re…" at bounding box center [711, 432] width 425 height 24
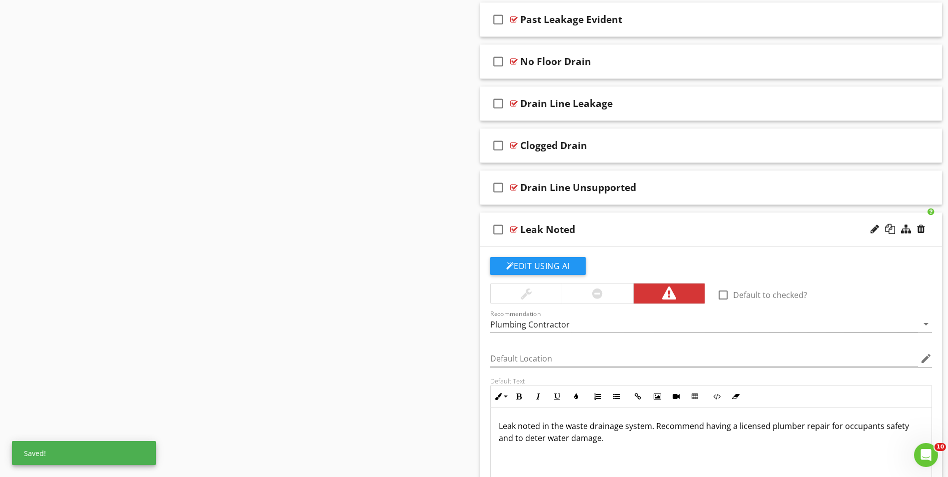
click at [618, 436] on p "Leak noted in the waste drainage system. Recommend having a licensed plumber re…" at bounding box center [711, 432] width 425 height 24
click at [804, 427] on p "Leak noted in the waste drainage system. Recommend having a licensed plumber re…" at bounding box center [711, 432] width 425 height 24
click at [689, 442] on p "Leak noted in the waste drainage system. Recommend having a licensed plumber in…" at bounding box center [711, 432] width 425 height 24
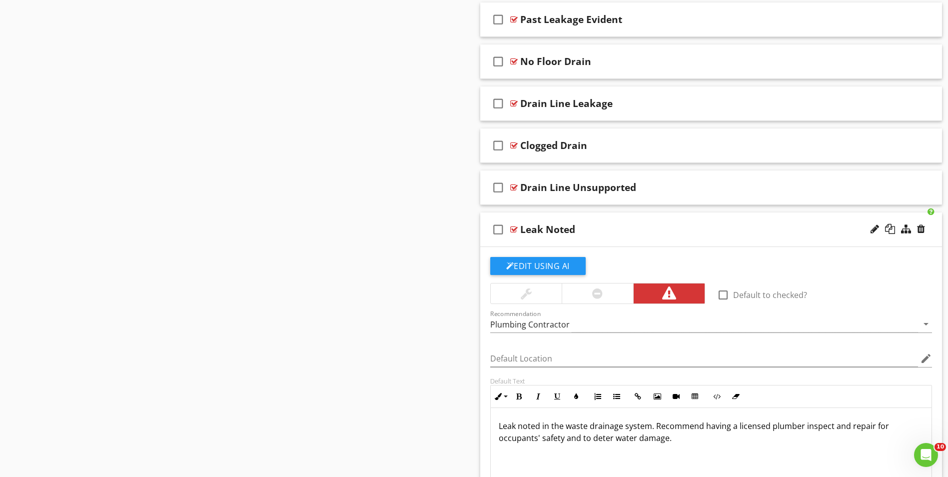
click at [558, 241] on div "check_box_outline_blank Leak Noted" at bounding box center [711, 229] width 462 height 34
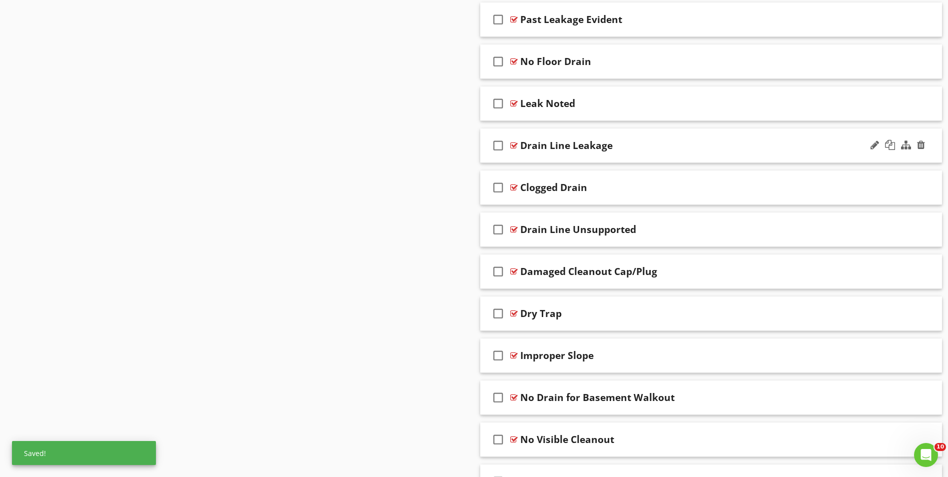
click at [562, 156] on div "check_box_outline_blank Drain Line Leakage" at bounding box center [711, 145] width 462 height 34
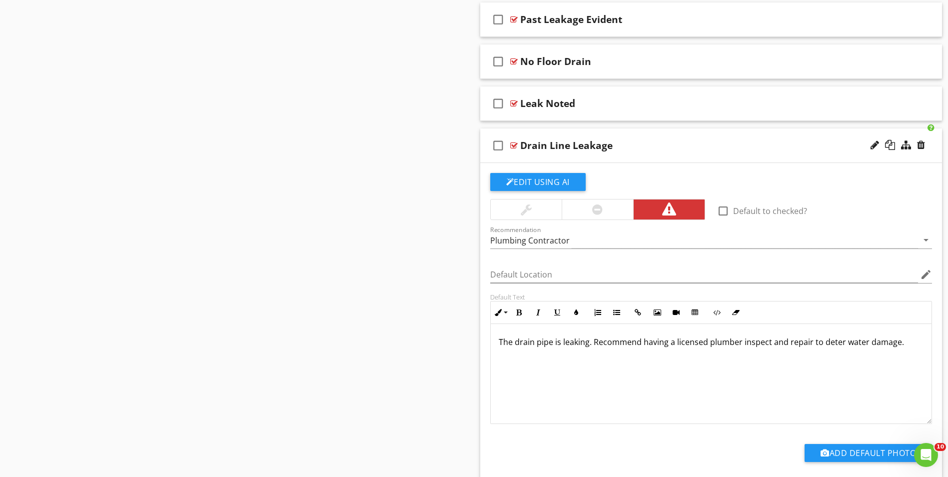
click at [562, 156] on div "check_box_outline_blank Drain Line Leakage" at bounding box center [711, 145] width 462 height 34
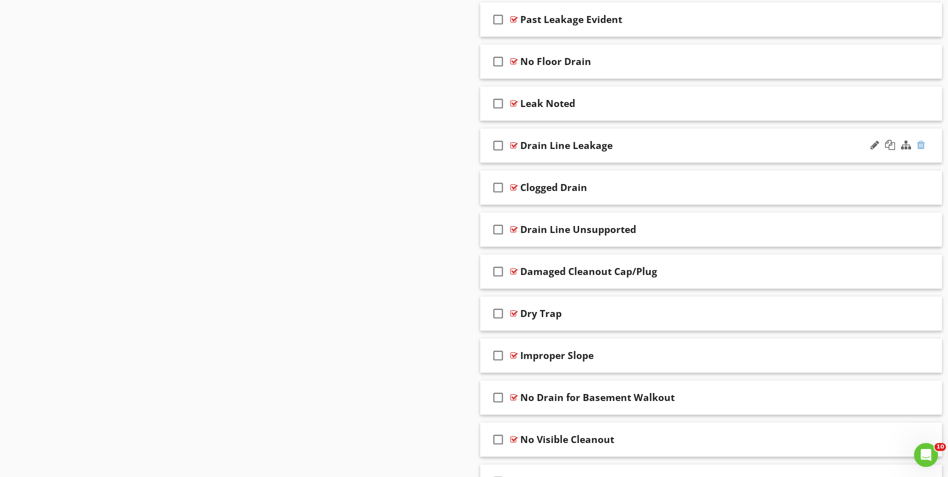
click at [919, 144] on div at bounding box center [921, 145] width 8 height 10
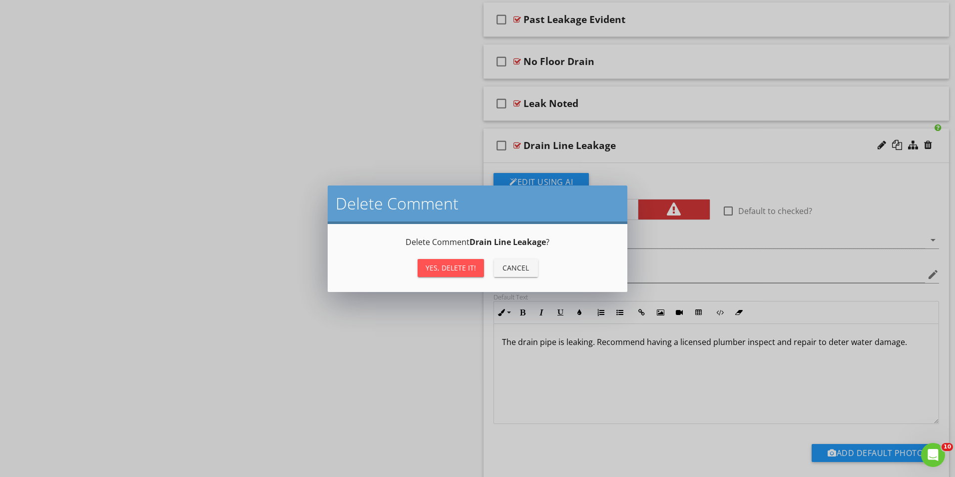
click at [449, 270] on div "Yes, Delete it!" at bounding box center [451, 267] width 50 height 10
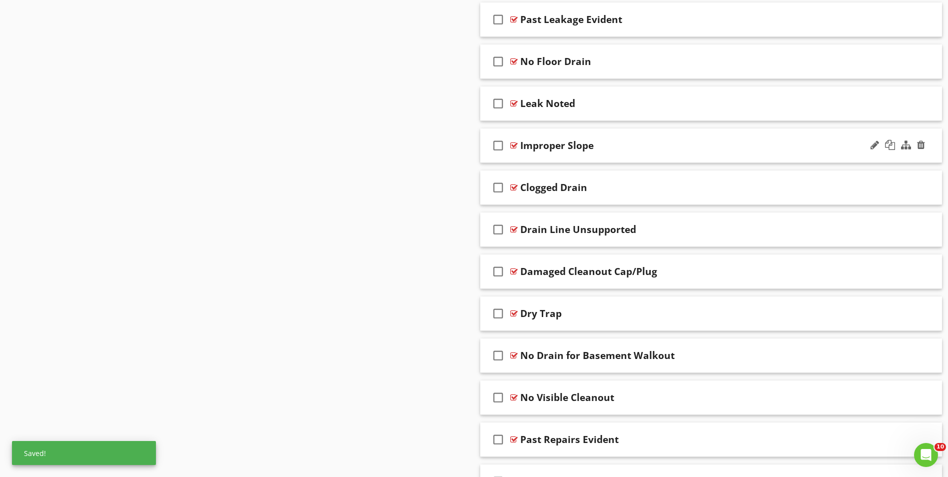
click at [566, 156] on div "check_box_outline_blank Improper Slope" at bounding box center [711, 145] width 462 height 34
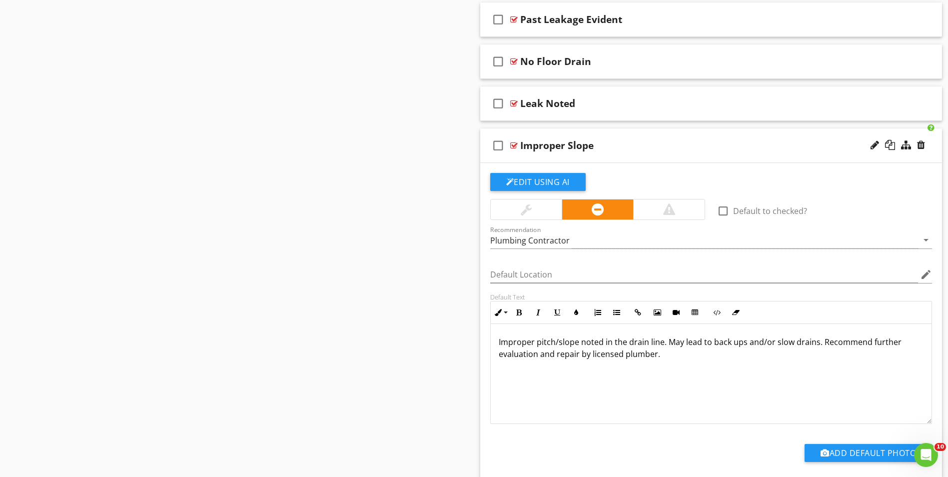
click at [570, 157] on div "check_box_outline_blank Improper Slope" at bounding box center [711, 145] width 462 height 34
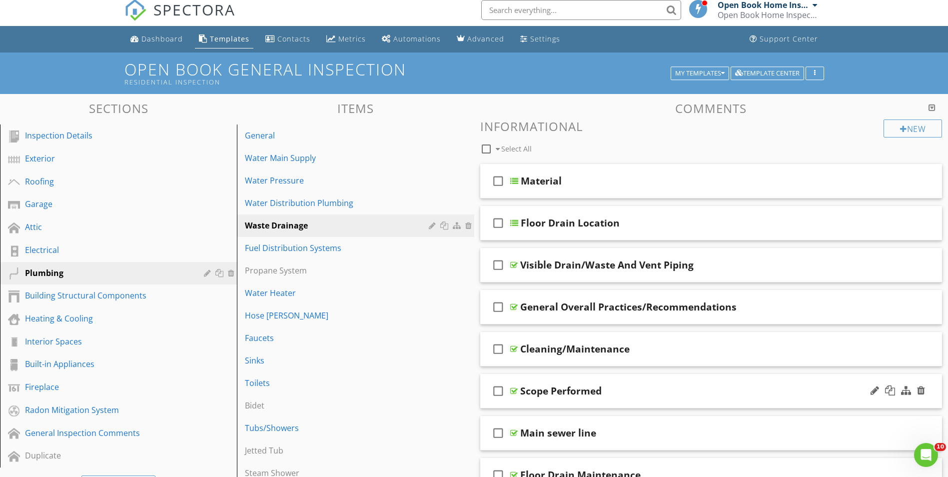
scroll to position [0, 0]
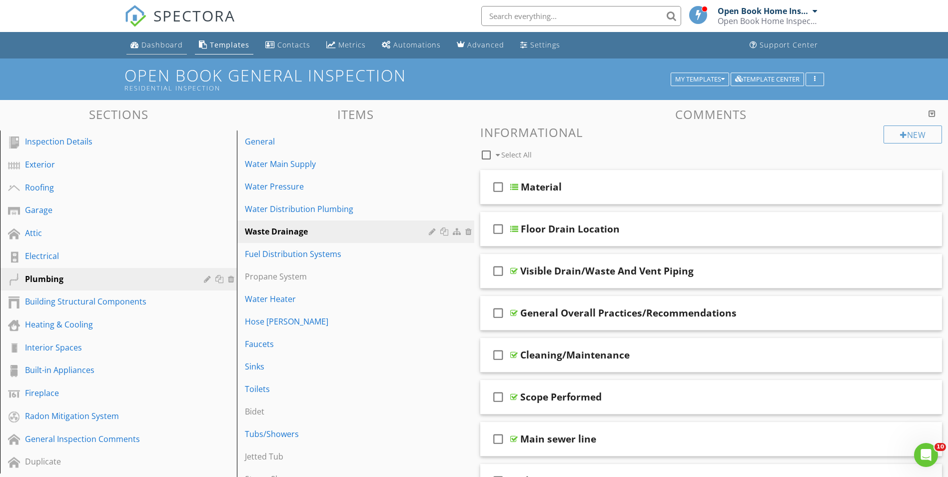
click at [150, 45] on div "Dashboard" at bounding box center [161, 44] width 41 height 9
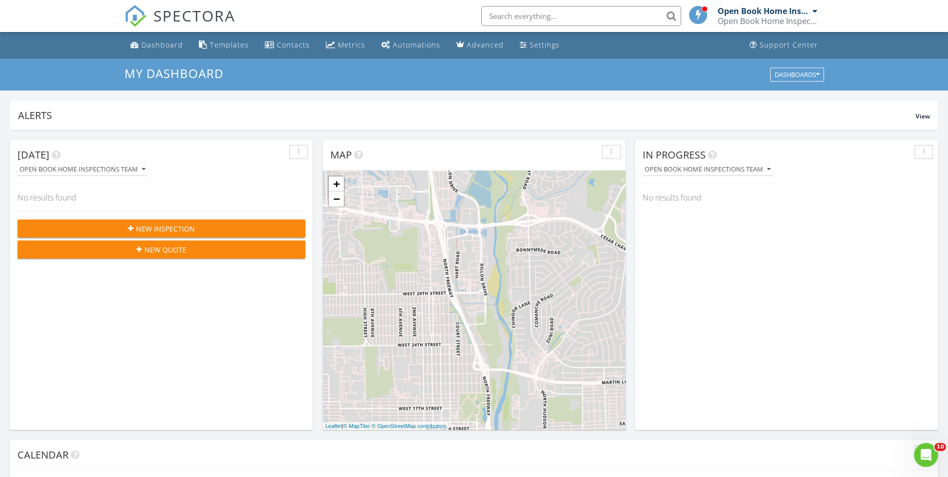
scroll to position [925, 963]
click at [210, 44] on div "Templates" at bounding box center [229, 44] width 39 height 9
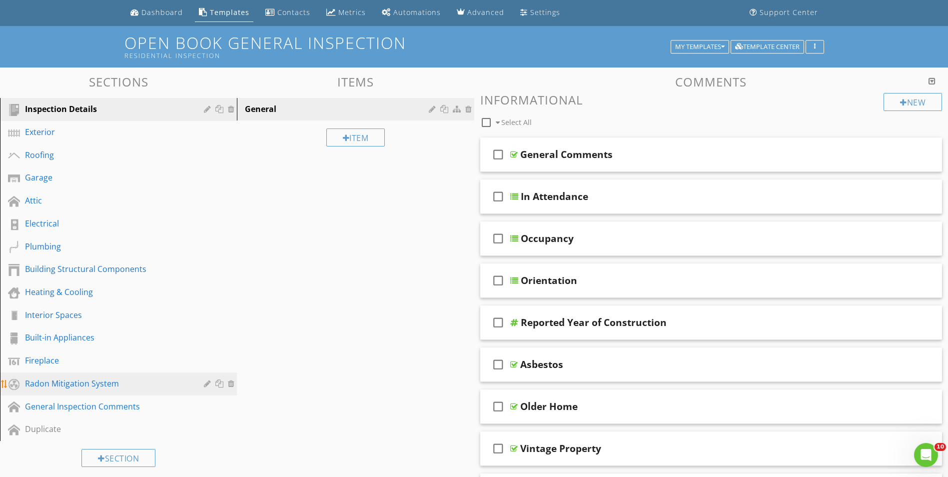
scroll to position [50, 0]
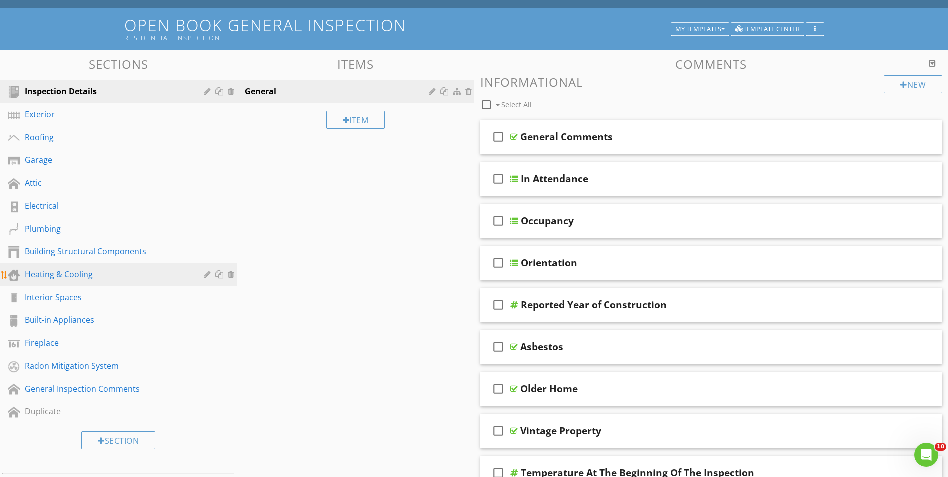
click at [60, 274] on div "Heating & Cooling" at bounding box center [107, 274] width 164 height 12
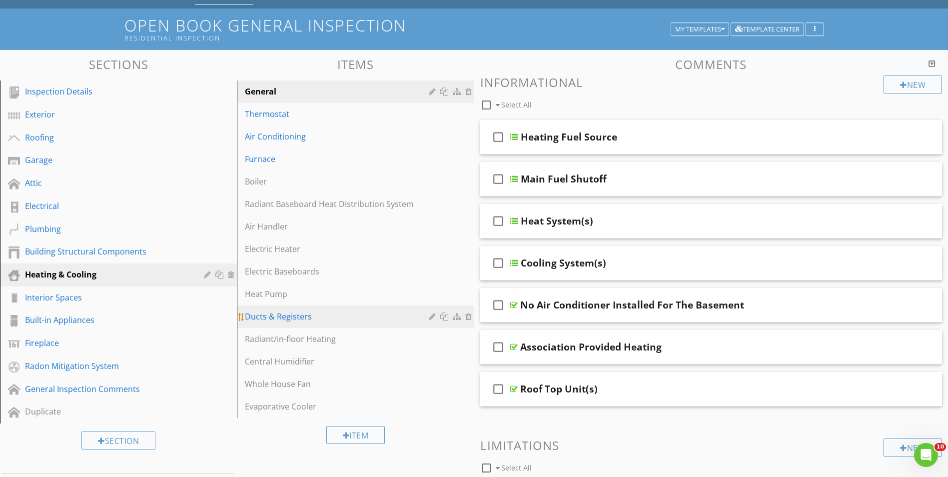
click at [298, 316] on div "Ducts & Registers" at bounding box center [338, 316] width 186 height 12
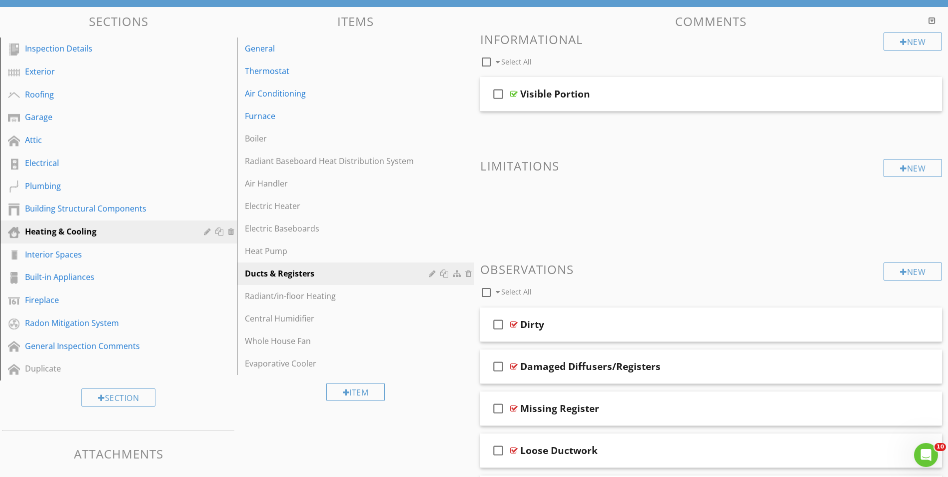
scroll to position [150, 0]
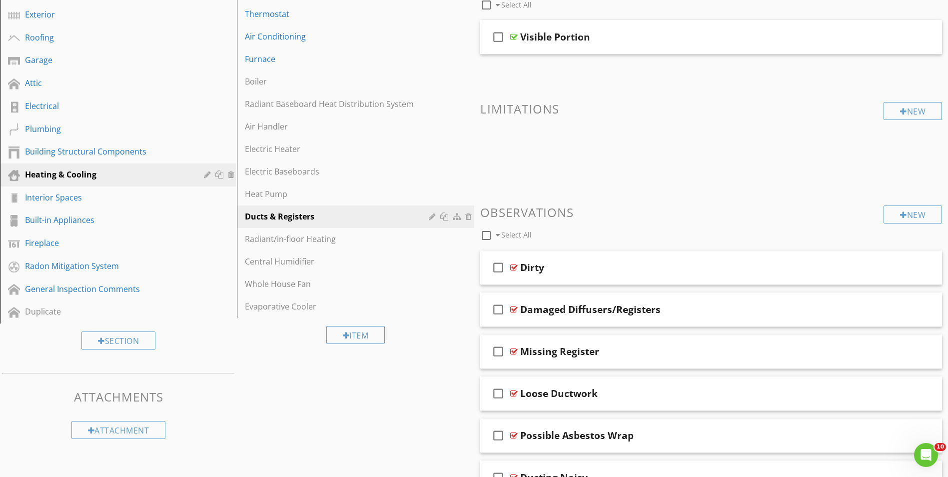
click at [606, 281] on div "check_box_outline_blank Dirty" at bounding box center [711, 267] width 462 height 34
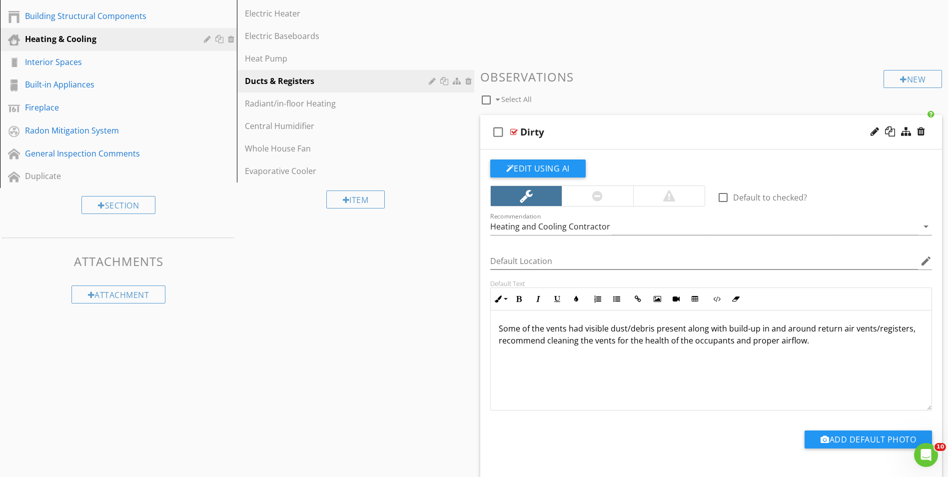
scroll to position [300, 0]
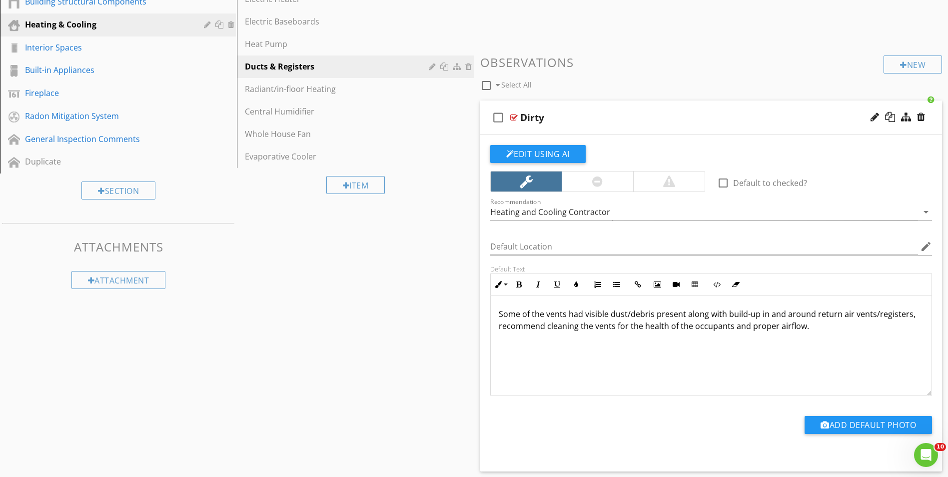
click at [723, 314] on p "Some of the vents had visible dust/debris present along with build-up in and ar…" at bounding box center [711, 320] width 425 height 24
click at [555, 315] on p "Some build-up in and around return air vents/registers, recommend cleaning the …" at bounding box center [711, 320] width 425 height 24
click at [650, 315] on p "Some build-up was noted in and around return air vents/registers, recommend cle…" at bounding box center [711, 320] width 425 height 24
click at [529, 151] on button "Edit Using AI" at bounding box center [537, 154] width 95 height 18
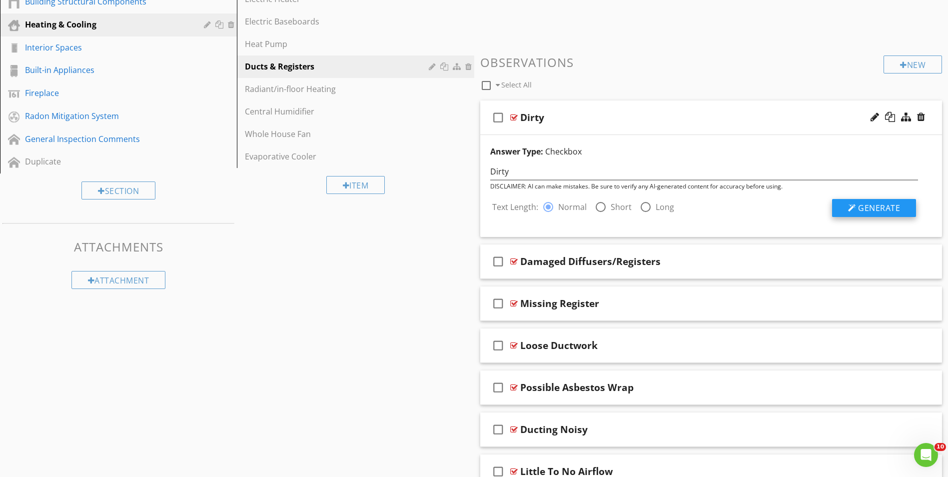
click at [871, 204] on span "Generate" at bounding box center [879, 207] width 42 height 11
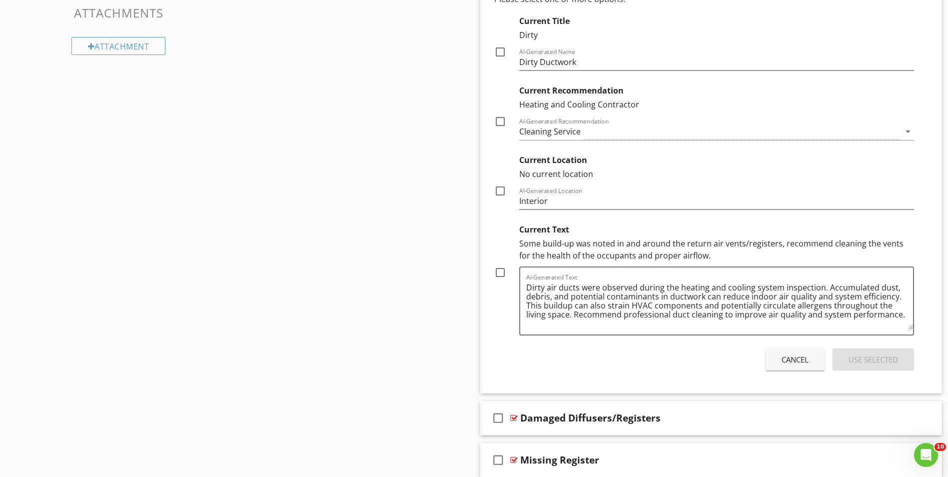
scroll to position [549, 0]
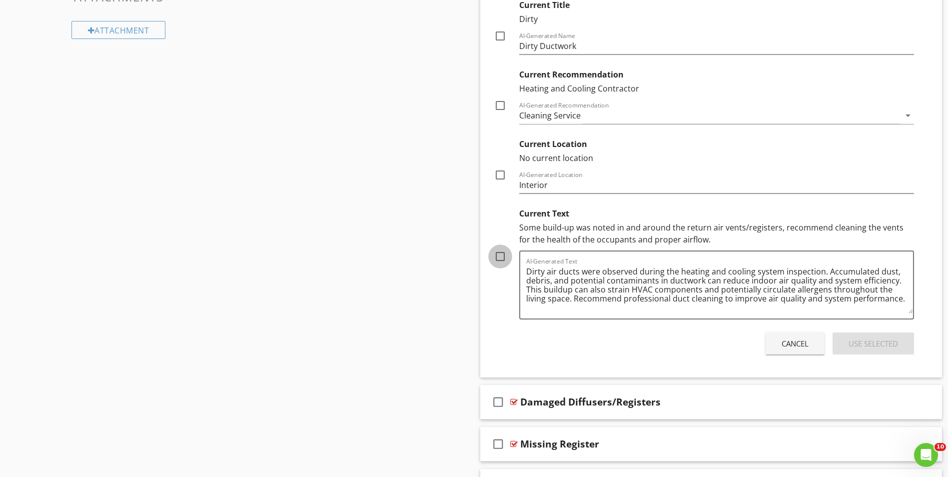
click at [499, 257] on div at bounding box center [500, 256] width 17 height 17
checkbox input "true"
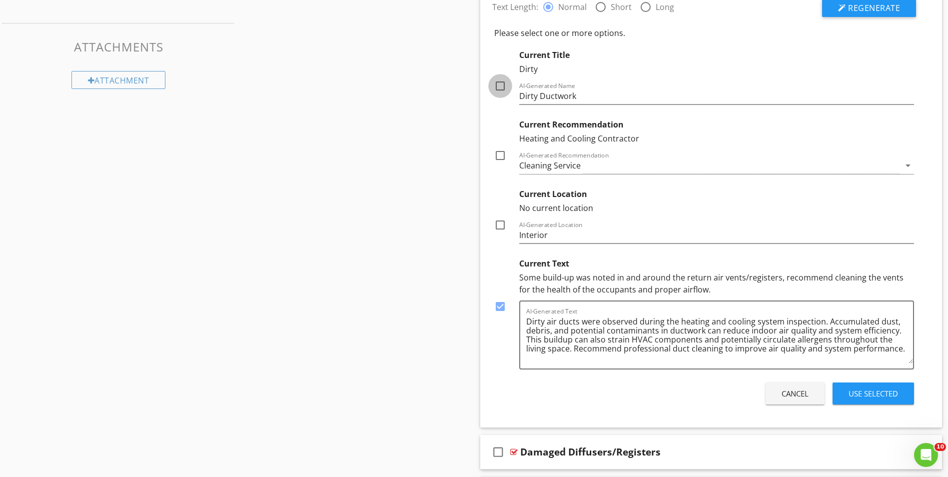
click at [498, 83] on div at bounding box center [500, 85] width 17 height 17
checkbox input "true"
click at [499, 158] on div at bounding box center [500, 155] width 17 height 17
checkbox input "true"
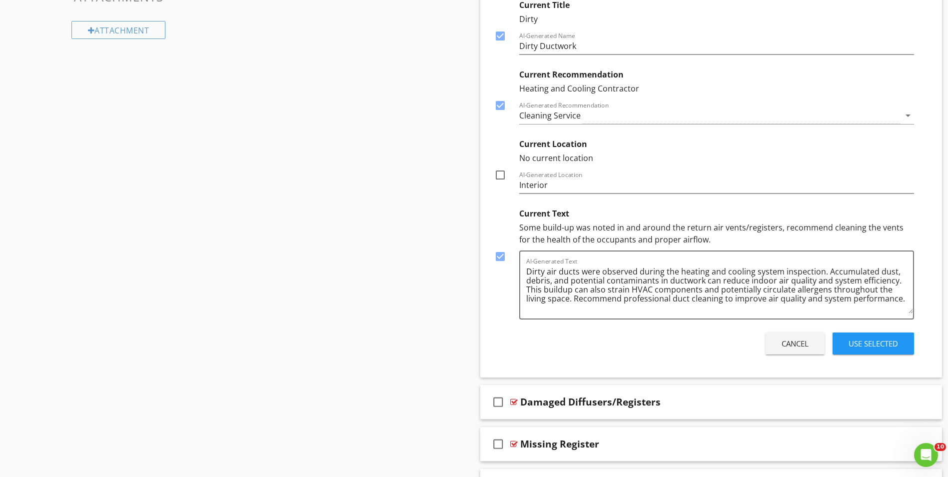
click at [868, 343] on div "Use Selected" at bounding box center [872, 343] width 49 height 11
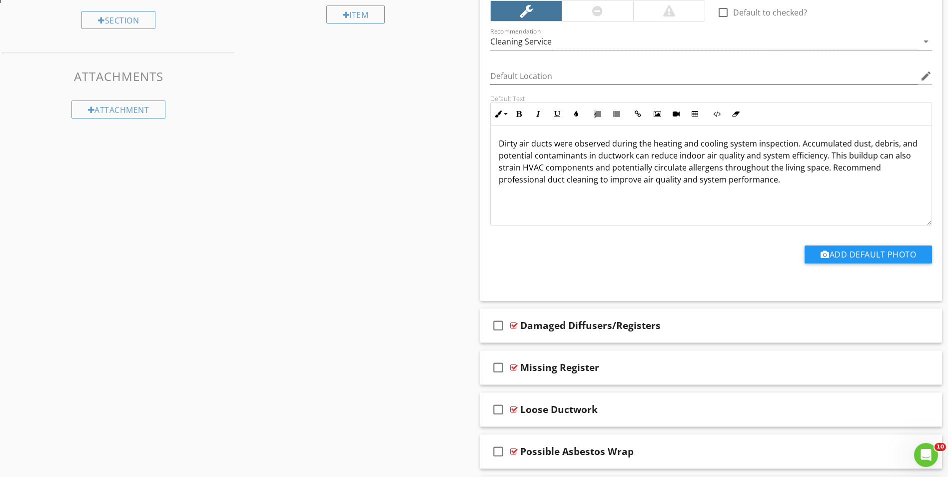
scroll to position [450, 0]
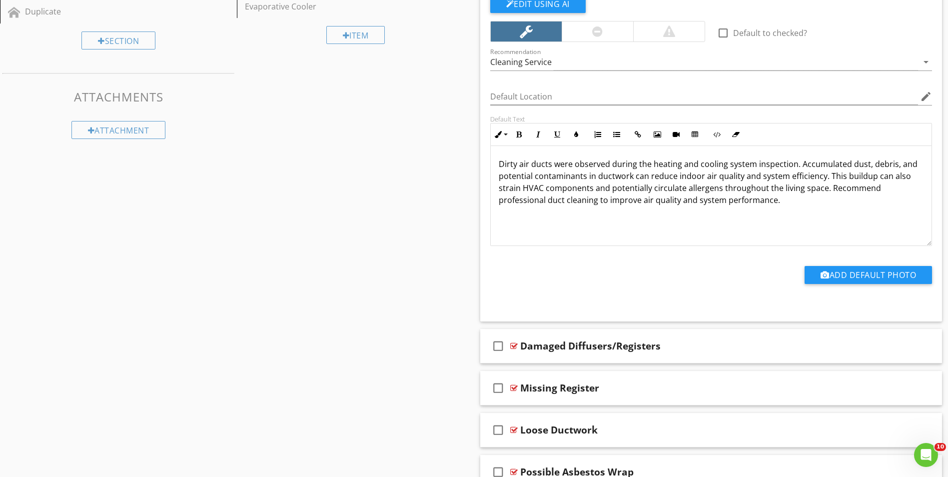
click at [571, 165] on p "Dirty air ducts were observed during the heating and cooling system inspection.…" at bounding box center [711, 182] width 425 height 48
click at [788, 165] on p "Dirty return air/registers was observed during the heating and cooling system i…" at bounding box center [711, 182] width 425 height 48
drag, startPoint x: 553, startPoint y: 164, endPoint x: 563, endPoint y: 190, distance: 27.8
click at [553, 166] on p "Dirty return air/registers was observed during the inspection. Accumulated dust…" at bounding box center [711, 182] width 425 height 48
click at [593, 164] on p "Dirty return air grates and registers was observed during the inspection. Accum…" at bounding box center [711, 182] width 425 height 48
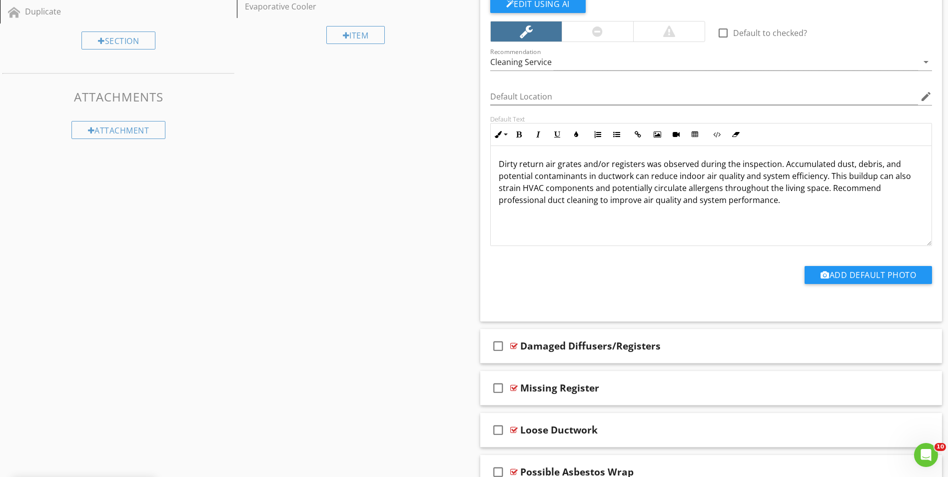
click at [731, 182] on p "Dirty return air grates and/or registers was observed during the inspection. Ac…" at bounding box center [711, 182] width 425 height 48
click at [596, 177] on p "Dirty return air grates and/or registers was observed during the inspection. Ac…" at bounding box center [711, 182] width 425 height 48
drag, startPoint x: 773, startPoint y: 202, endPoint x: 782, endPoint y: 225, distance: 24.0
click at [773, 204] on p "Dirty return air grates and/or registers was observed during the inspection. Ac…" at bounding box center [711, 182] width 425 height 48
click at [840, 202] on p "Dirty return air grates and/or registers was observed during the inspection. Ac…" at bounding box center [711, 182] width 425 height 48
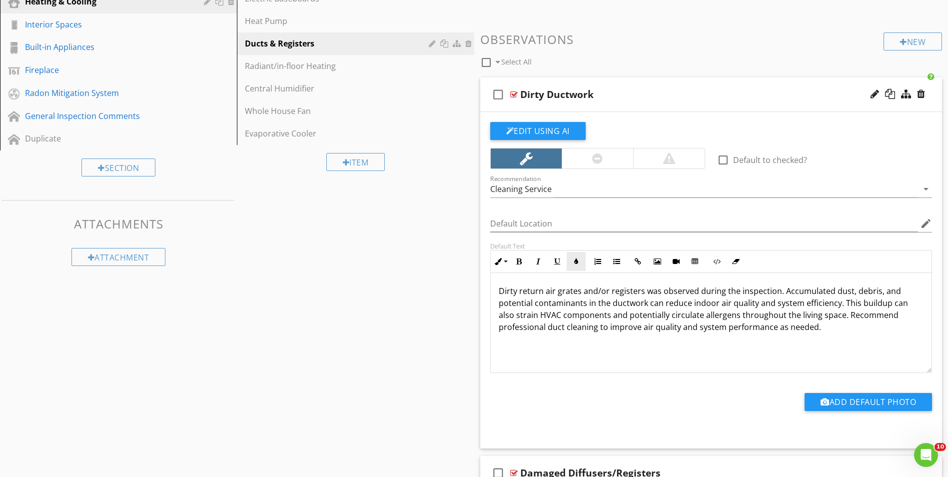
scroll to position [300, 0]
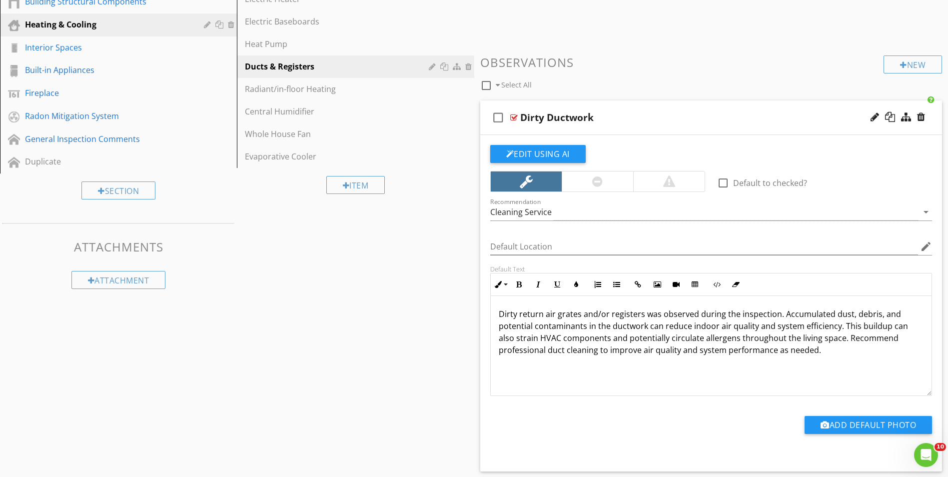
click at [568, 130] on div "check_box_outline_blank Dirty Ductwork" at bounding box center [711, 117] width 462 height 34
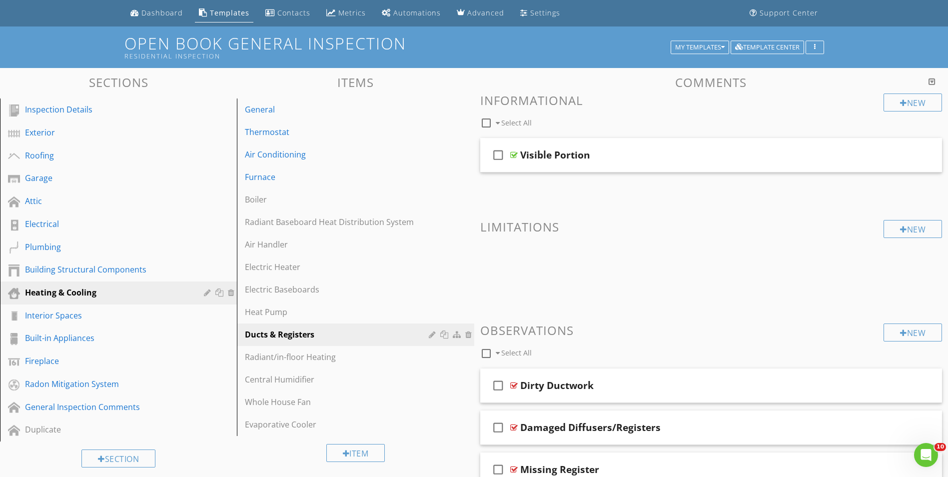
scroll to position [50, 0]
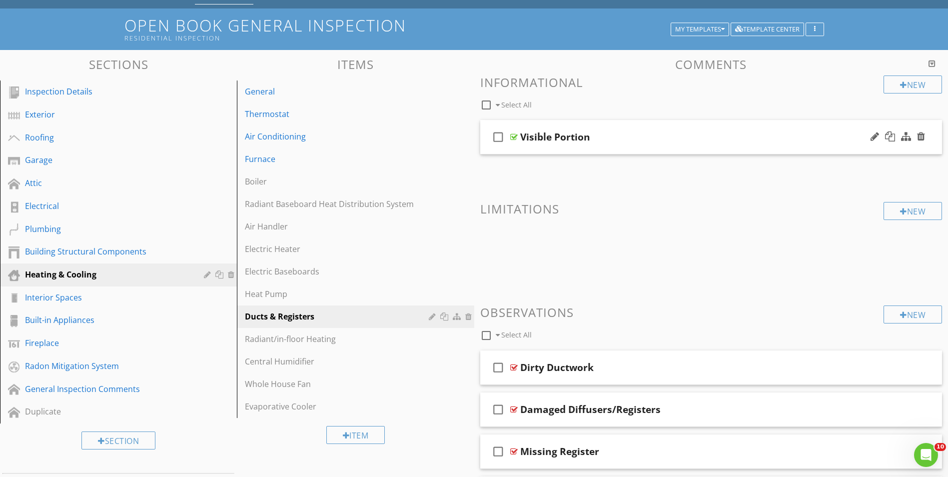
click at [498, 135] on icon "check_box_outline_blank" at bounding box center [498, 137] width 16 height 24
checkbox input "true"
click at [925, 85] on div "New" at bounding box center [912, 84] width 58 height 18
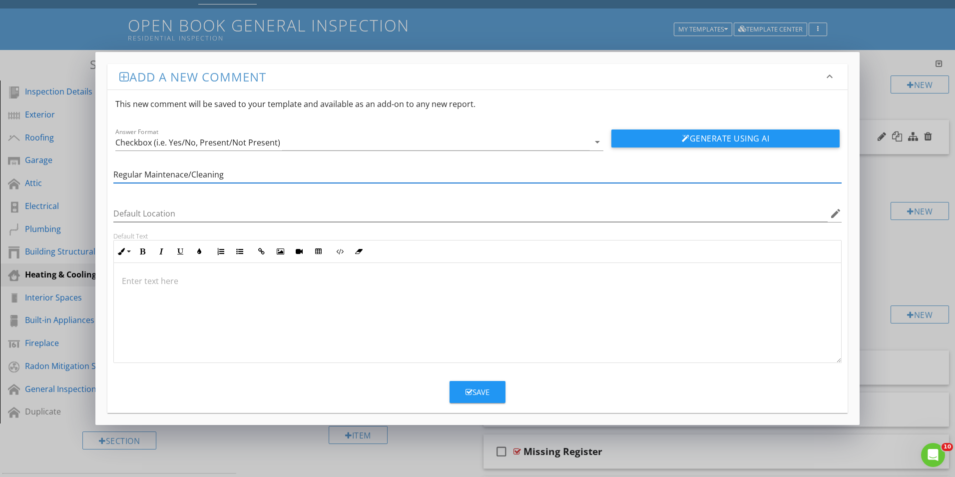
type input "Regular Maintenace/Cleaning"
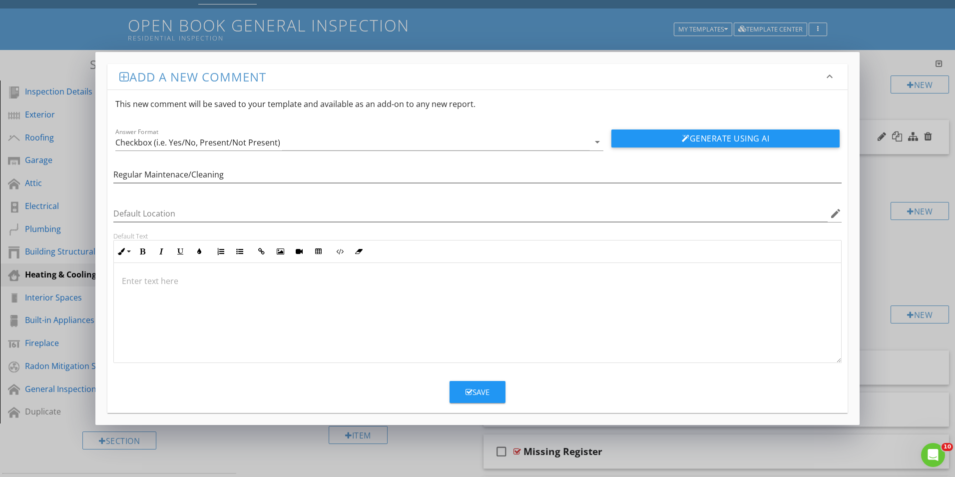
click at [127, 276] on p at bounding box center [477, 281] width 711 height 12
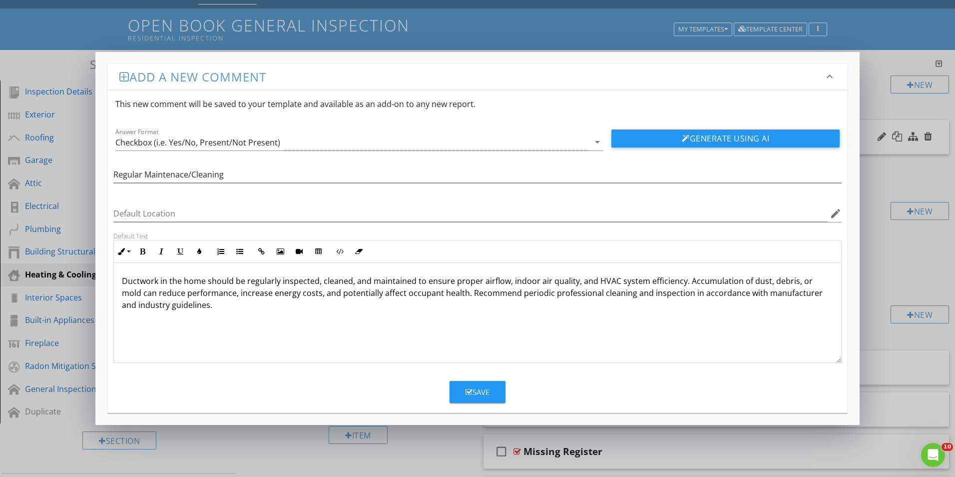
click at [126, 281] on p "Ductwork in the home should be regularly inspected, cleaned, and maintained to …" at bounding box center [477, 293] width 711 height 36
click at [143, 295] on p "The ductwork in the home should be regularly inspected, cleaned, and maintained…" at bounding box center [477, 293] width 711 height 36
click at [367, 293] on p "The ductwork in the home should be regularly inspected, cleaned, and maintained…" at bounding box center [477, 293] width 711 height 36
click at [604, 303] on p "The ductwork in the home should be regularly inspected, cleaned, and maintained…" at bounding box center [477, 293] width 711 height 36
click at [671, 295] on p "The ductwork in the home should be regularly inspected, cleaned, and maintained…" at bounding box center [477, 293] width 711 height 36
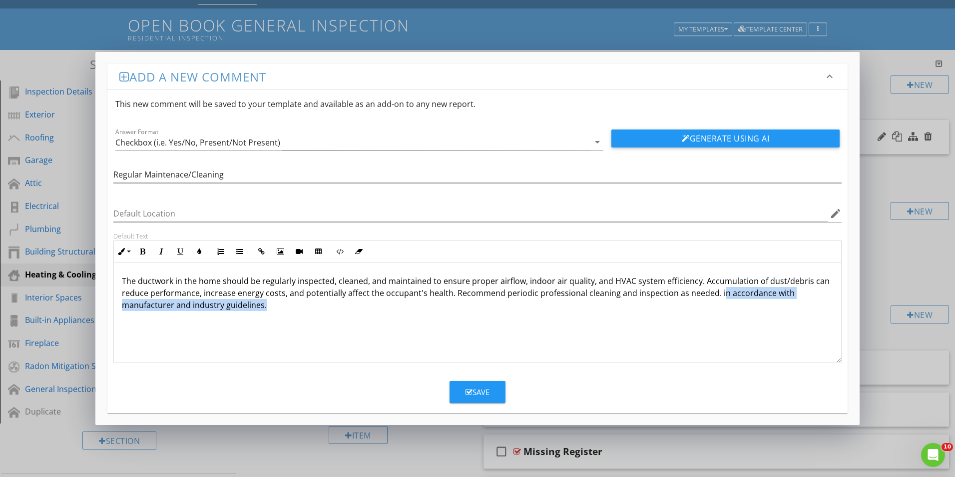
drag, startPoint x: 715, startPoint y: 290, endPoint x: 715, endPoint y: 300, distance: 10.0
click at [715, 300] on p "The ductwork in the home should be regularly inspected, cleaned, and maintained…" at bounding box center [477, 293] width 711 height 36
click at [712, 293] on p "The ductwork in the home should be regularly inspected, cleaned, and maintained…" at bounding box center [477, 293] width 711 height 36
drag, startPoint x: 713, startPoint y: 291, endPoint x: 715, endPoint y: 304, distance: 13.6
click at [715, 304] on p "The ductwork in the home should be regularly inspected, cleaned, and maintained…" at bounding box center [477, 293] width 711 height 36
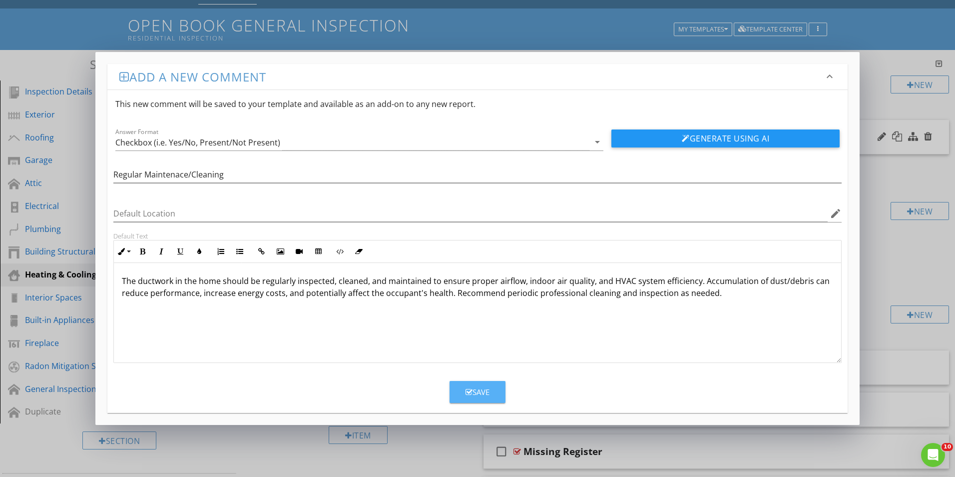
click at [475, 392] on div "Save" at bounding box center [478, 391] width 24 height 11
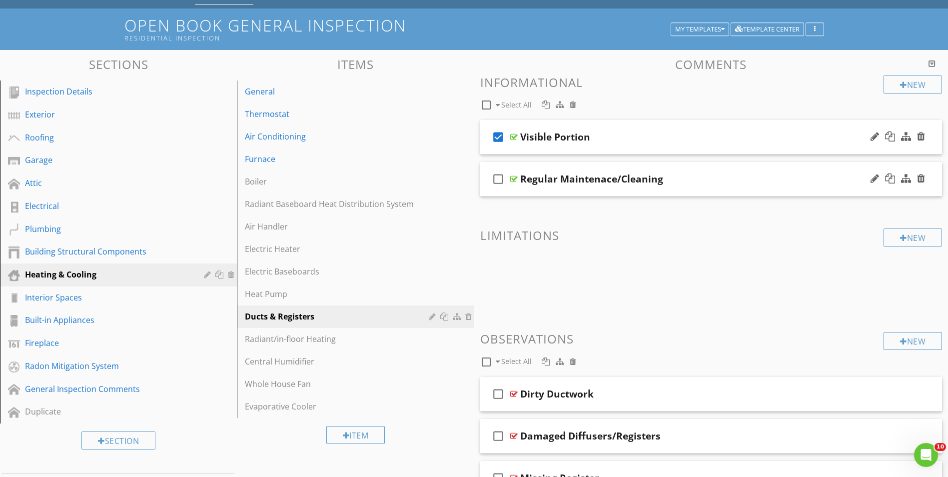
click at [497, 176] on icon "check_box_outline_blank" at bounding box center [498, 179] width 16 height 24
checkbox input "true"
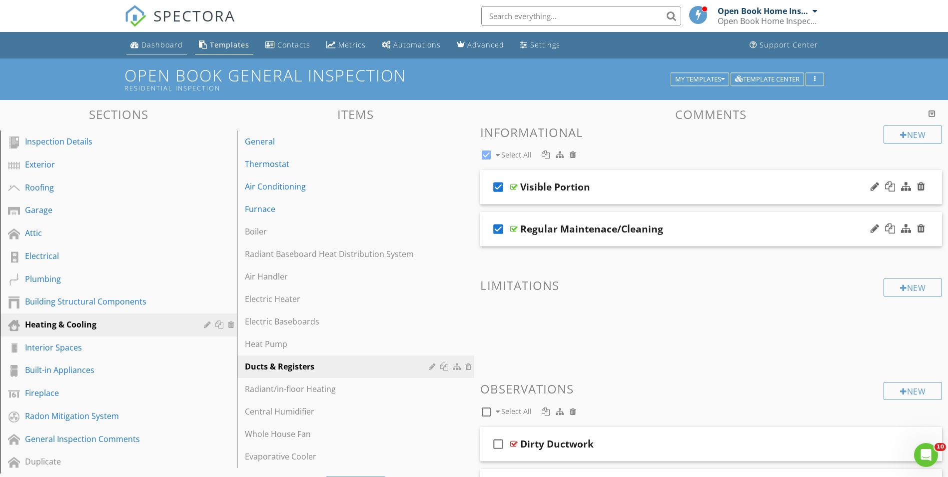
click at [156, 47] on div "Dashboard" at bounding box center [161, 44] width 41 height 9
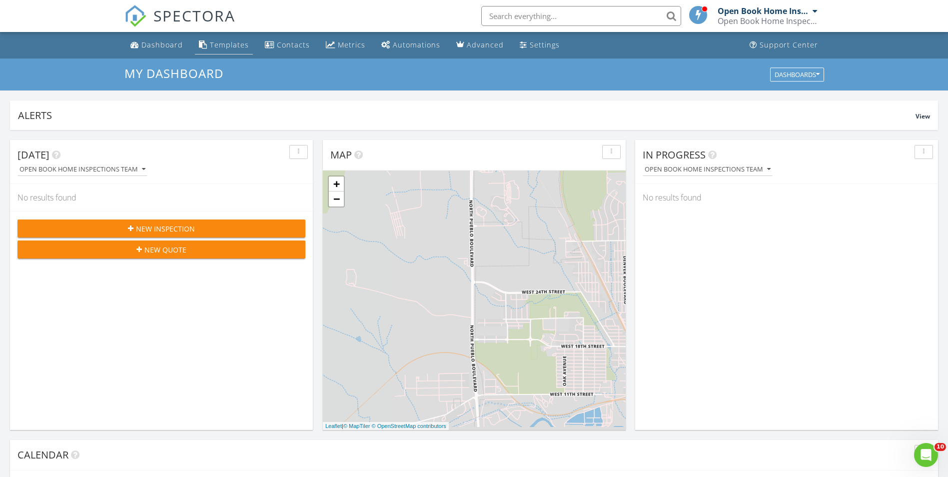
click at [218, 45] on div "Templates" at bounding box center [229, 44] width 39 height 9
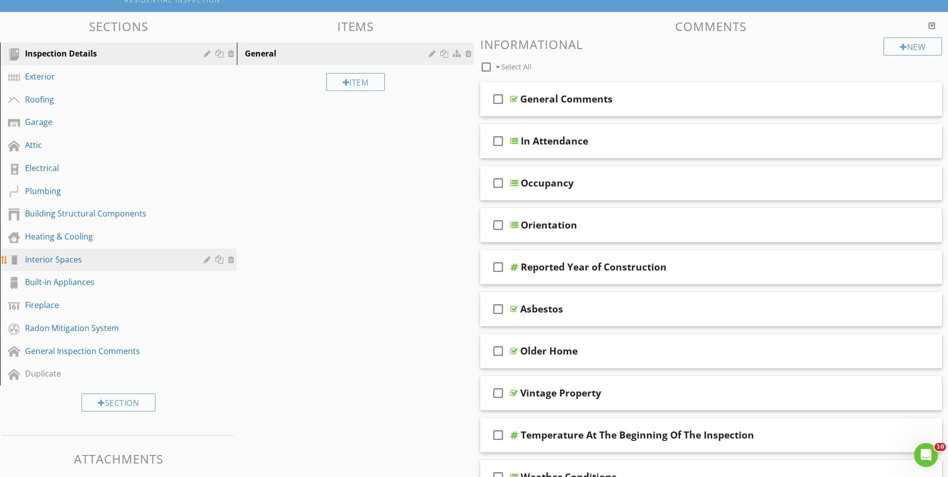
scroll to position [100, 0]
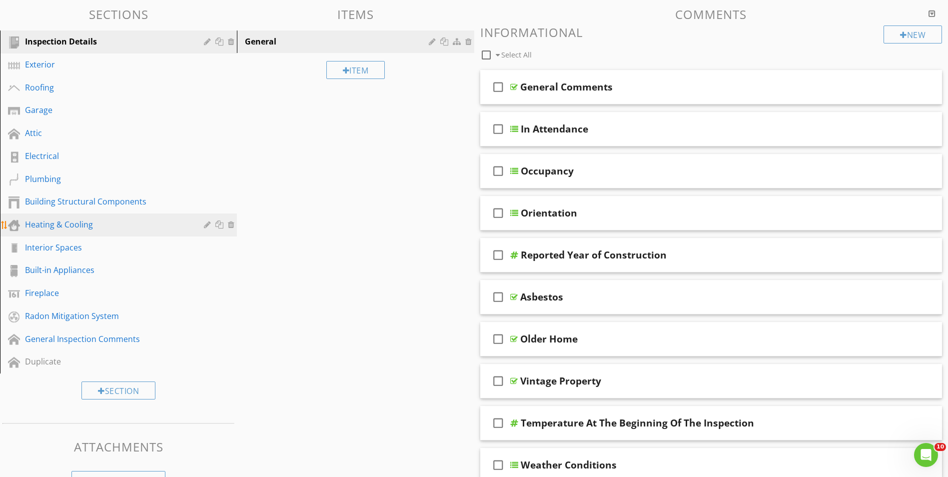
click at [59, 225] on div "Heating & Cooling" at bounding box center [107, 224] width 164 height 12
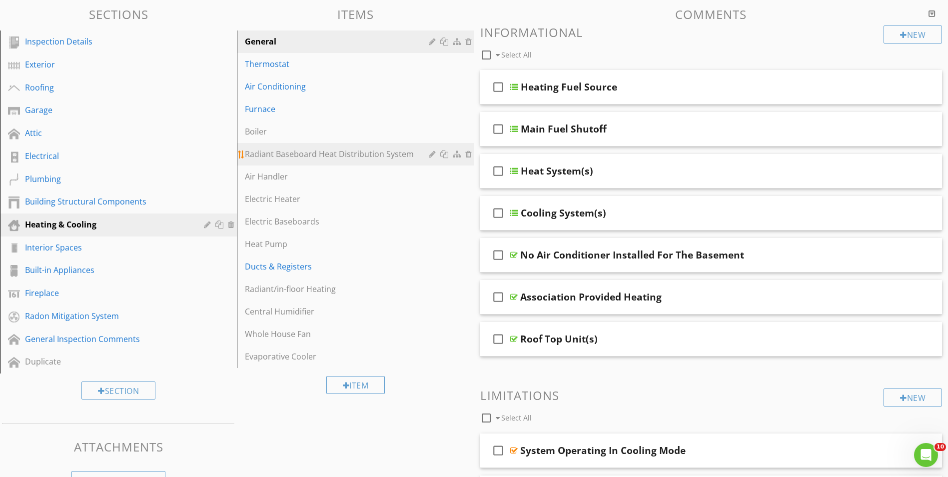
click at [275, 159] on div "Radiant Baseboard Heat Distribution System" at bounding box center [338, 154] width 186 height 12
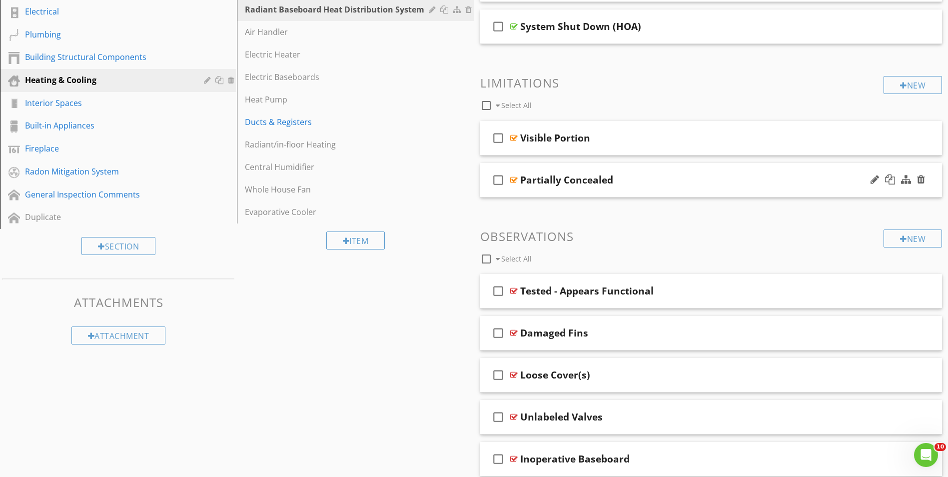
scroll to position [146, 0]
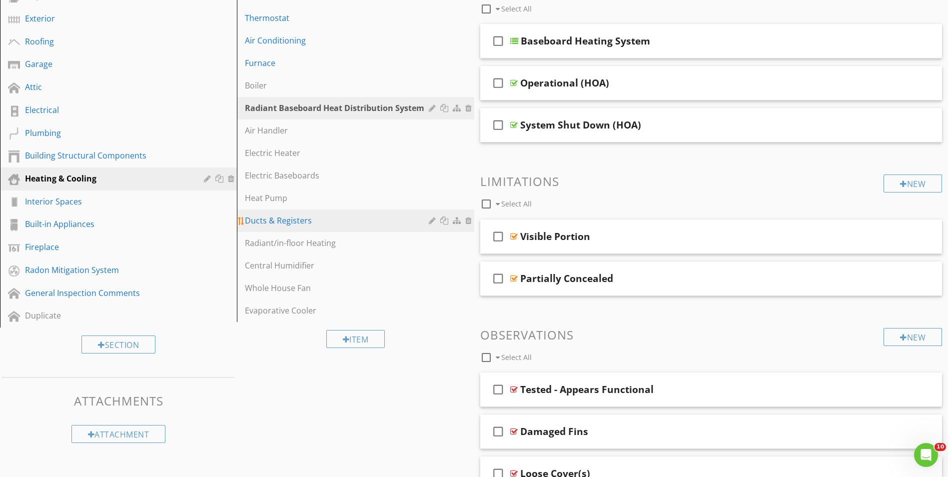
click at [298, 228] on link "Ducts & Registers" at bounding box center [357, 220] width 234 height 22
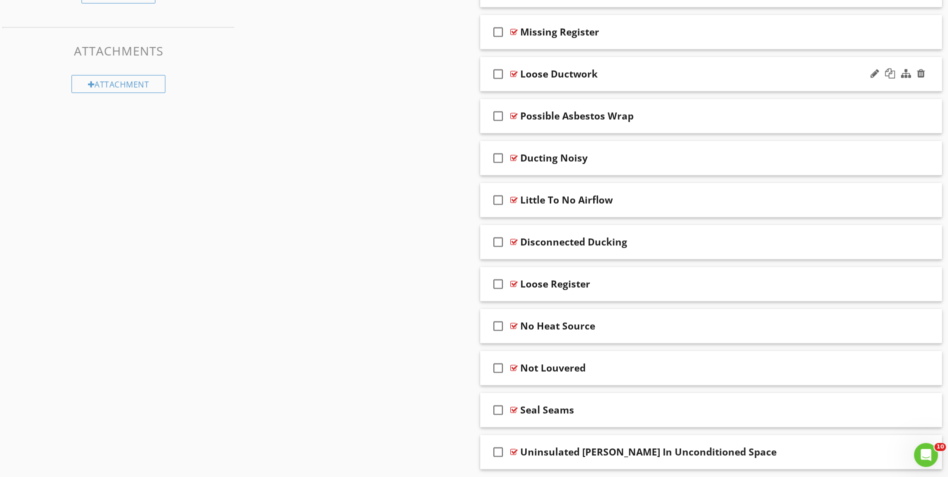
scroll to position [530, 0]
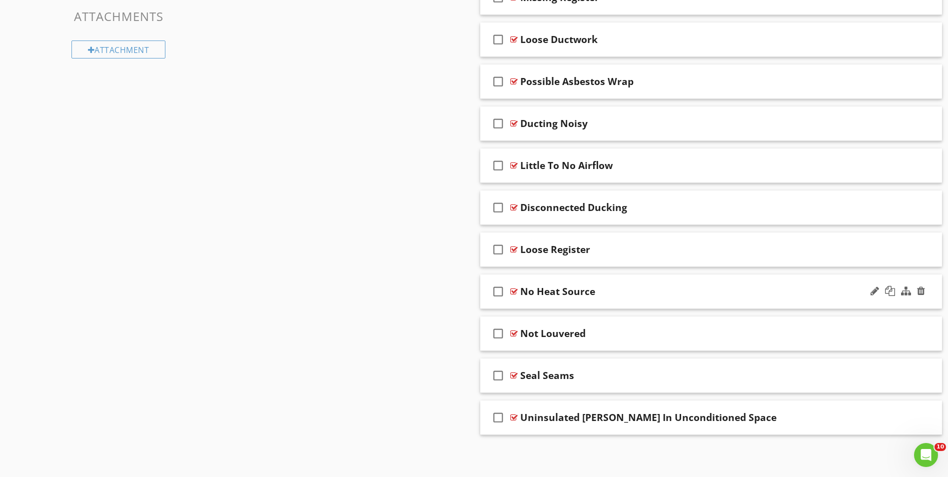
click at [594, 303] on div "check_box_outline_blank No Heat Source" at bounding box center [711, 291] width 462 height 34
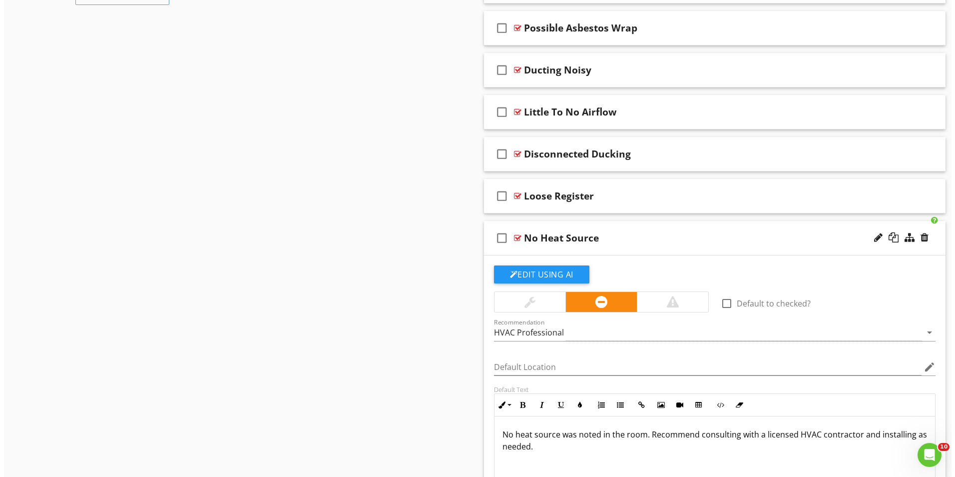
scroll to position [580, 0]
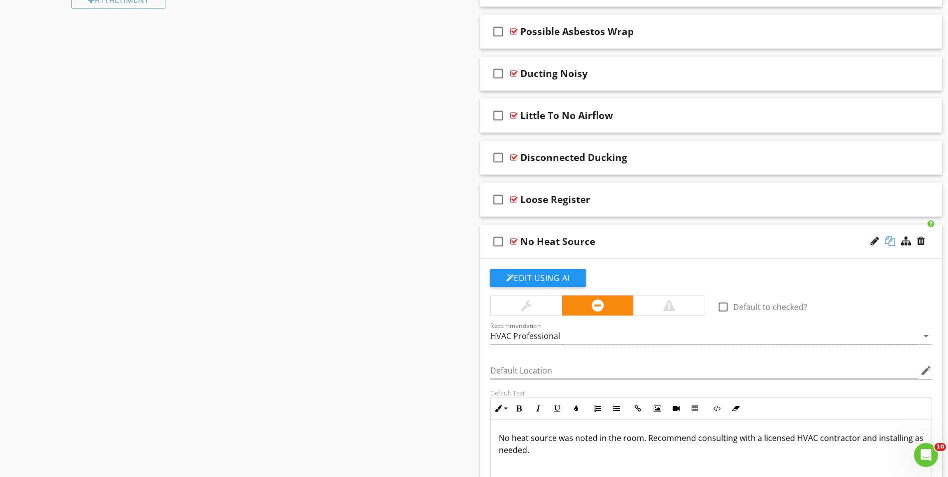
click at [889, 238] on div at bounding box center [890, 241] width 10 height 10
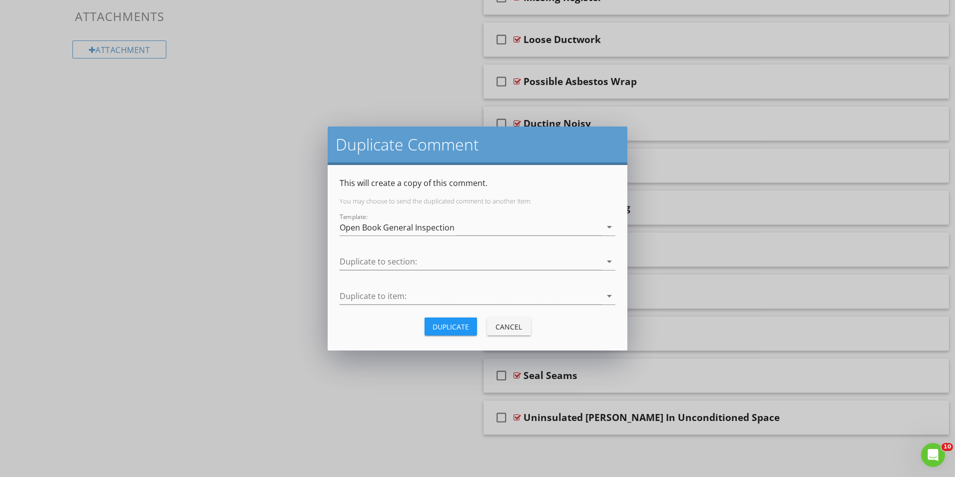
scroll to position [530, 0]
click at [353, 261] on div at bounding box center [471, 261] width 262 height 16
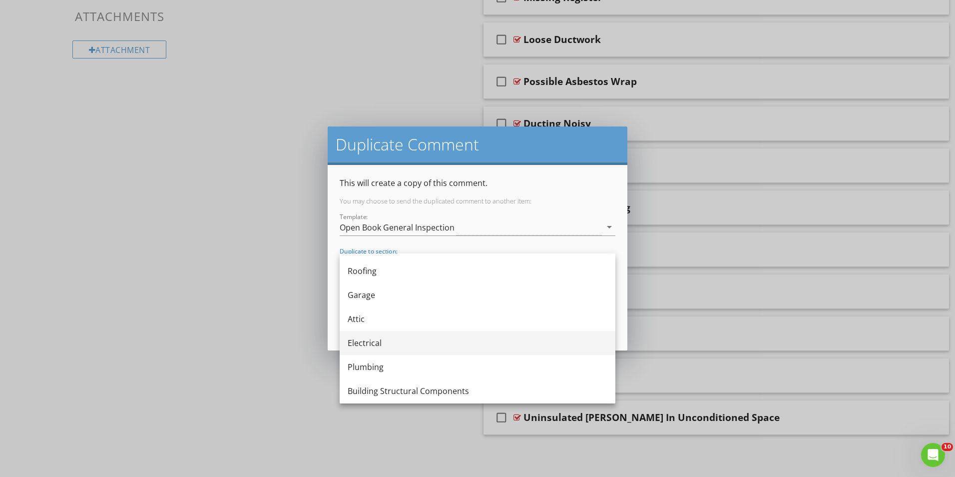
scroll to position [100, 0]
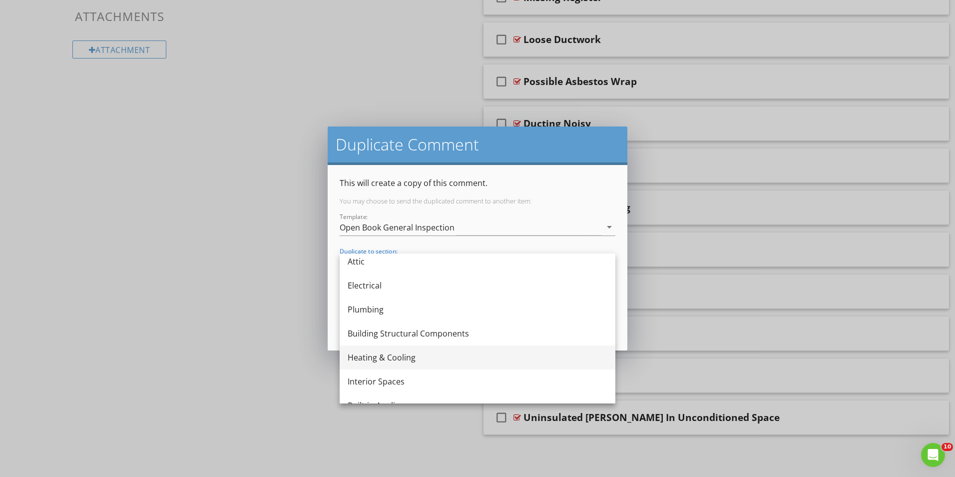
click at [368, 360] on div "Heating & Cooling" at bounding box center [478, 357] width 260 height 12
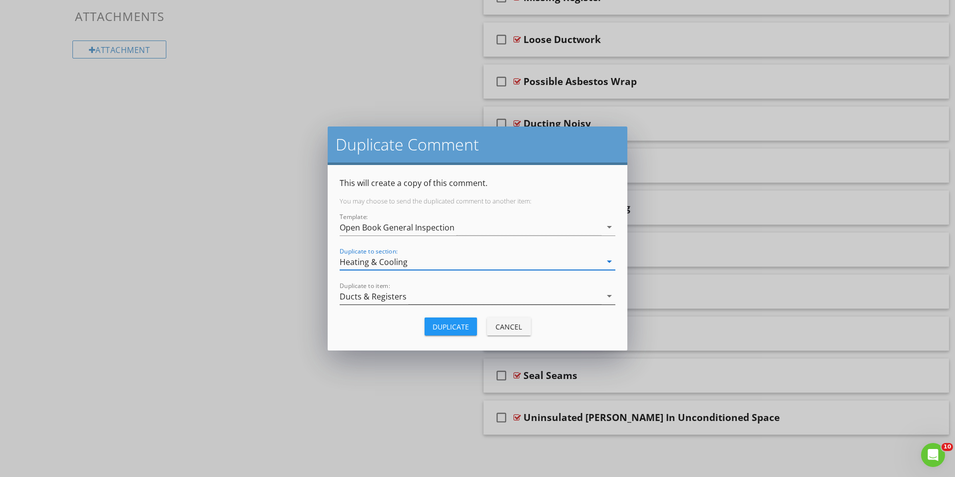
click at [374, 297] on div "Ducts & Registers" at bounding box center [373, 296] width 67 height 9
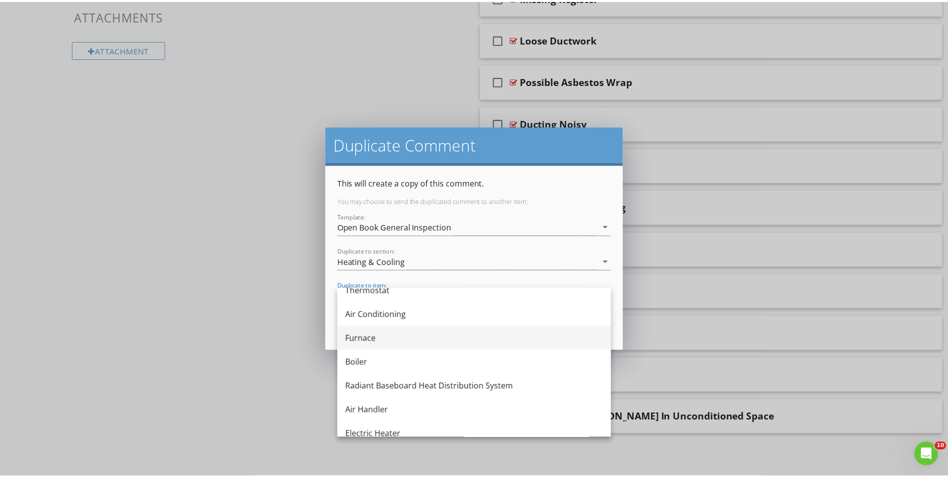
scroll to position [50, 0]
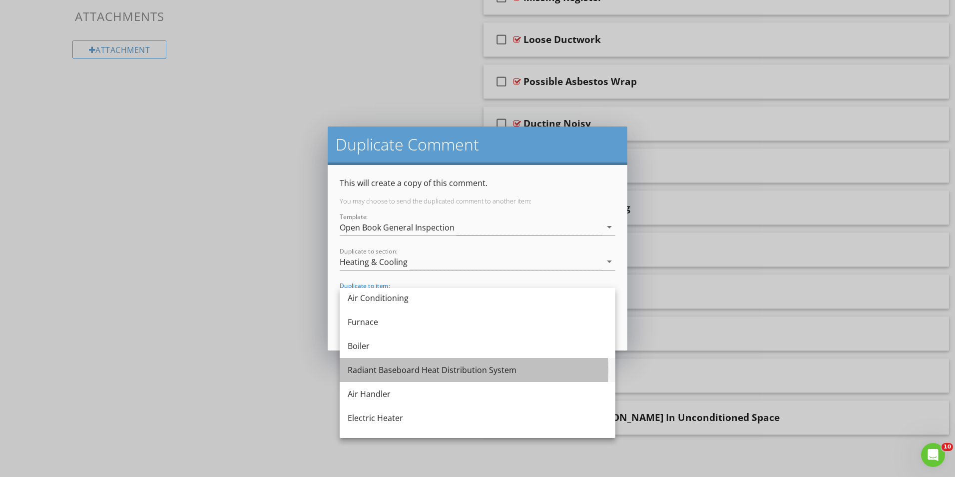
click at [372, 368] on div "Radiant Baseboard Heat Distribution System" at bounding box center [478, 370] width 260 height 12
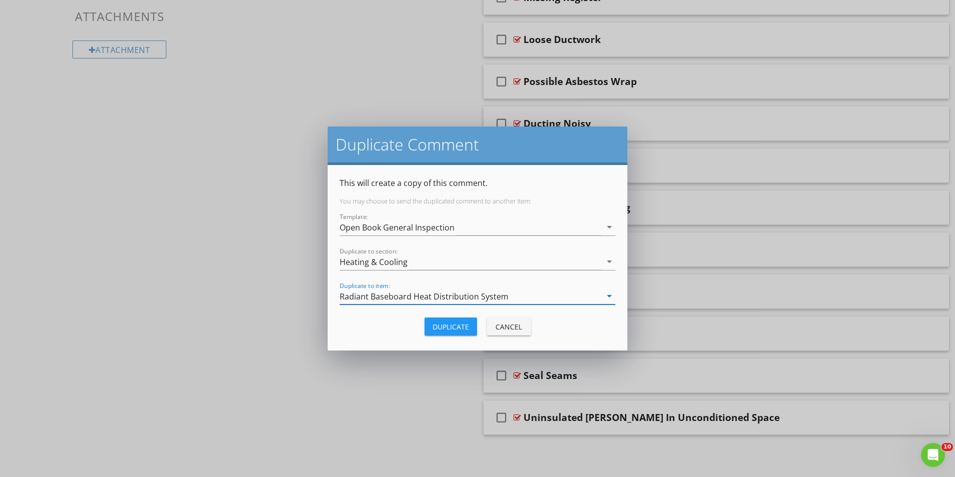
click at [450, 327] on div "Duplicate" at bounding box center [451, 326] width 36 height 10
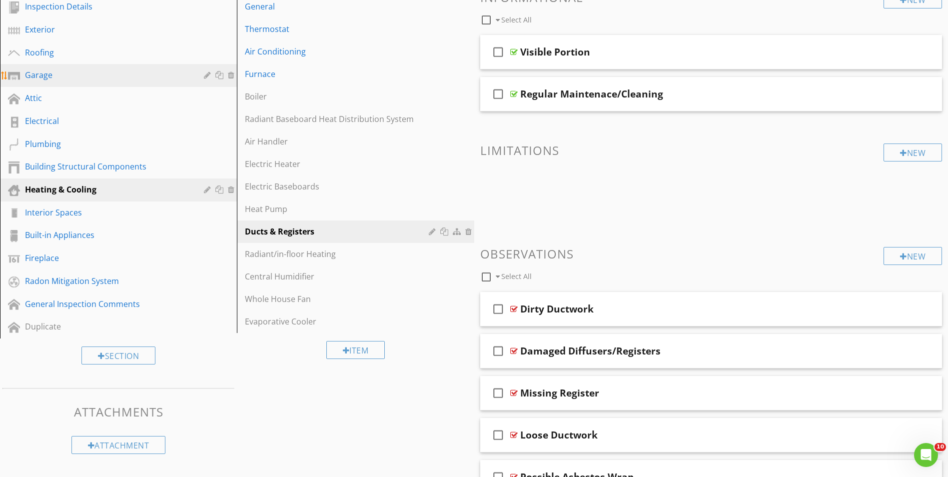
scroll to position [0, 0]
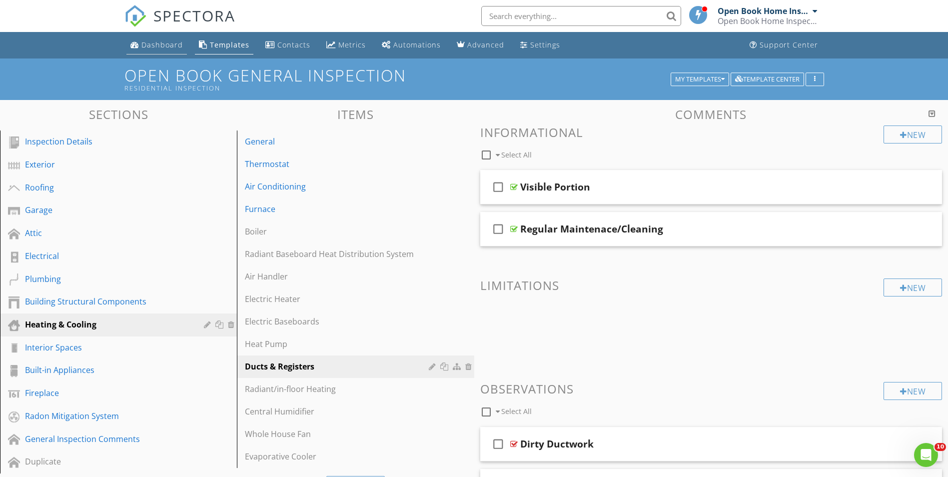
click at [159, 45] on div "Dashboard" at bounding box center [161, 44] width 41 height 9
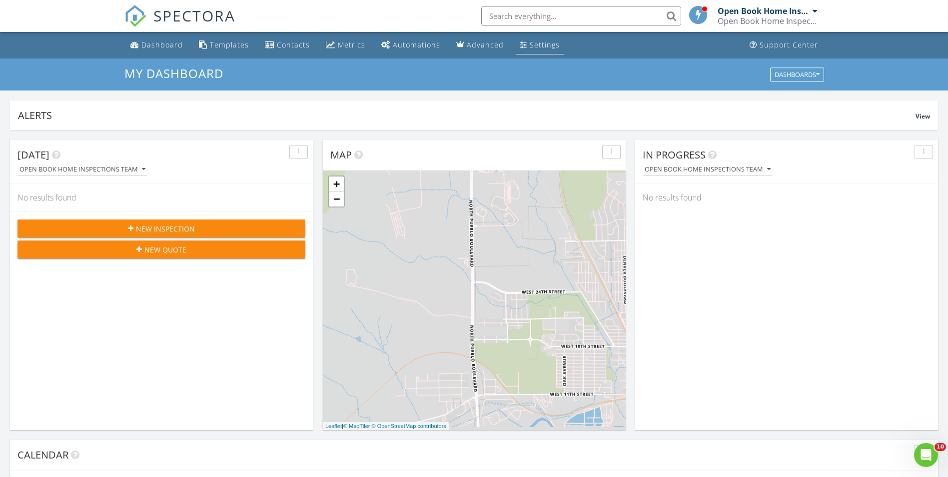
click at [533, 42] on div "Settings" at bounding box center [544, 44] width 30 height 9
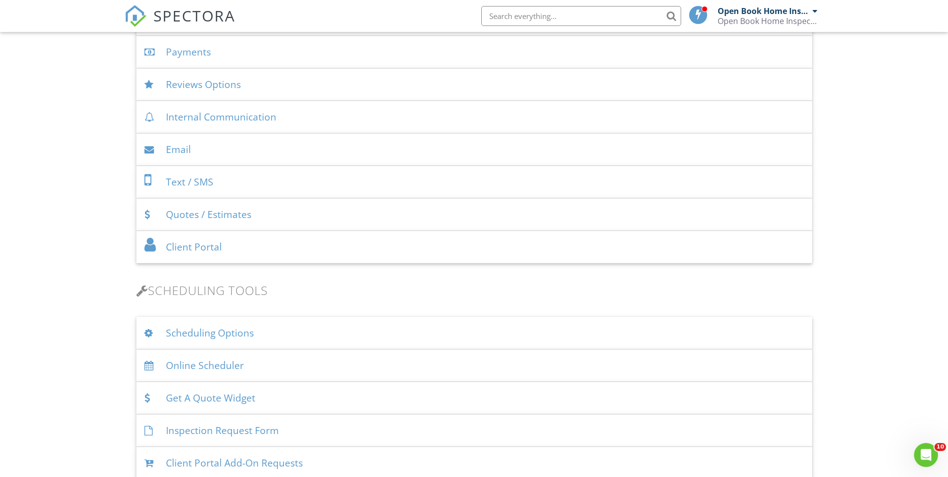
scroll to position [400, 0]
click at [180, 159] on div "Email" at bounding box center [473, 148] width 675 height 32
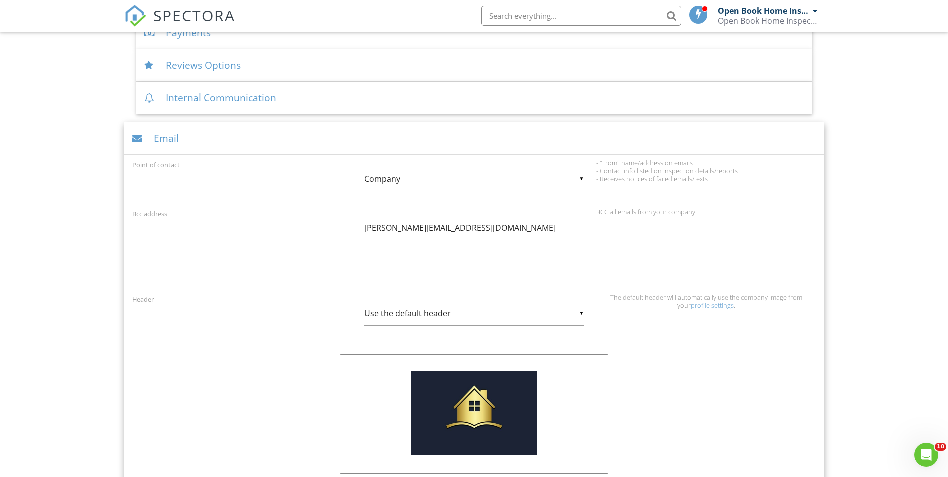
scroll to position [400, 0]
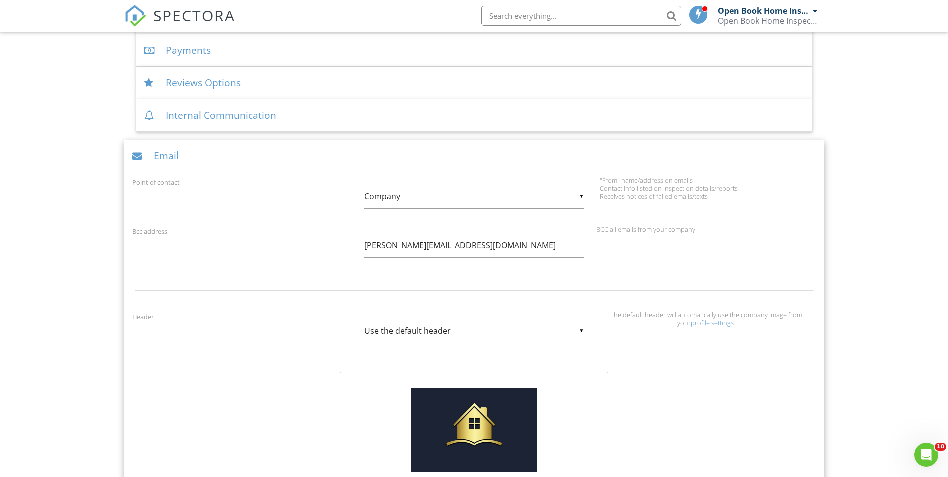
click at [236, 166] on div "Email" at bounding box center [473, 156] width 699 height 32
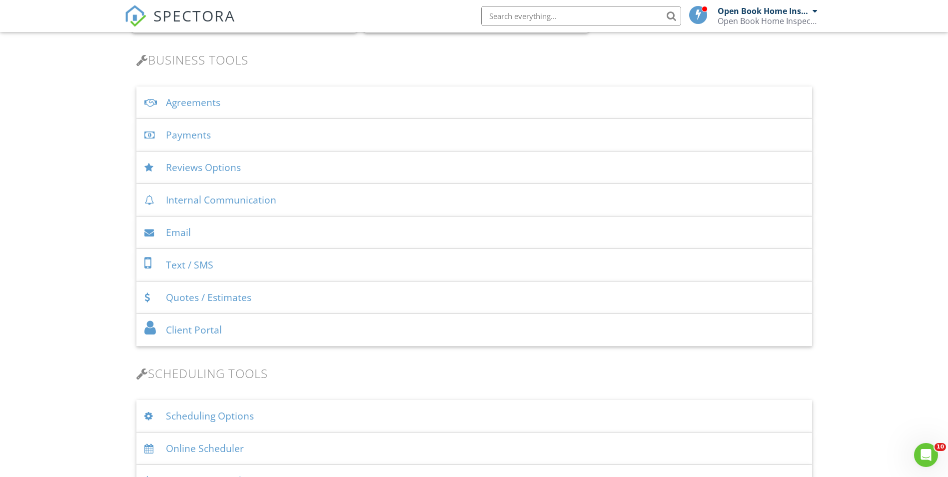
scroll to position [300, 0]
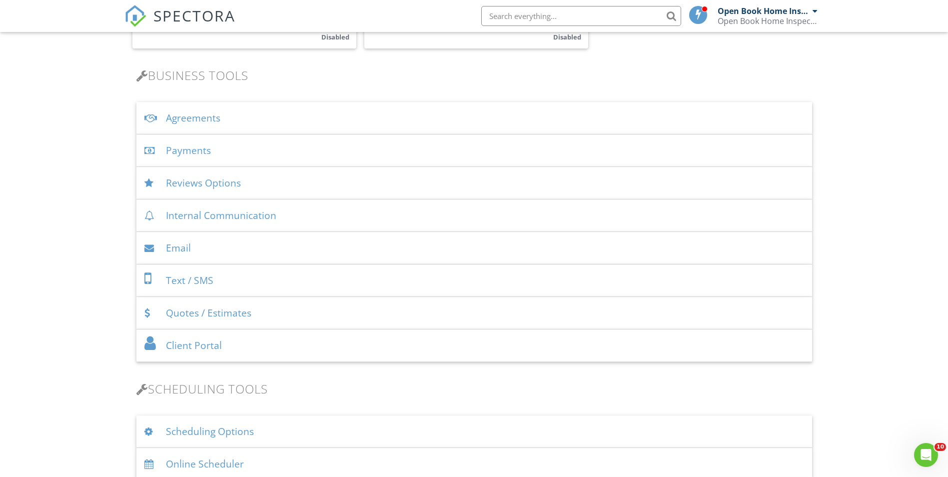
click at [184, 252] on div "Email" at bounding box center [473, 248] width 675 height 32
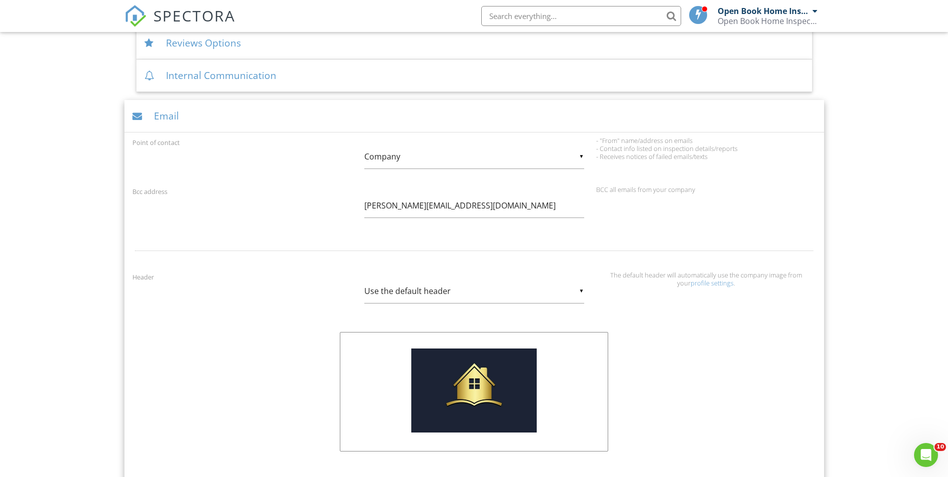
scroll to position [450, 0]
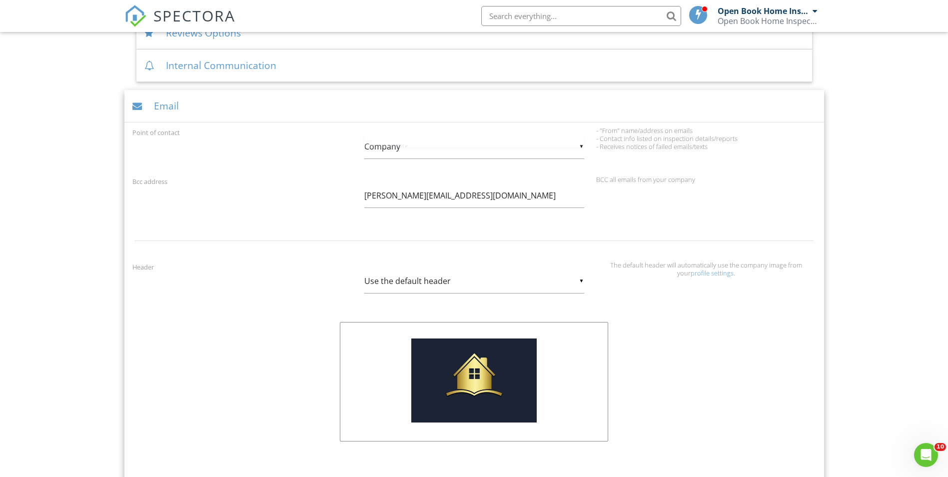
click at [581, 144] on div "▼ Company Inspector Company Inspector Company" at bounding box center [474, 146] width 220 height 24
click at [399, 176] on span "Company" at bounding box center [474, 171] width 220 height 25
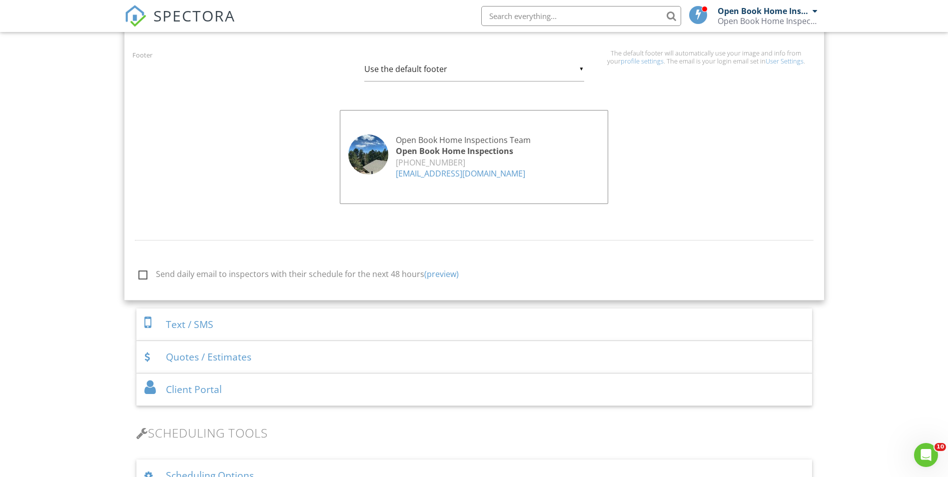
scroll to position [899, 0]
click at [27, 215] on div "Dashboard Templates Contacts Metrics Automations Advanced Settings Support Cent…" at bounding box center [474, 282] width 948 height 2299
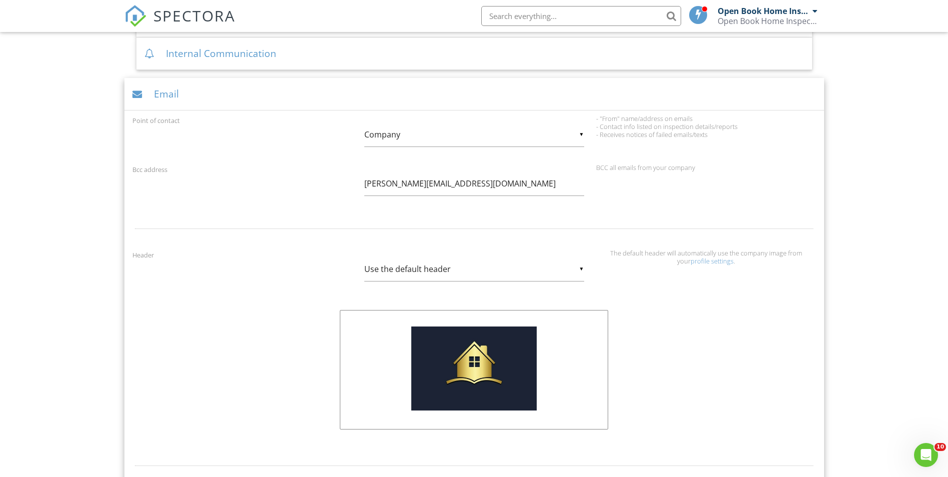
scroll to position [450, 0]
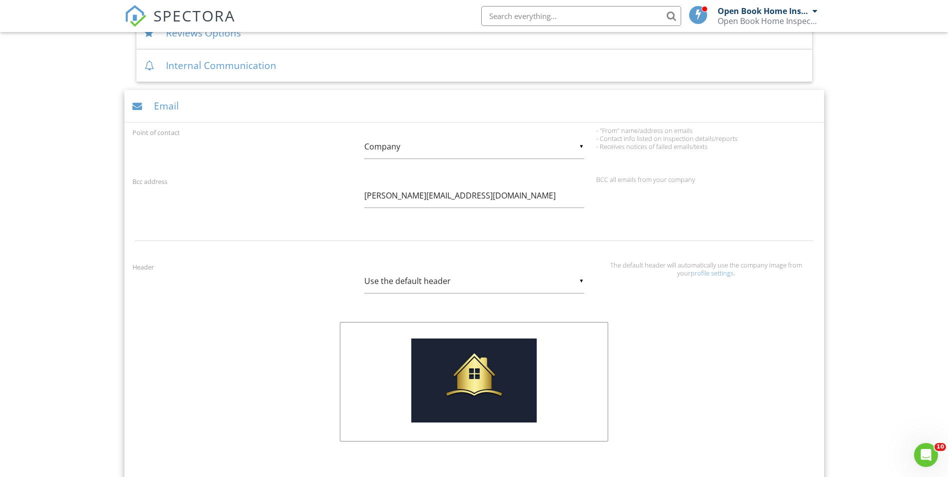
click at [206, 117] on div "Email" at bounding box center [473, 106] width 699 height 32
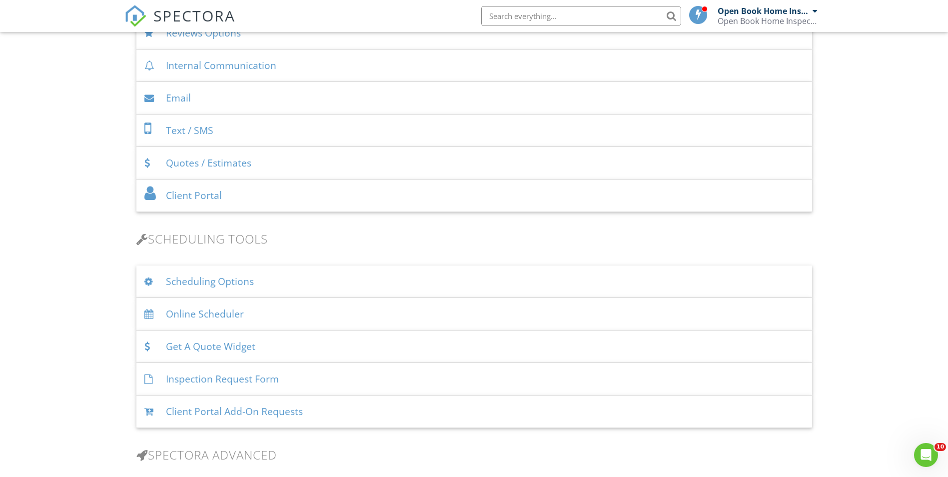
click at [194, 137] on div "Text / SMS" at bounding box center [473, 130] width 675 height 32
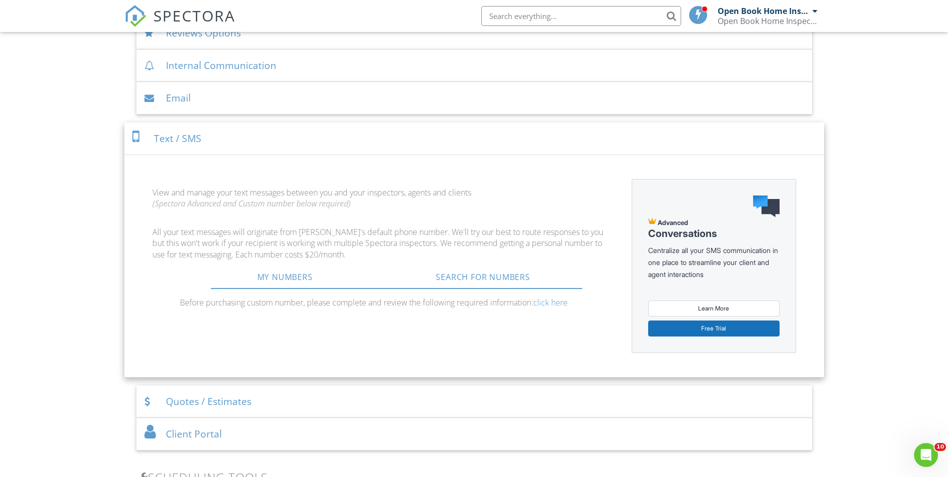
click at [199, 151] on div "Text / SMS" at bounding box center [473, 138] width 699 height 32
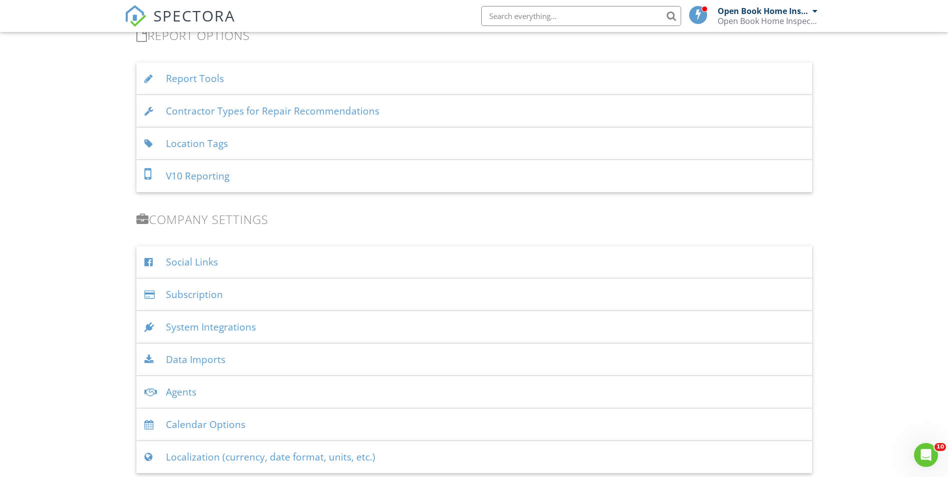
scroll to position [1049, 0]
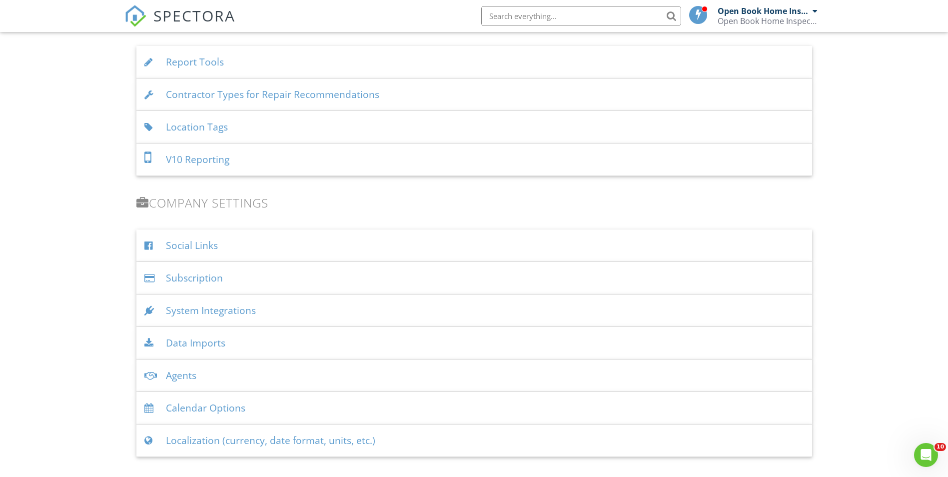
click at [202, 322] on div "System Integrations" at bounding box center [473, 310] width 675 height 32
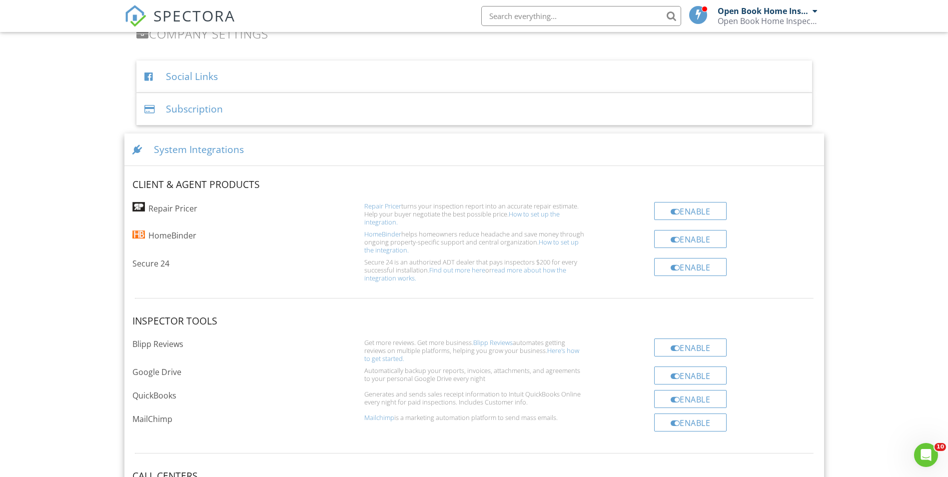
scroll to position [1199, 0]
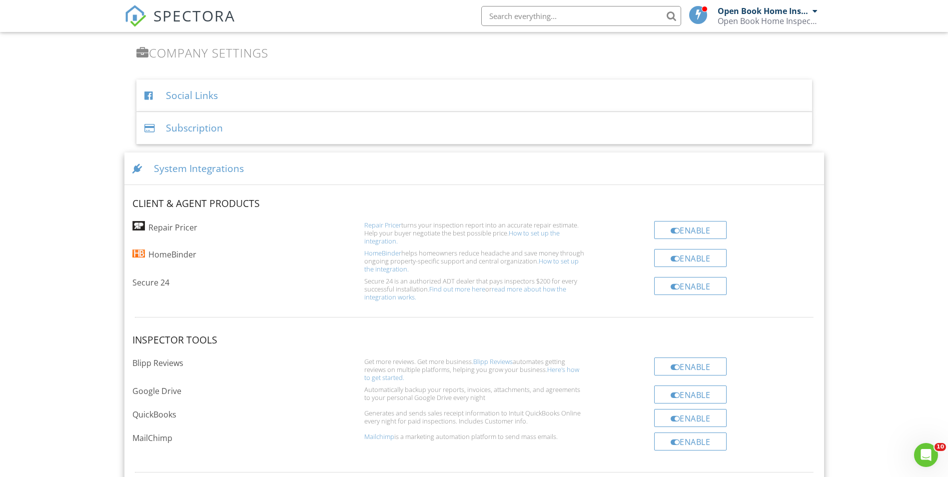
click at [198, 177] on div "System Integrations" at bounding box center [473, 168] width 699 height 32
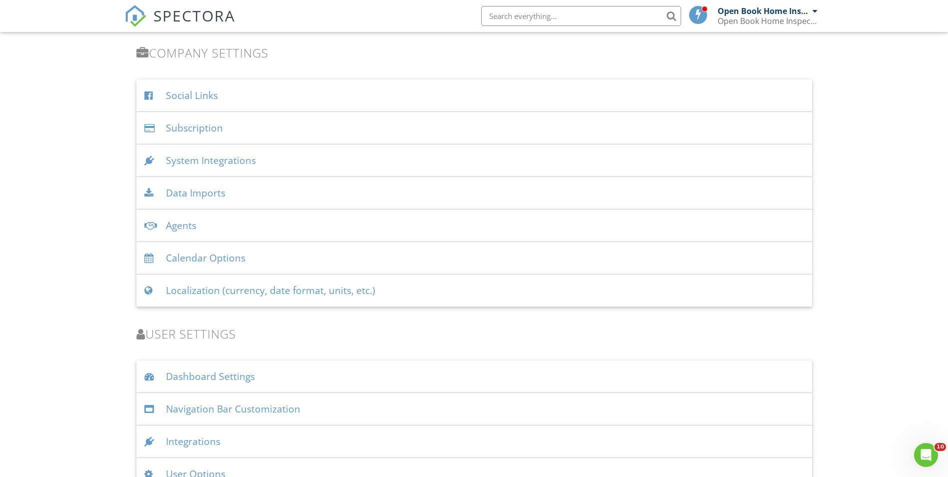
scroll to position [1220, 0]
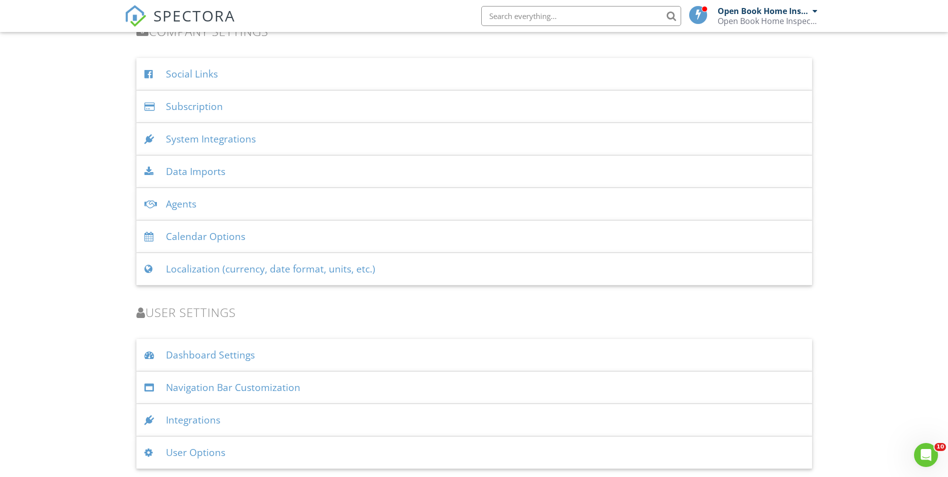
click at [206, 180] on div "Data Imports" at bounding box center [473, 171] width 675 height 32
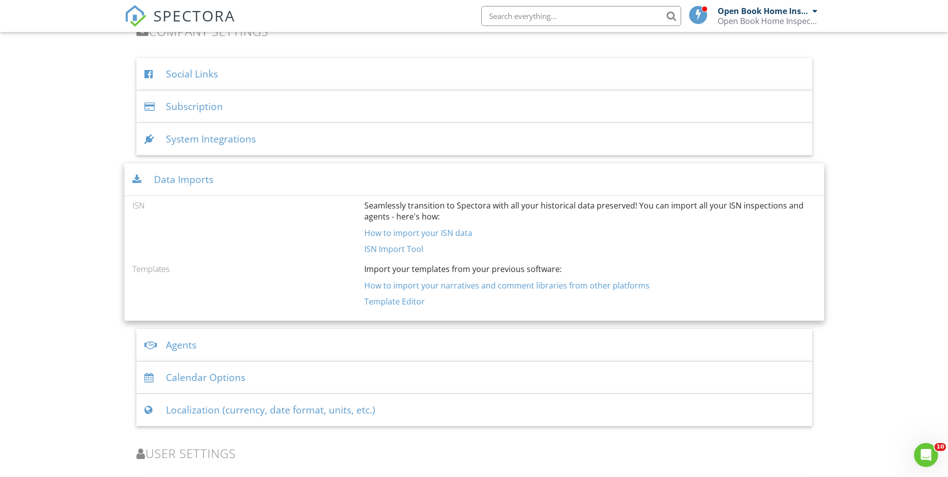
click at [188, 188] on div "Data Imports" at bounding box center [473, 179] width 699 height 32
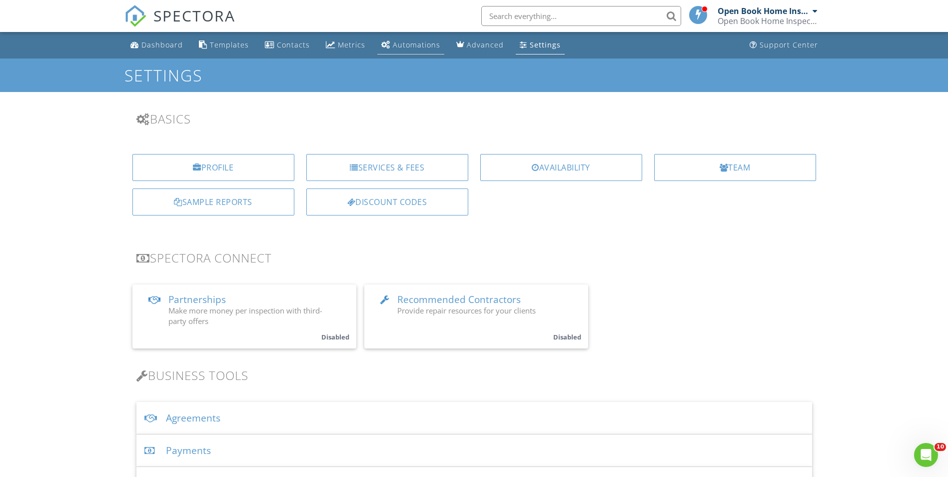
click at [412, 49] on link "Automations" at bounding box center [410, 45] width 67 height 18
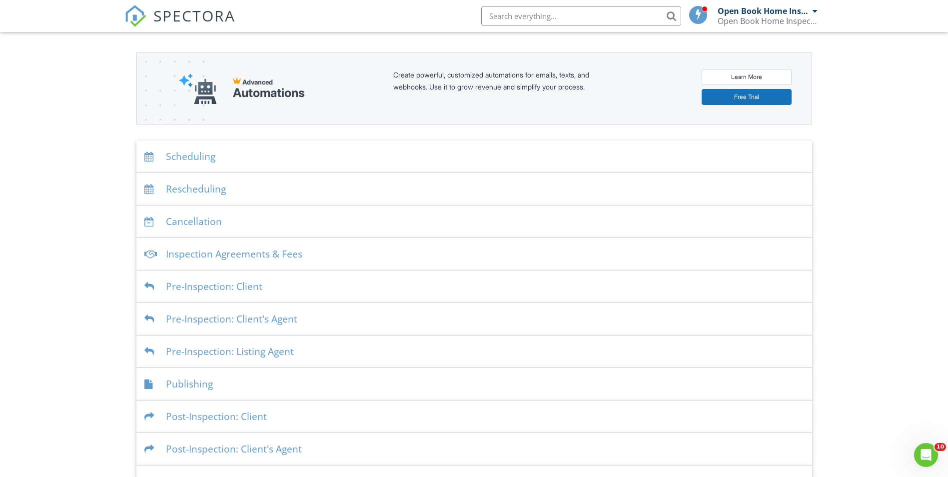
click at [190, 166] on div "Scheduling" at bounding box center [473, 156] width 675 height 32
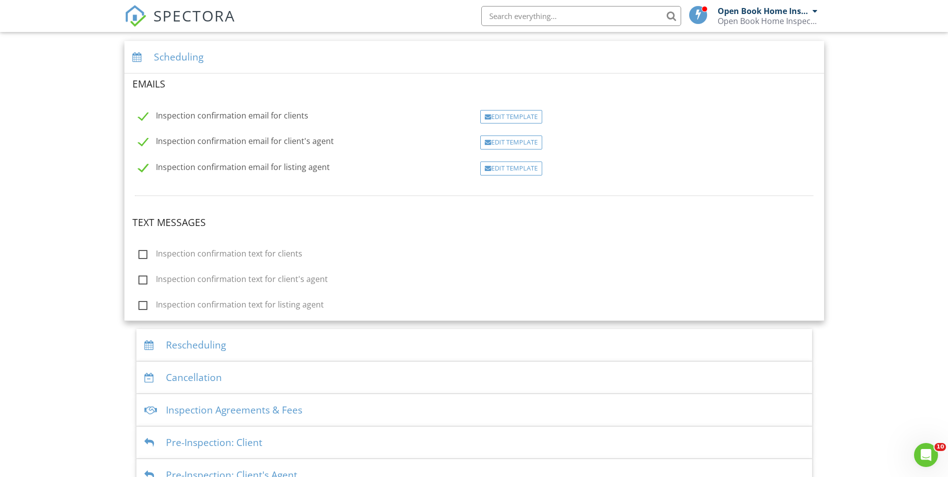
scroll to position [200, 0]
click at [508, 168] on div "Edit Template" at bounding box center [511, 168] width 62 height 14
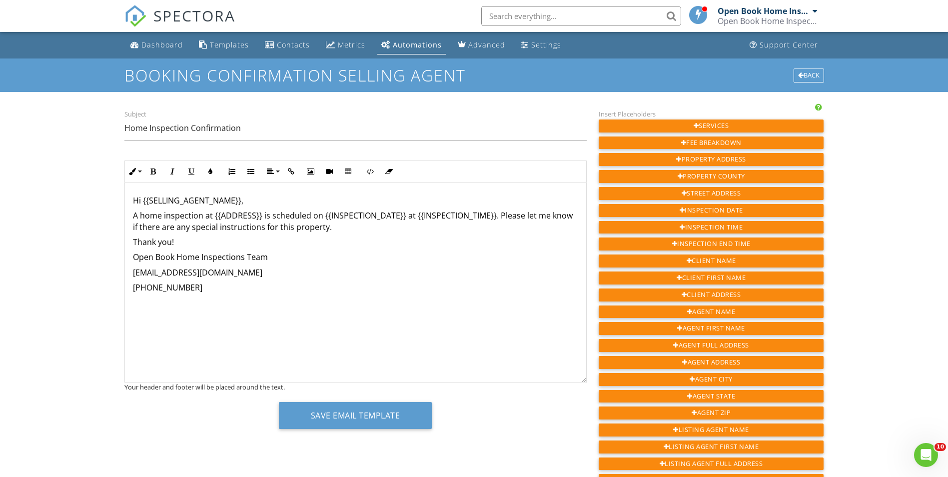
click at [405, 50] on link "Automations" at bounding box center [411, 45] width 68 height 18
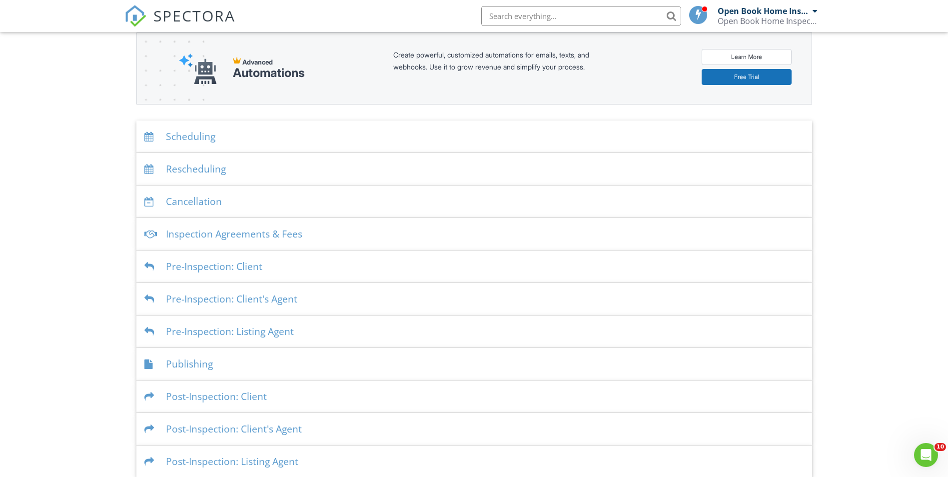
scroll to position [129, 0]
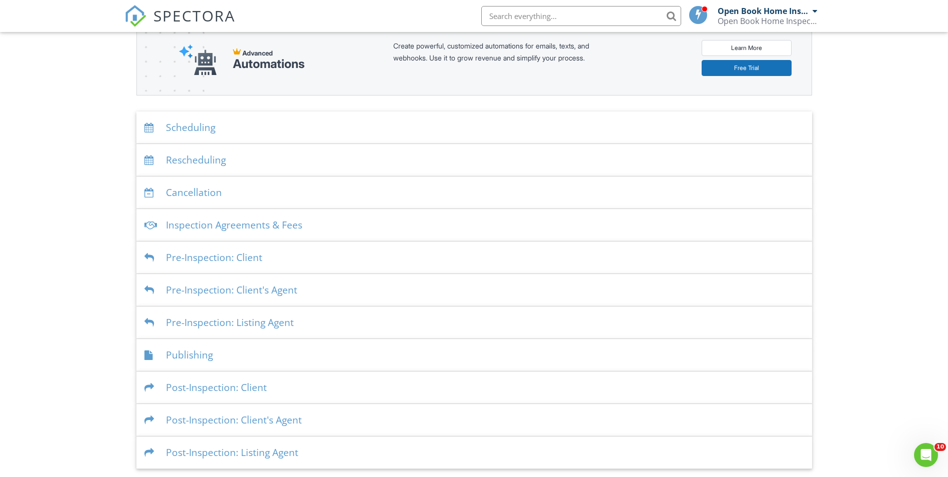
click at [203, 330] on div "Pre-Inspection: Listing Agent" at bounding box center [473, 322] width 675 height 32
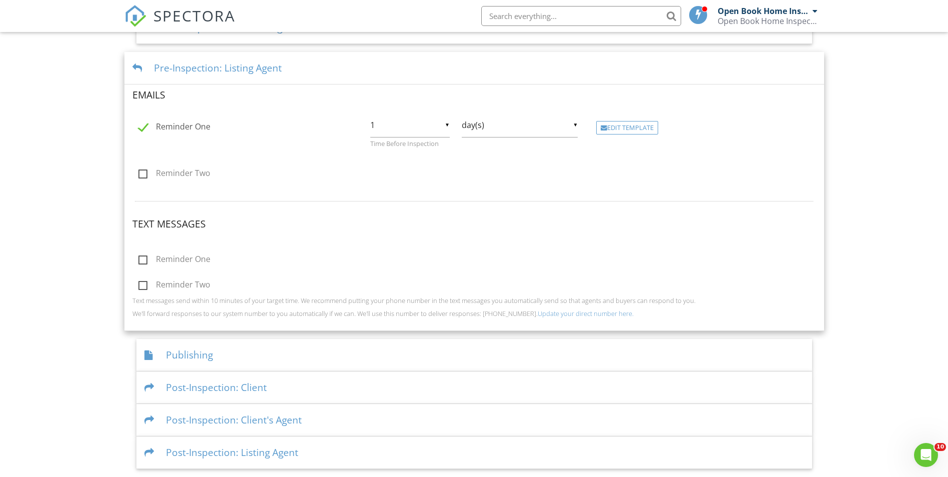
scroll to position [341, 0]
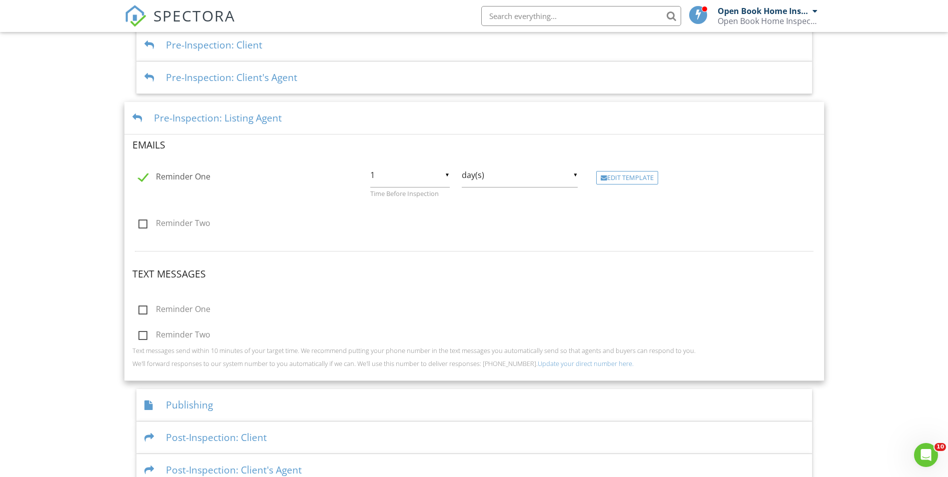
click at [212, 127] on div "Pre-Inspection: Listing Agent" at bounding box center [473, 118] width 699 height 32
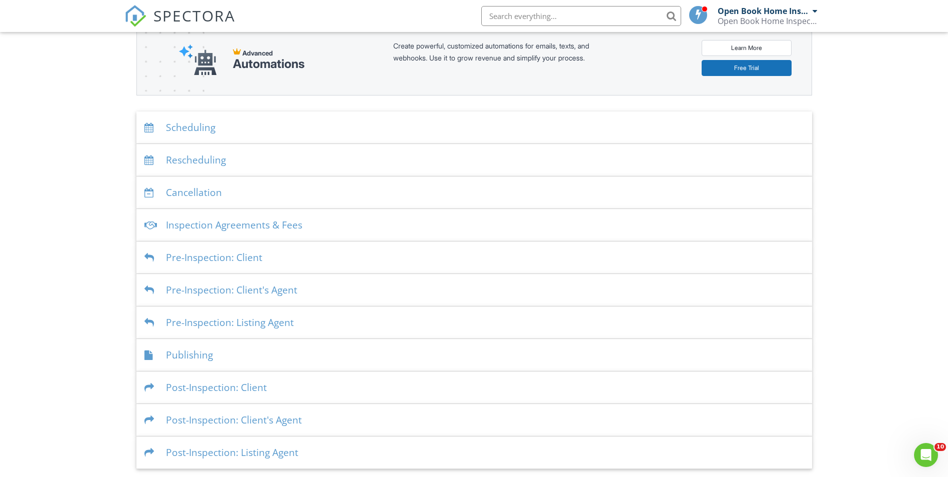
scroll to position [129, 0]
click at [212, 267] on div "Pre-Inspection: Client" at bounding box center [473, 257] width 675 height 32
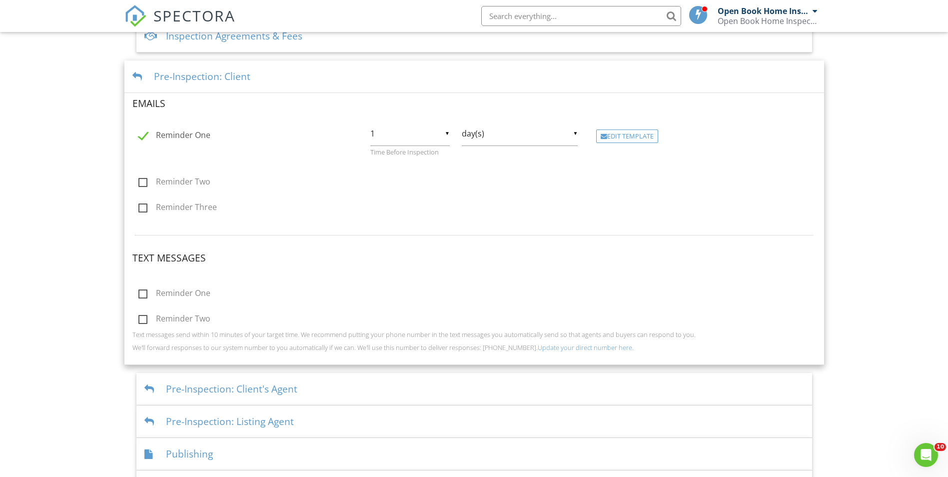
scroll to position [317, 0]
click at [219, 87] on div "Pre-Inspection: Client" at bounding box center [473, 77] width 699 height 32
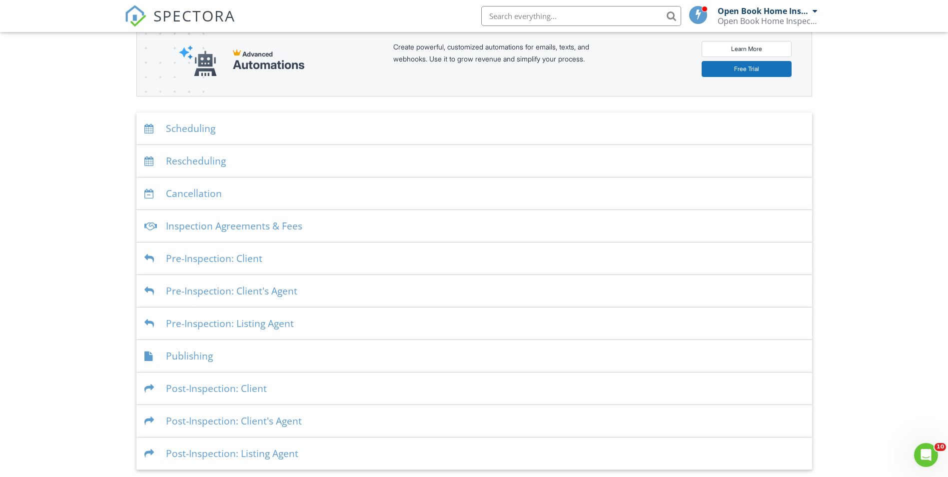
scroll to position [129, 0]
click at [188, 365] on div "Publishing" at bounding box center [473, 355] width 675 height 32
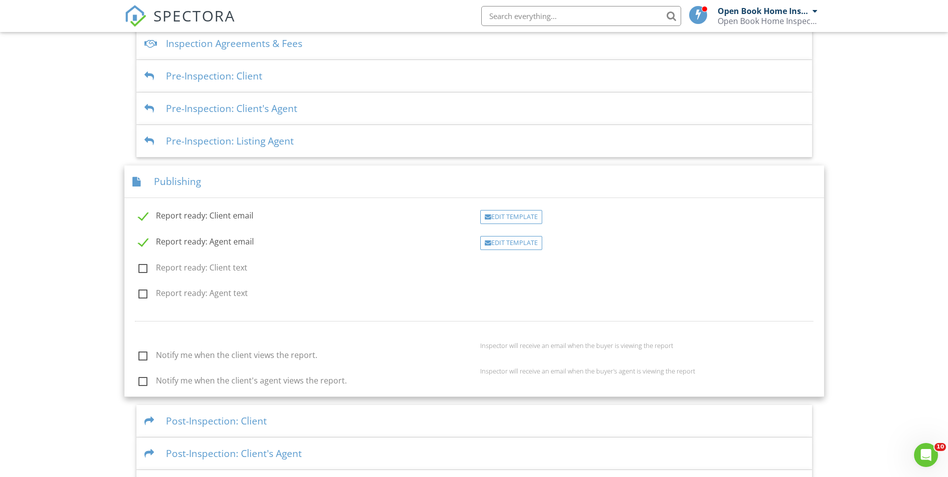
scroll to position [294, 0]
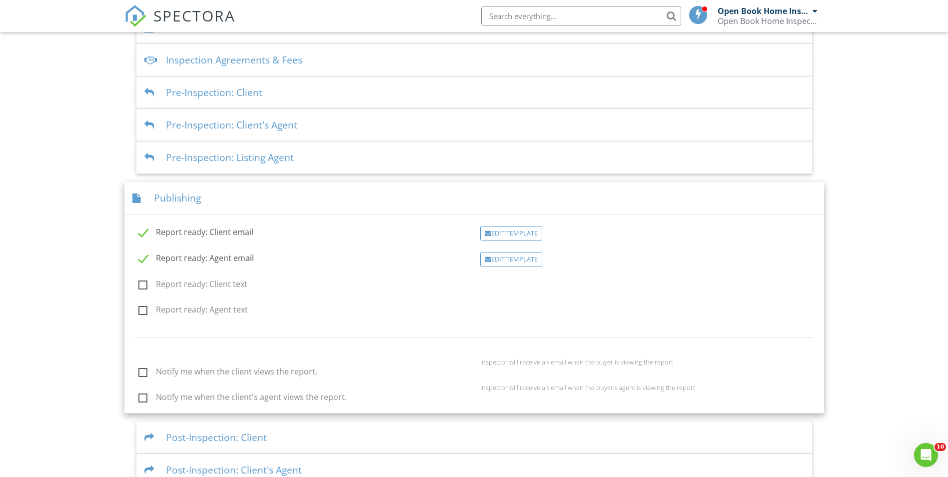
click at [196, 208] on div "Publishing" at bounding box center [473, 198] width 699 height 32
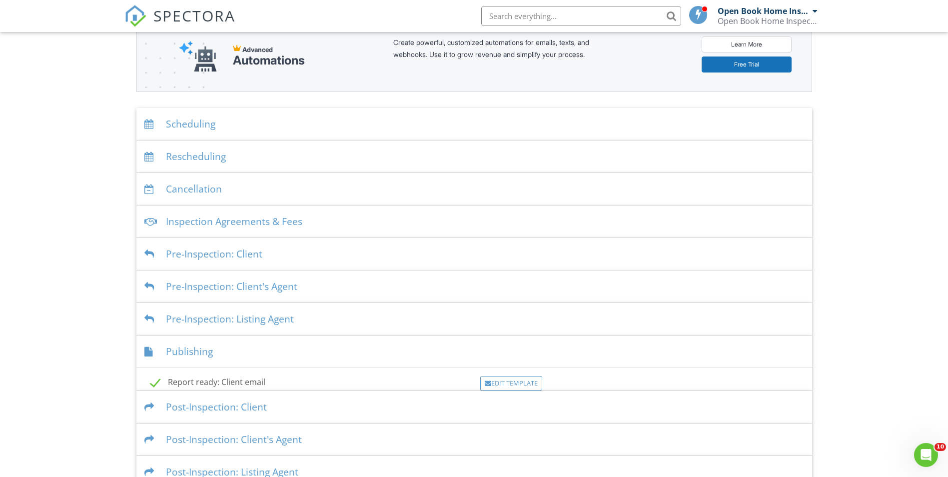
scroll to position [129, 0]
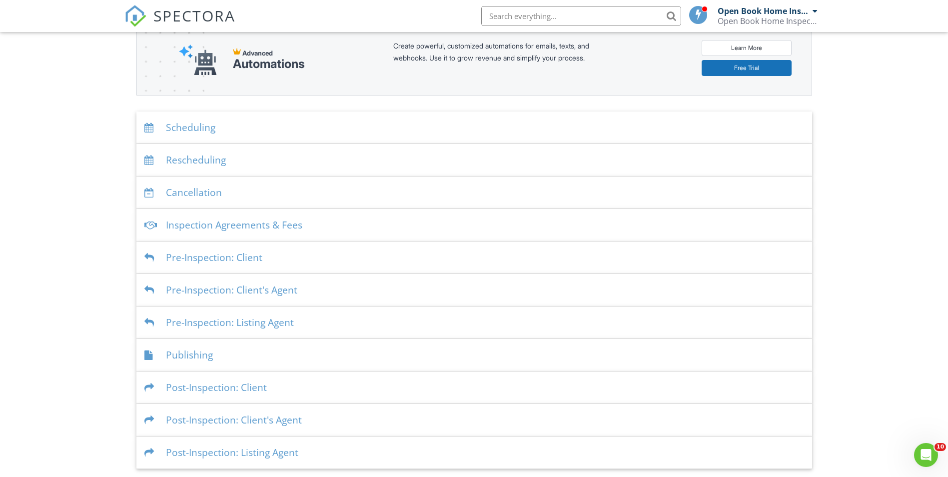
click at [224, 464] on div "Post-Inspection: Listing Agent" at bounding box center [473, 452] width 675 height 32
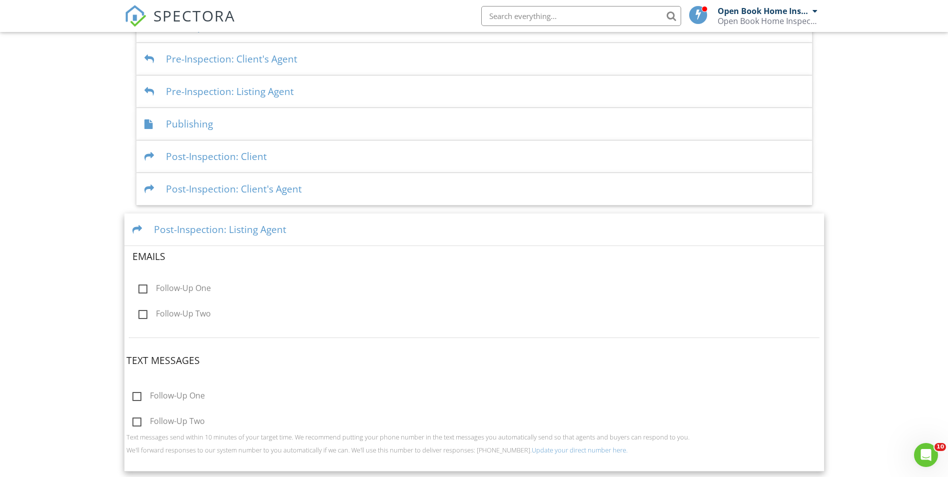
scroll to position [362, 0]
click at [193, 237] on div "Post-Inspection: Listing Agent" at bounding box center [473, 227] width 699 height 32
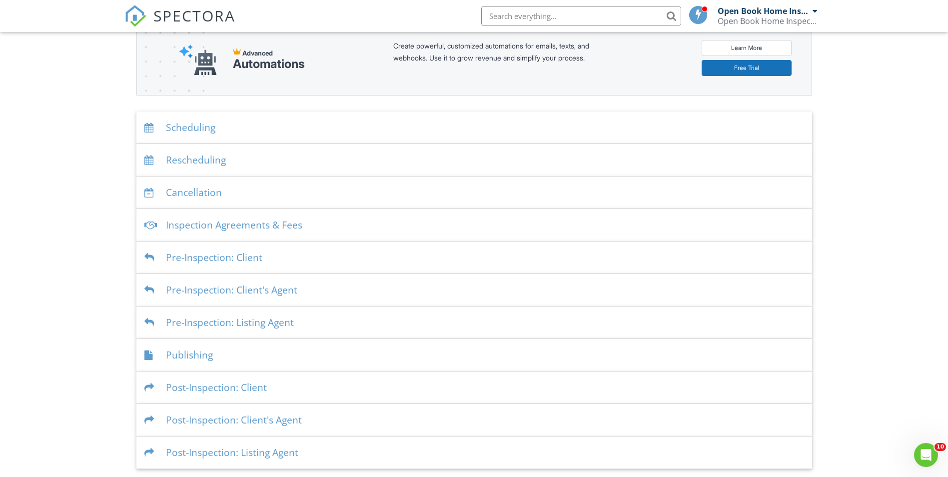
scroll to position [129, 0]
click at [206, 139] on div "Scheduling" at bounding box center [473, 127] width 675 height 32
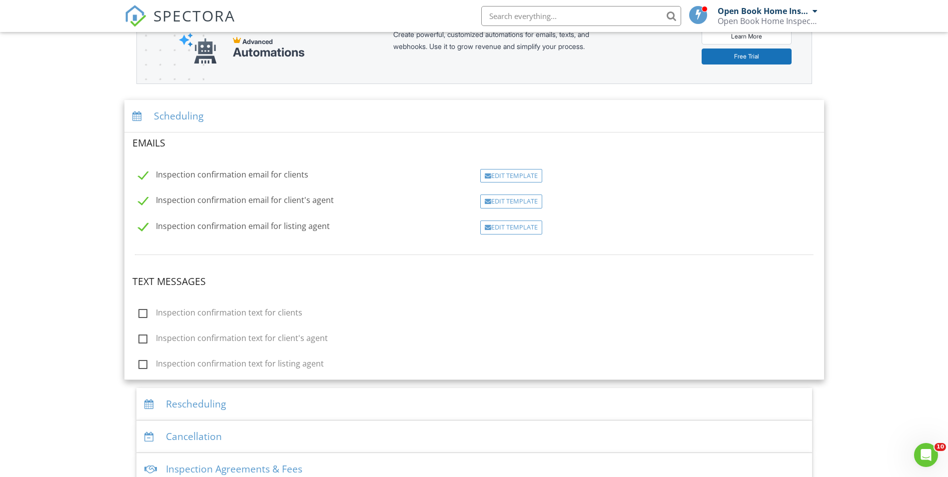
scroll to position [134, 0]
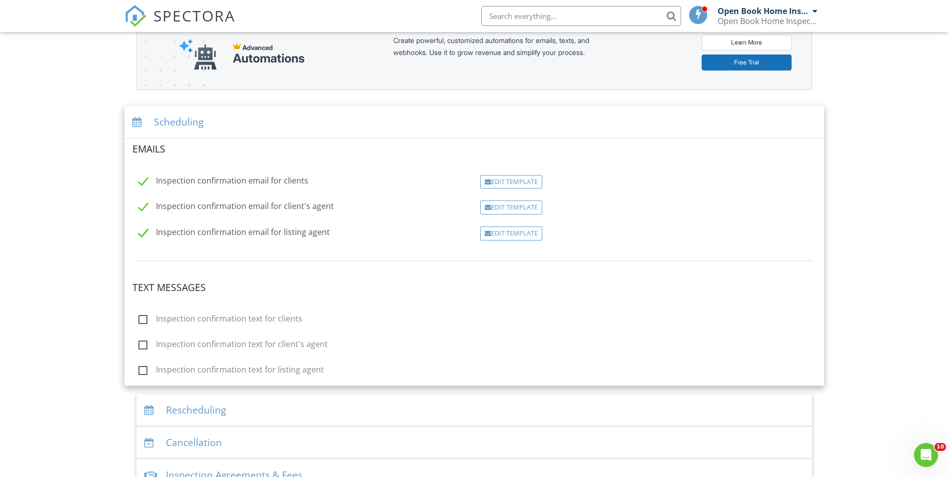
click at [195, 134] on div "Scheduling" at bounding box center [473, 122] width 699 height 32
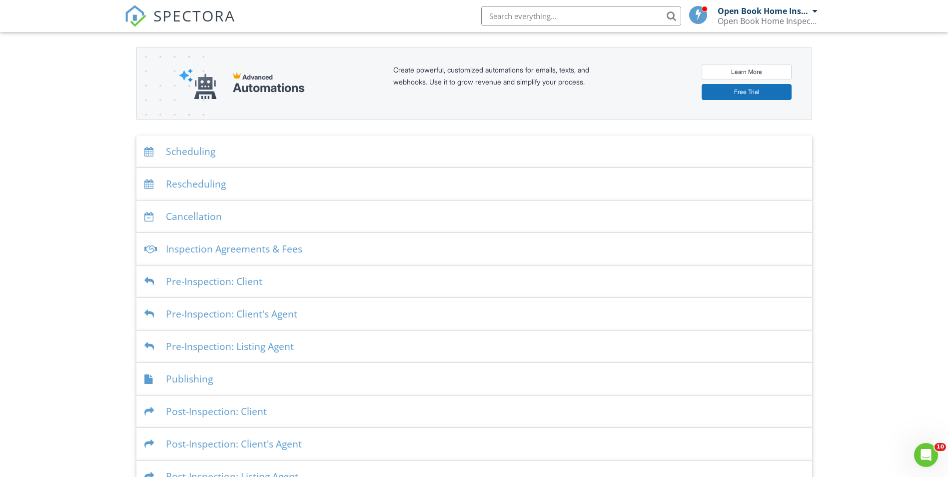
scroll to position [0, 0]
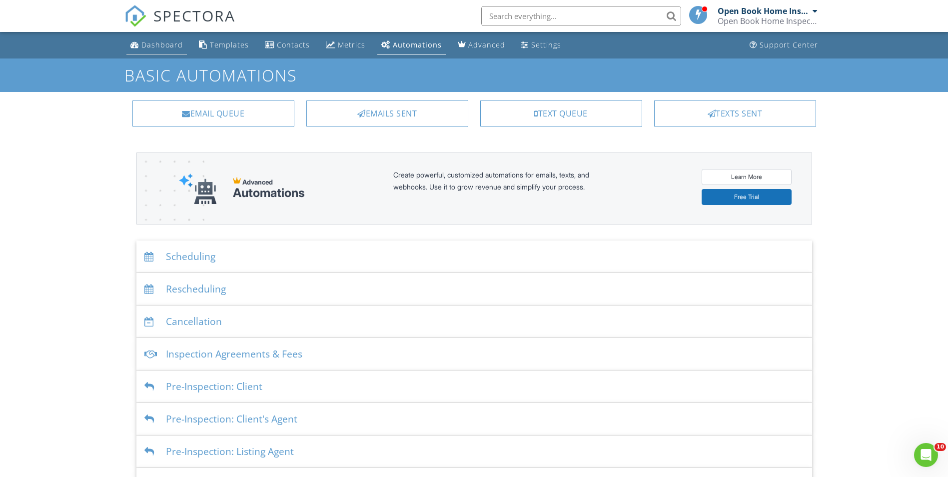
click at [169, 43] on div "Dashboard" at bounding box center [161, 44] width 41 height 9
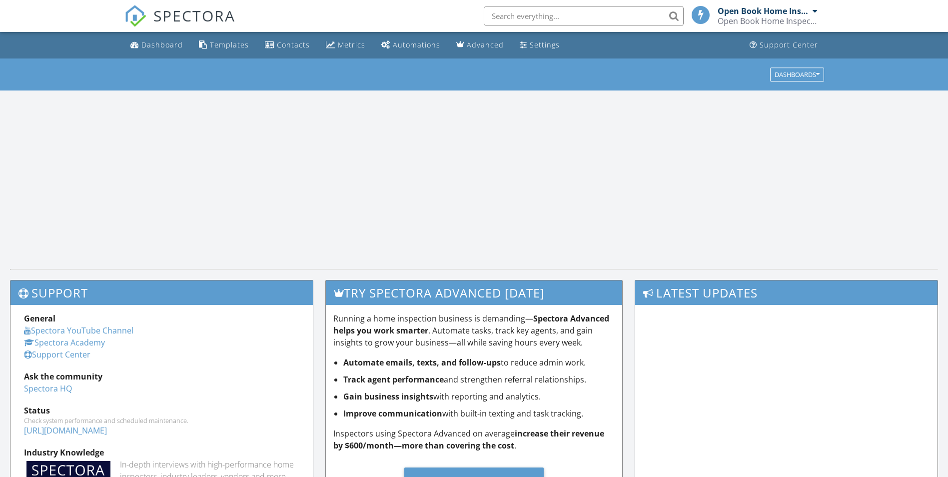
click at [513, 14] on input "text" at bounding box center [584, 16] width 200 height 20
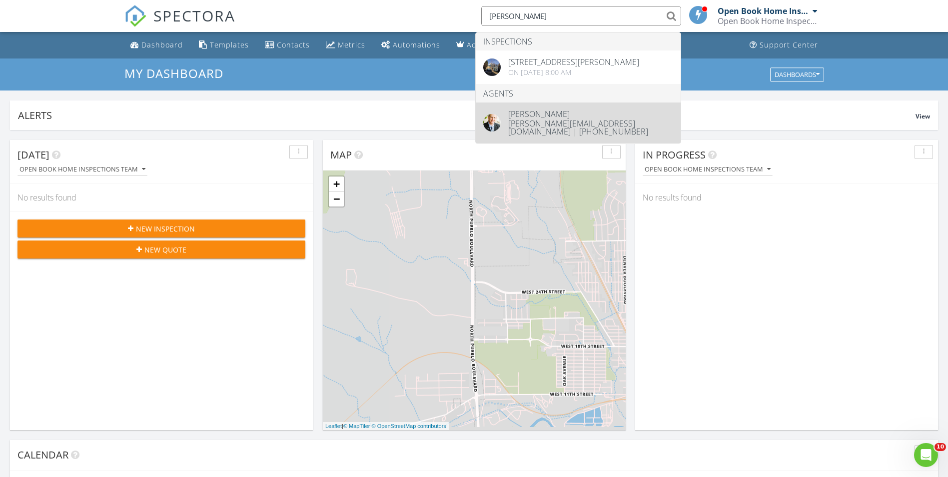
type input "ian"
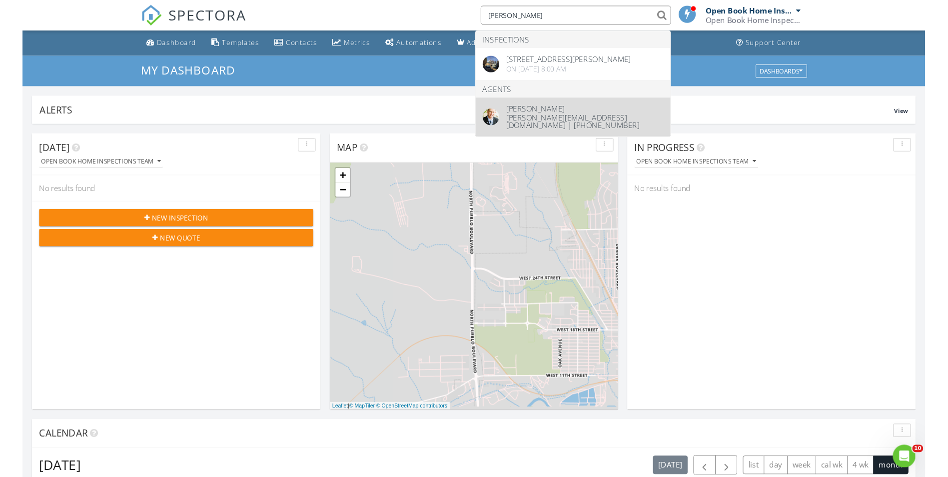
scroll to position [925, 963]
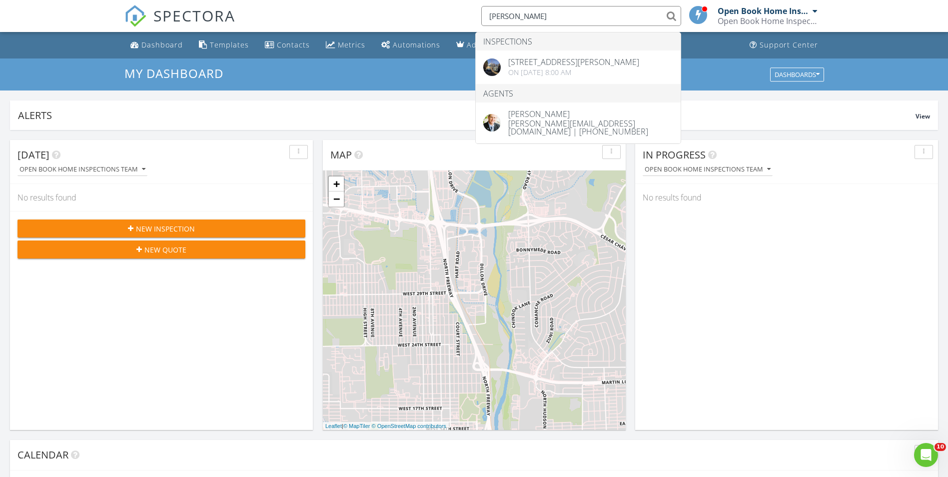
click at [159, 384] on div "Today Open Book Home Inspections Team No results found New Inspection New Quote" at bounding box center [161, 285] width 303 height 290
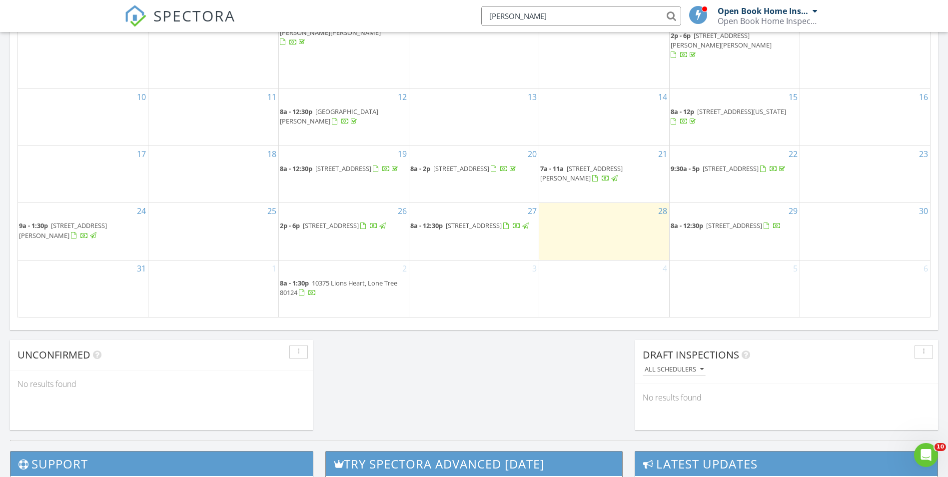
scroll to position [5, 5]
click at [441, 281] on div "3" at bounding box center [474, 288] width 130 height 56
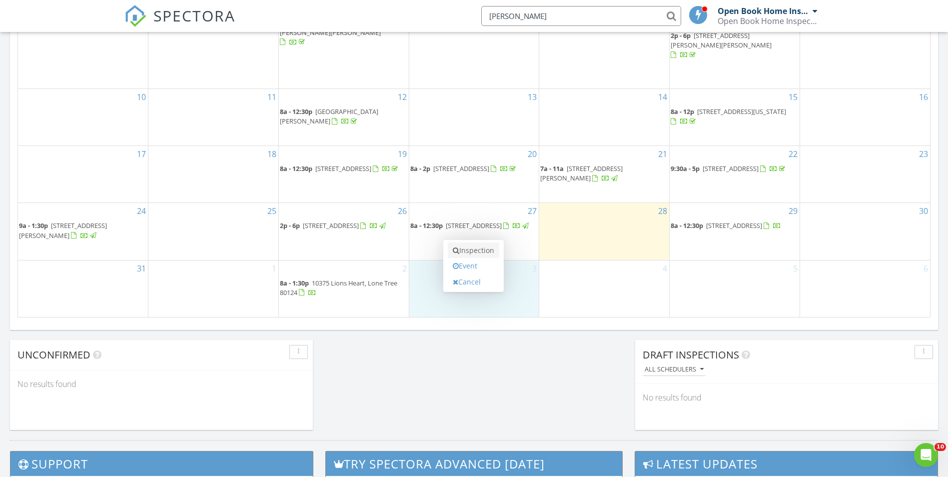
click at [470, 251] on link "Inspection" at bounding box center [473, 250] width 51 height 16
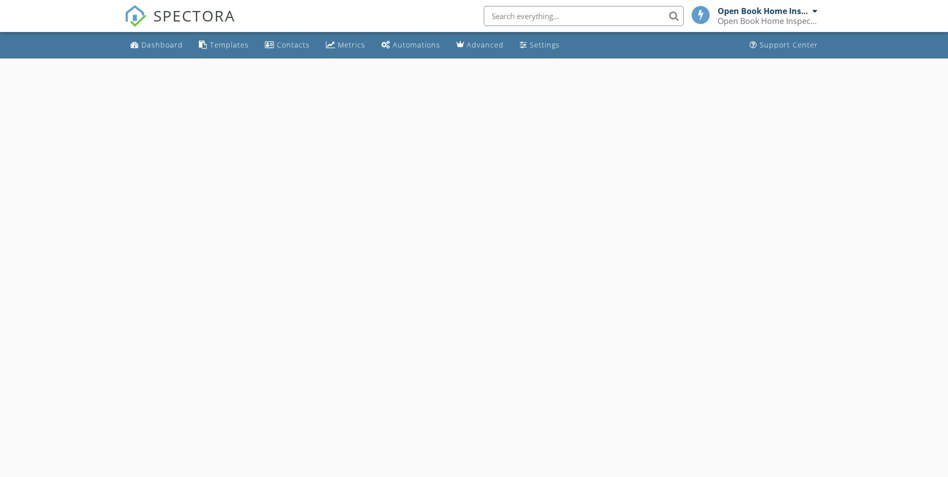
select select "8"
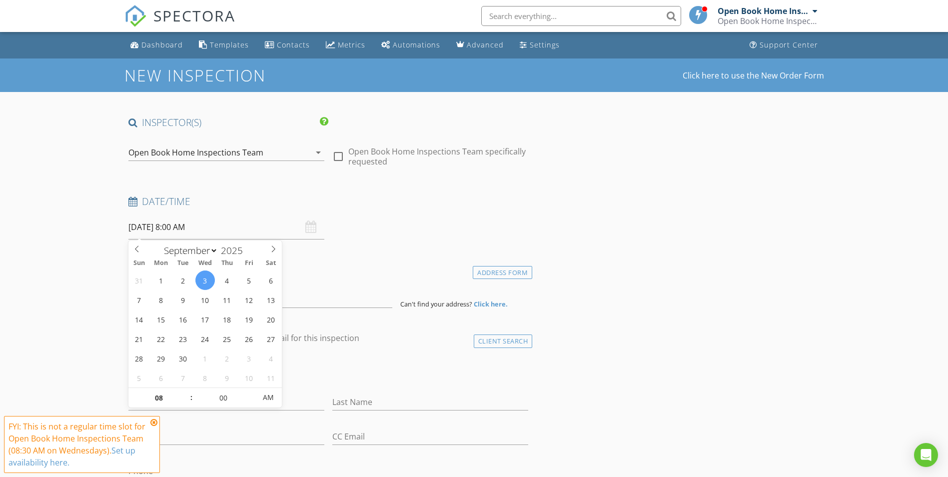
click at [188, 229] on input "[DATE] 8:00 AM" at bounding box center [226, 227] width 196 height 24
type input "09"
type input "[DATE] 9:00 AM"
click at [186, 390] on span at bounding box center [186, 393] width 7 height 10
type input "10"
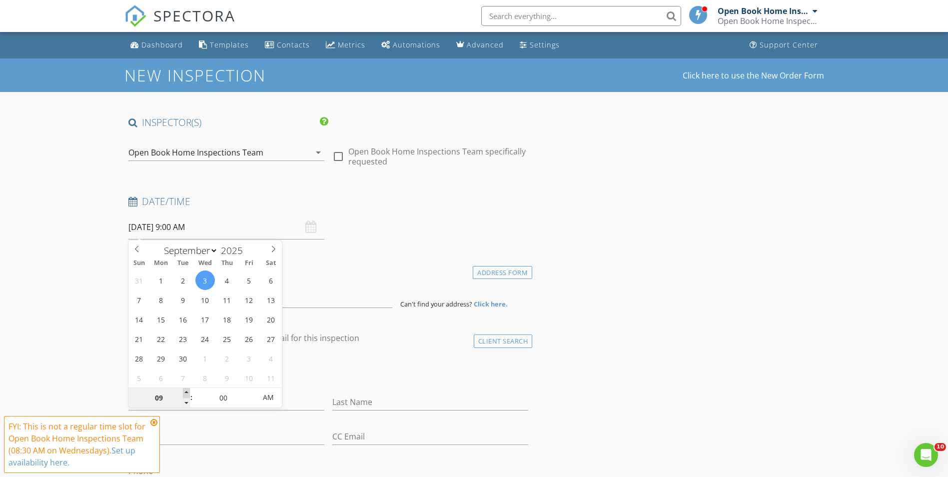
type input "[DATE] 10:00 AM"
click at [186, 390] on span at bounding box center [186, 393] width 7 height 10
type input "11"
type input "[DATE] 11:00 AM"
click at [186, 390] on span at bounding box center [186, 393] width 7 height 10
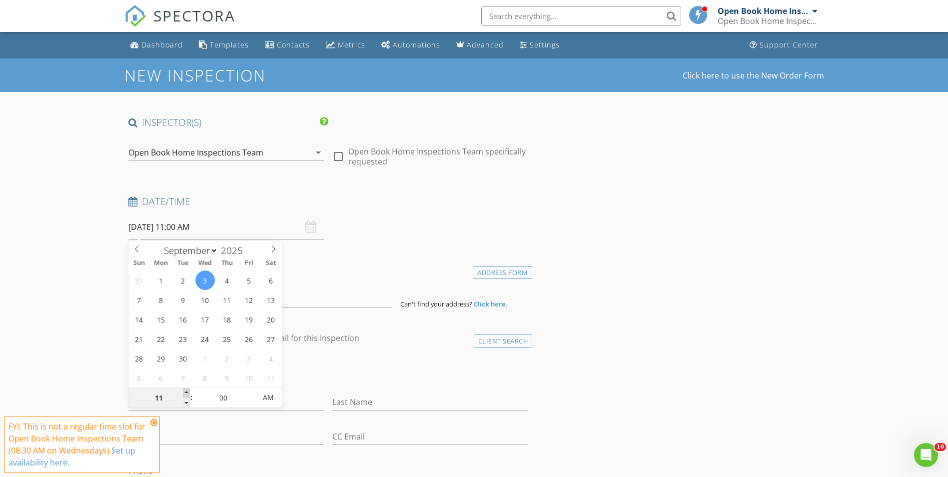
type input "12"
type input "[DATE] 12:00 PM"
click at [186, 390] on span at bounding box center [186, 393] width 7 height 10
type input "01"
type input "[DATE] 1:00 PM"
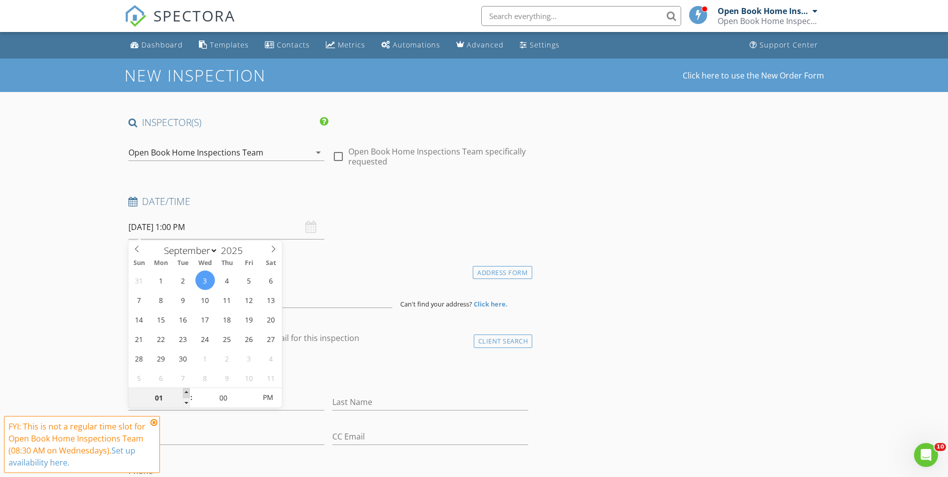
click at [186, 390] on span at bounding box center [186, 393] width 7 height 10
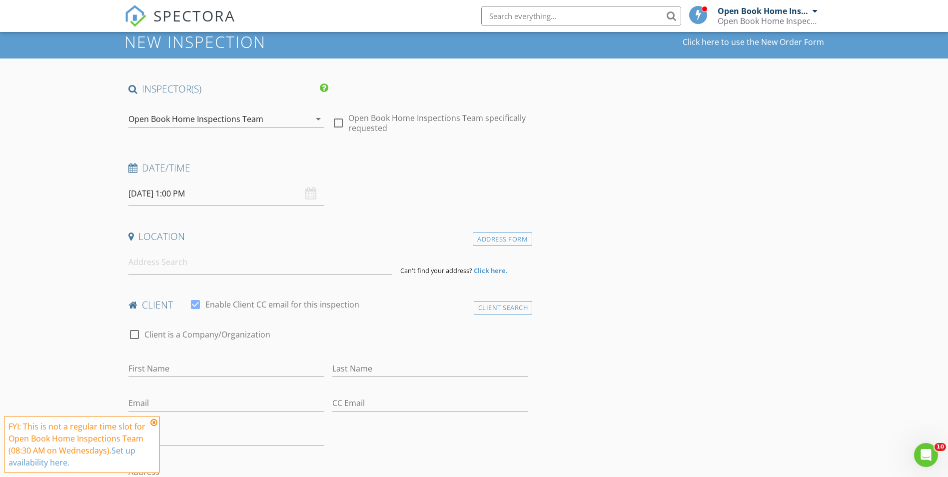
scroll to position [50, 0]
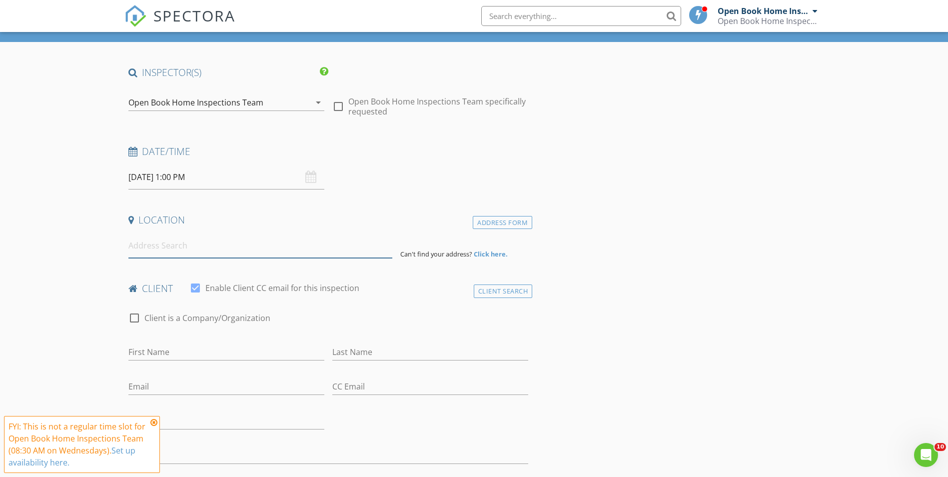
click at [147, 246] on input at bounding box center [260, 245] width 264 height 24
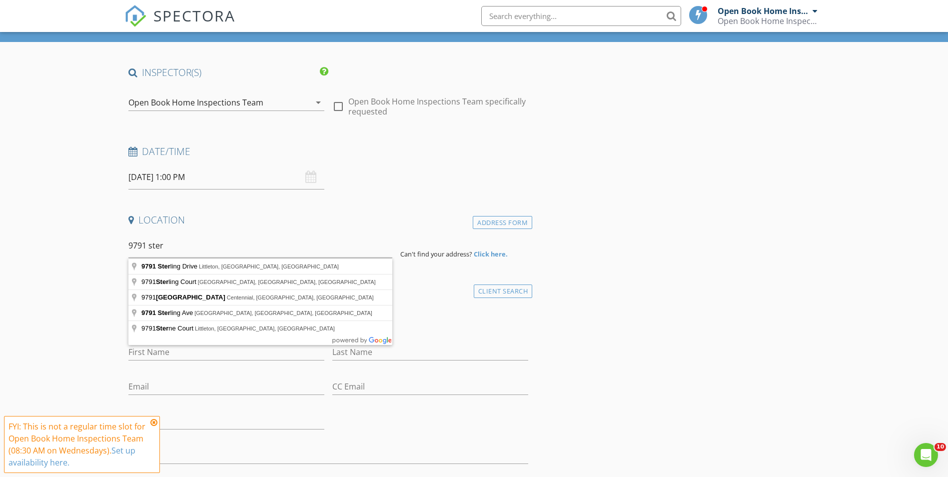
type input "[STREET_ADDRESS]"
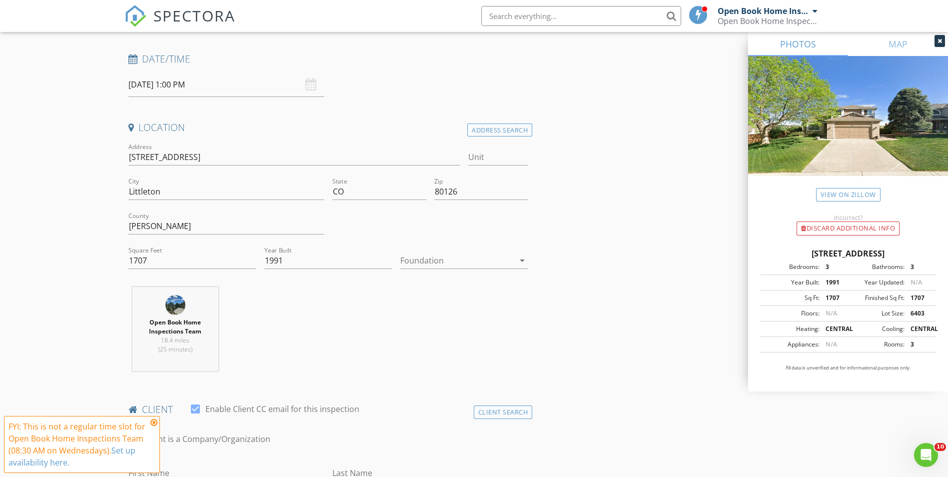
scroll to position [150, 0]
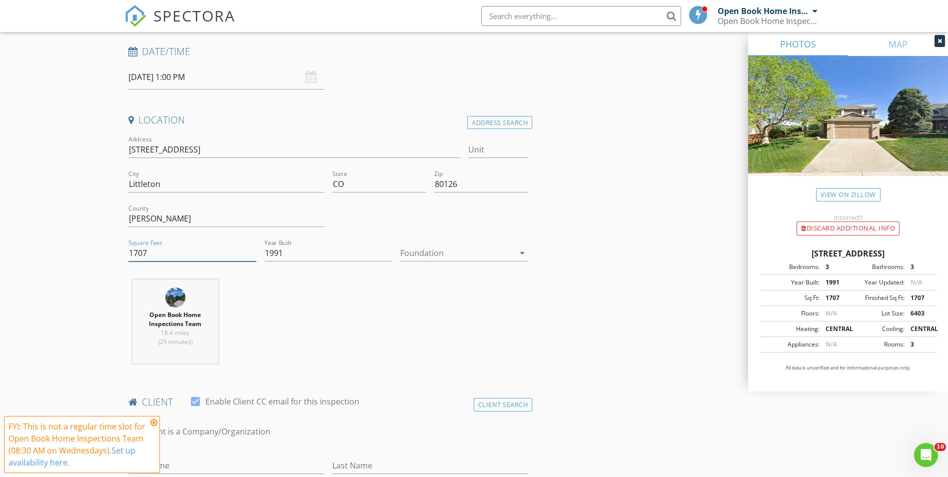
drag, startPoint x: 118, startPoint y: 251, endPoint x: 109, endPoint y: 253, distance: 8.7
type input "2257"
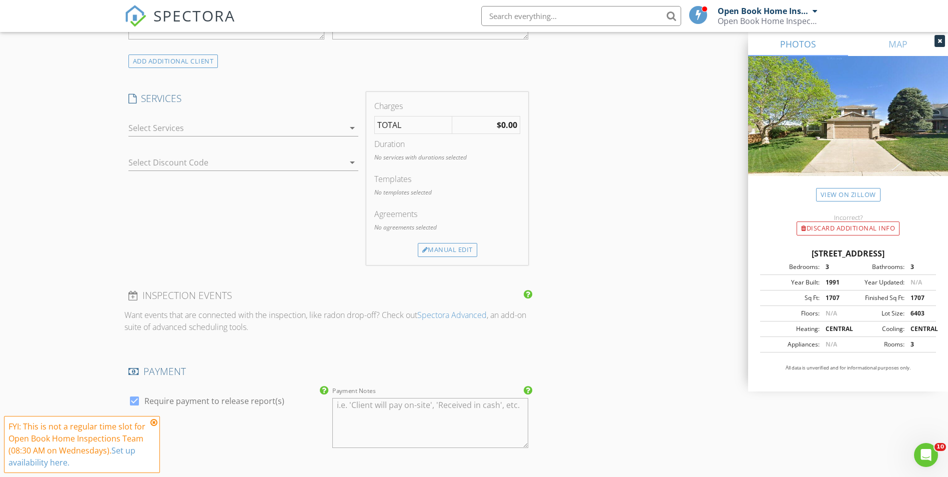
scroll to position [799, 0]
click at [143, 118] on div at bounding box center [236, 123] width 216 height 16
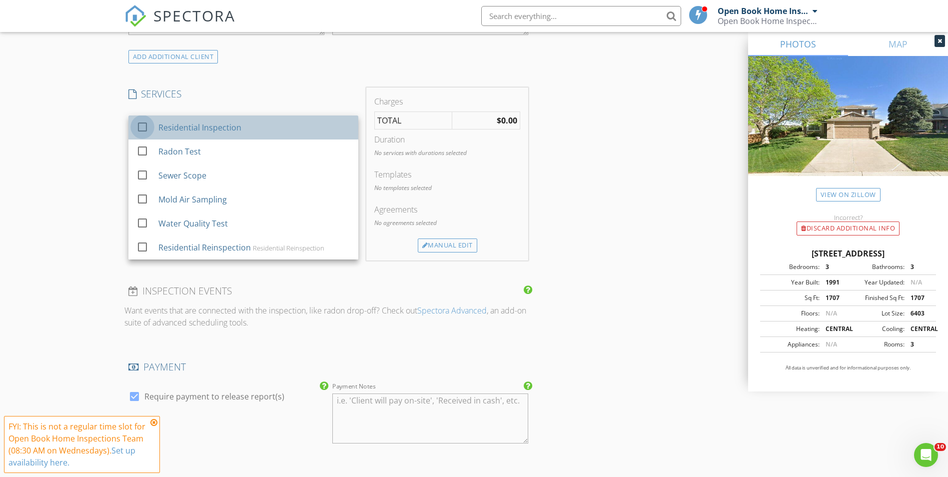
click at [139, 124] on div at bounding box center [142, 126] width 17 height 17
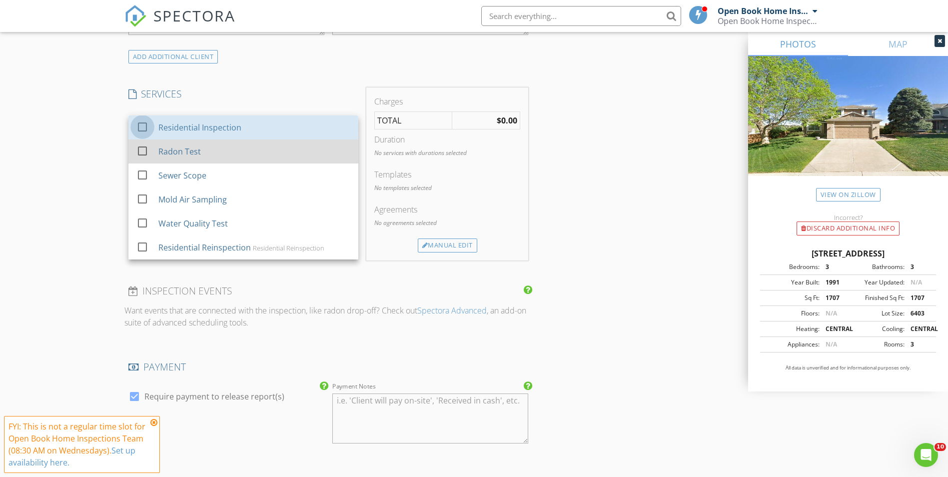
checkbox input "false"
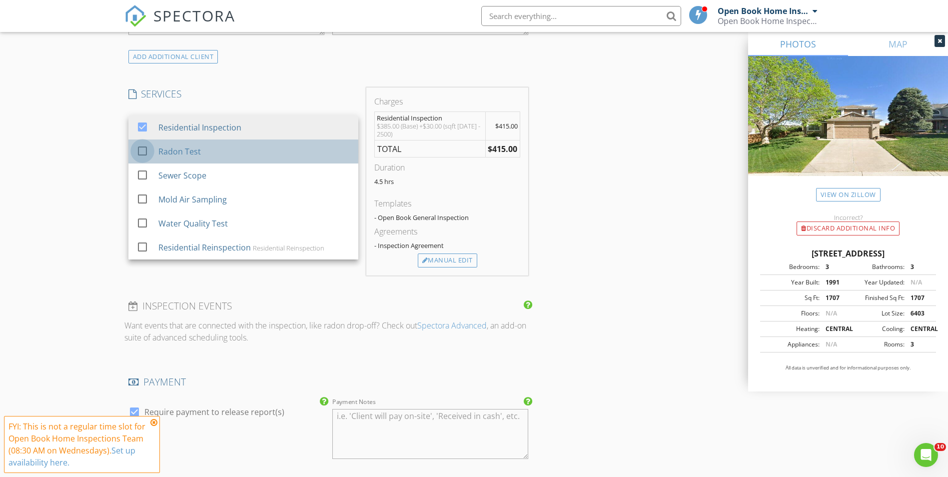
click at [147, 153] on div at bounding box center [142, 150] width 17 height 17
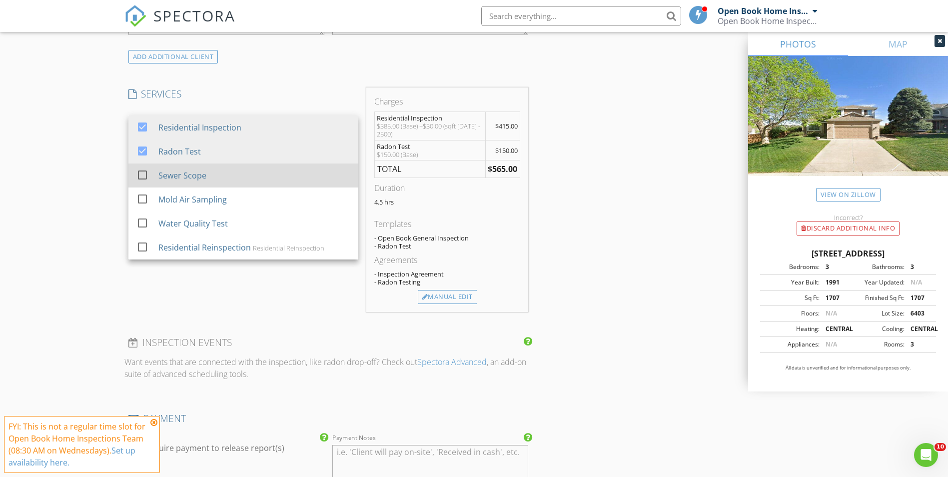
click at [141, 172] on div at bounding box center [142, 174] width 17 height 17
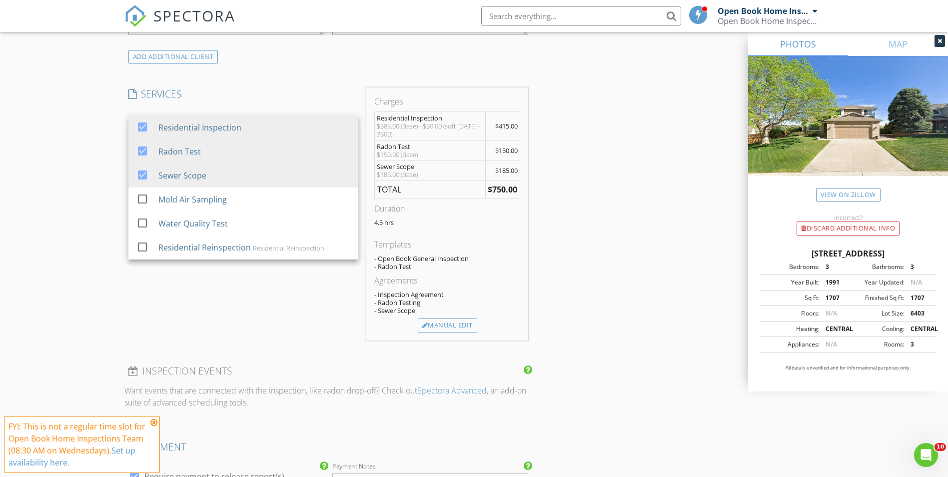
click at [40, 167] on div "New Inspection Click here to use the New Order Form INSPECTOR(S) check_box Open…" at bounding box center [474, 215] width 948 height 1912
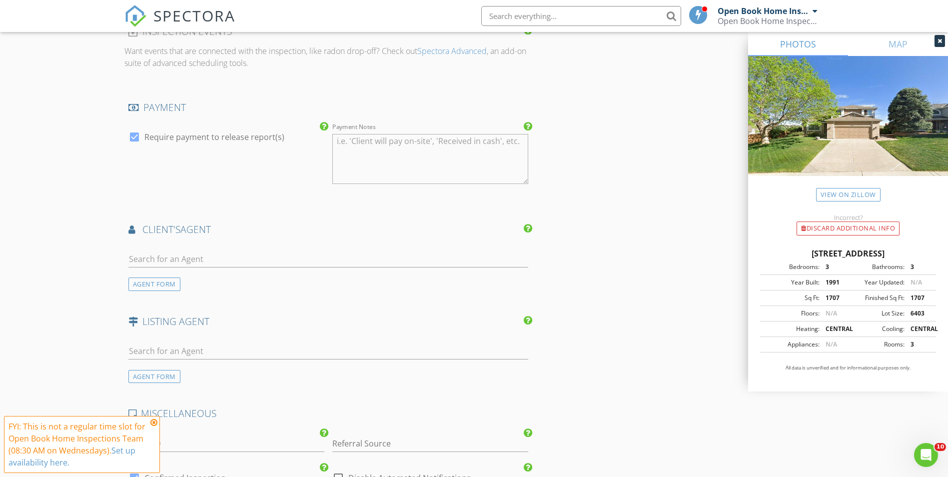
scroll to position [1199, 0]
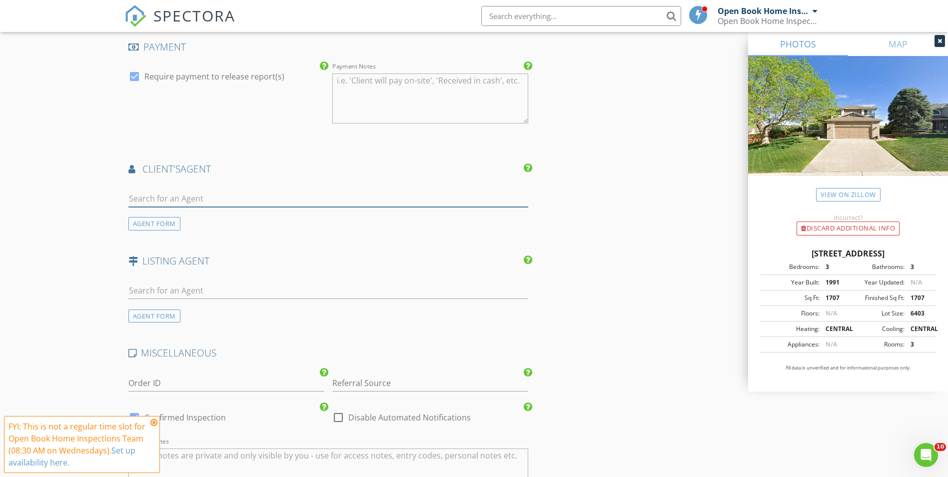
click at [136, 196] on input "text" at bounding box center [328, 198] width 400 height 16
type input "[PERSON_NAME]"
click at [189, 226] on div "[PERSON_NAME]" at bounding box center [188, 221] width 62 height 12
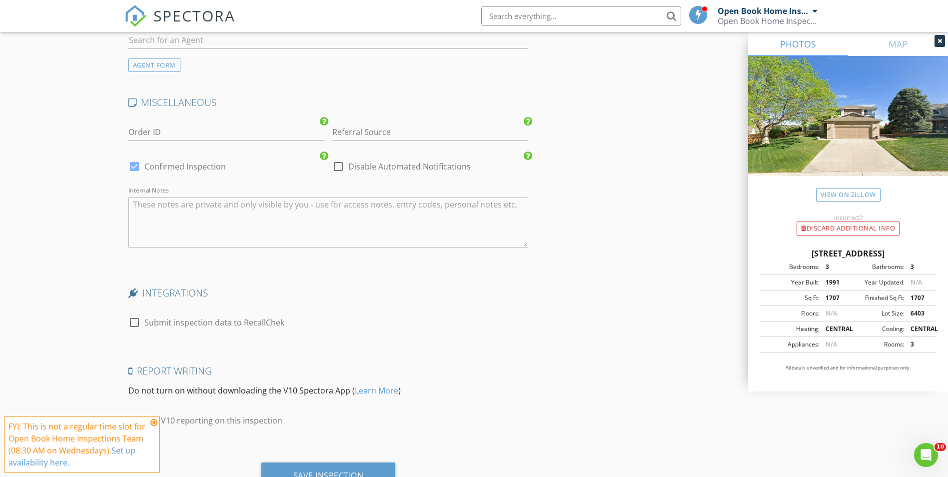
scroll to position [1748, 0]
click at [335, 162] on div at bounding box center [338, 163] width 17 height 17
checkbox input "true"
click at [135, 161] on div at bounding box center [134, 163] width 17 height 17
checkbox input "false"
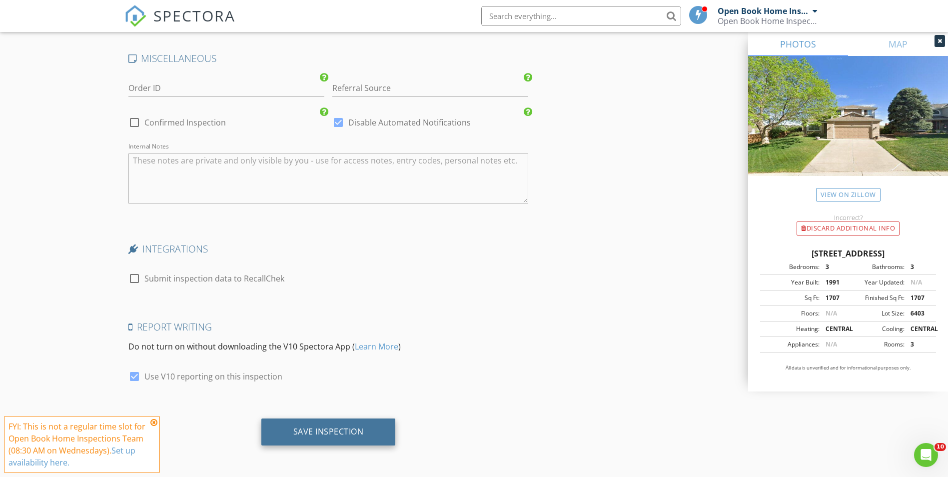
click at [338, 429] on div "Save Inspection" at bounding box center [328, 431] width 70 height 10
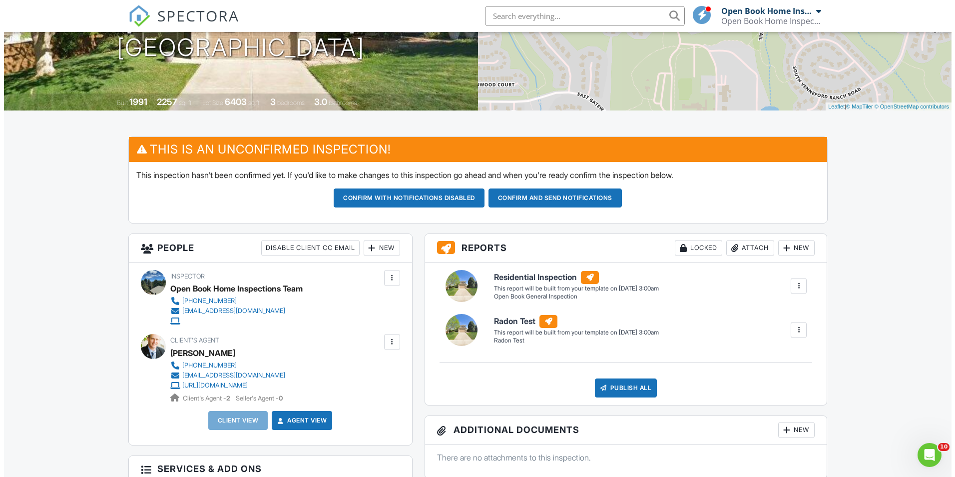
scroll to position [300, 0]
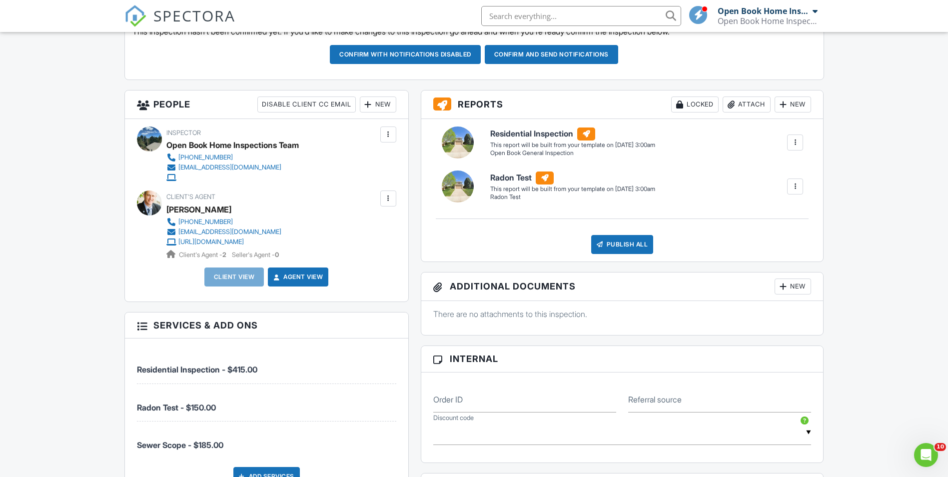
click at [791, 102] on div "New" at bounding box center [792, 104] width 36 height 16
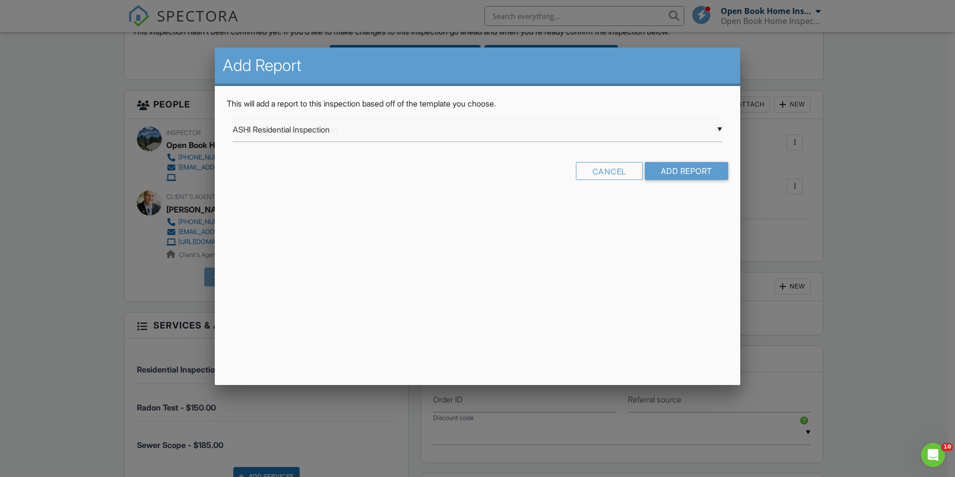
click at [243, 128] on div "▼ ASHI Residential Inspection ASHI Residential Inspection Open Book General Ins…" at bounding box center [478, 129] width 490 height 24
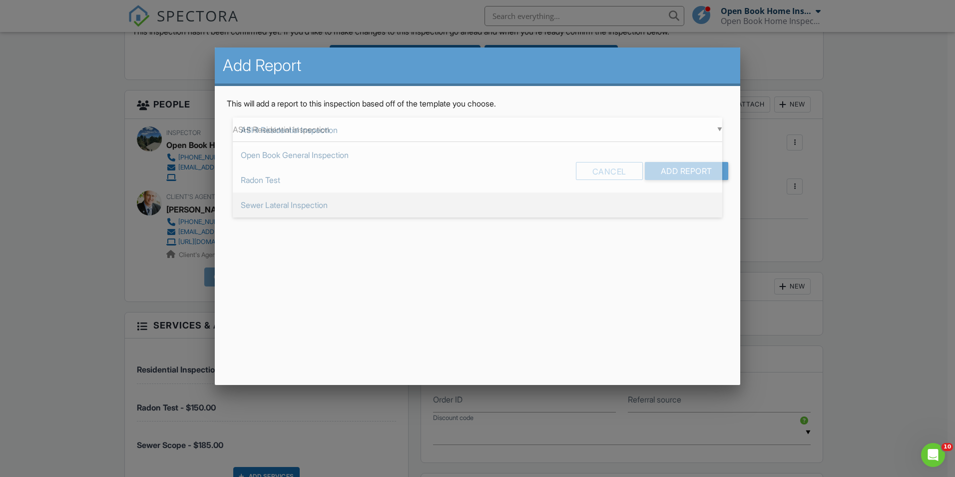
click at [257, 202] on span "Sewer Lateral Inspection" at bounding box center [478, 204] width 490 height 25
type input "Sewer Lateral Inspection"
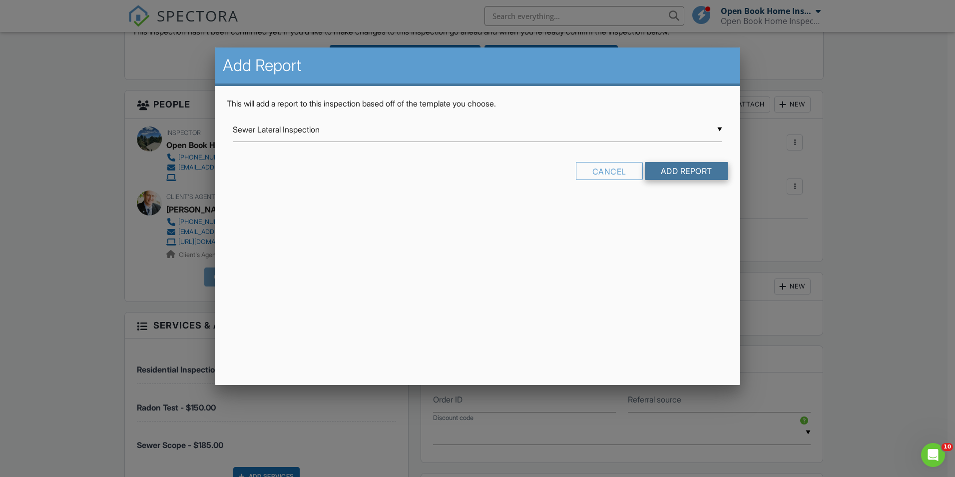
click at [681, 174] on input "Add Report" at bounding box center [686, 171] width 83 height 18
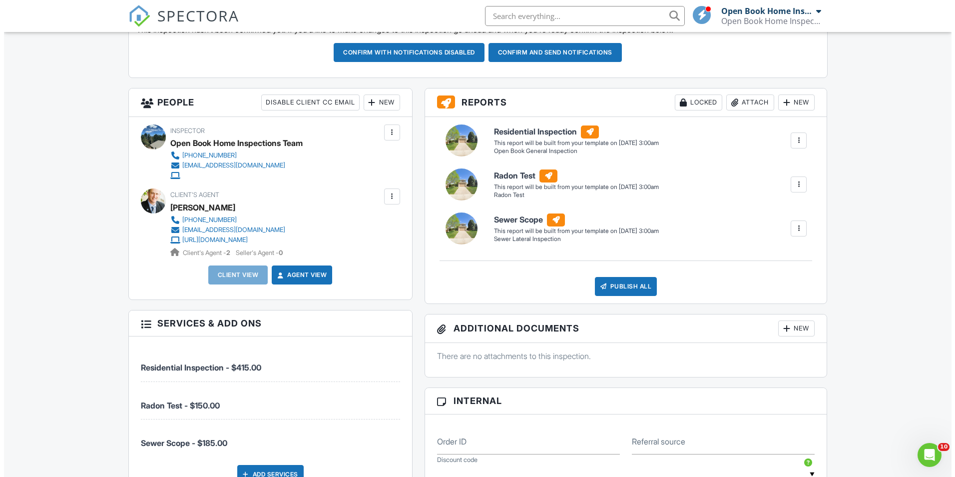
scroll to position [300, 0]
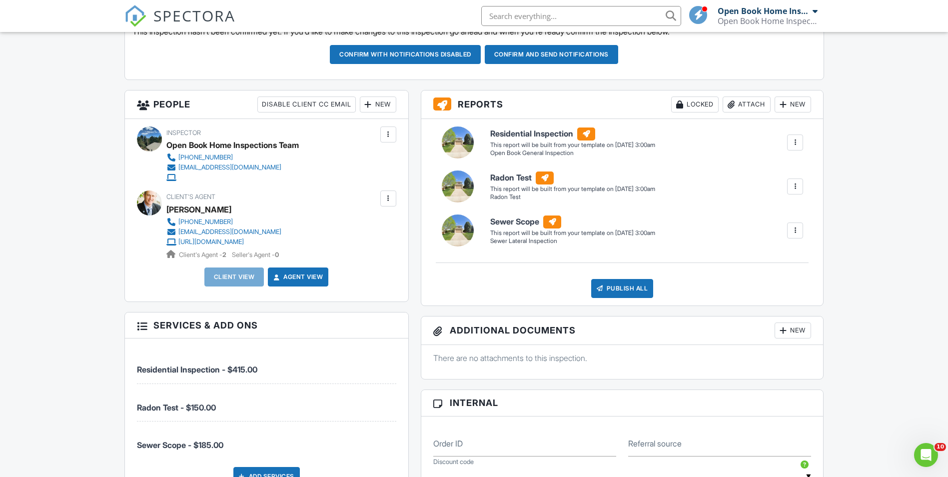
click at [377, 104] on div "New" at bounding box center [378, 104] width 36 height 16
click at [400, 135] on li "Client" at bounding box center [414, 134] width 98 height 25
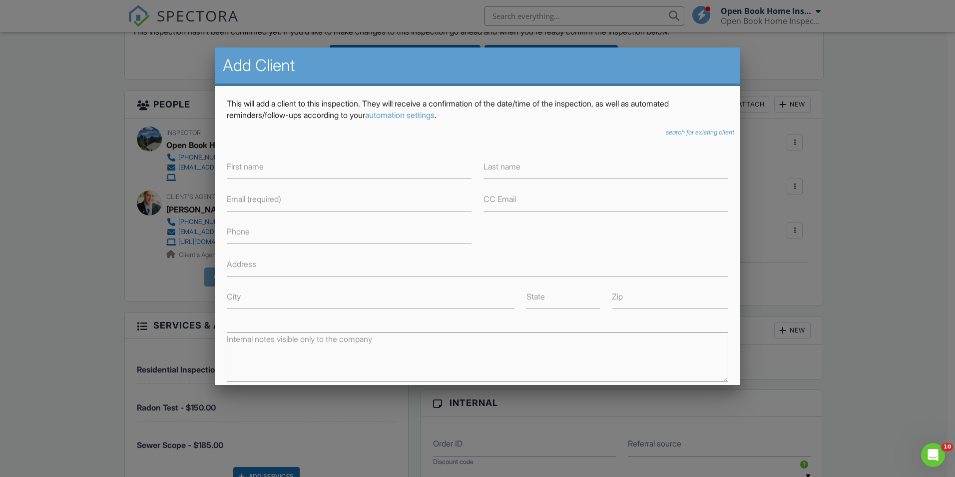
click at [238, 169] on label "First name" at bounding box center [245, 166] width 37 height 11
click at [238, 169] on input "First name" at bounding box center [349, 166] width 245 height 24
paste input "Calvin & Melaine Downs"
drag, startPoint x: 294, startPoint y: 165, endPoint x: 323, endPoint y: 166, distance: 28.5
click at [323, 166] on input "Calvin & Melaine Downs" at bounding box center [349, 166] width 245 height 24
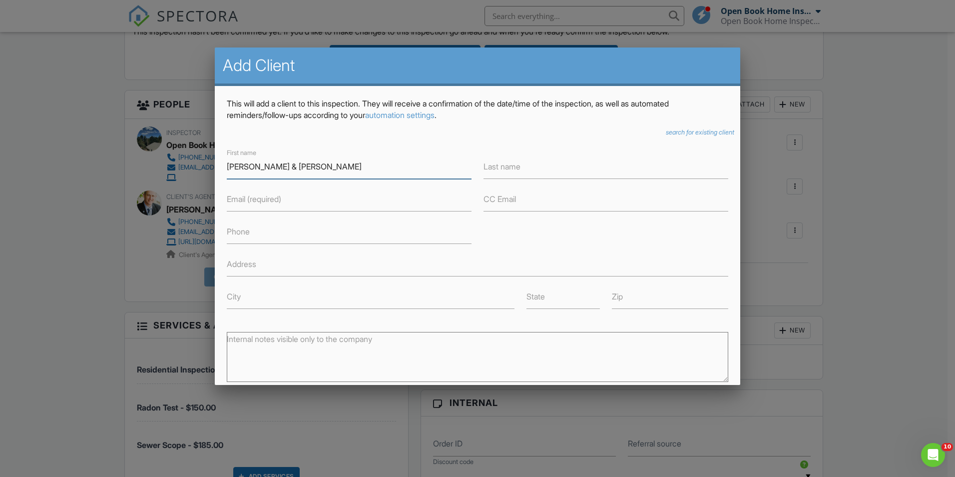
type input "Calvin & Melaine"
click at [501, 167] on label "Last name" at bounding box center [502, 166] width 37 height 11
click at [501, 167] on input "Last name" at bounding box center [606, 166] width 245 height 24
paste input "Downs"
type input "Downs"
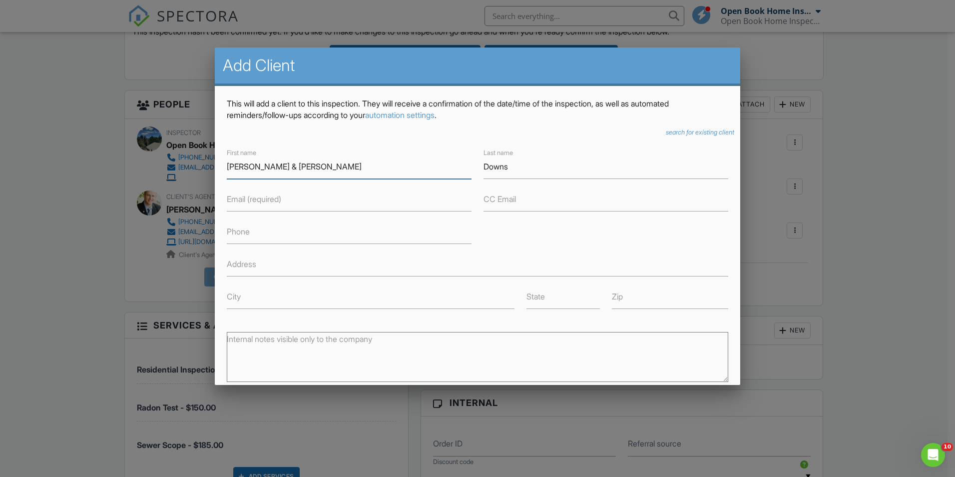
click at [257, 164] on input "Calvin & Melaine" at bounding box center [349, 166] width 245 height 24
type input "[PERSON_NAME] and [PERSON_NAME]"
click at [247, 200] on label "Email (required)" at bounding box center [254, 198] width 54 height 11
click at [247, 200] on input "Email (required)" at bounding box center [349, 199] width 245 height 24
paste input "[EMAIL_ADDRESS][DOMAIN_NAME]"
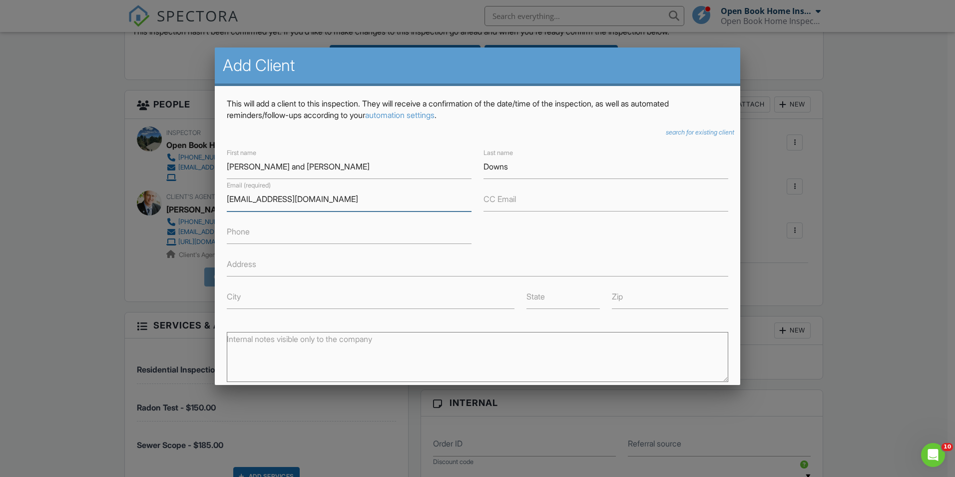
type input "[EMAIL_ADDRESS][DOMAIN_NAME]"
click at [252, 238] on input "Phone" at bounding box center [349, 231] width 245 height 24
drag, startPoint x: 252, startPoint y: 238, endPoint x: 240, endPoint y: 232, distance: 13.9
paste input "[PHONE_NUMBER]"
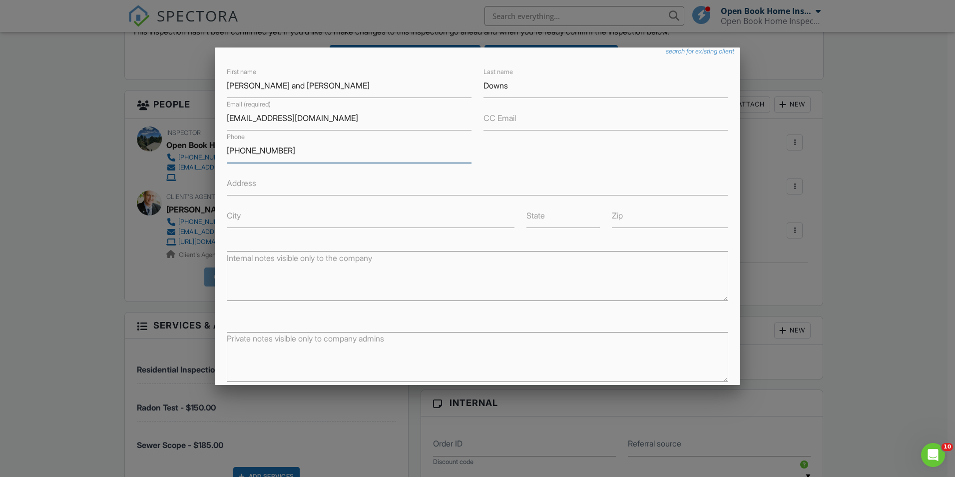
scroll to position [133, 0]
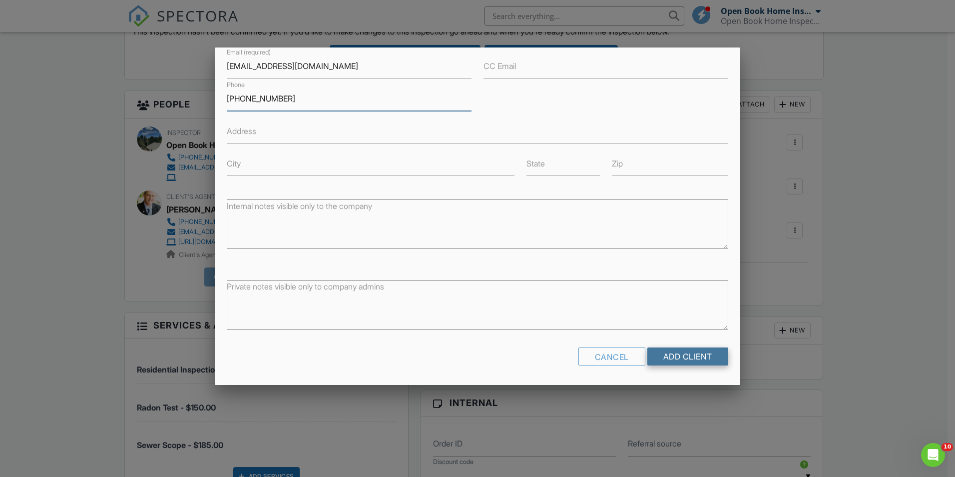
type input "[PHONE_NUMBER]"
click at [682, 352] on input "Add Client" at bounding box center [687, 356] width 81 height 18
